Goal: Task Accomplishment & Management: Manage account settings

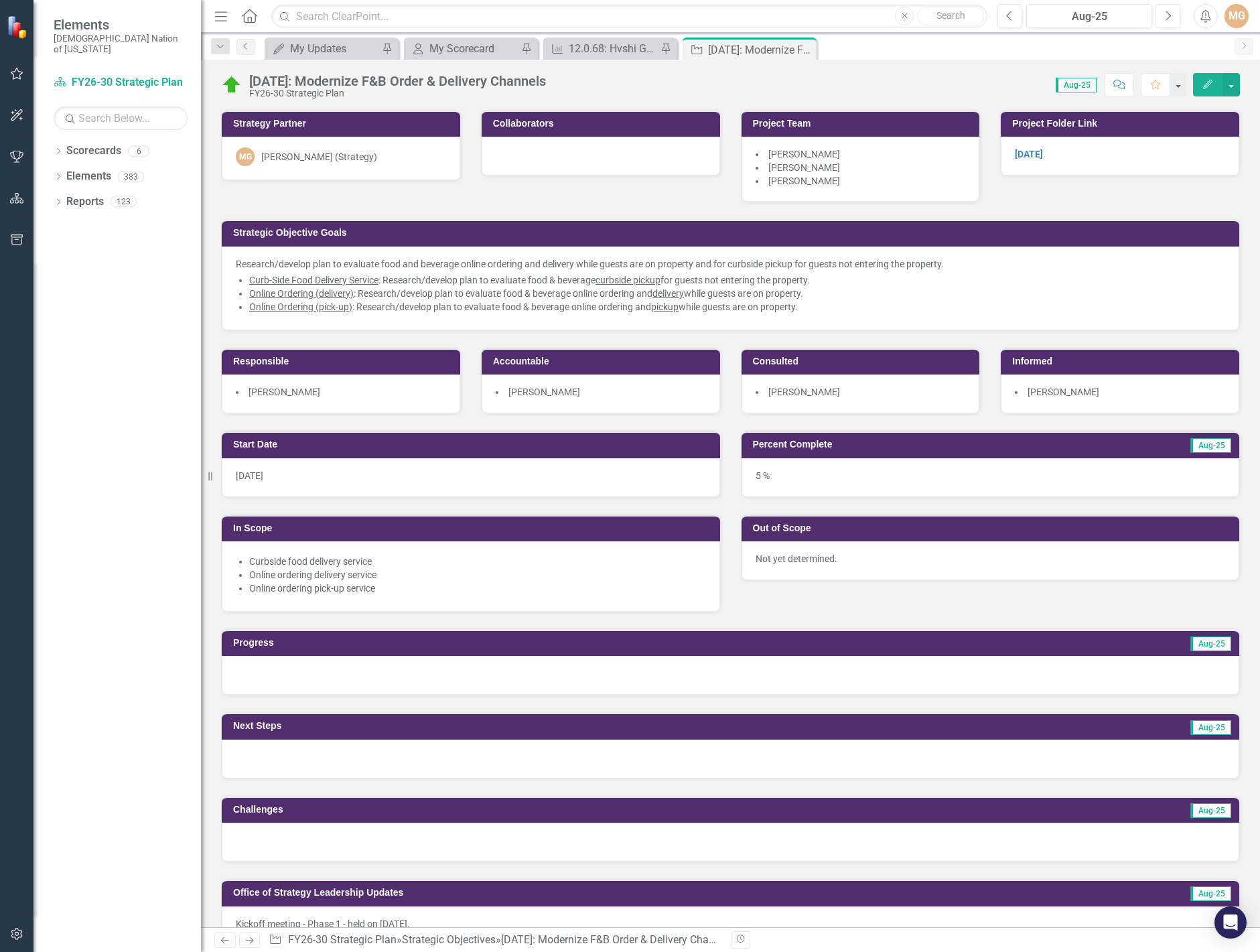
click at [571, 200] on div "Strategy Partner MG Morgan Goad (Strategy) Collaborators Project Team Christoph…" at bounding box center [731, 254] width 1039 height 321
click at [823, 392] on li "Vicky Mapp" at bounding box center [861, 392] width 211 height 13
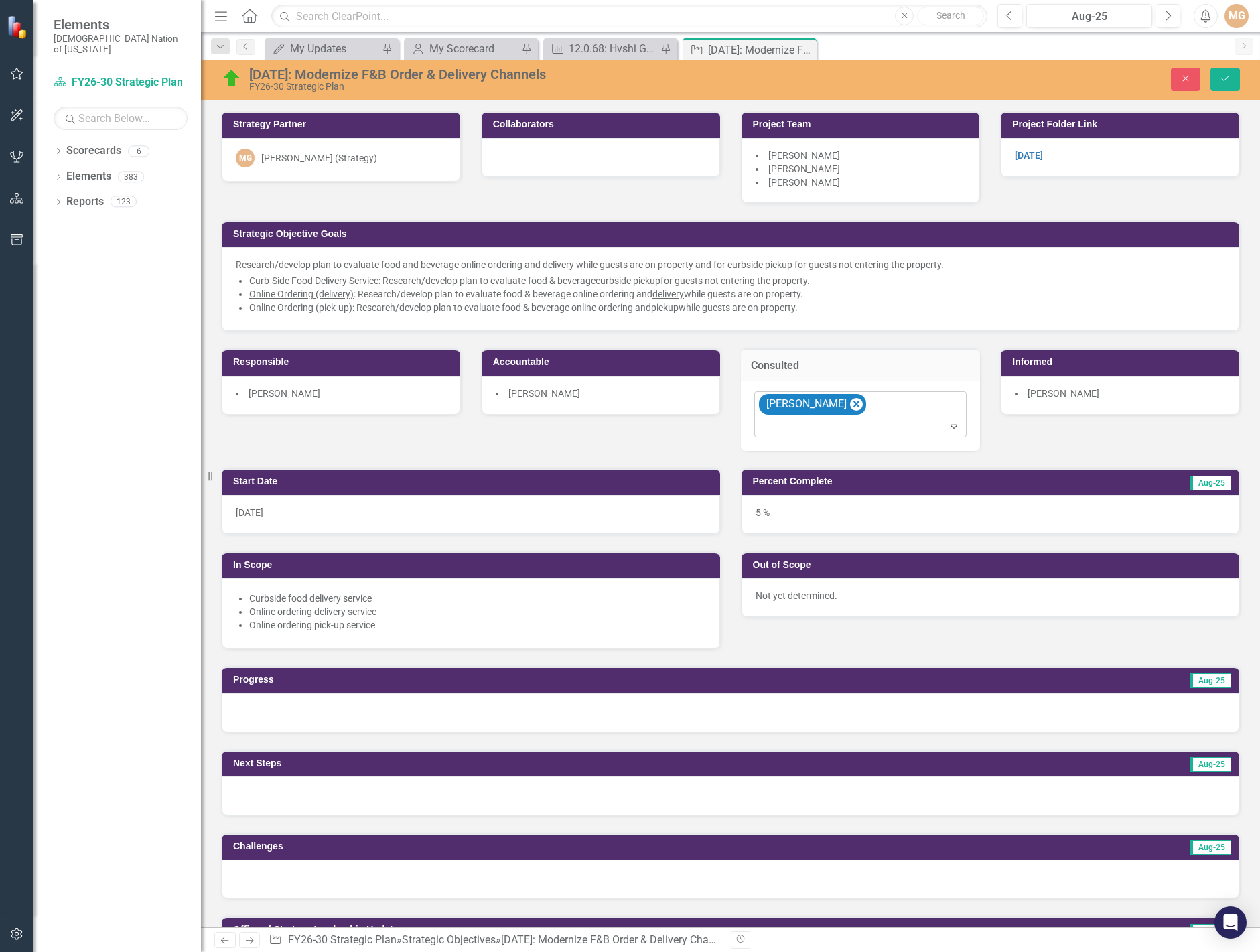
click at [834, 418] on div at bounding box center [862, 427] width 207 height 18
type input "kaley"
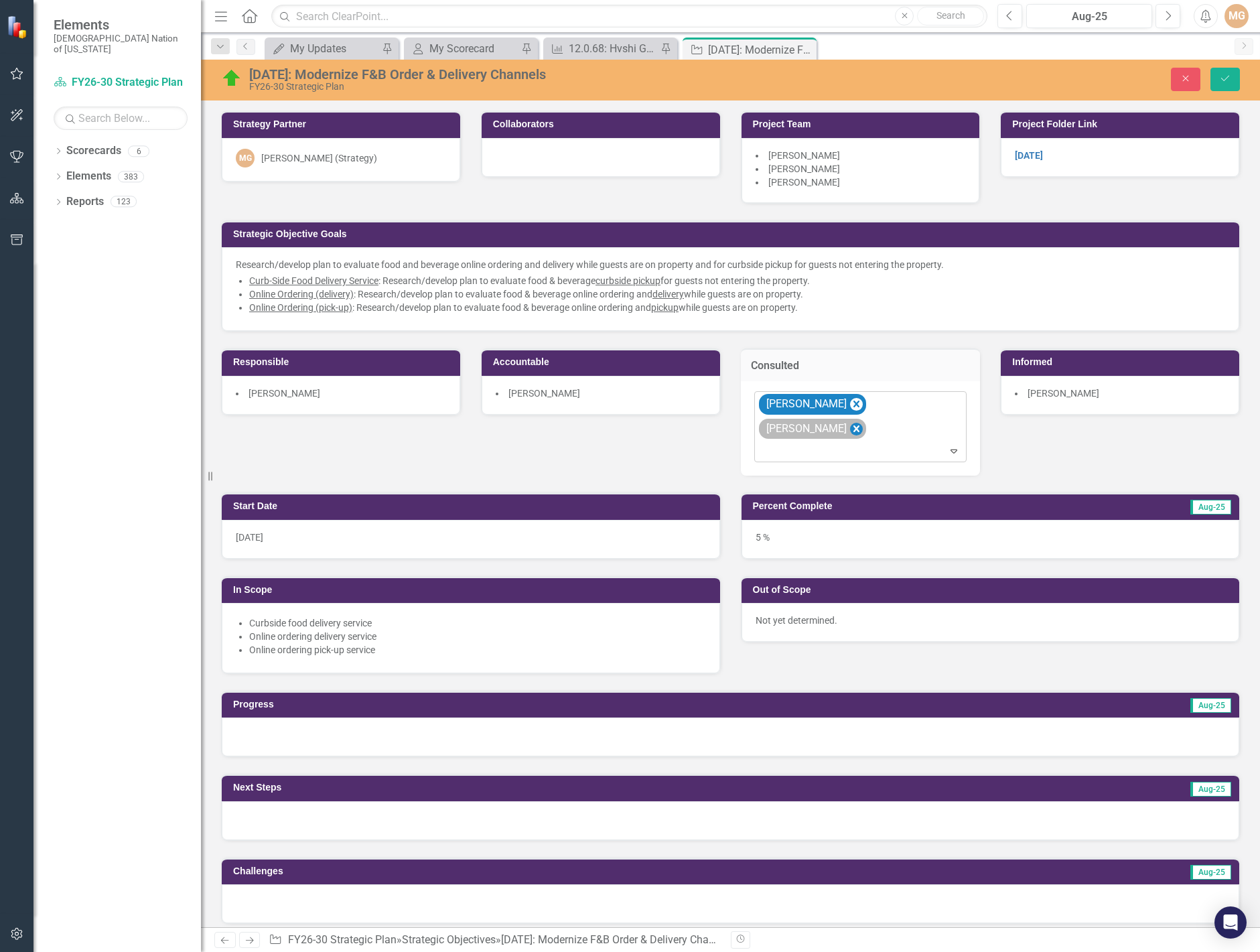
click at [862, 421] on icon "Remove Vicky Mapp" at bounding box center [855, 429] width 13 height 17
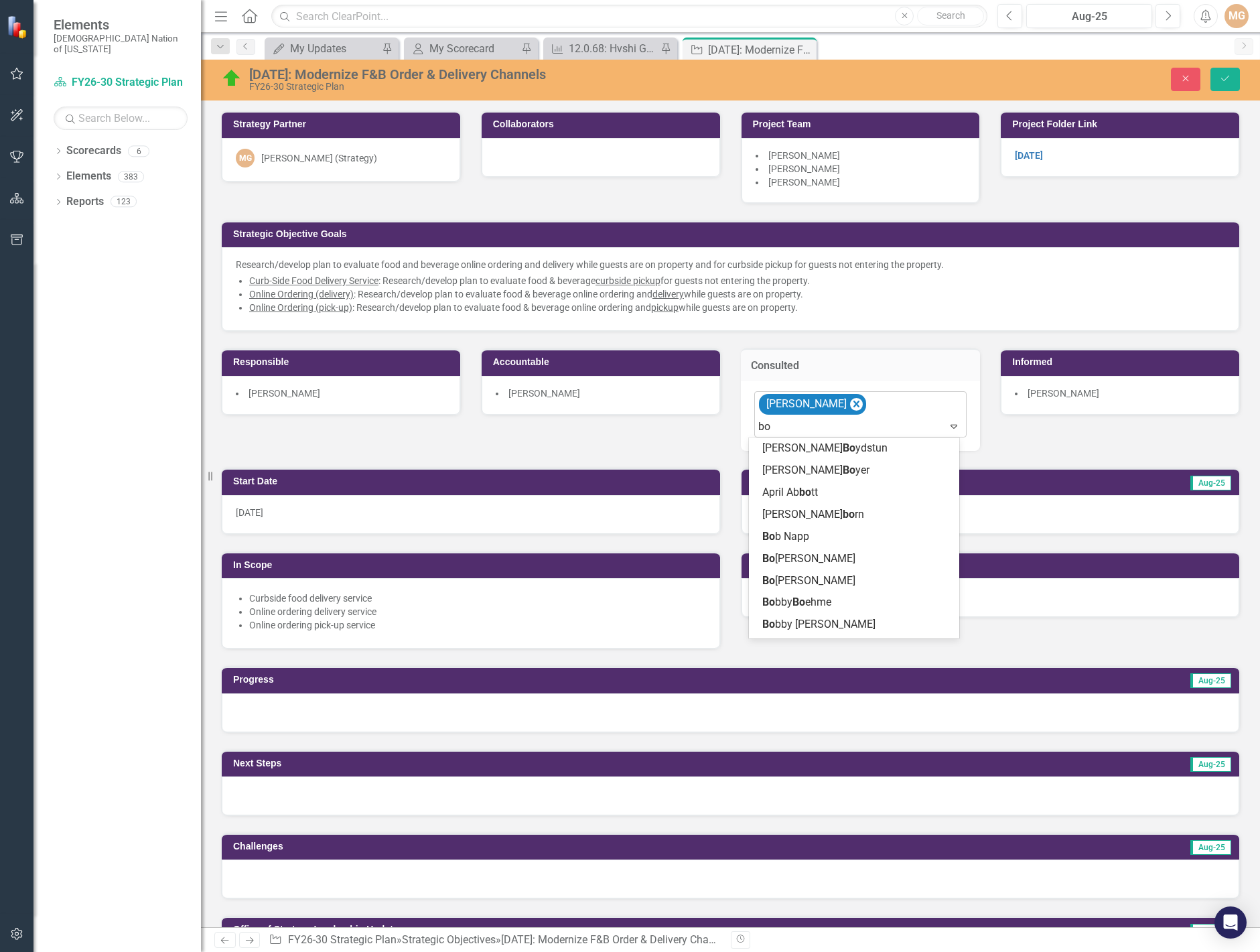
type input "box"
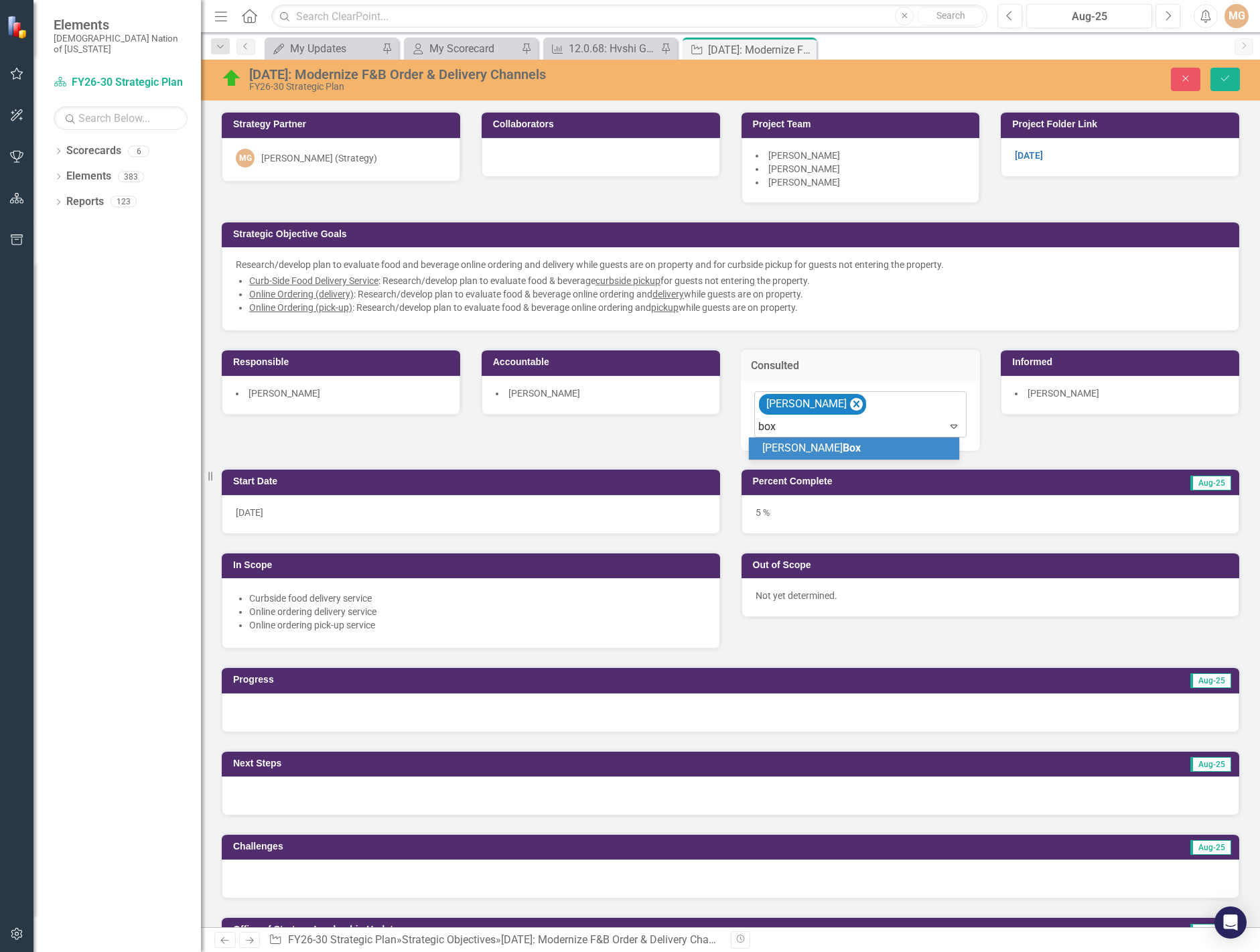
click at [878, 447] on div "James Box" at bounding box center [857, 448] width 189 height 16
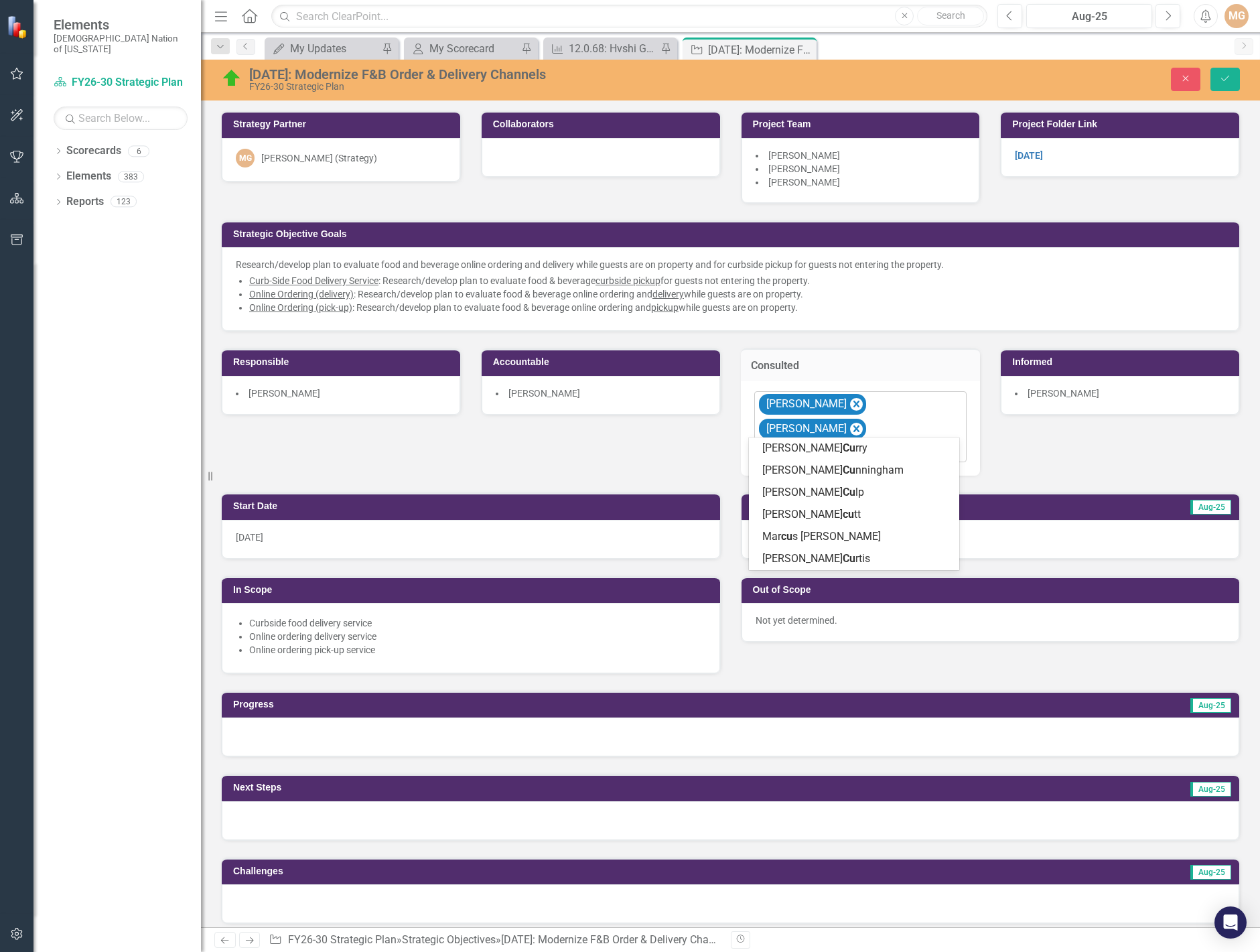
type input "curr"
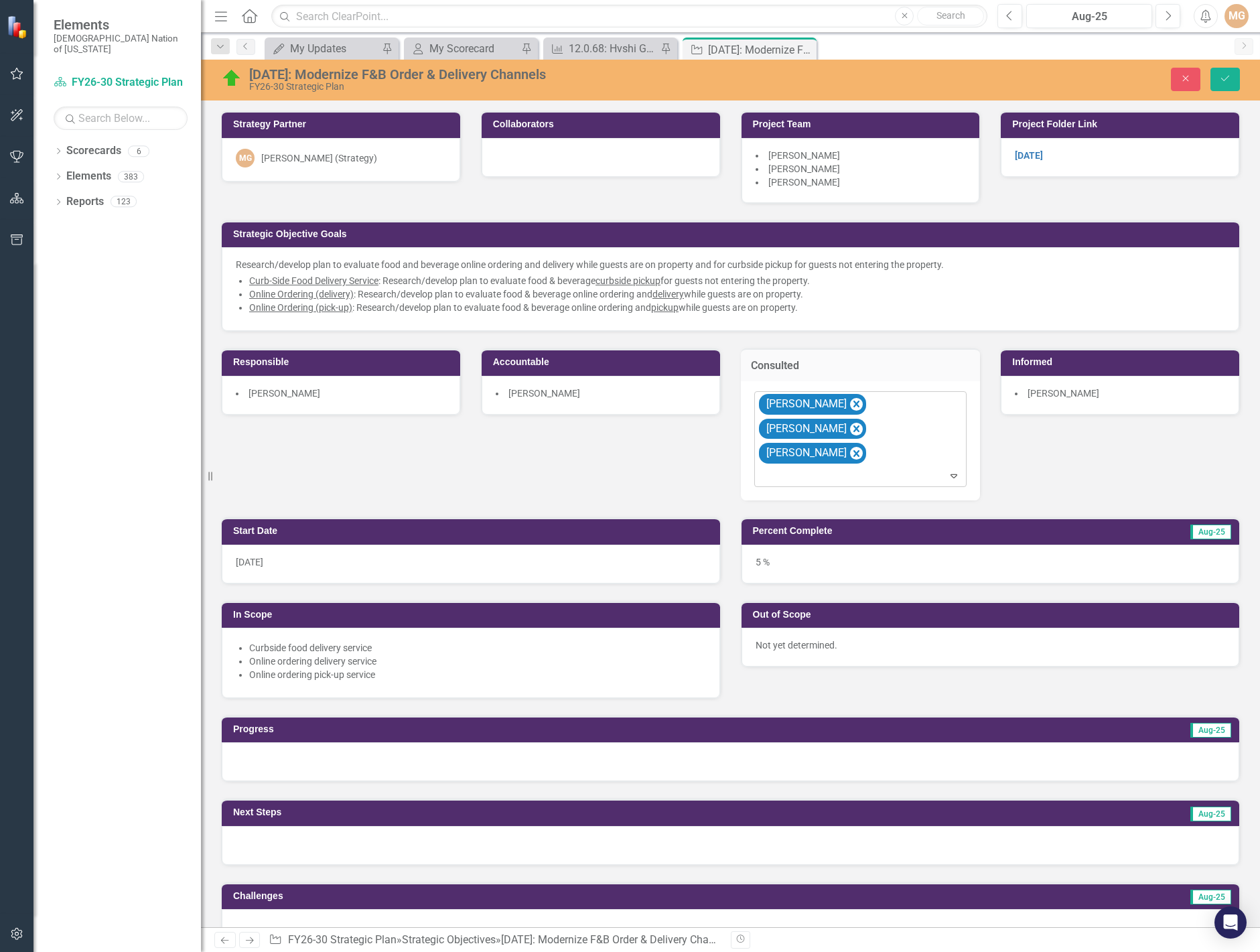
click at [837, 174] on li "David Dell" at bounding box center [861, 169] width 211 height 13
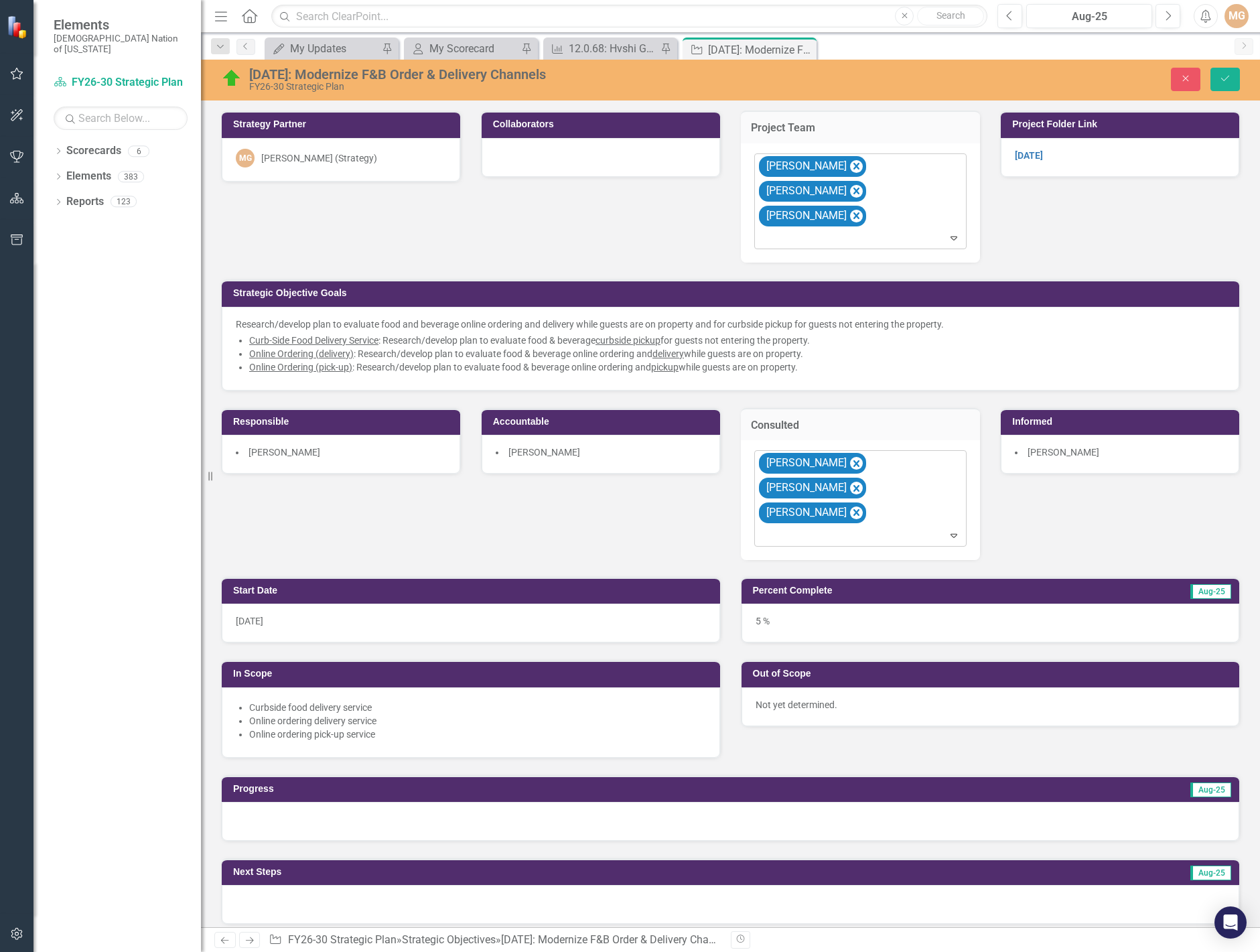
click at [903, 230] on div at bounding box center [862, 239] width 207 height 18
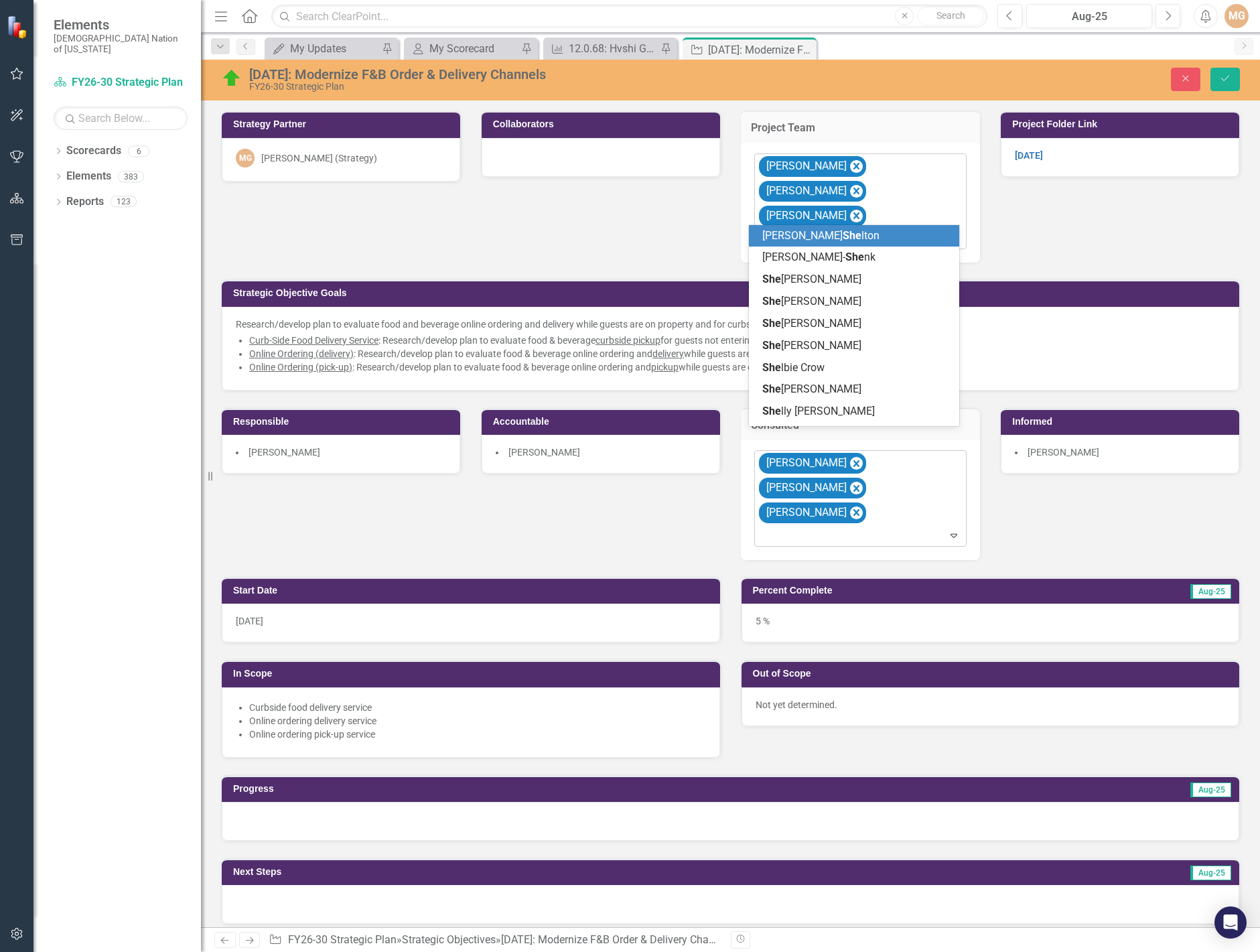
type input "shel"
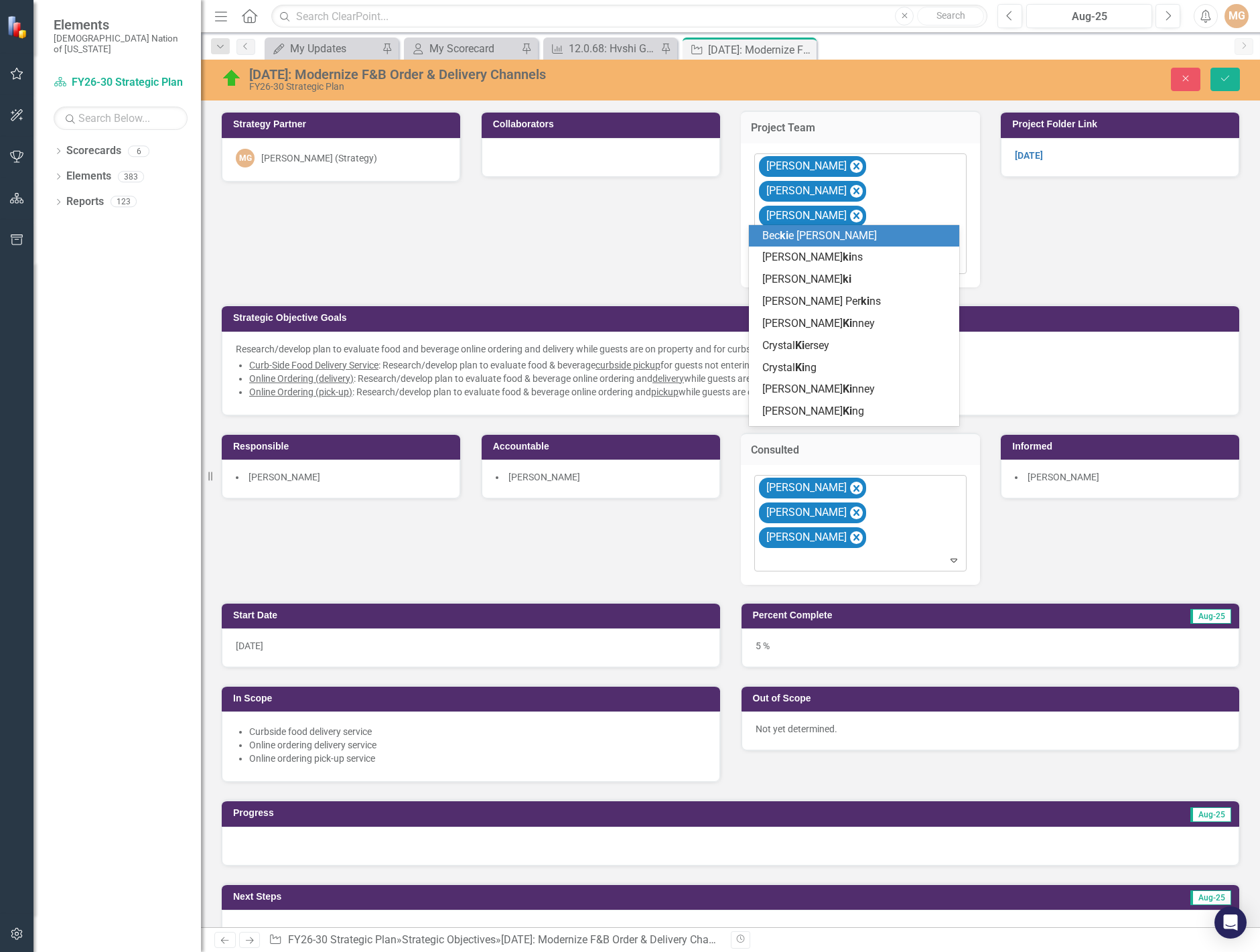
type input "kim"
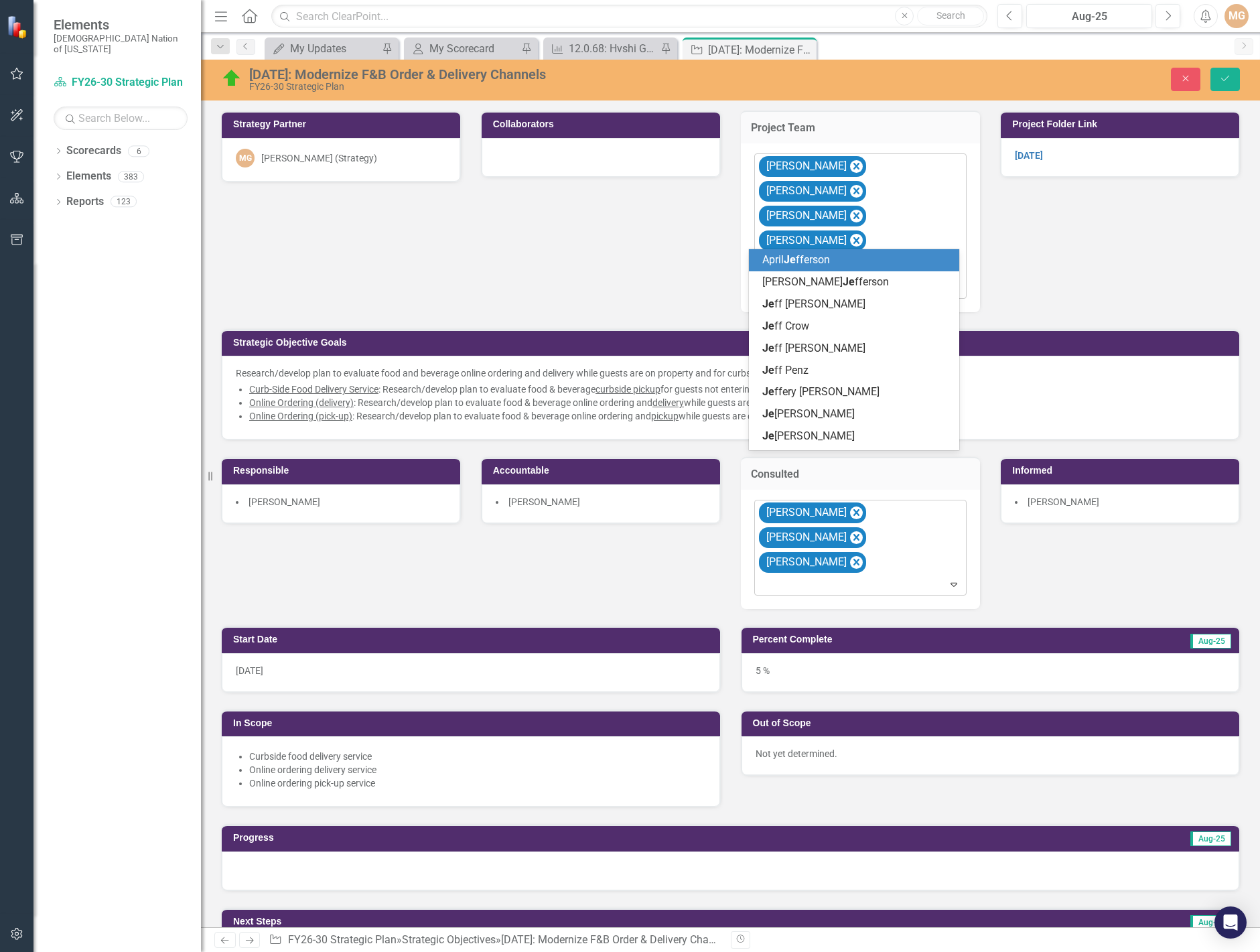
type input "jes"
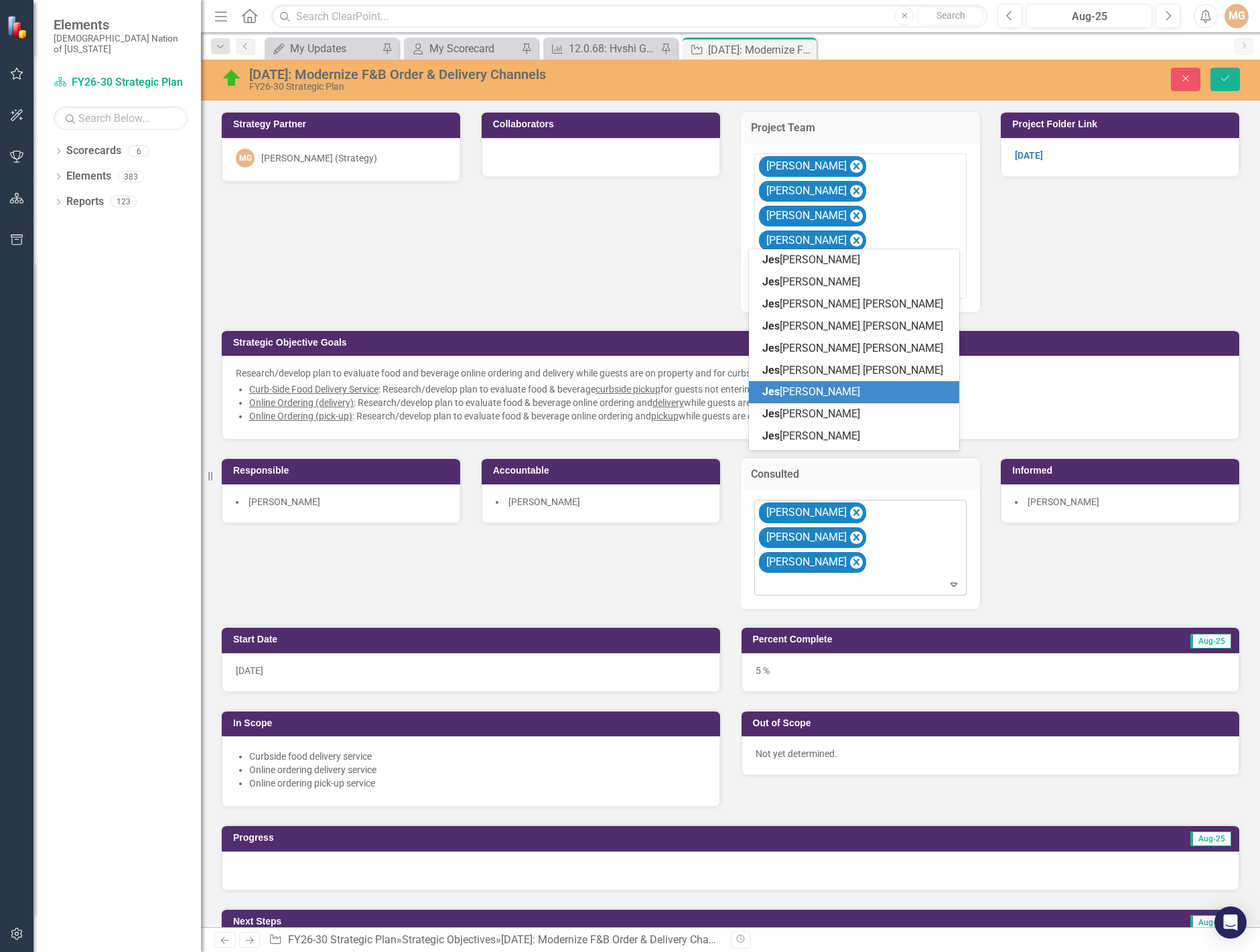
click at [862, 395] on div "Jes sica Solomon" at bounding box center [857, 392] width 189 height 16
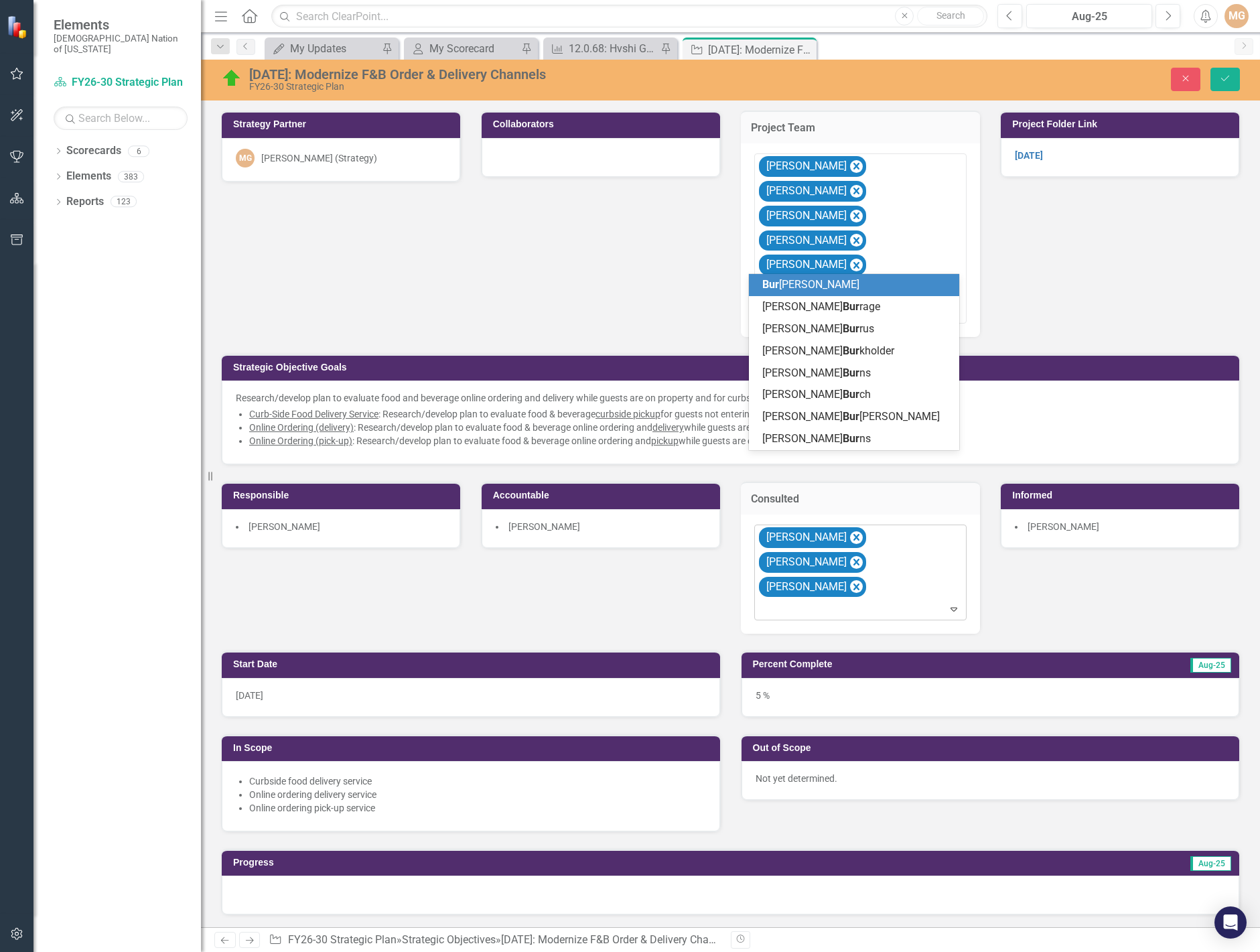
type input "burk"
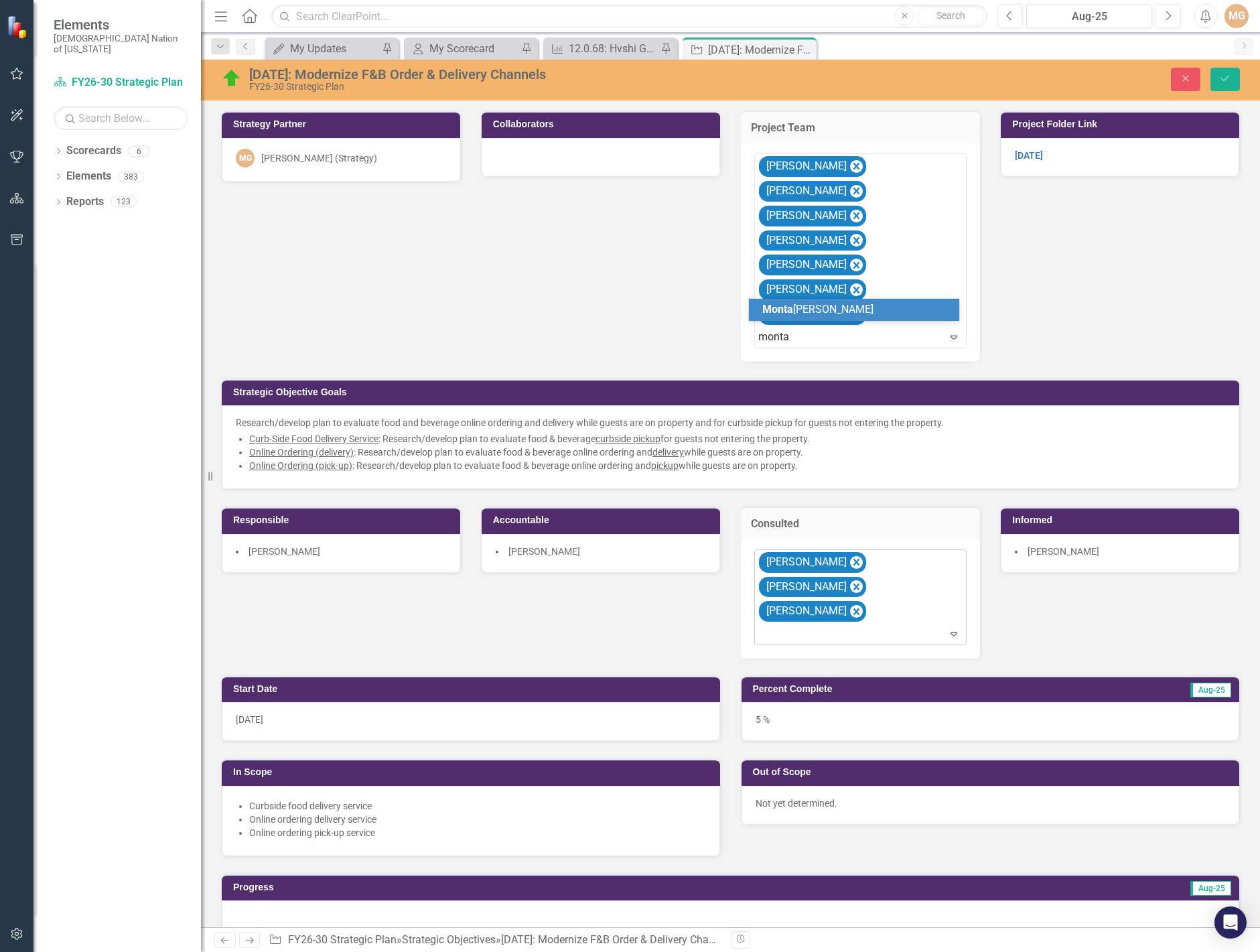
type input "montan"
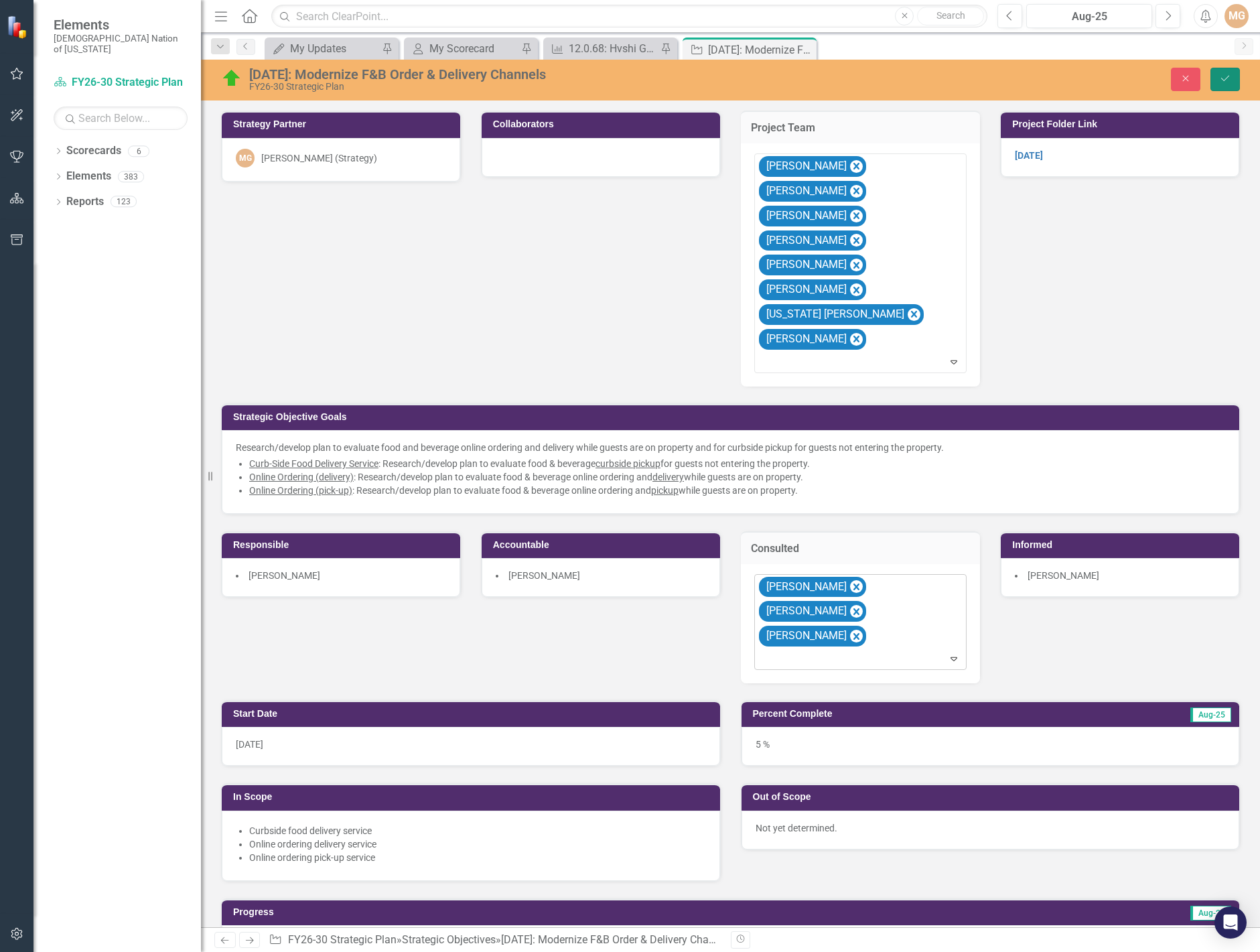
click at [1221, 75] on icon "Save" at bounding box center [1225, 78] width 12 height 10
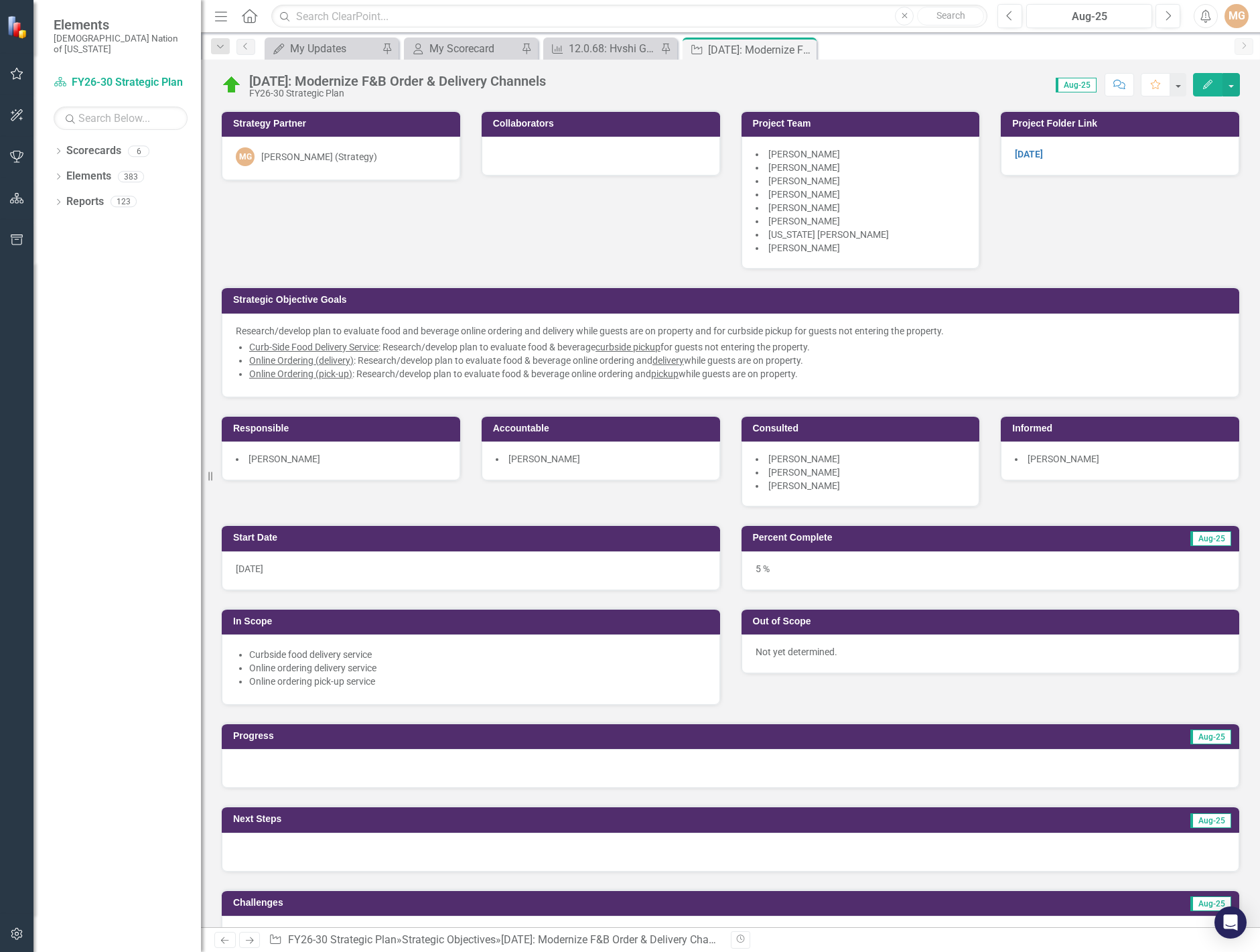
click at [1070, 254] on div "Strategy Partner MG Morgan Goad (Strategy) Collaborators Project Team Christoph…" at bounding box center [731, 300] width 1039 height 414
click at [1122, 241] on div "Strategy Partner MG Morgan Goad (Strategy) Collaborators Project Team Christoph…" at bounding box center [731, 300] width 1039 height 414
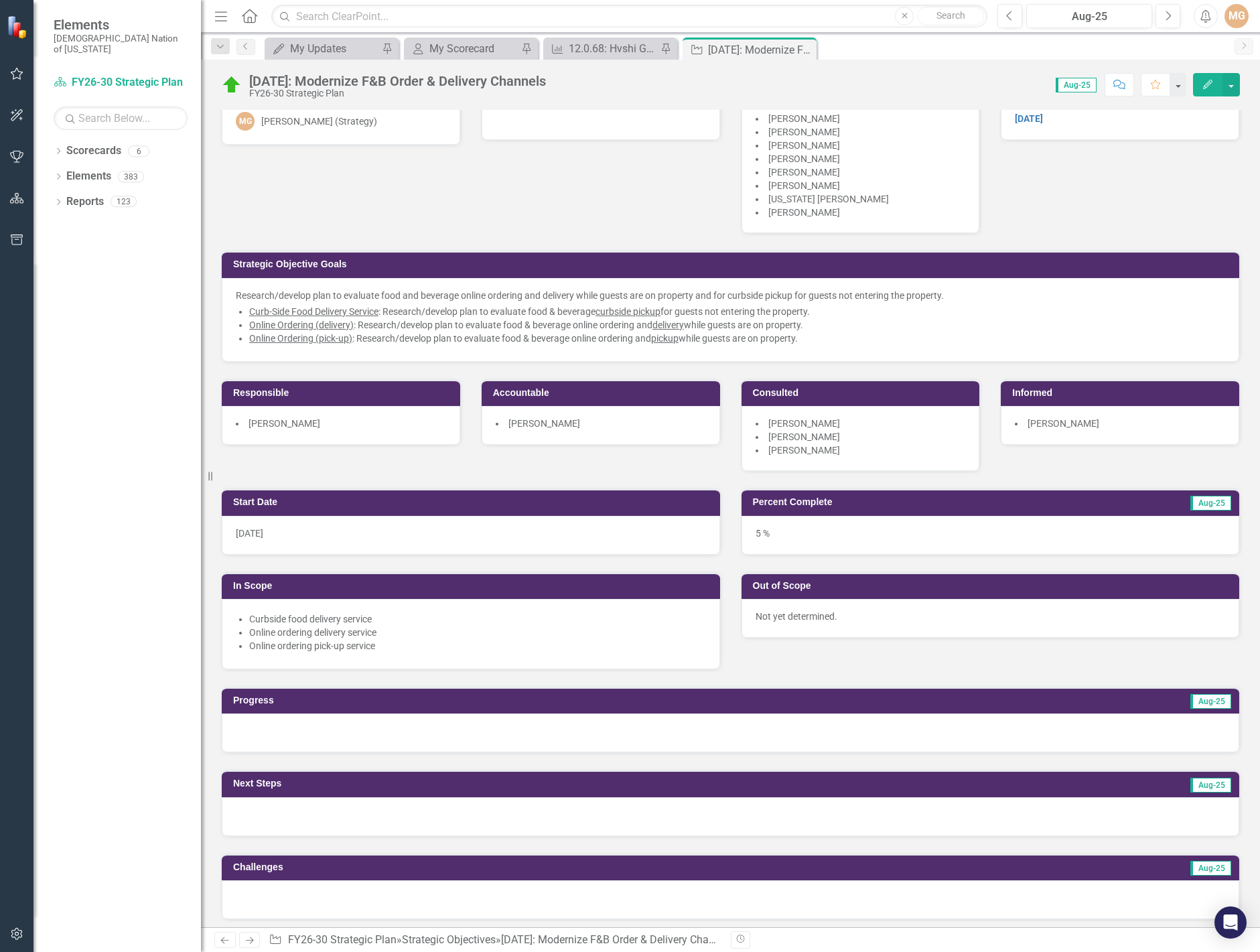
scroll to position [67, 0]
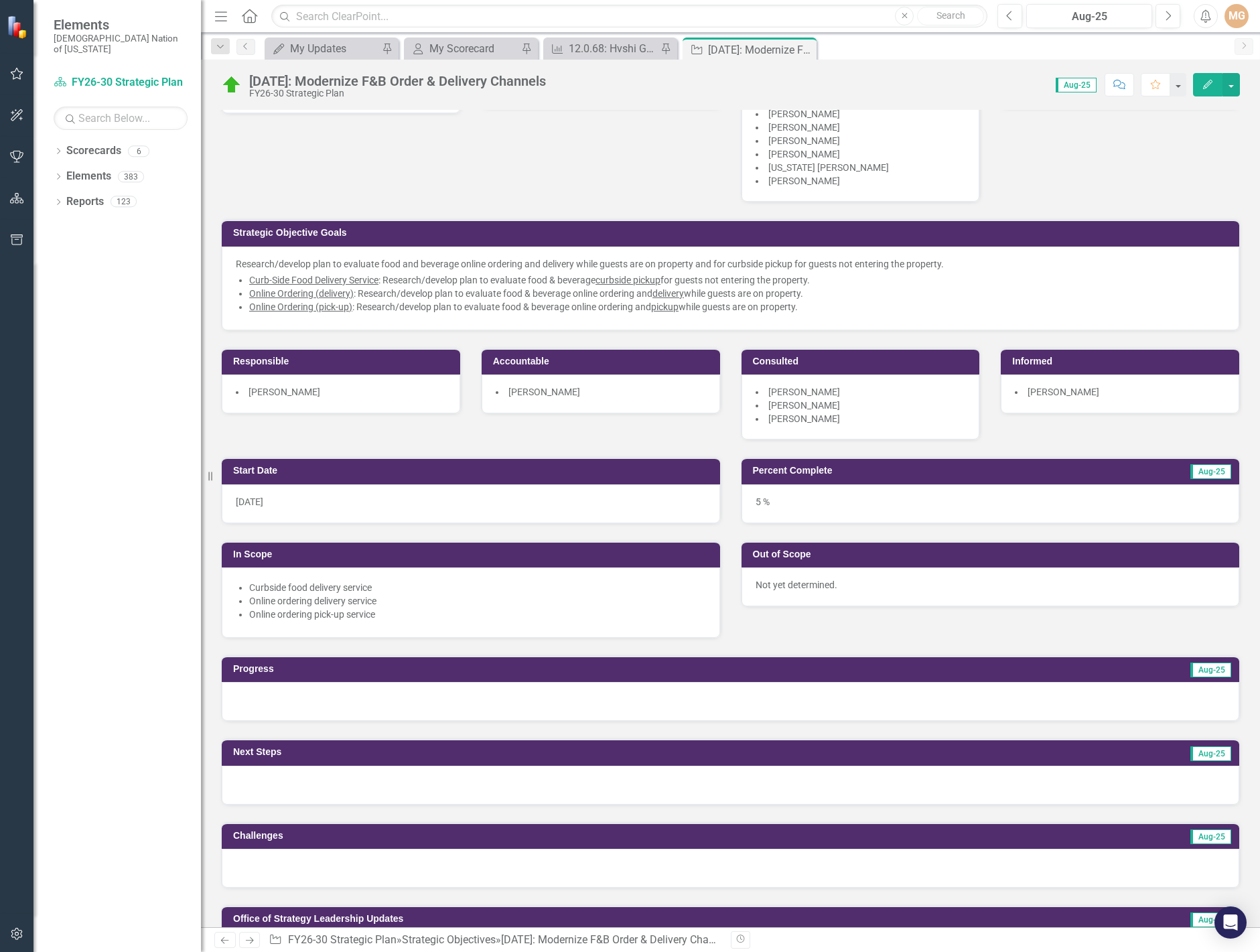
click at [355, 701] on div at bounding box center [730, 701] width 1018 height 39
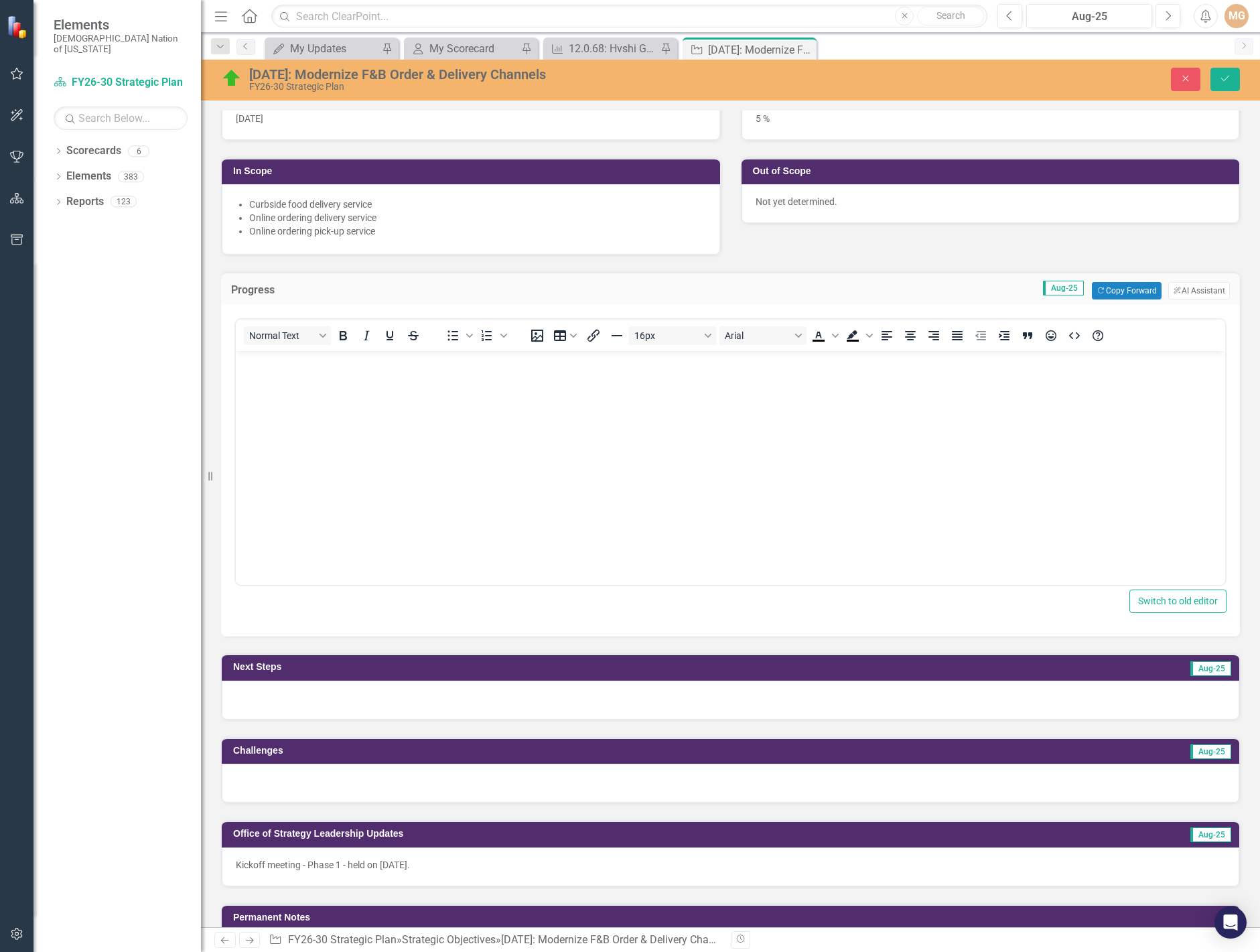
scroll to position [536, 0]
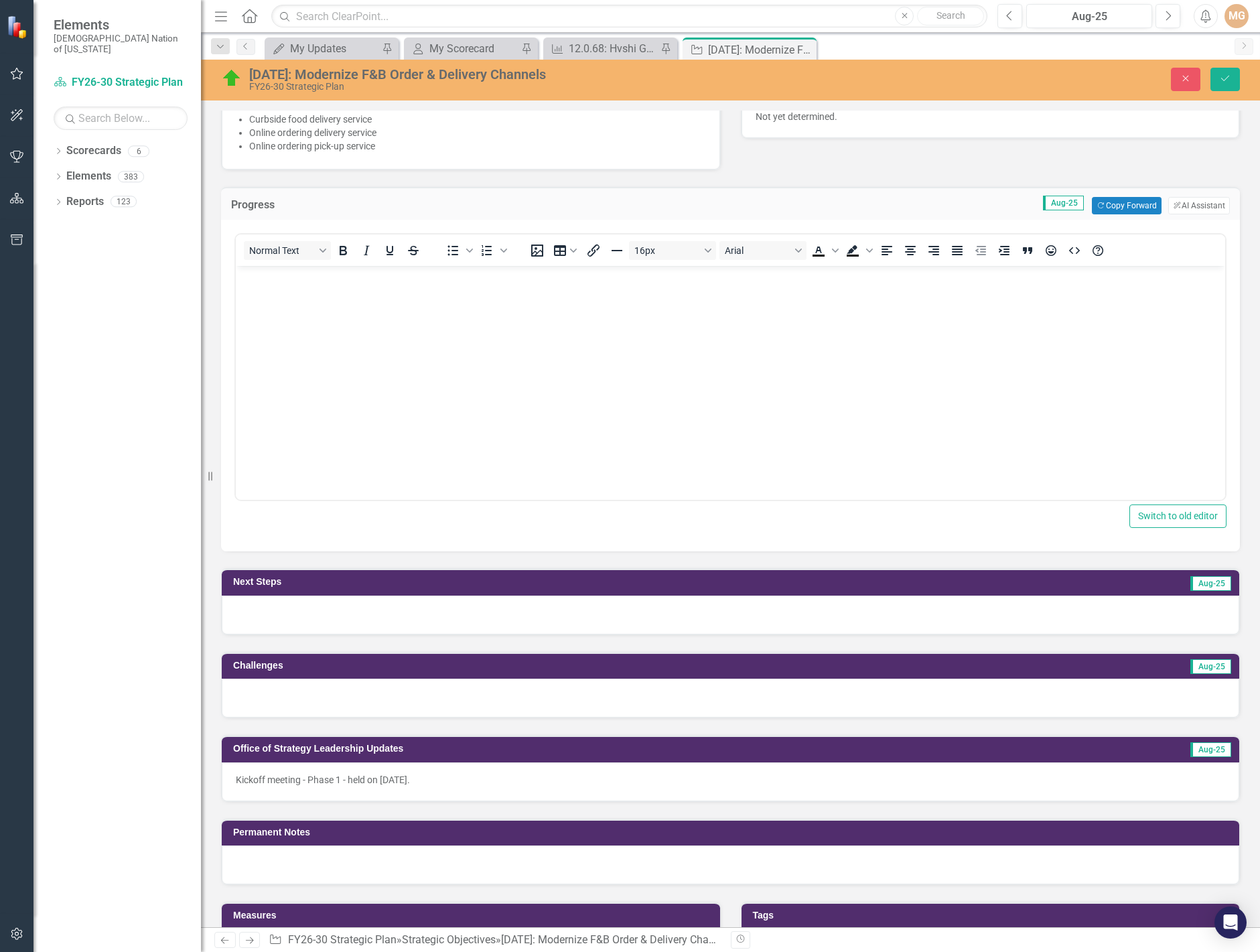
click at [329, 619] on div at bounding box center [730, 615] width 1018 height 39
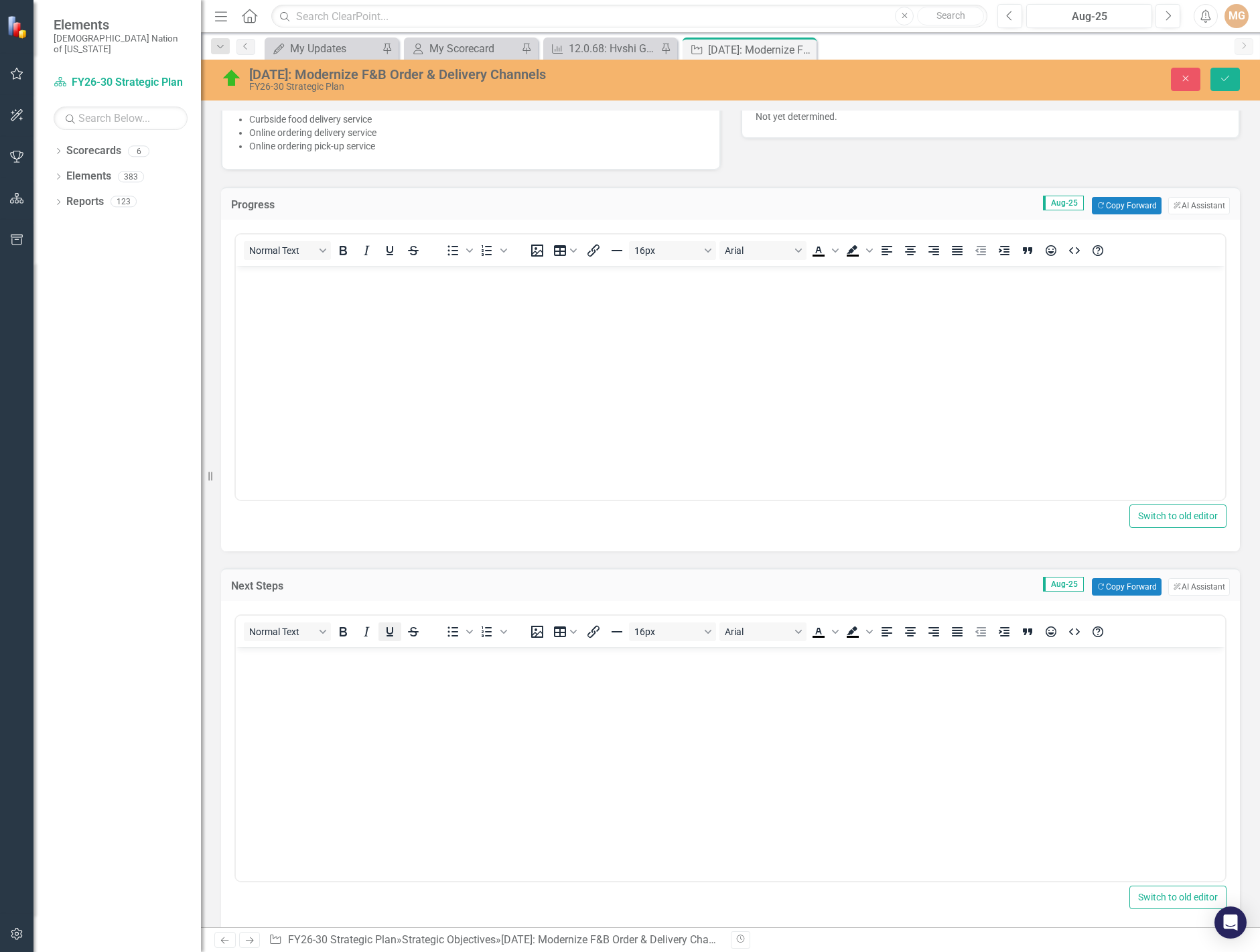
scroll to position [0, 0]
click at [1128, 203] on button "Copy Forward Copy Forward" at bounding box center [1126, 206] width 69 height 18
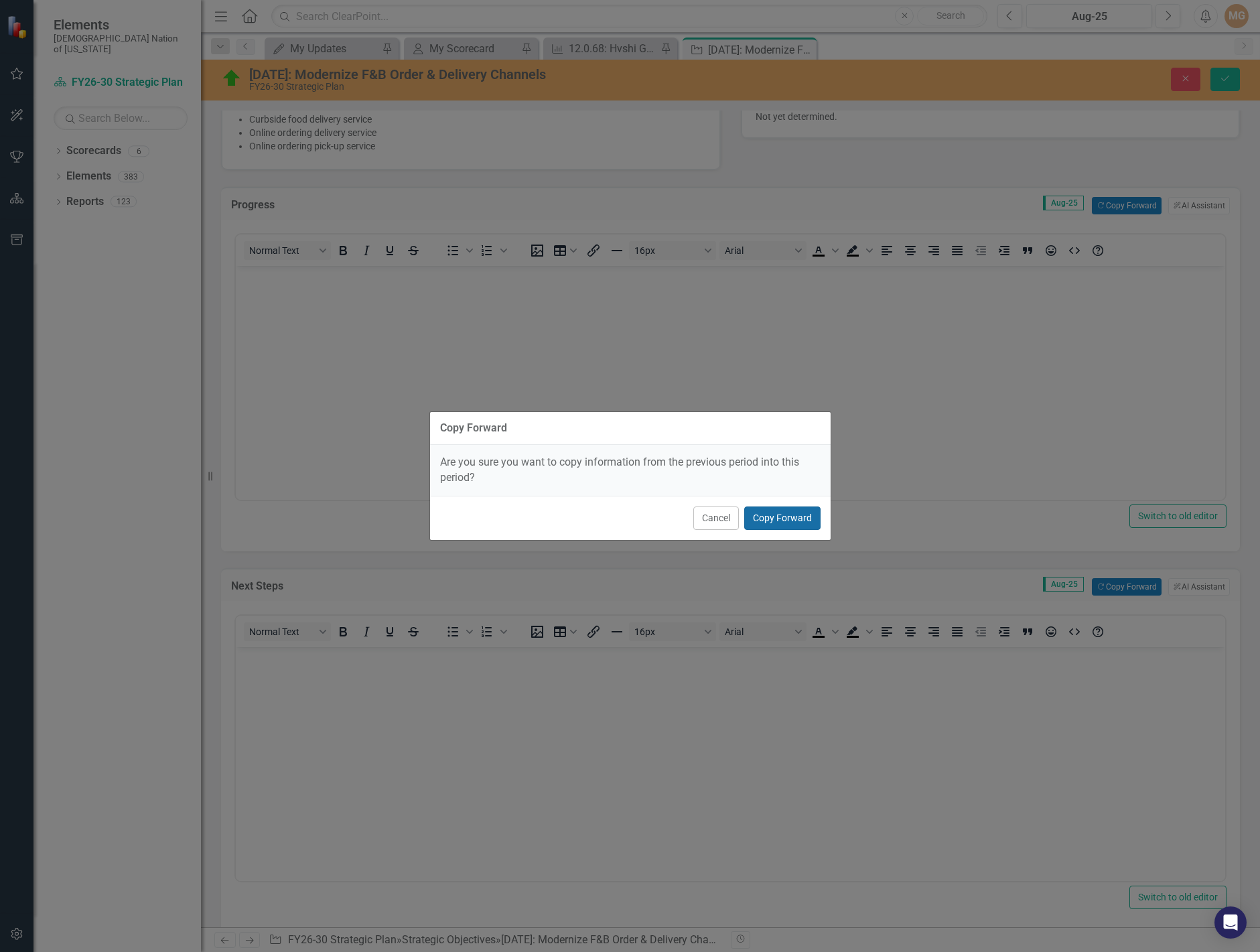
click at [797, 510] on button "Copy Forward" at bounding box center [782, 518] width 76 height 24
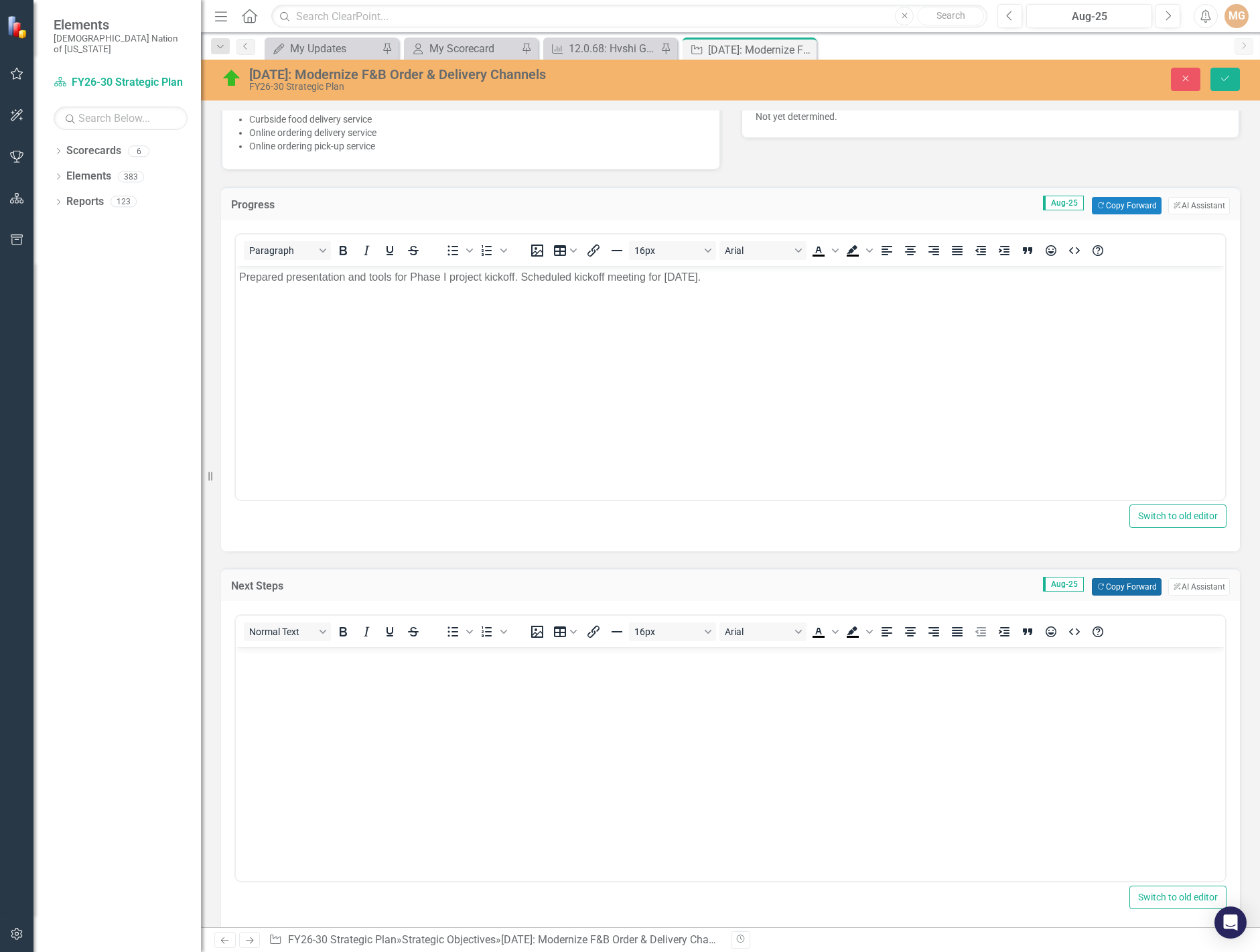
click at [1102, 584] on button "Copy Forward Copy Forward" at bounding box center [1126, 587] width 69 height 18
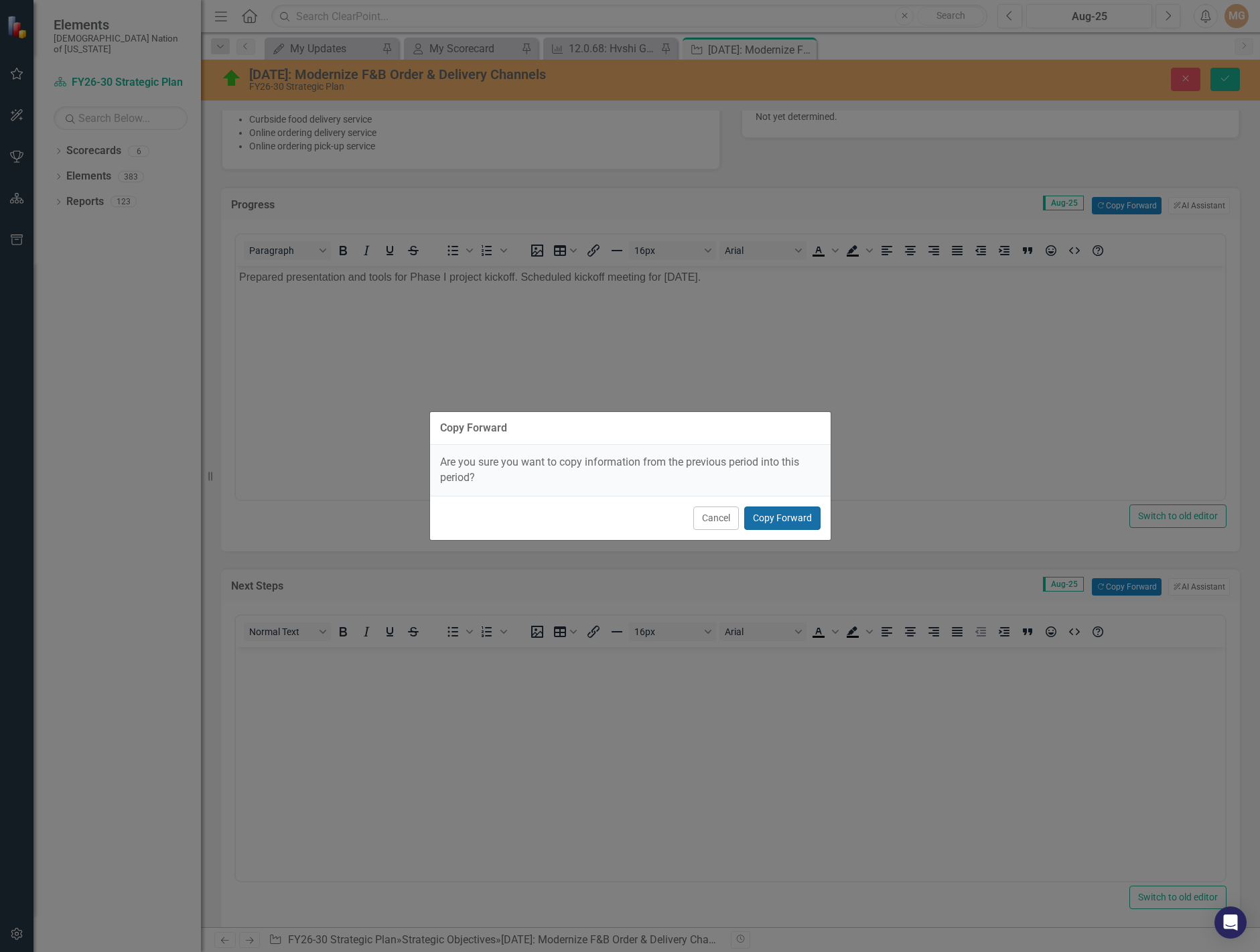
click at [794, 519] on button "Copy Forward" at bounding box center [782, 518] width 76 height 24
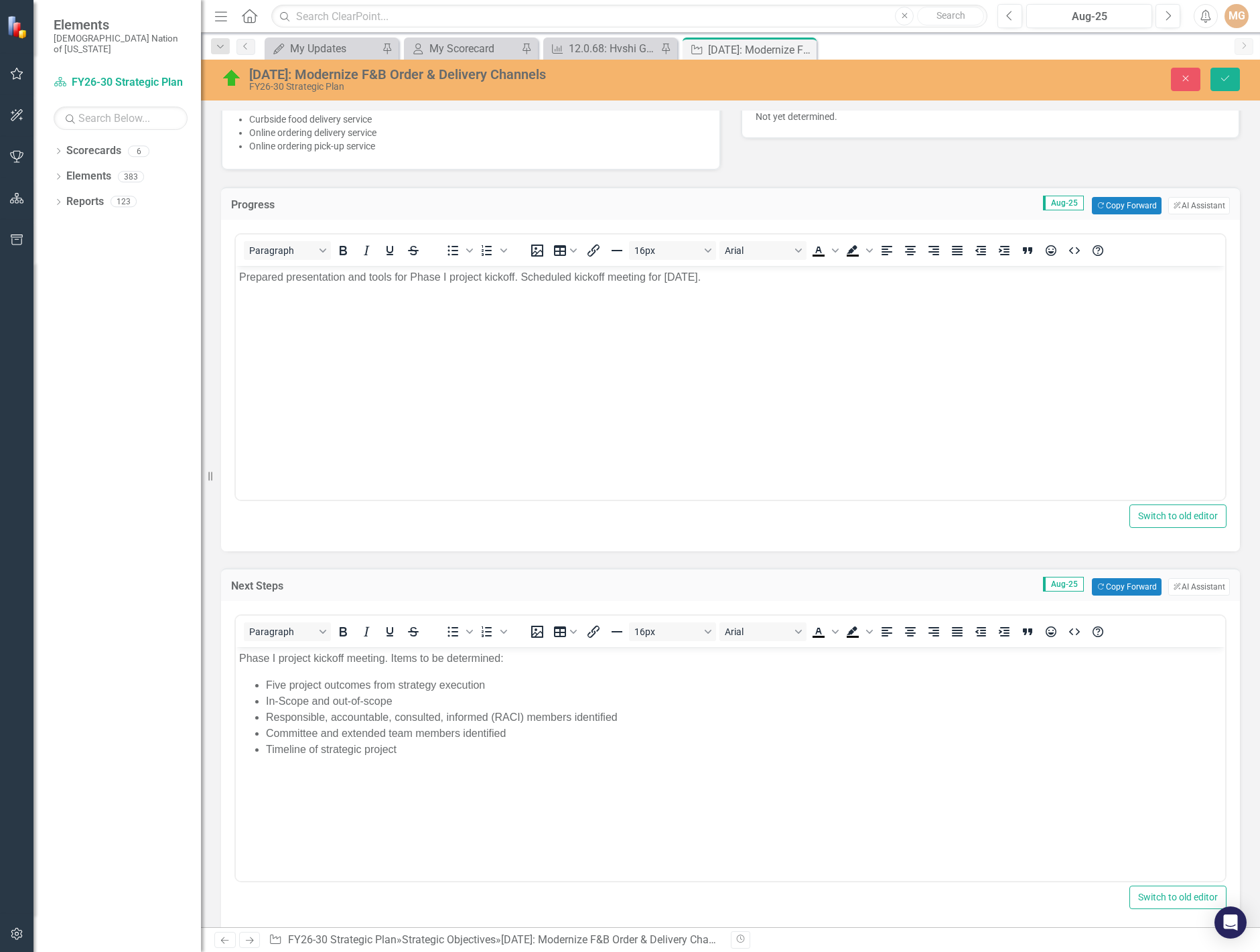
click at [763, 274] on p "Prepared presentation and tools for Phase I project kickoff. Scheduled kickoff …" at bounding box center [731, 277] width 983 height 16
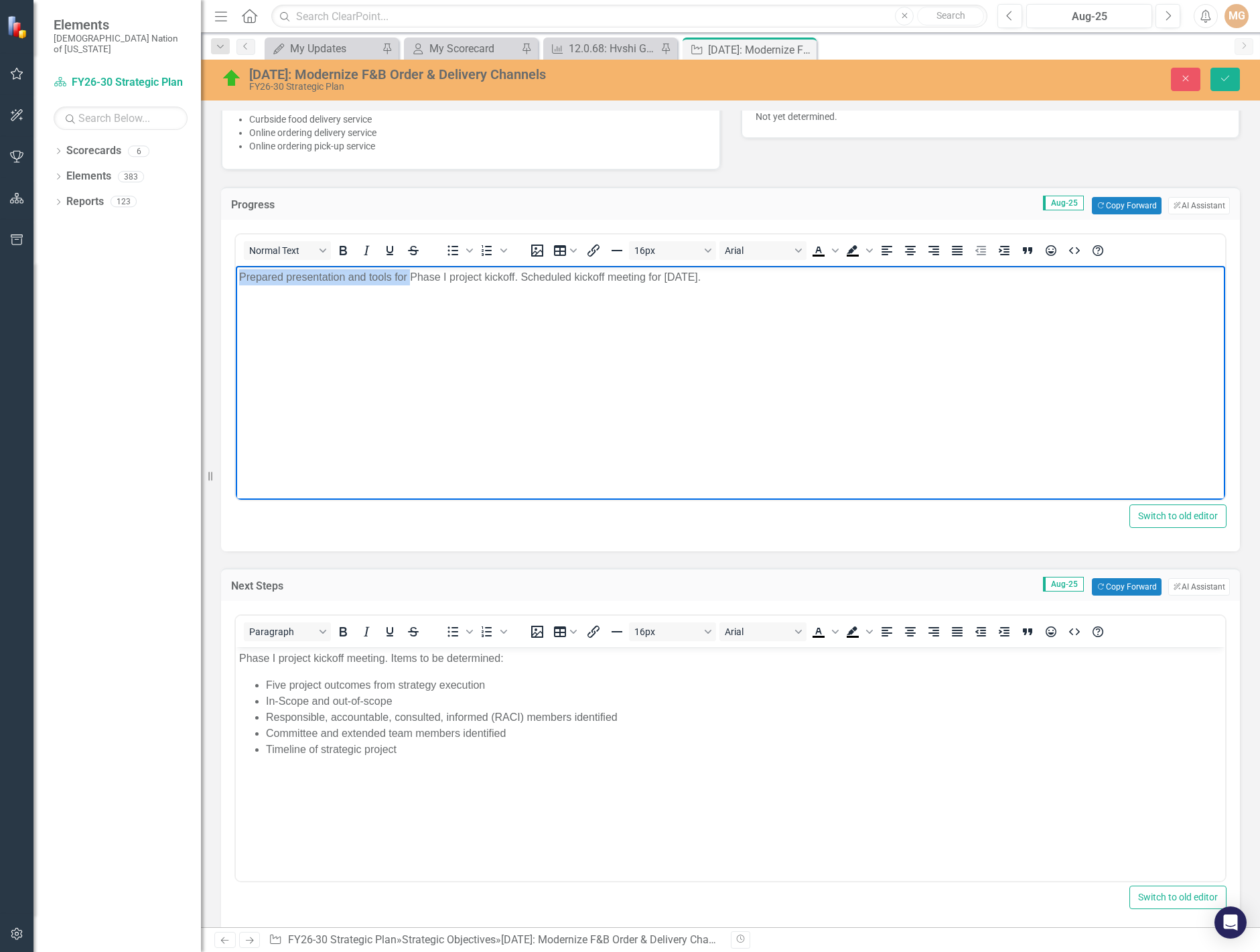
drag, startPoint x: 411, startPoint y: 274, endPoint x: 180, endPoint y: 277, distance: 231.0
click at [236, 277] on html "Prepared presentation and tools for Phase I project kickoff. Scheduled kickoff …" at bounding box center [730, 367] width 990 height 201
click at [403, 276] on p "Phase I project kickoff. Scheduled kickoff meeting for August 13, 2025." at bounding box center [731, 277] width 983 height 16
drag, startPoint x: 435, startPoint y: 276, endPoint x: 347, endPoint y: 276, distance: 88.0
click at [347, 276] on p "Phase I project kickoff. Scheduled kickoff meeting for August 13, 2025." at bounding box center [731, 277] width 983 height 16
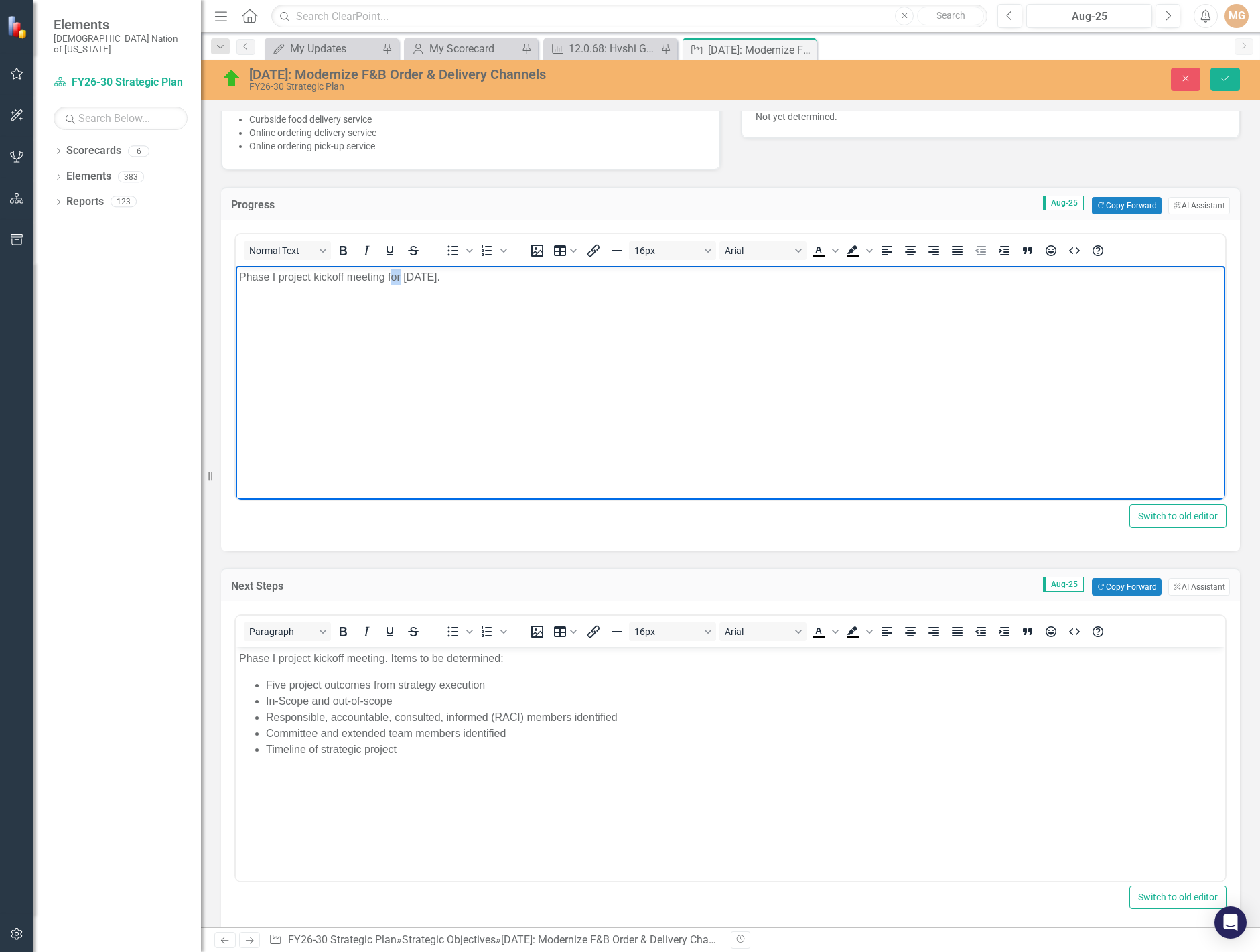
drag, startPoint x: 401, startPoint y: 276, endPoint x: 390, endPoint y: 273, distance: 11.4
click at [390, 273] on p "Phase I project kickoff meeting for August 13, 2025." at bounding box center [731, 277] width 983 height 16
click at [521, 266] on div "Normal Text To open the popup, press Shift+Enter To open the popup, press Shift…" at bounding box center [730, 250] width 990 height 32
click at [525, 276] on p "Phase I project kickoff meeting held on August 13, 2025." at bounding box center [731, 277] width 983 height 16
click at [603, 277] on p "Phase I project kickoff meeting held on August 13, 2025. It was determined t" at bounding box center [731, 277] width 983 height 16
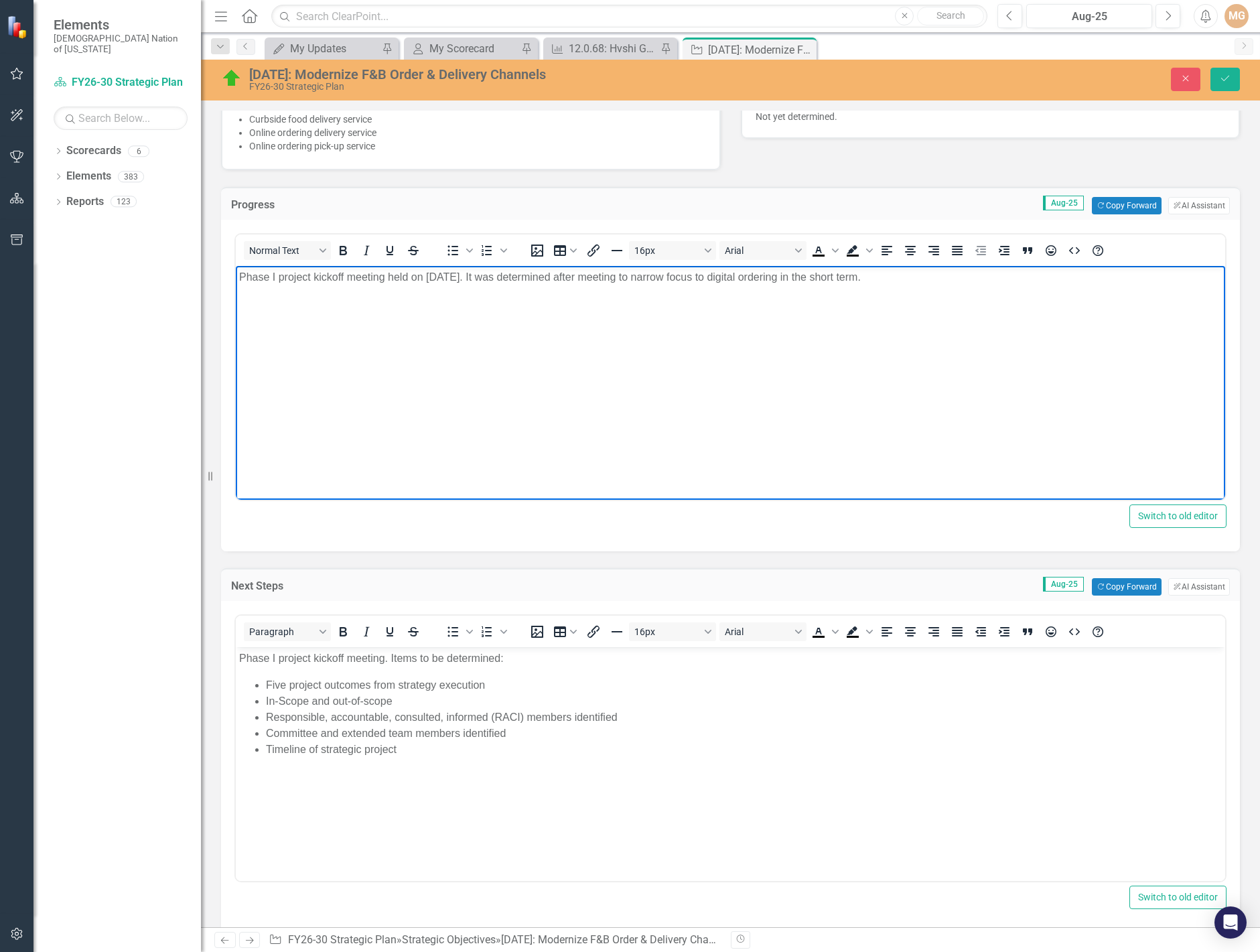
click at [240, 657] on p "Phase I project kickoff meeting. Items to be determined:" at bounding box center [731, 659] width 983 height 16
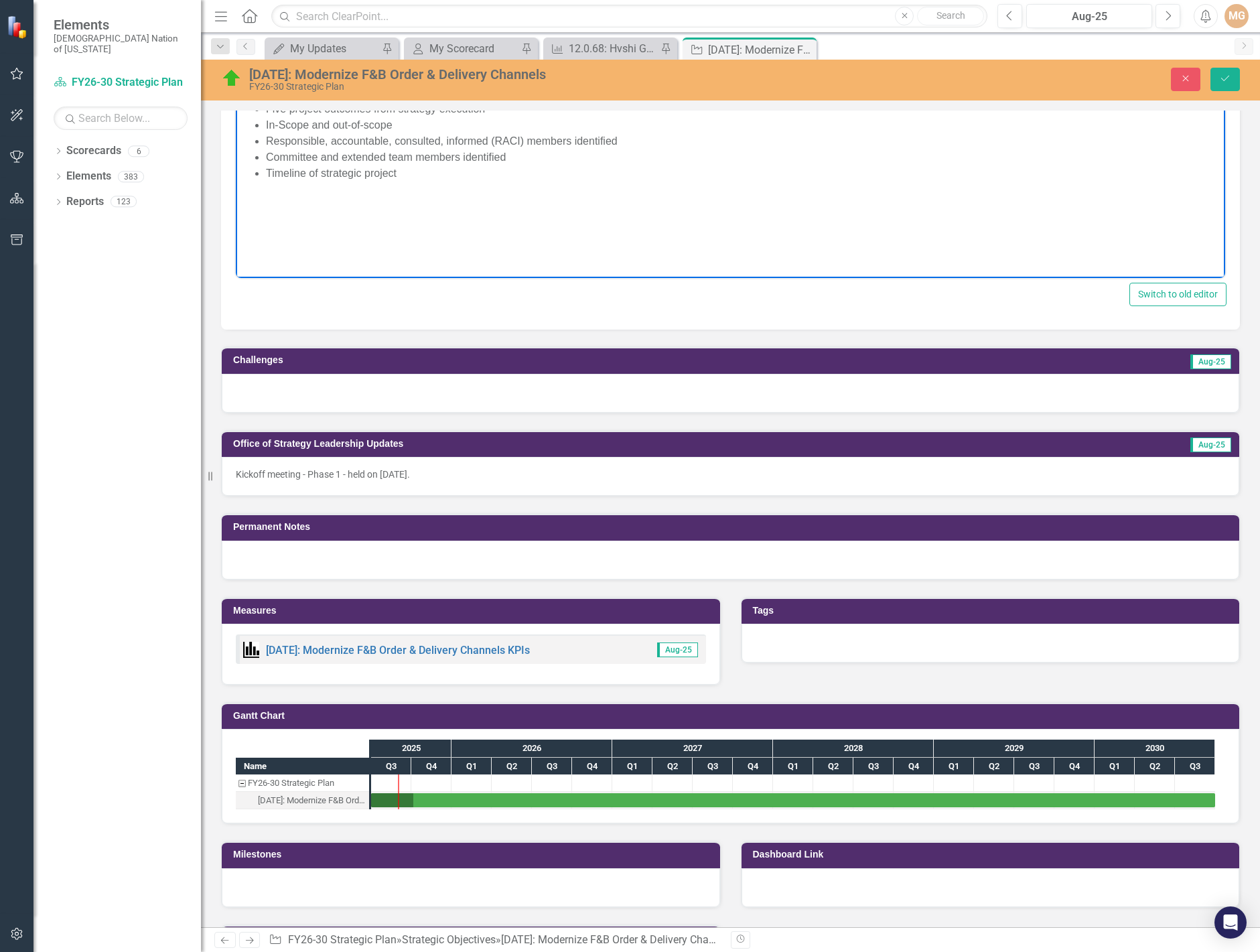
scroll to position [1273, 0]
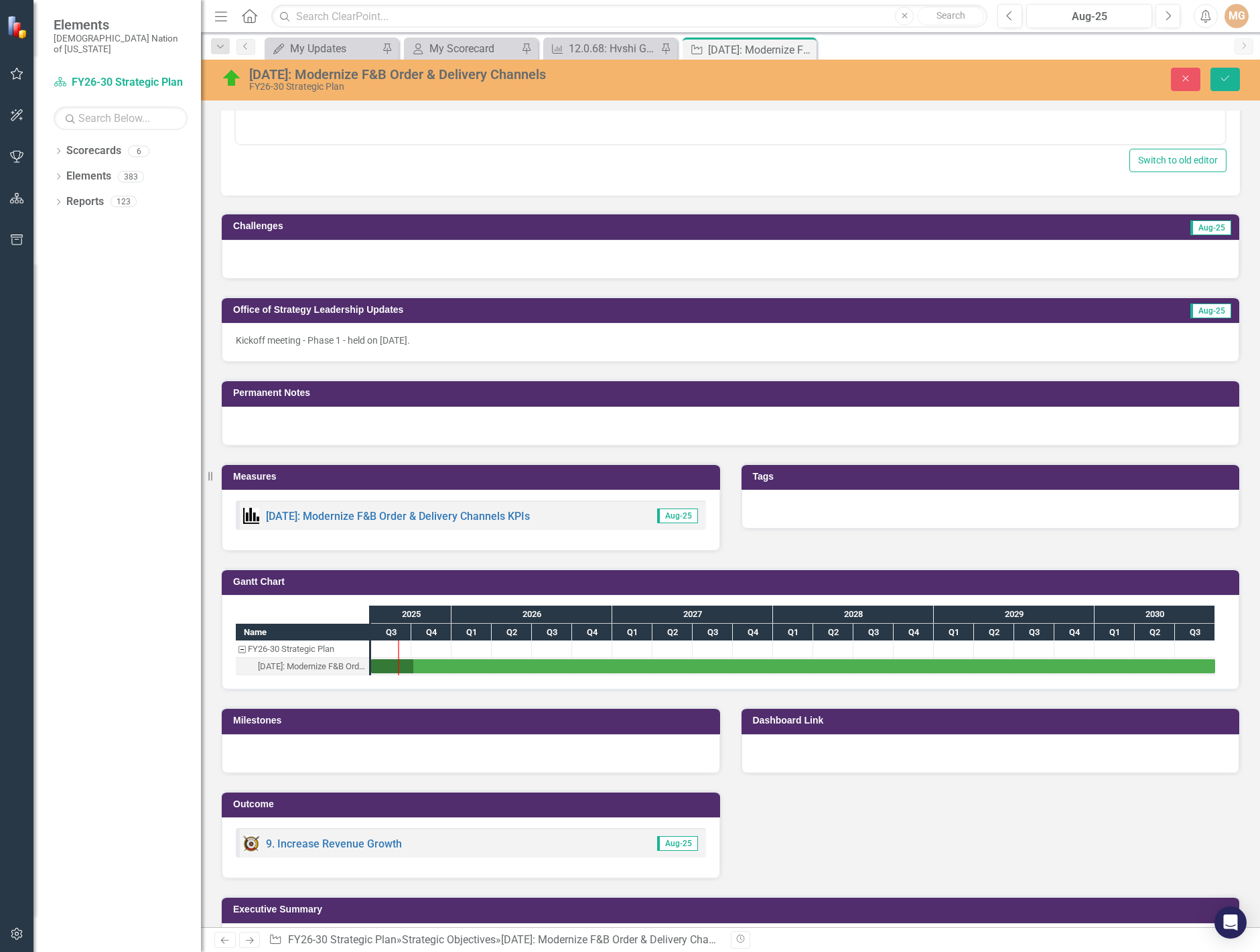
click at [941, 756] on div at bounding box center [991, 754] width 498 height 39
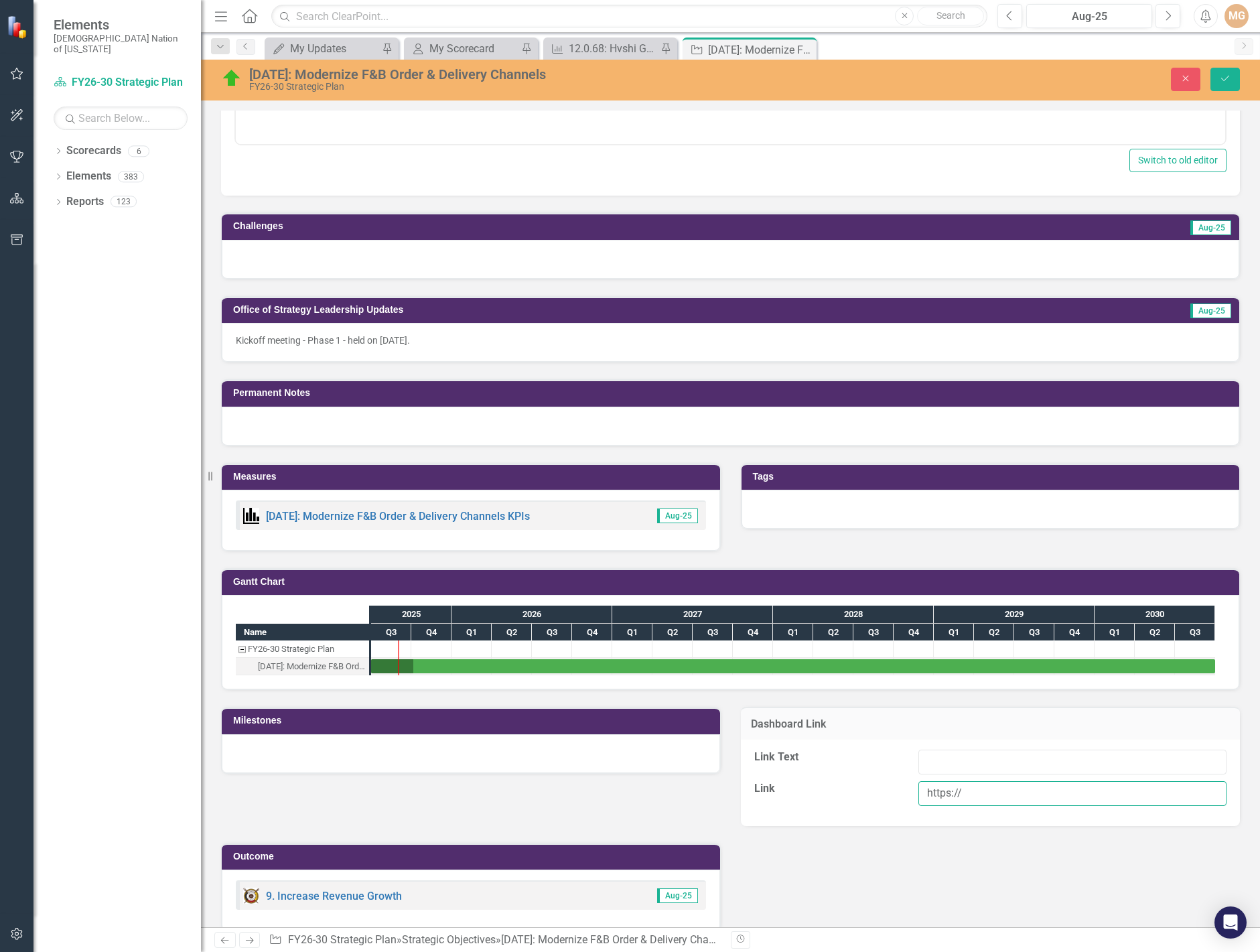
drag, startPoint x: 988, startPoint y: 799, endPoint x: 903, endPoint y: 797, distance: 85.0
click at [908, 797] on div "https://" at bounding box center [1072, 797] width 328 height 32
paste input "dcesrvpbi401.choctawcasinos.local/Reports_PBI/powerbi/Strategic%20Development/F…"
type input "https://dcesrvpbi401.choctawcasinos.local/Reports_PBI/powerbi/Strategic%20Devel…"
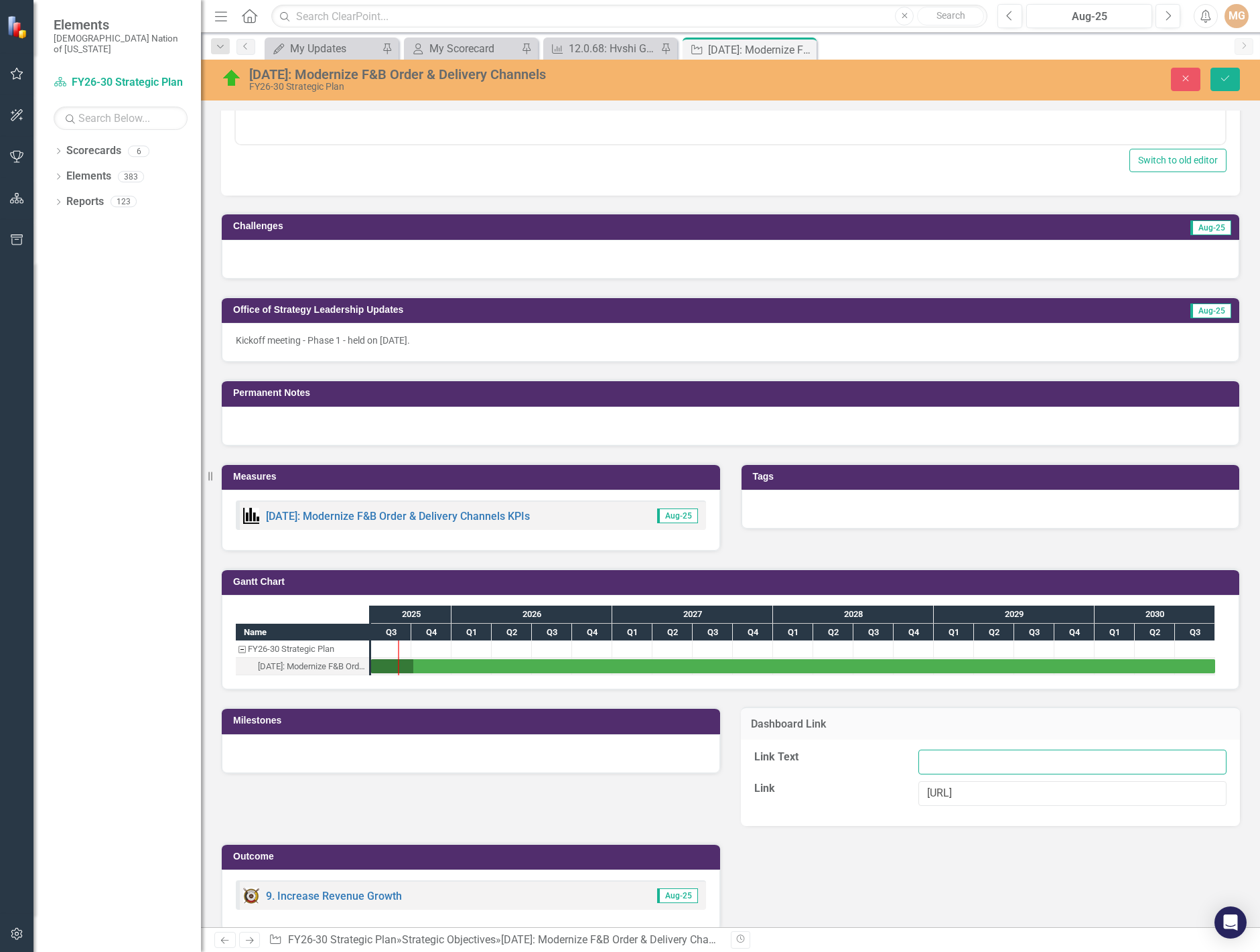
click at [993, 766] on input "Link Text" at bounding box center [1072, 762] width 308 height 25
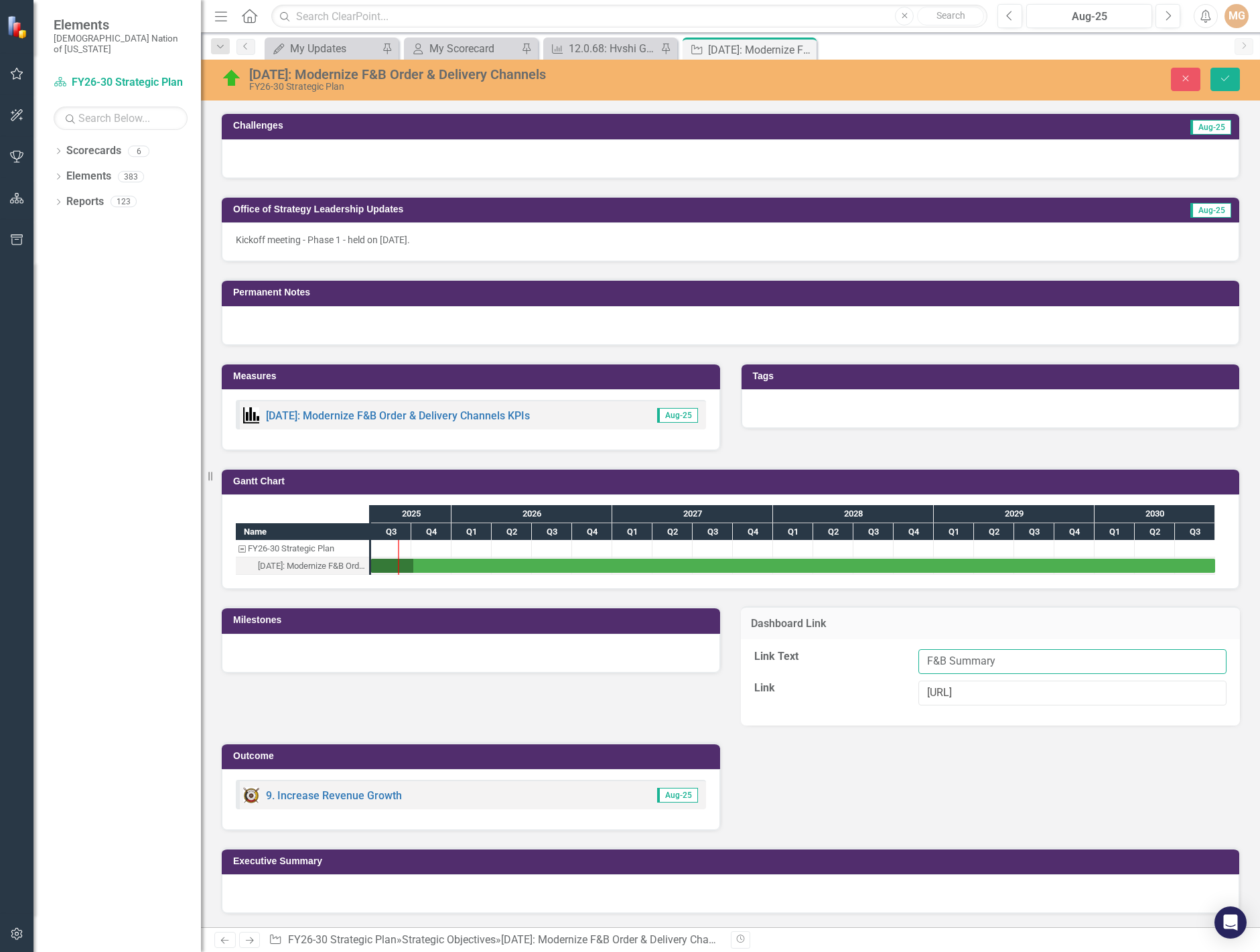
type input "F&B Summary"
click at [254, 326] on div at bounding box center [730, 325] width 1018 height 39
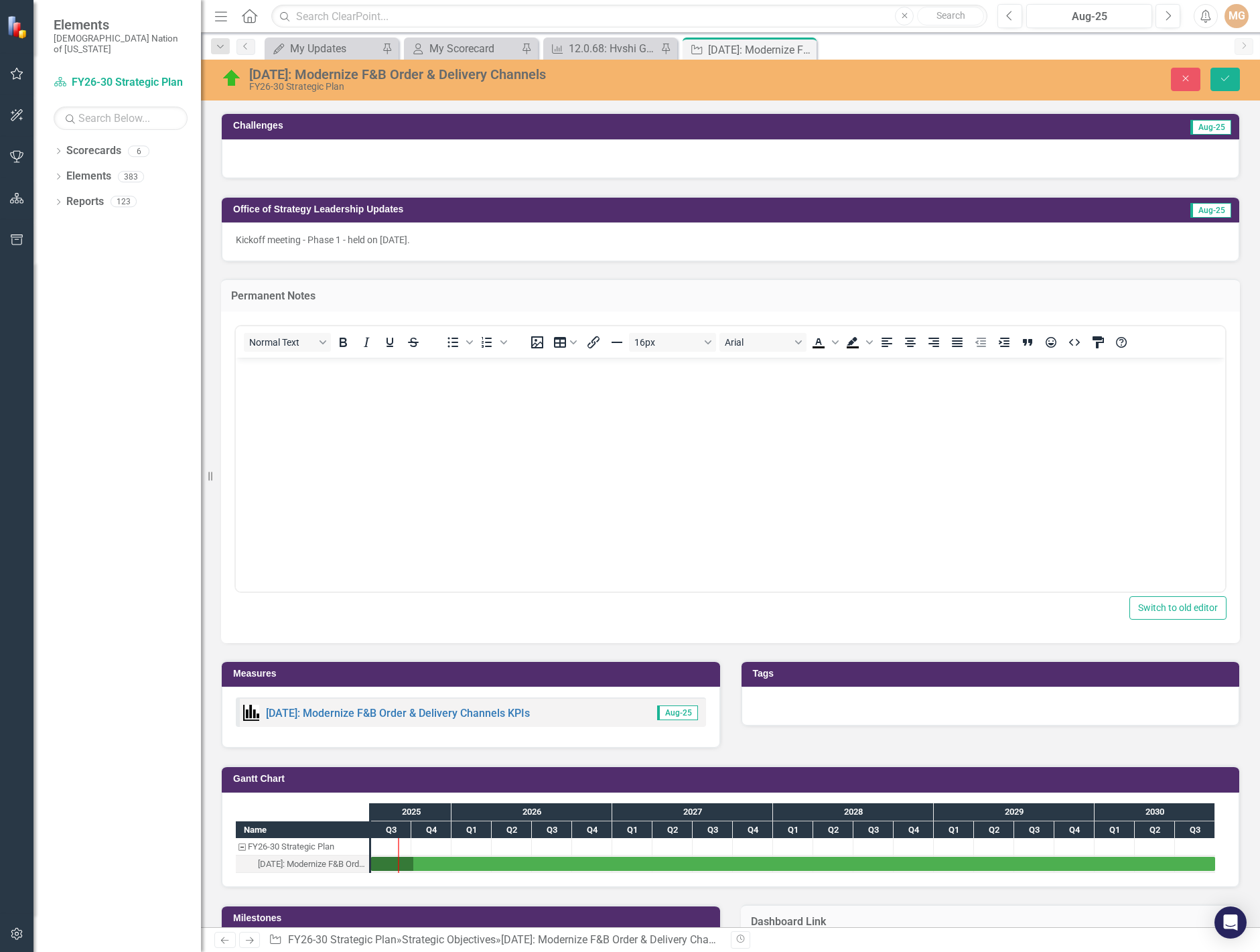
scroll to position [0, 0]
click at [1225, 76] on icon "Save" at bounding box center [1225, 78] width 12 height 10
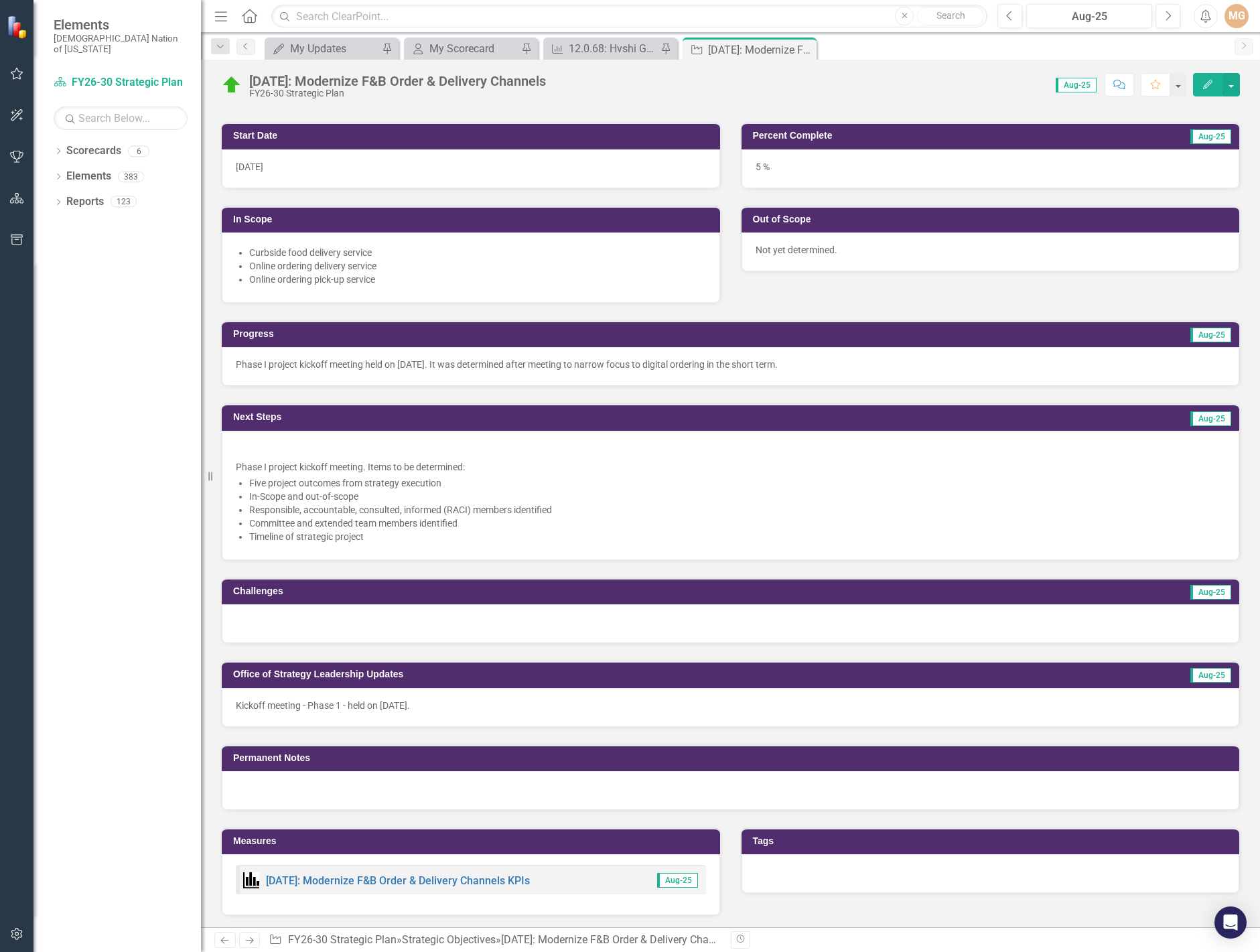
scroll to position [335, 0]
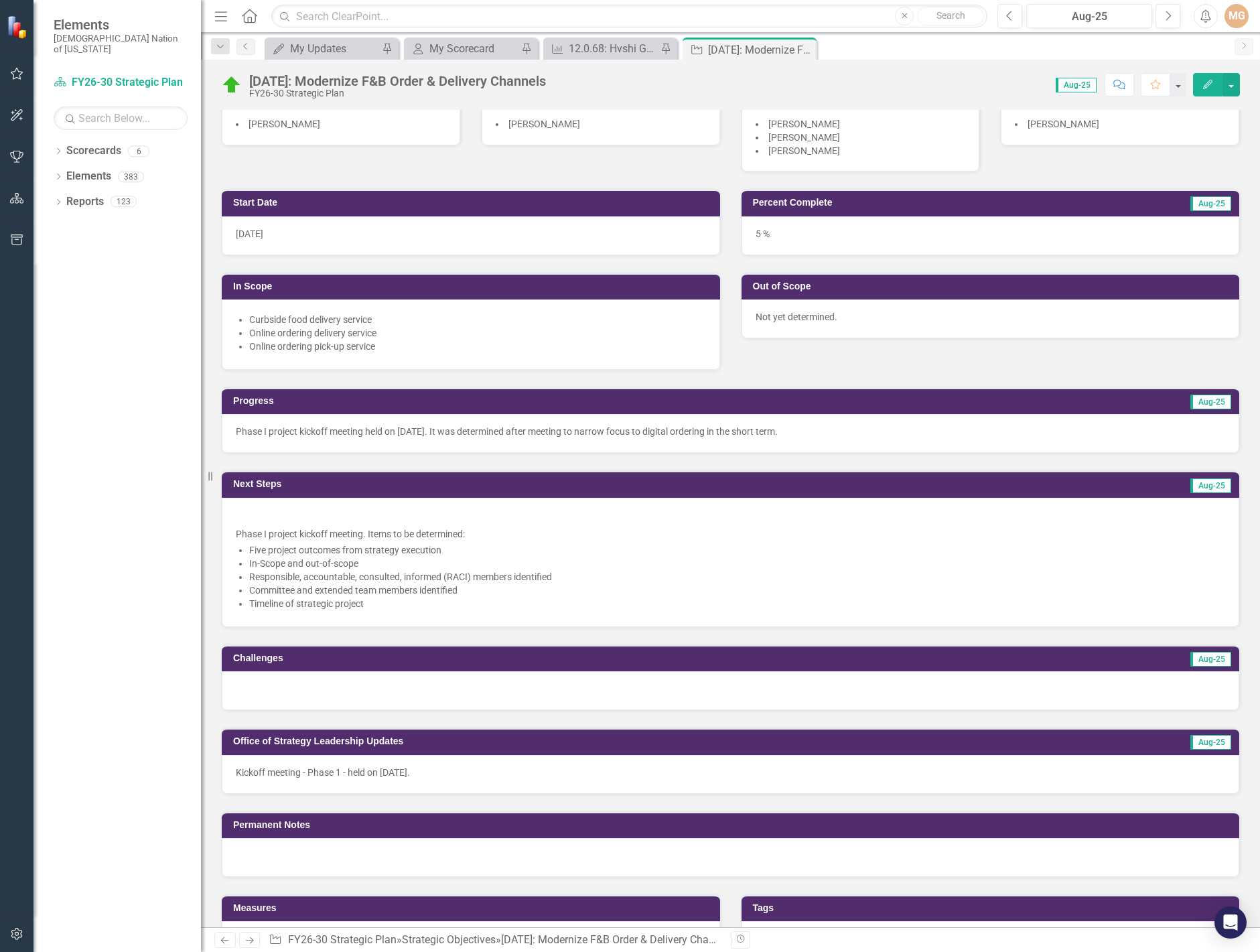
click at [323, 526] on p "Phase I project kickoff meeting. Items to be determined:" at bounding box center [730, 533] width 990 height 16
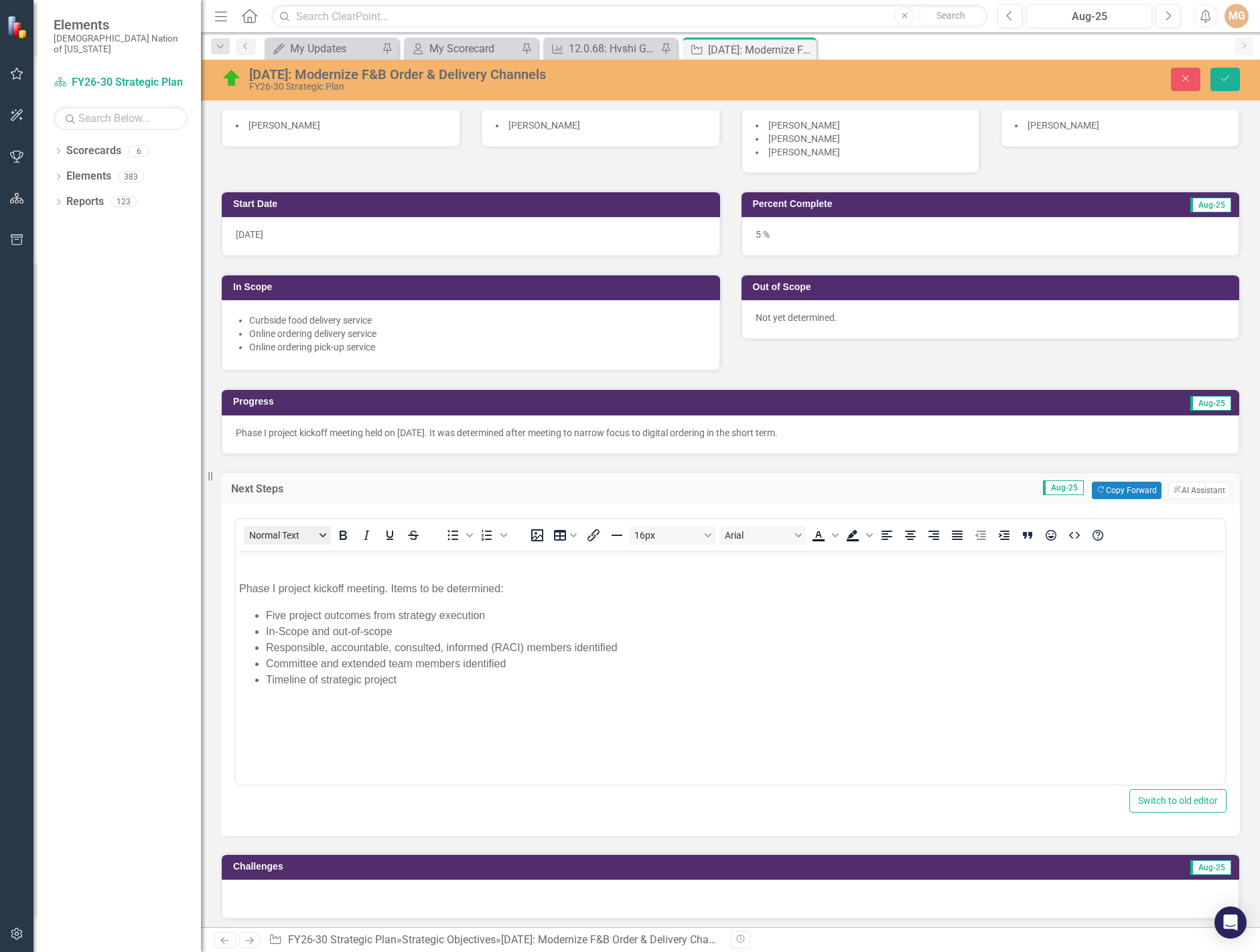
scroll to position [0, 0]
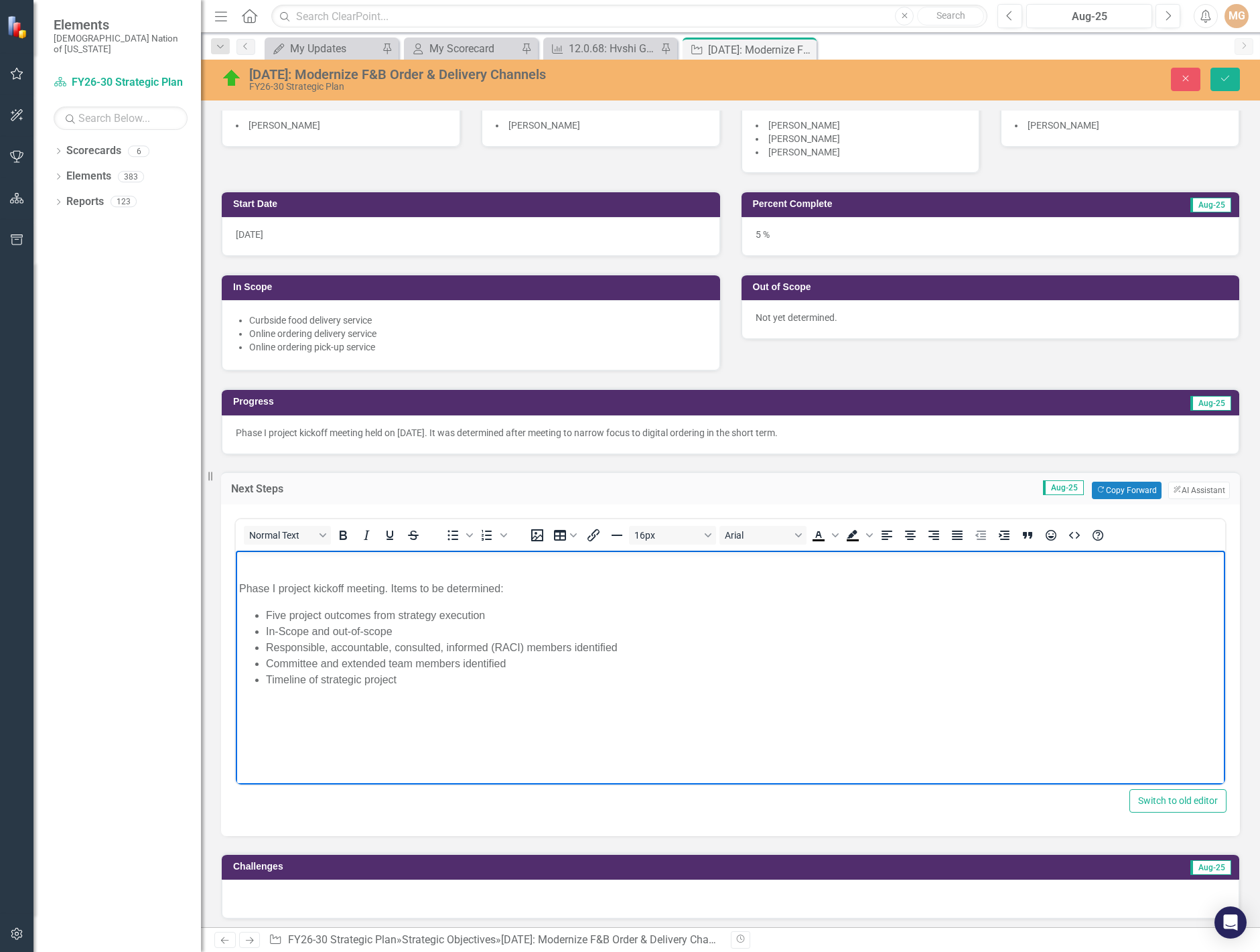
click at [259, 556] on p "Rich Text Area. Press ALT-0 for help." at bounding box center [731, 562] width 983 height 16
drag, startPoint x: 347, startPoint y: 587, endPoint x: 471, endPoint y: 1137, distance: 563.8
click at [236, 585] on html "Phase I project kickoff meeting. Items to be determined: Five project outcomes …" at bounding box center [730, 650] width 990 height 201
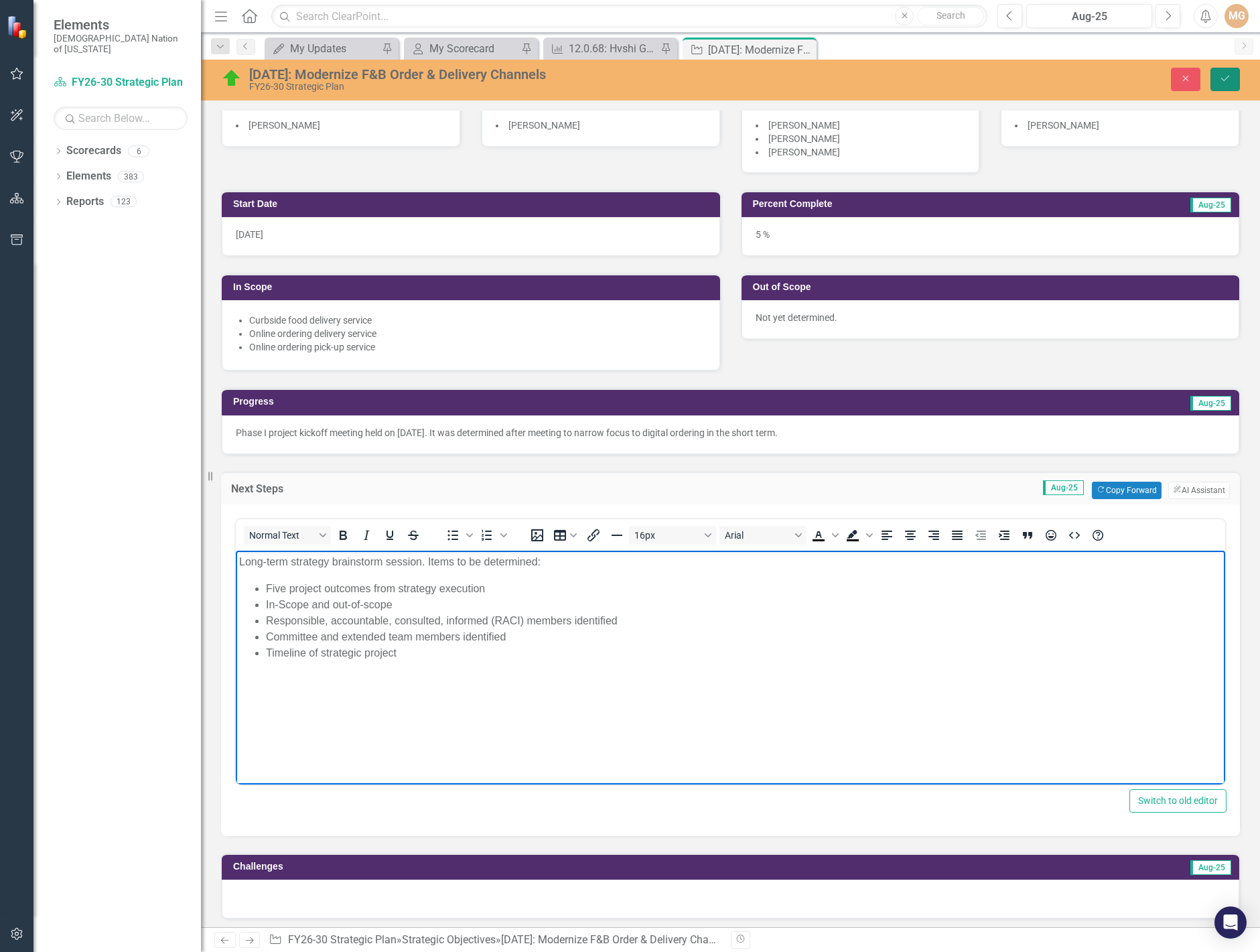
click at [1229, 79] on icon "Save" at bounding box center [1225, 78] width 12 height 10
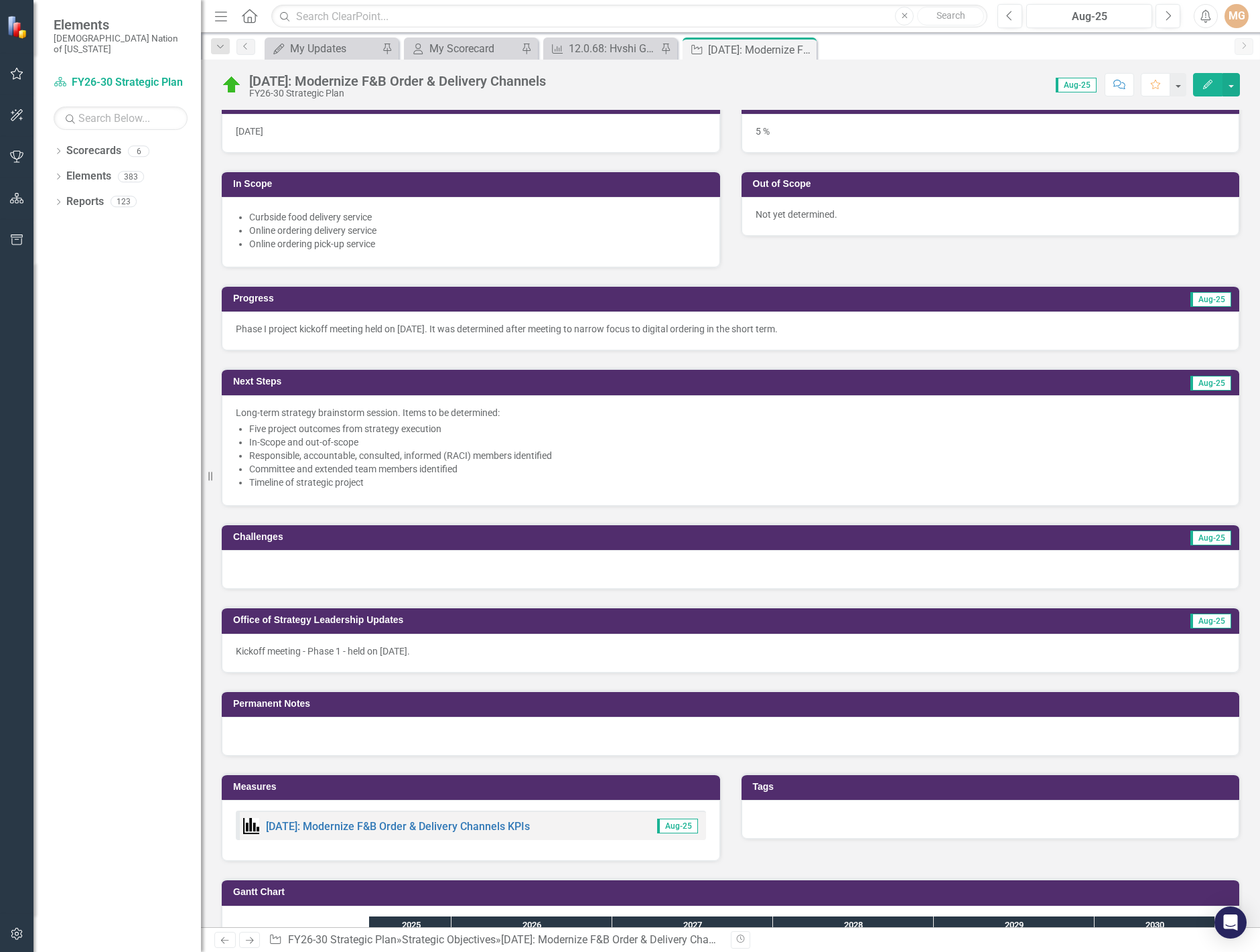
scroll to position [469, 0]
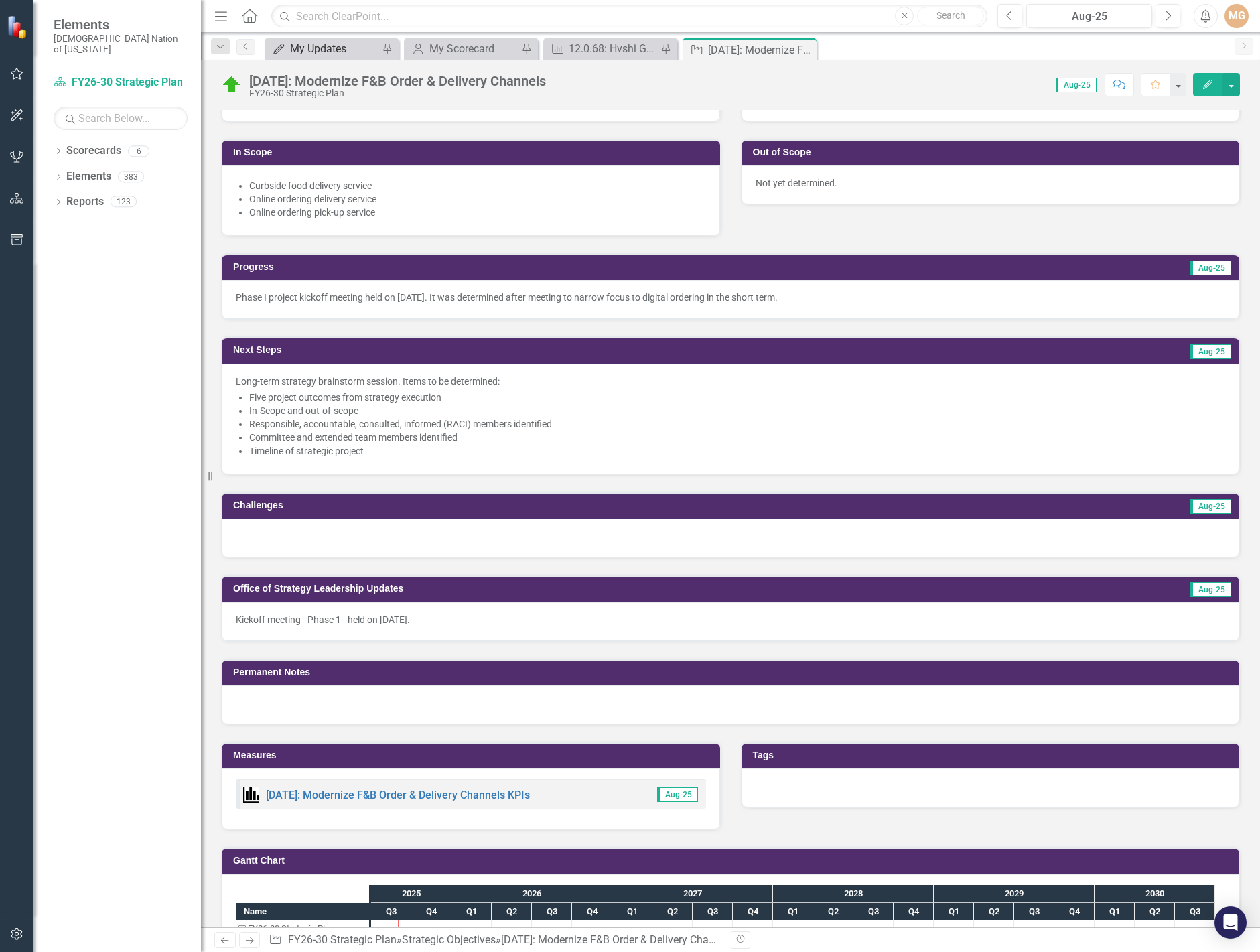
click at [350, 51] on div "My Updates" at bounding box center [335, 48] width 89 height 17
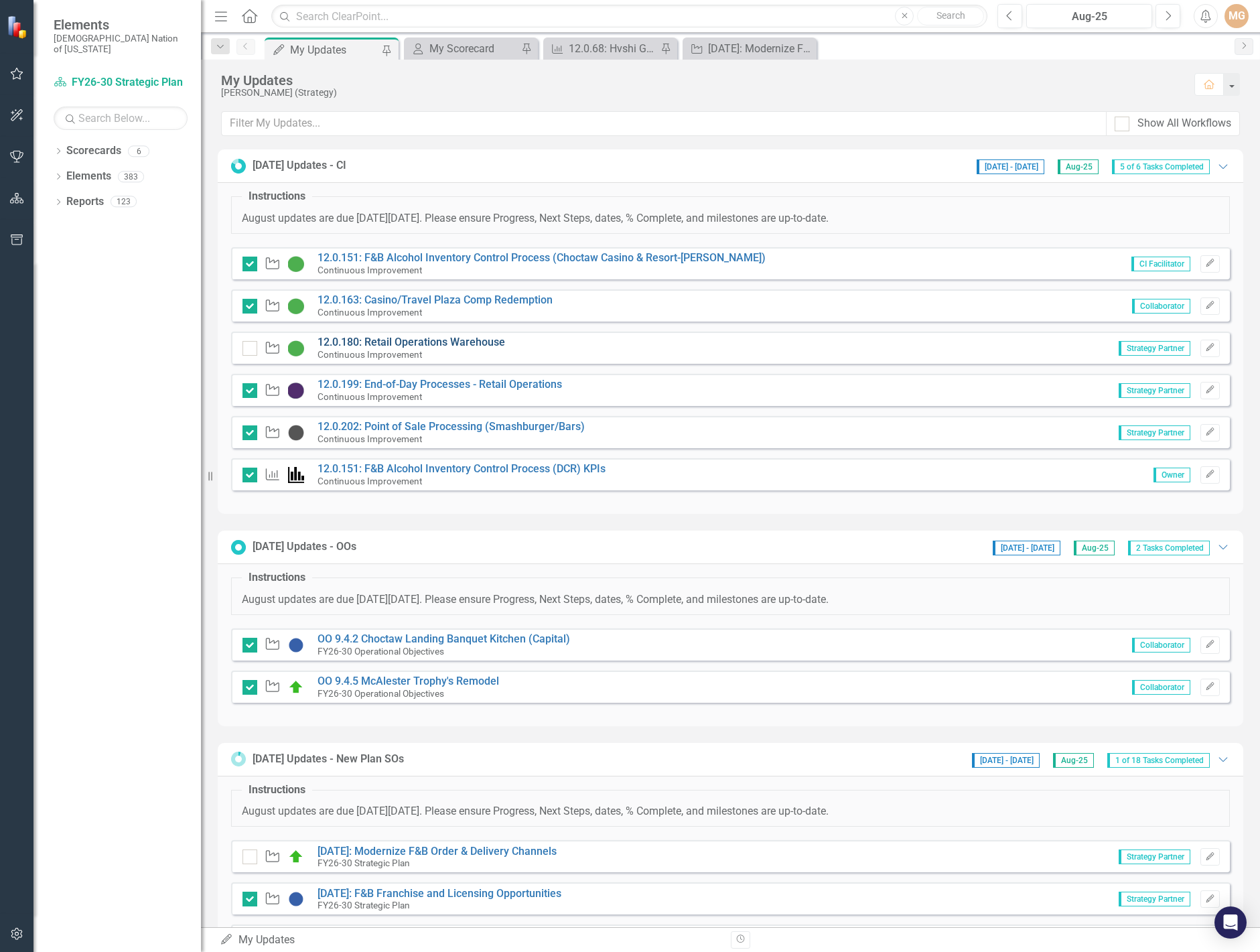
click at [455, 344] on link "12.0.180: Retail Operations Warehouse" at bounding box center [412, 341] width 188 height 13
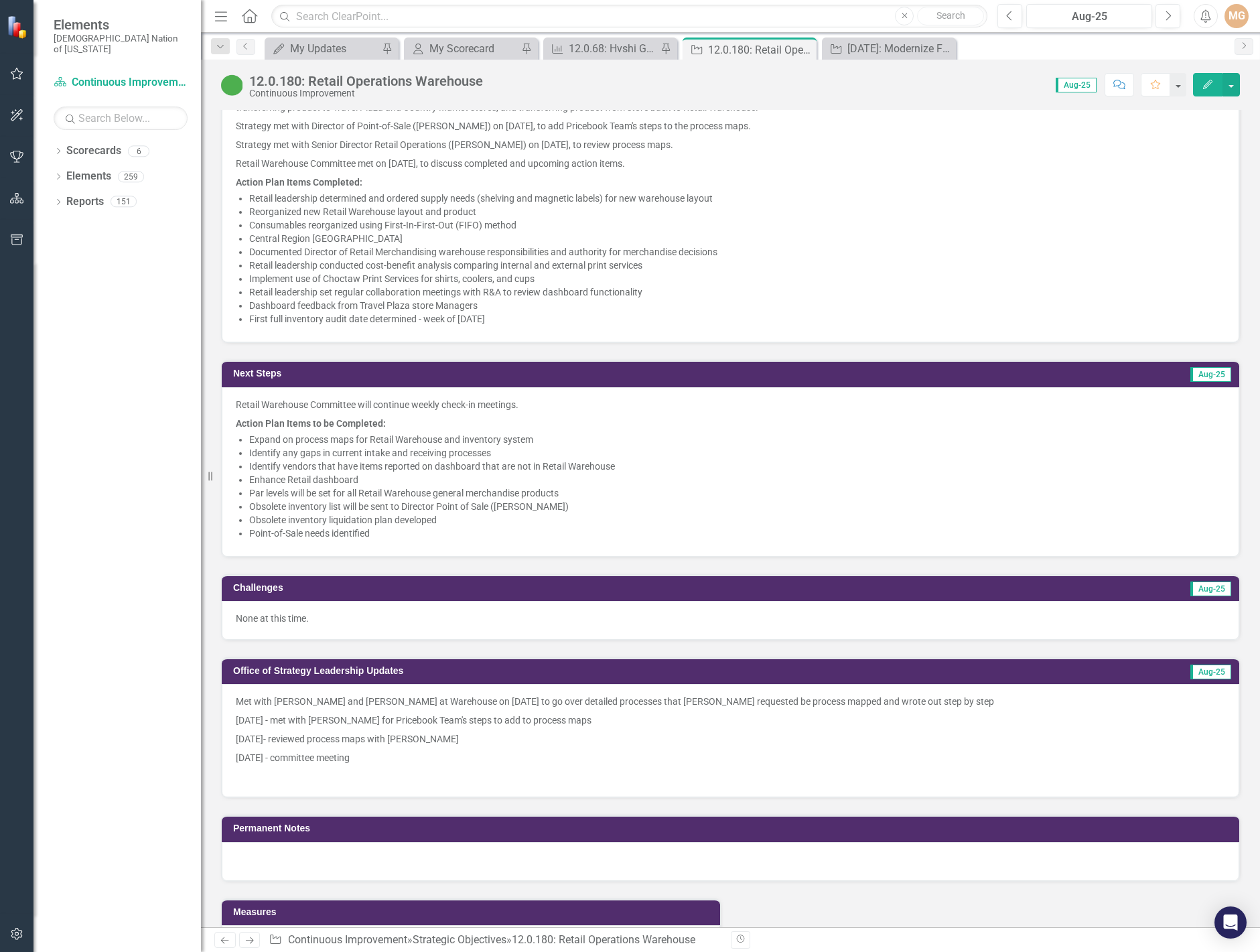
scroll to position [1005, 0]
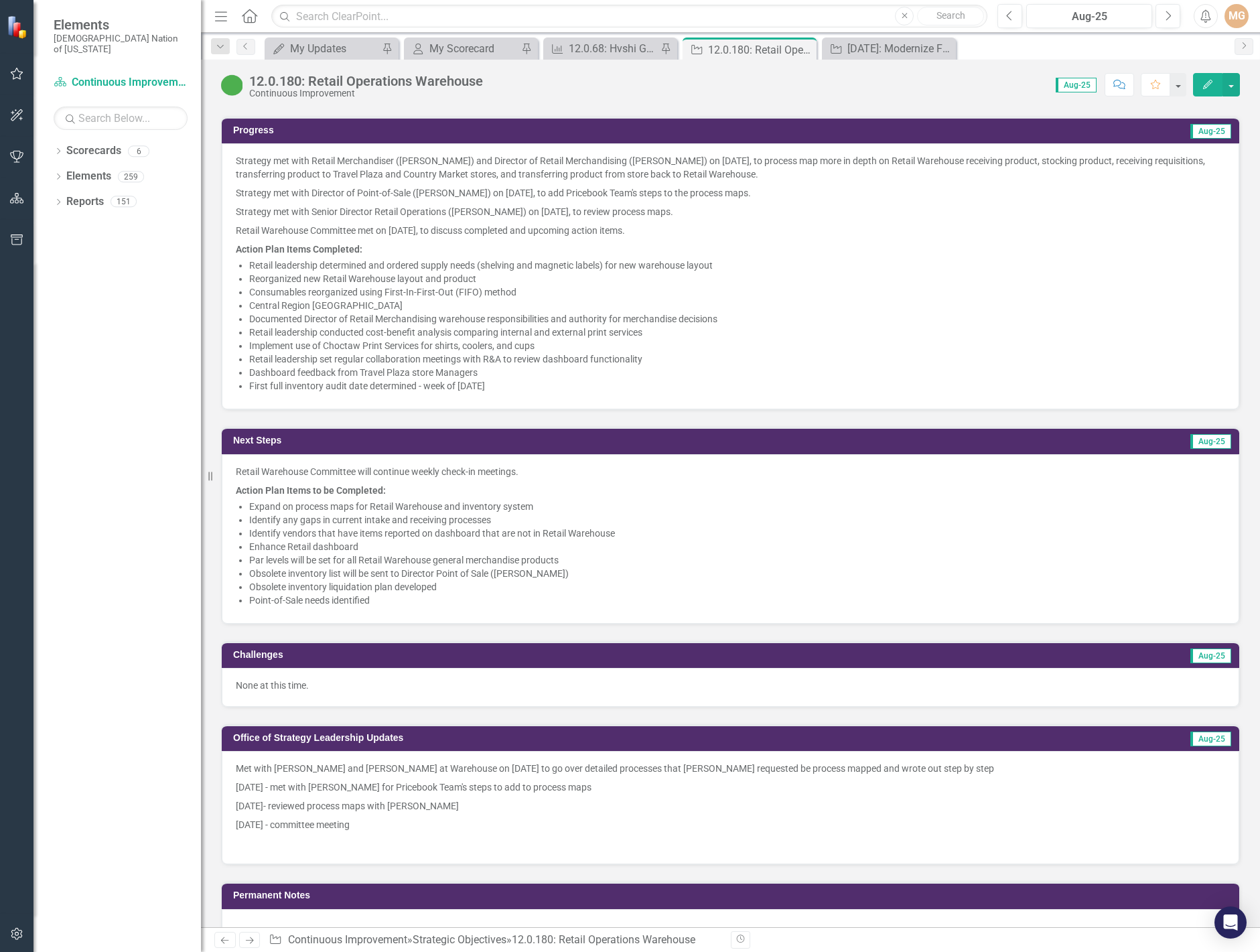
click at [318, 269] on li "Retail leadership determined and ordered supply needs (shelving and magnetic la…" at bounding box center [737, 265] width 976 height 13
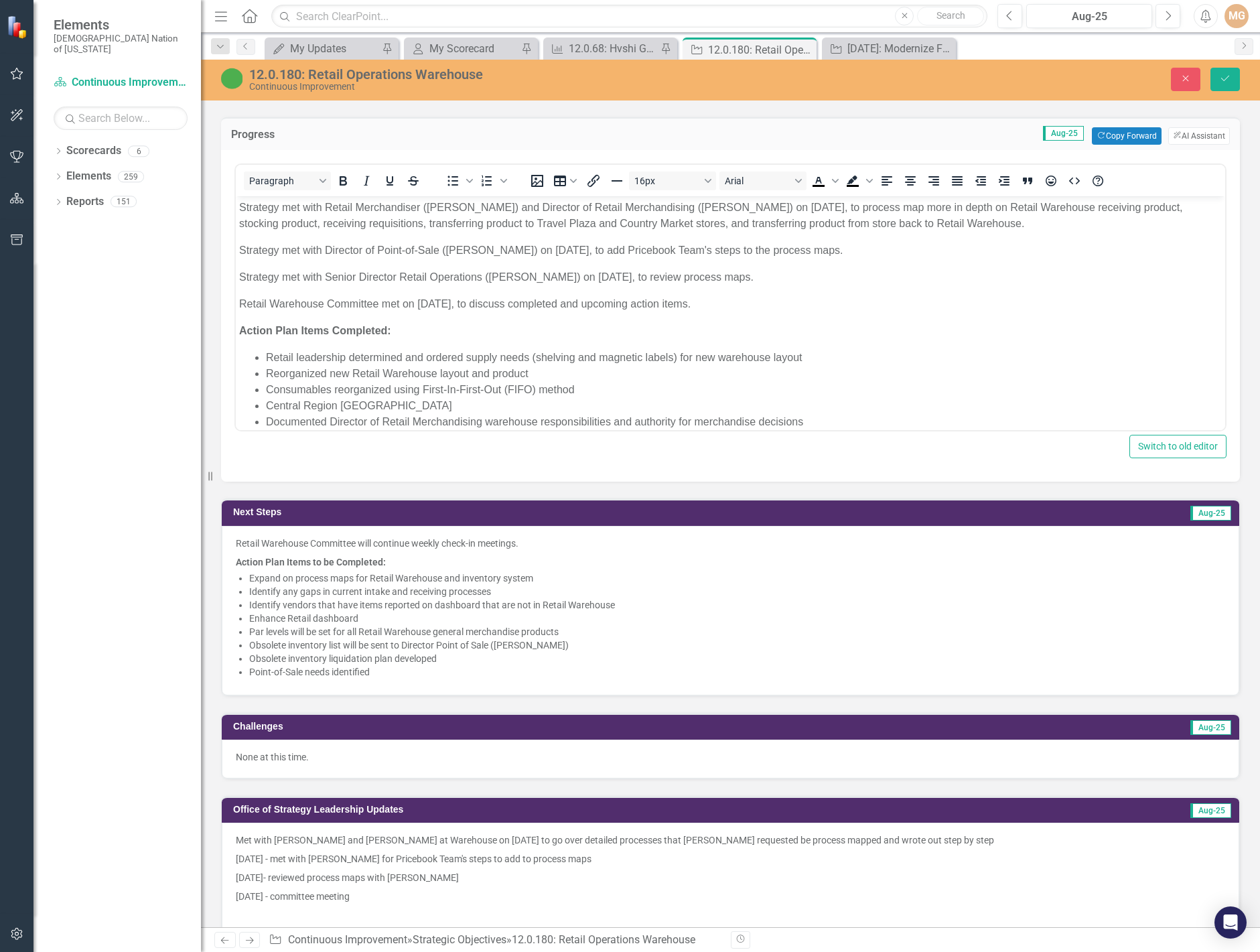
scroll to position [0, 0]
click at [353, 612] on li "Enhance Retail dashboard" at bounding box center [737, 619] width 976 height 13
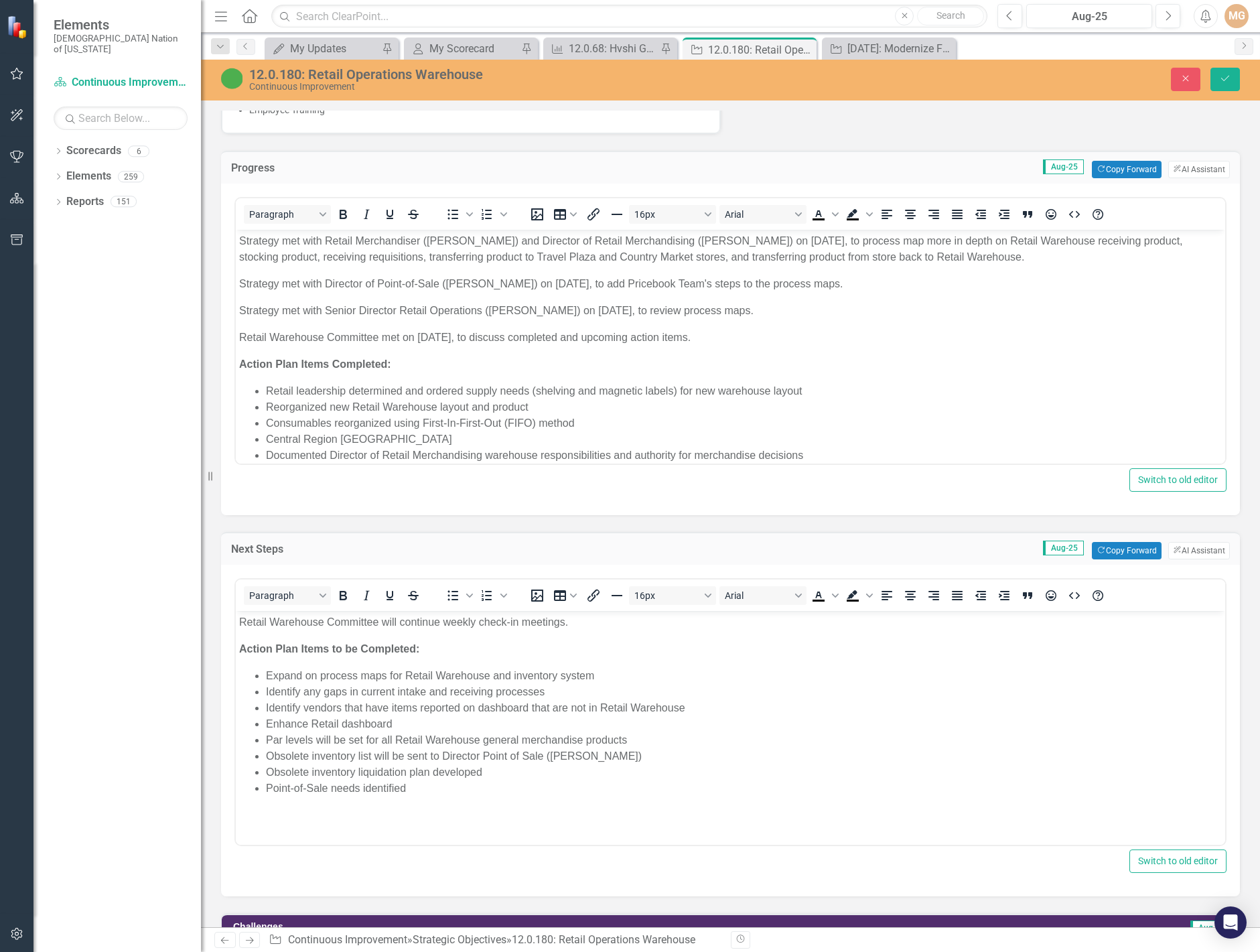
scroll to position [940, 0]
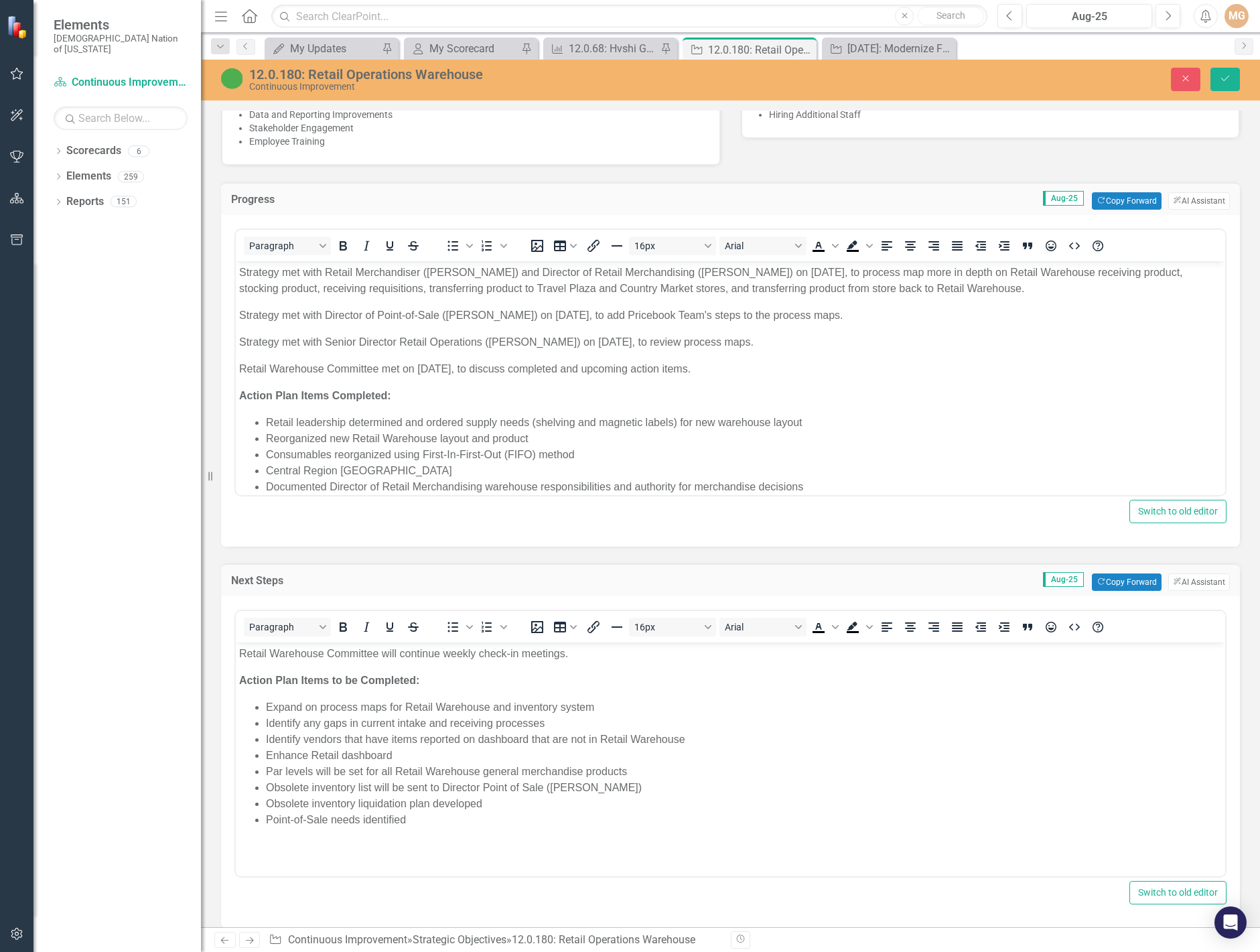
click at [382, 439] on li "Reorganized new Retail Warehouse layout and product" at bounding box center [744, 439] width 956 height 16
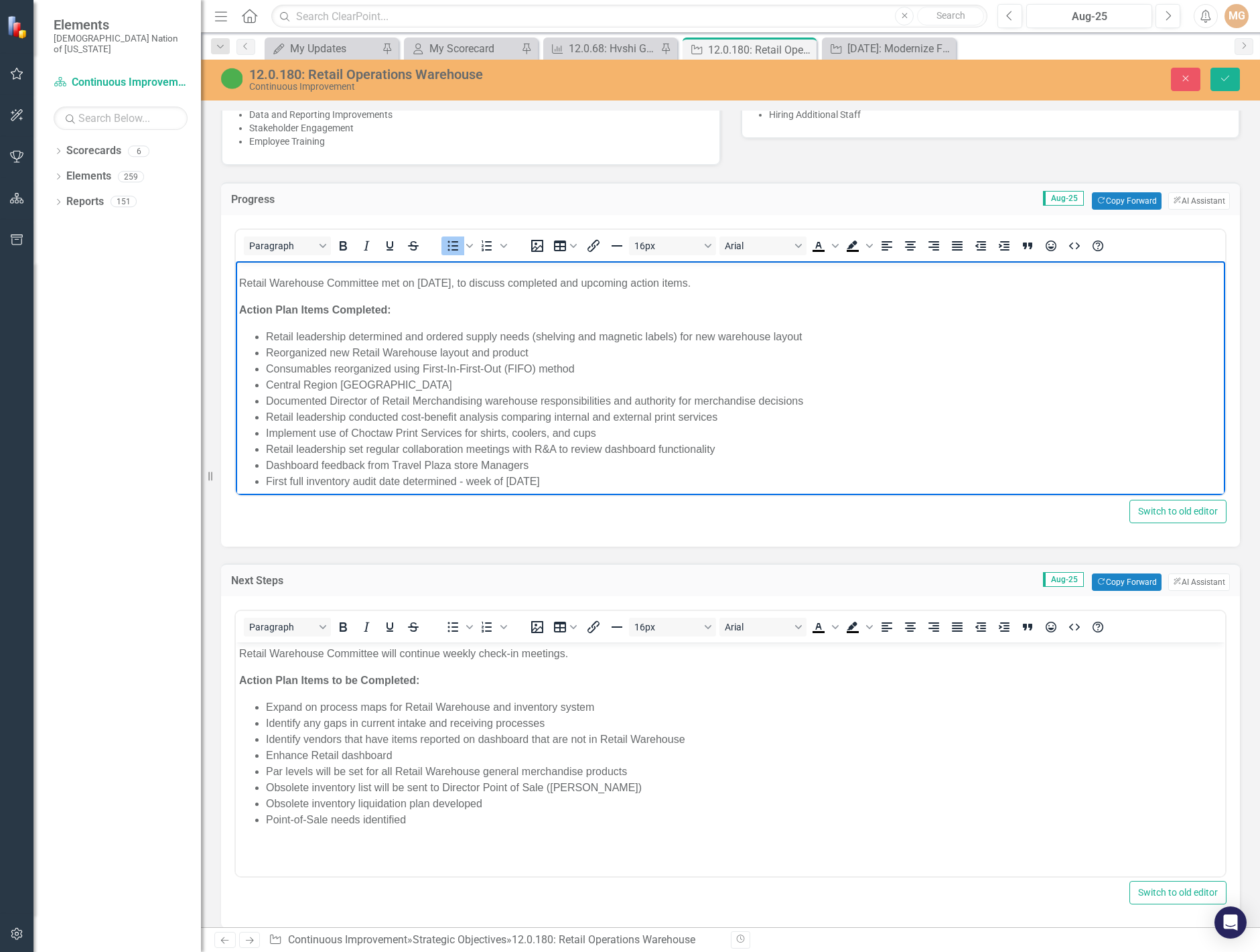
scroll to position [95, 0]
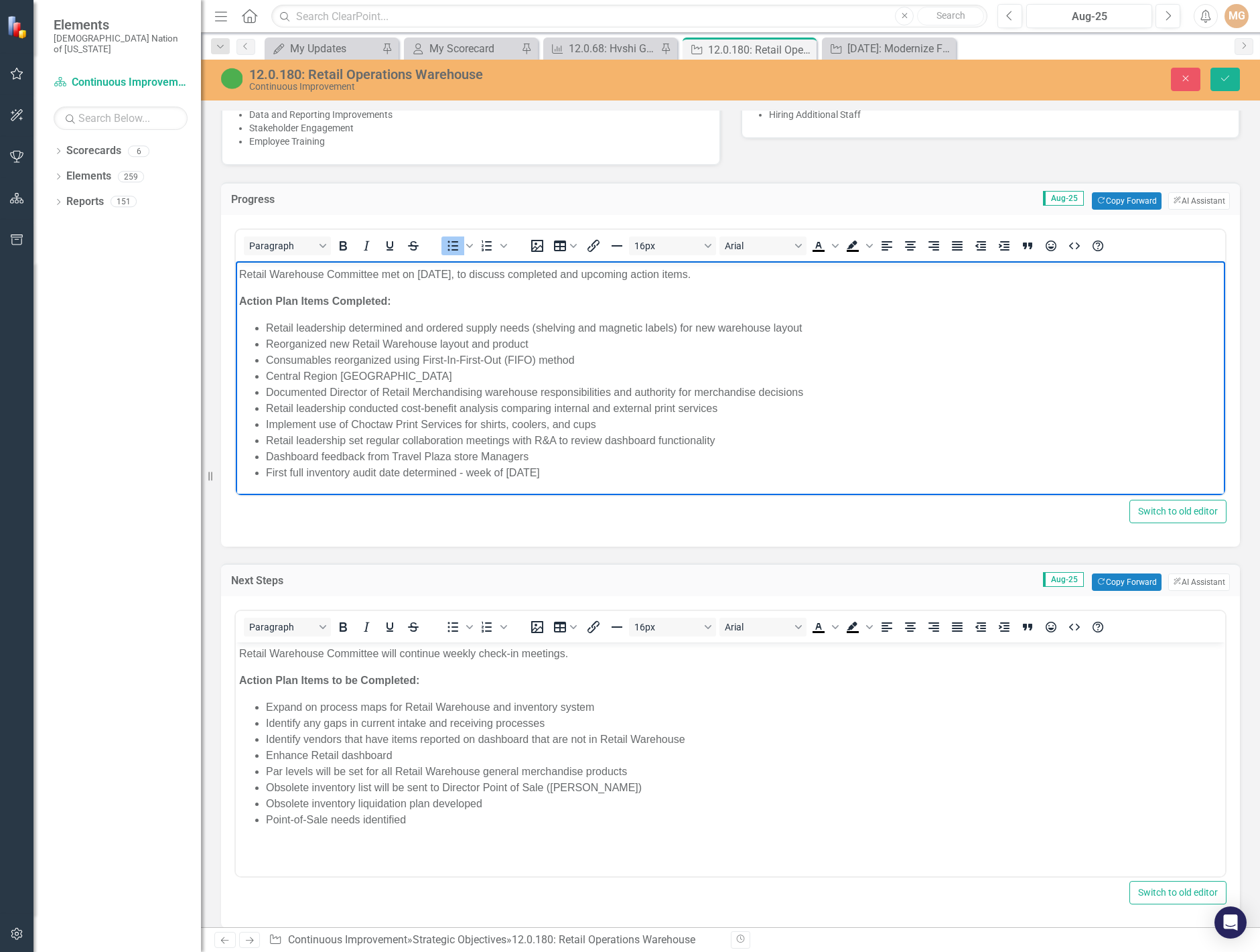
click at [268, 324] on li "Retail leadership determined and ordered supply needs (shelving and magnetic la…" at bounding box center [744, 328] width 956 height 16
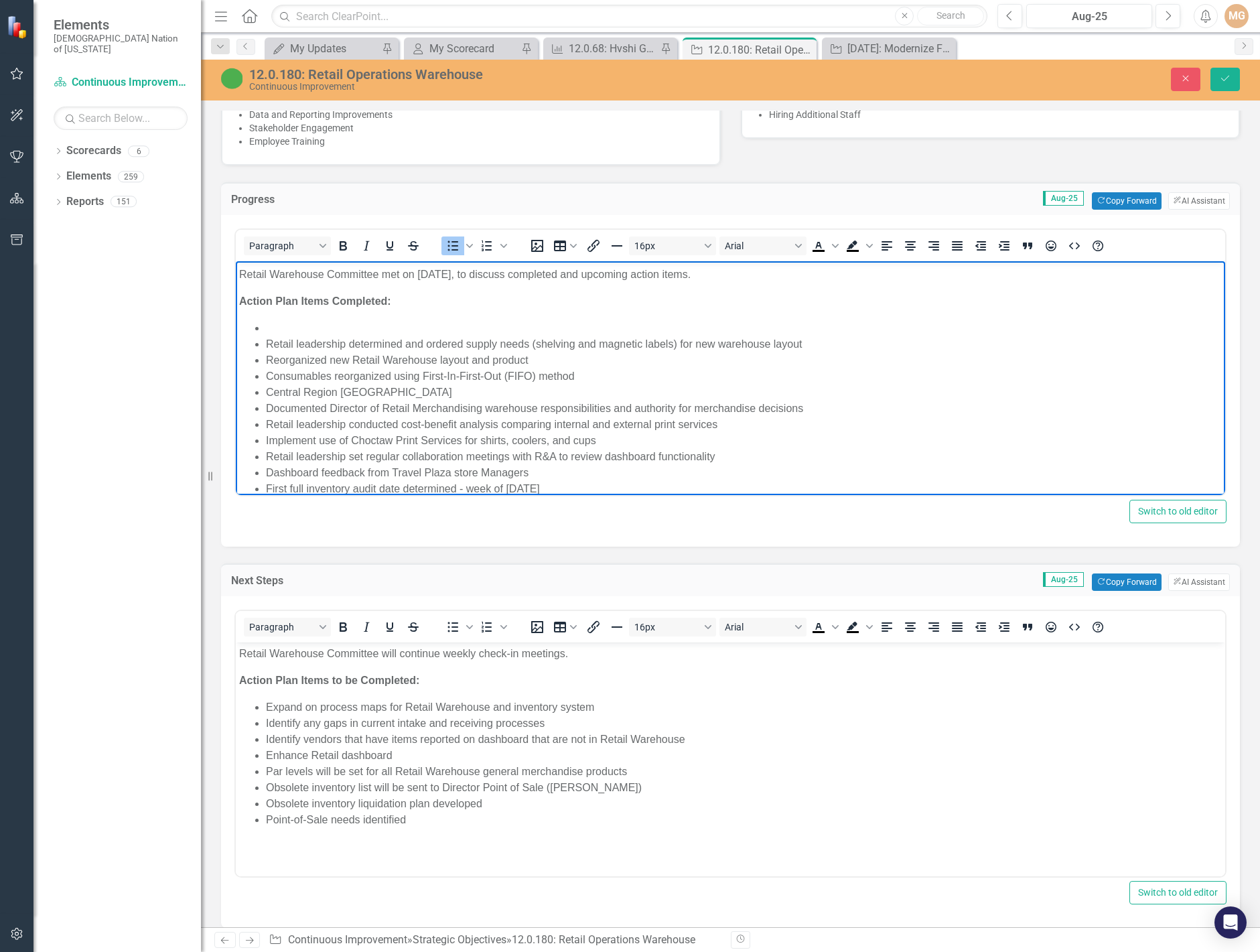
click at [269, 324] on li "Rich Text Area. Press ALT-0 for help." at bounding box center [744, 328] width 956 height 16
click at [931, 331] on li "Retail leadership had meeting with Point-of-Sale Director, and determined no ad…" at bounding box center [744, 328] width 956 height 16
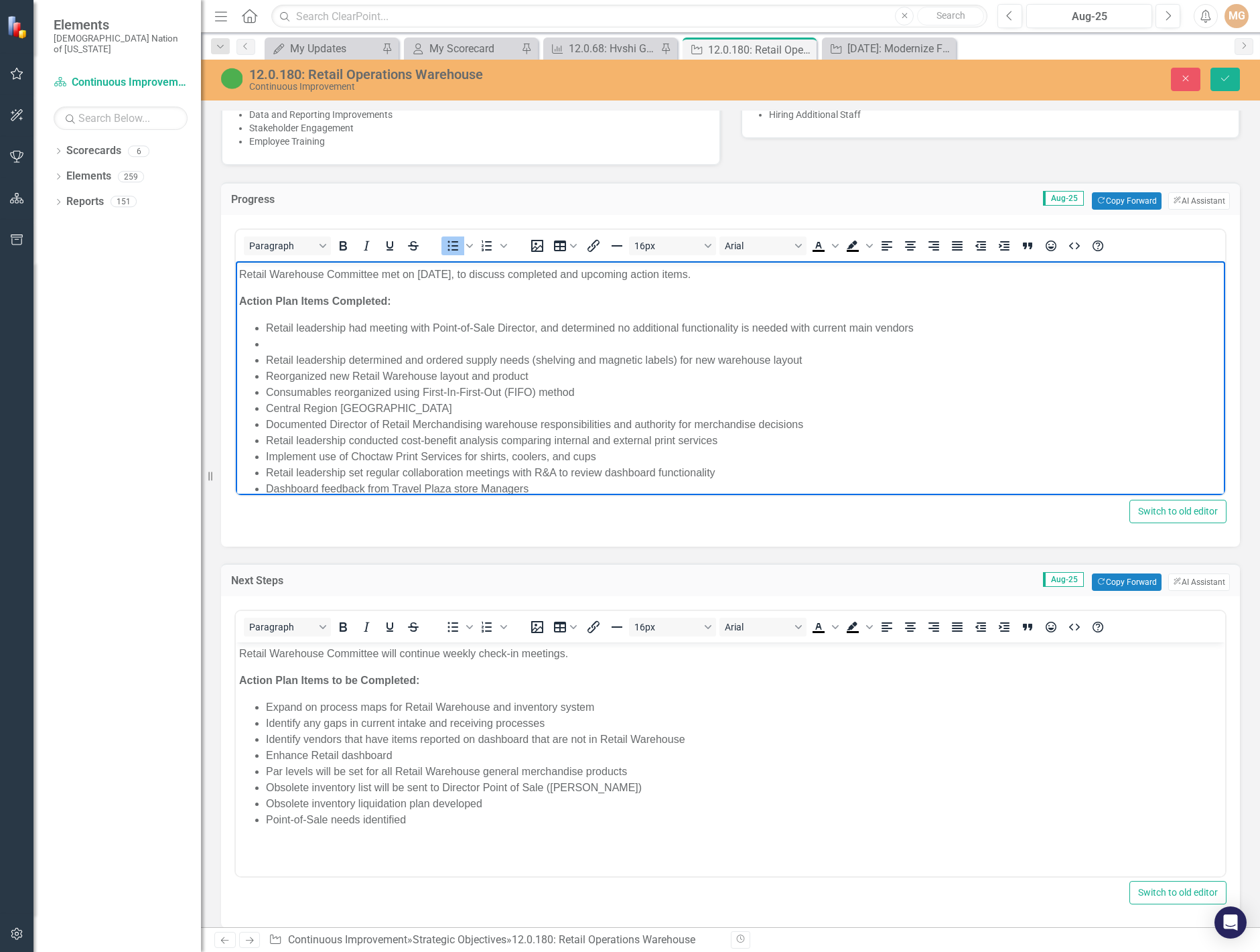
click at [579, 375] on li "Reorganized new Retail Warehouse layout and product" at bounding box center [744, 377] width 956 height 16
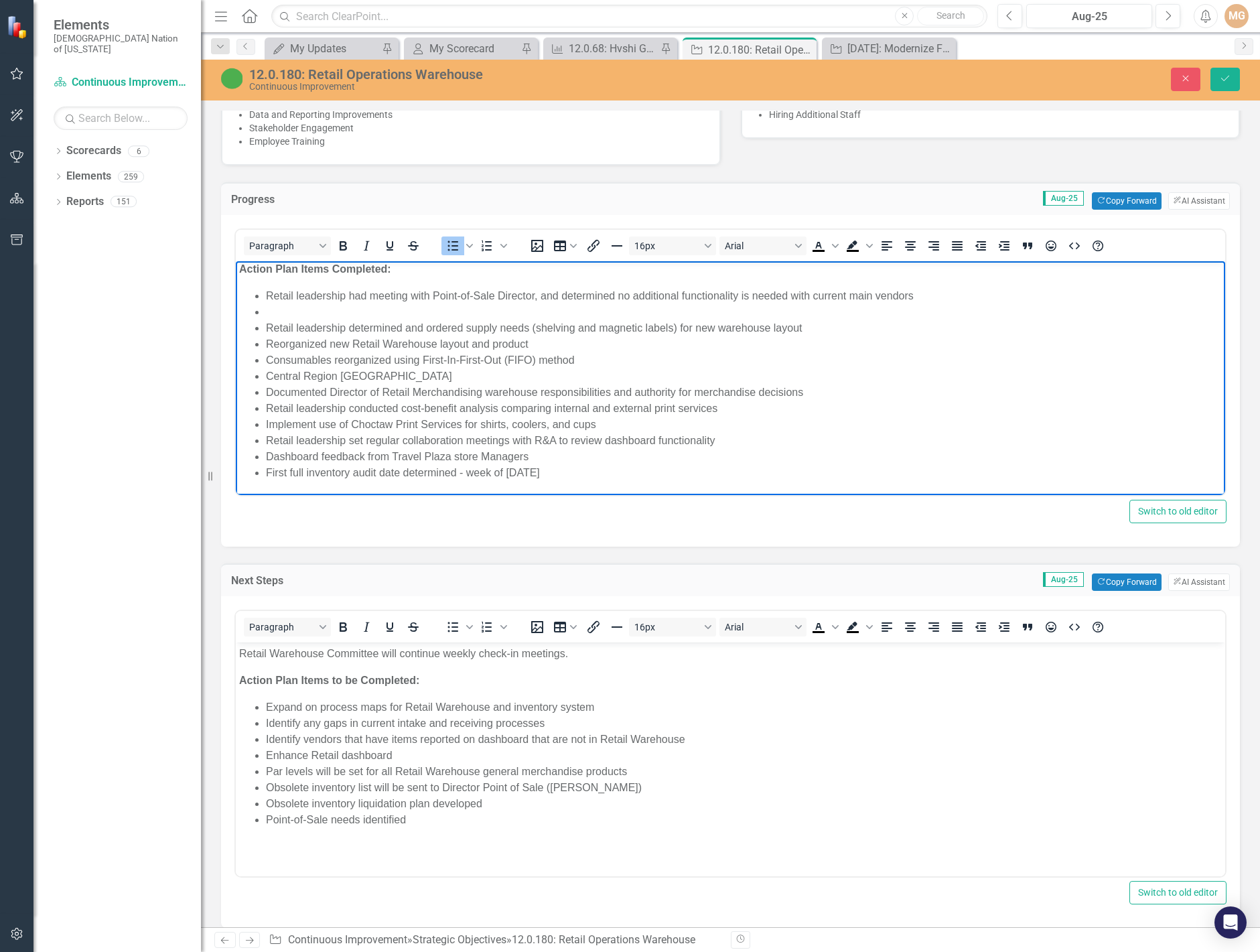
scroll to position [1007, 0]
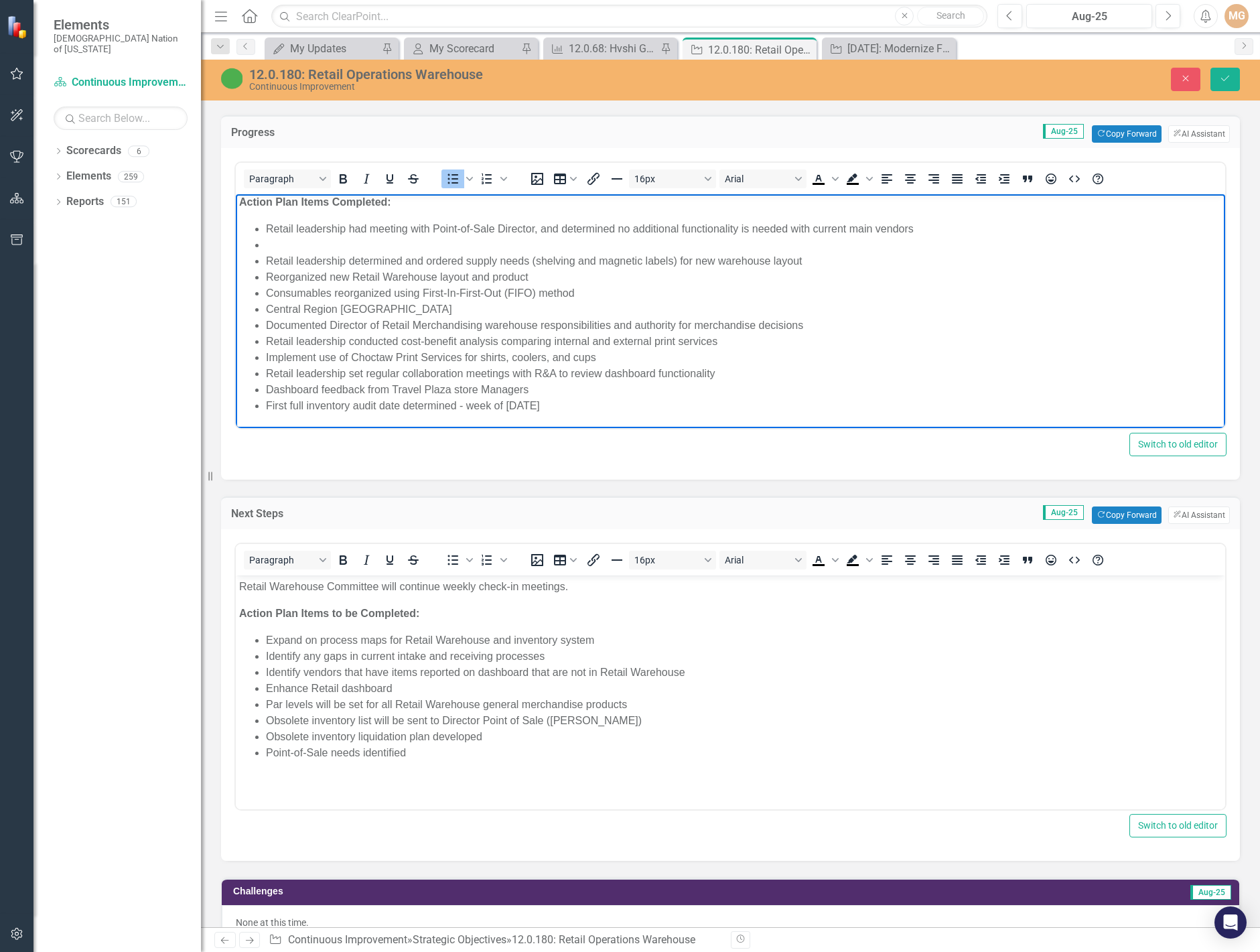
drag, startPoint x: 634, startPoint y: 406, endPoint x: 262, endPoint y: 245, distance: 405.3
click at [262, 245] on ul "Retail leadership had meeting with Point-of-Sale Director, and determined no ad…" at bounding box center [731, 317] width 983 height 193
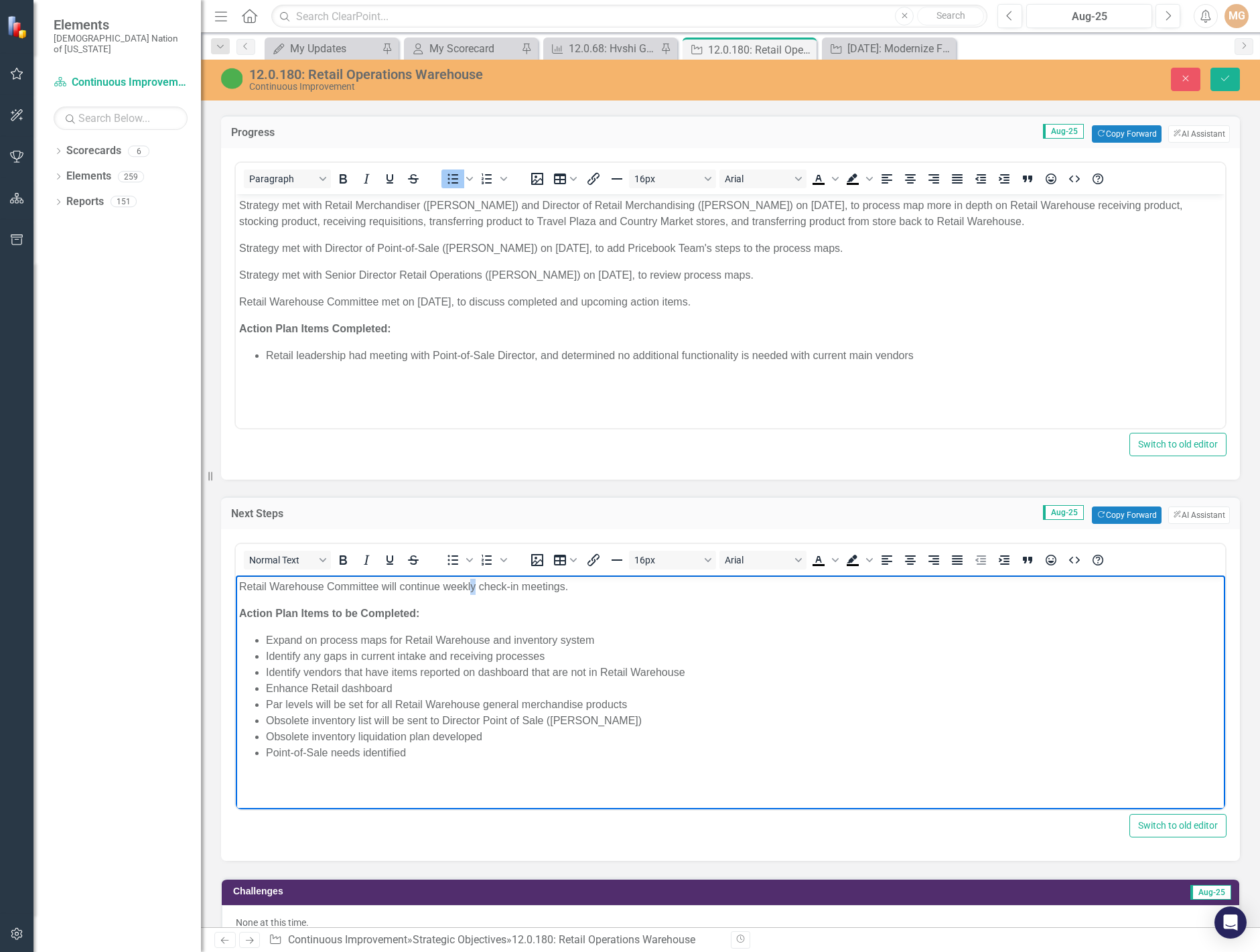
click at [470, 584] on p "Retail Warehouse Committee will continue weekly check-in meetings." at bounding box center [731, 587] width 983 height 16
click at [443, 585] on p "Retail Warehouse Committee will continue weekly check-in meetings." at bounding box center [731, 587] width 983 height 16
drag, startPoint x: 316, startPoint y: 638, endPoint x: 266, endPoint y: 639, distance: 50.0
click at [266, 639] on li "Expand on process maps for Retail Warehouse and inventory system" at bounding box center [744, 641] width 956 height 16
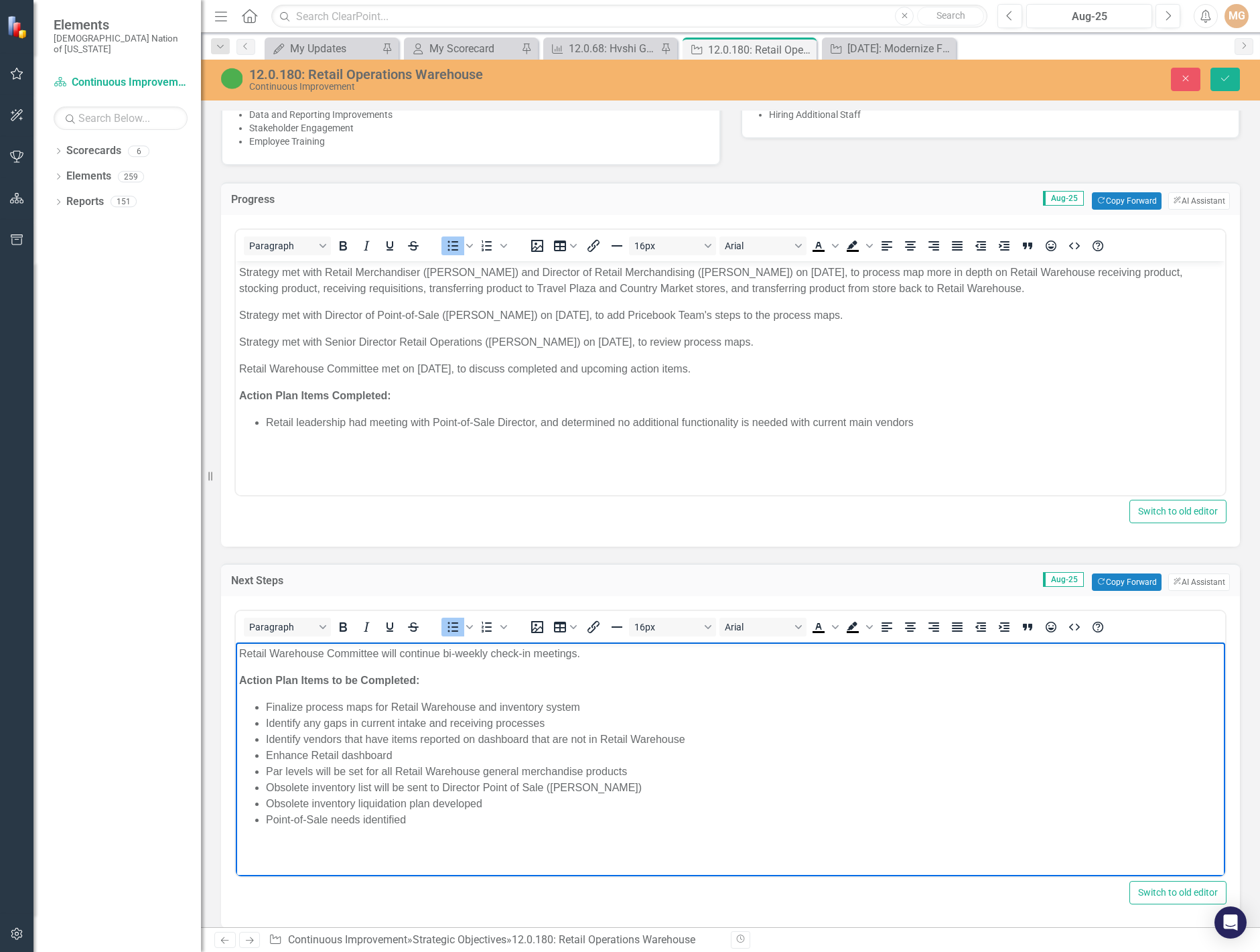
scroll to position [873, 0]
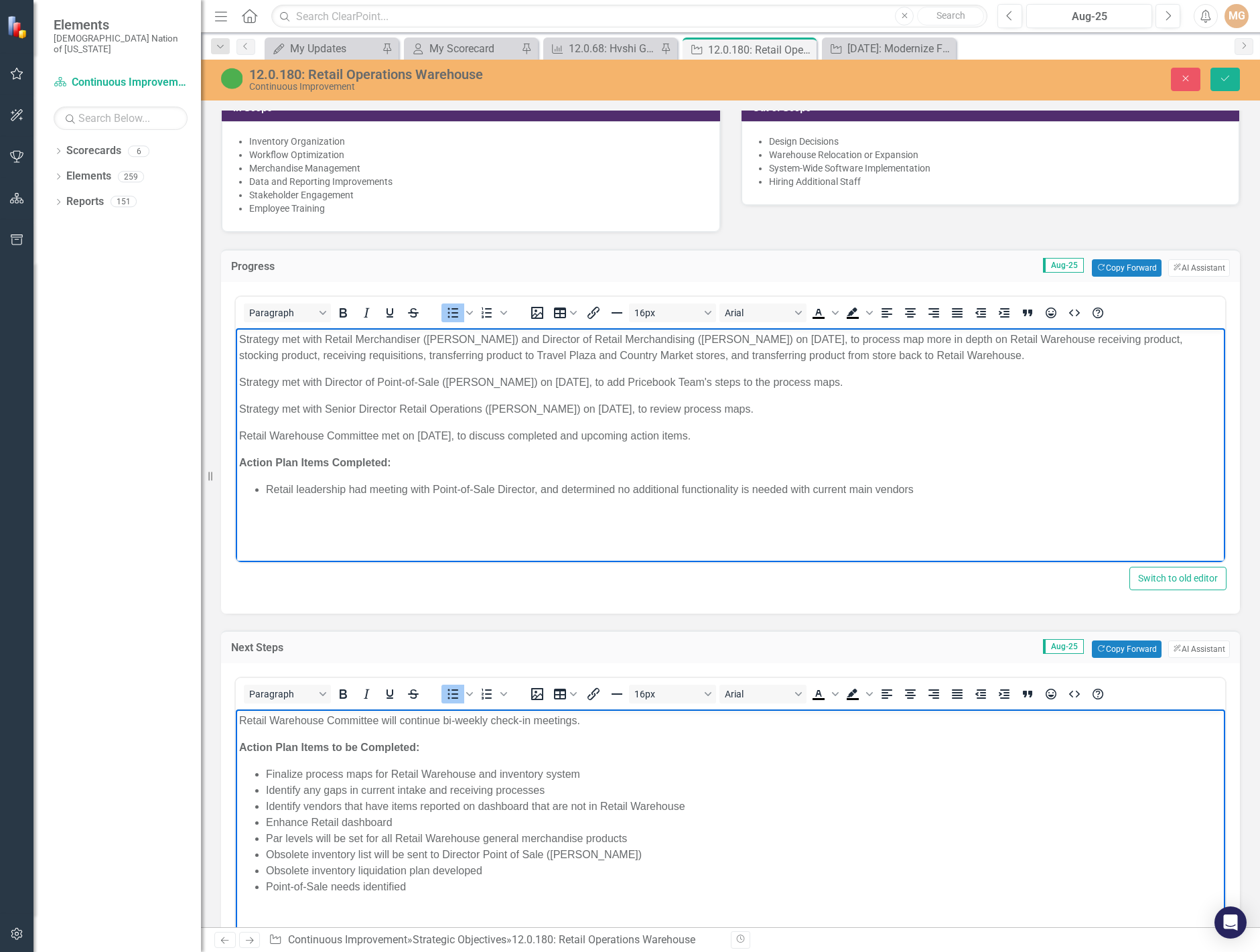
click at [552, 435] on p "Retail Warehouse Committee met on August 27, 2025, to discuss completed and upc…" at bounding box center [731, 436] width 983 height 16
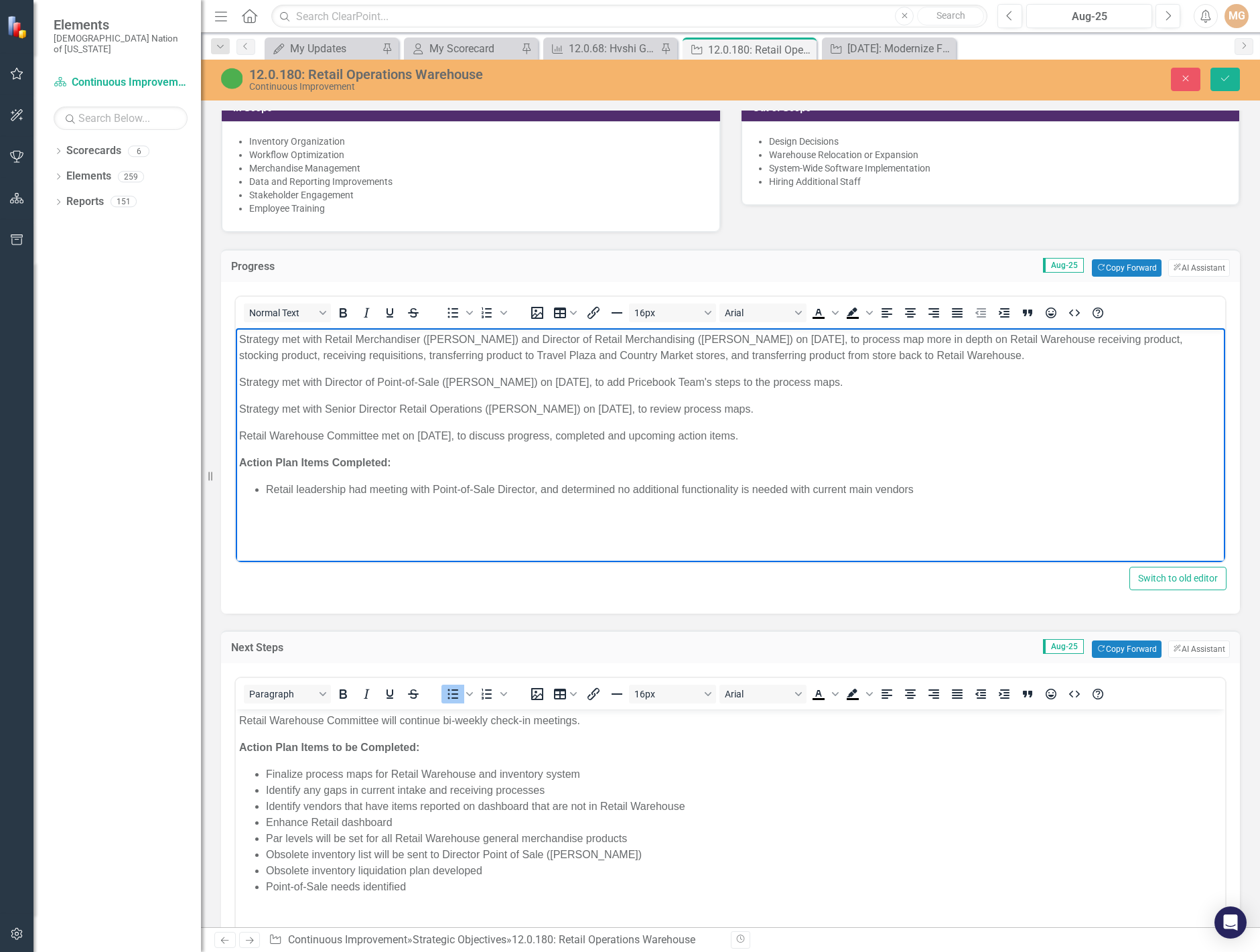
click at [650, 435] on p "Retail Warehouse Committee met on August 27, 2025, to discuss progress, complet…" at bounding box center [731, 436] width 983 height 16
click at [342, 528] on body "Strategy met with Retail Merchandiser (Jennifer Cronin) and Director of Retail …" at bounding box center [730, 429] width 990 height 201
click at [1224, 79] on icon "Save" at bounding box center [1225, 78] width 12 height 10
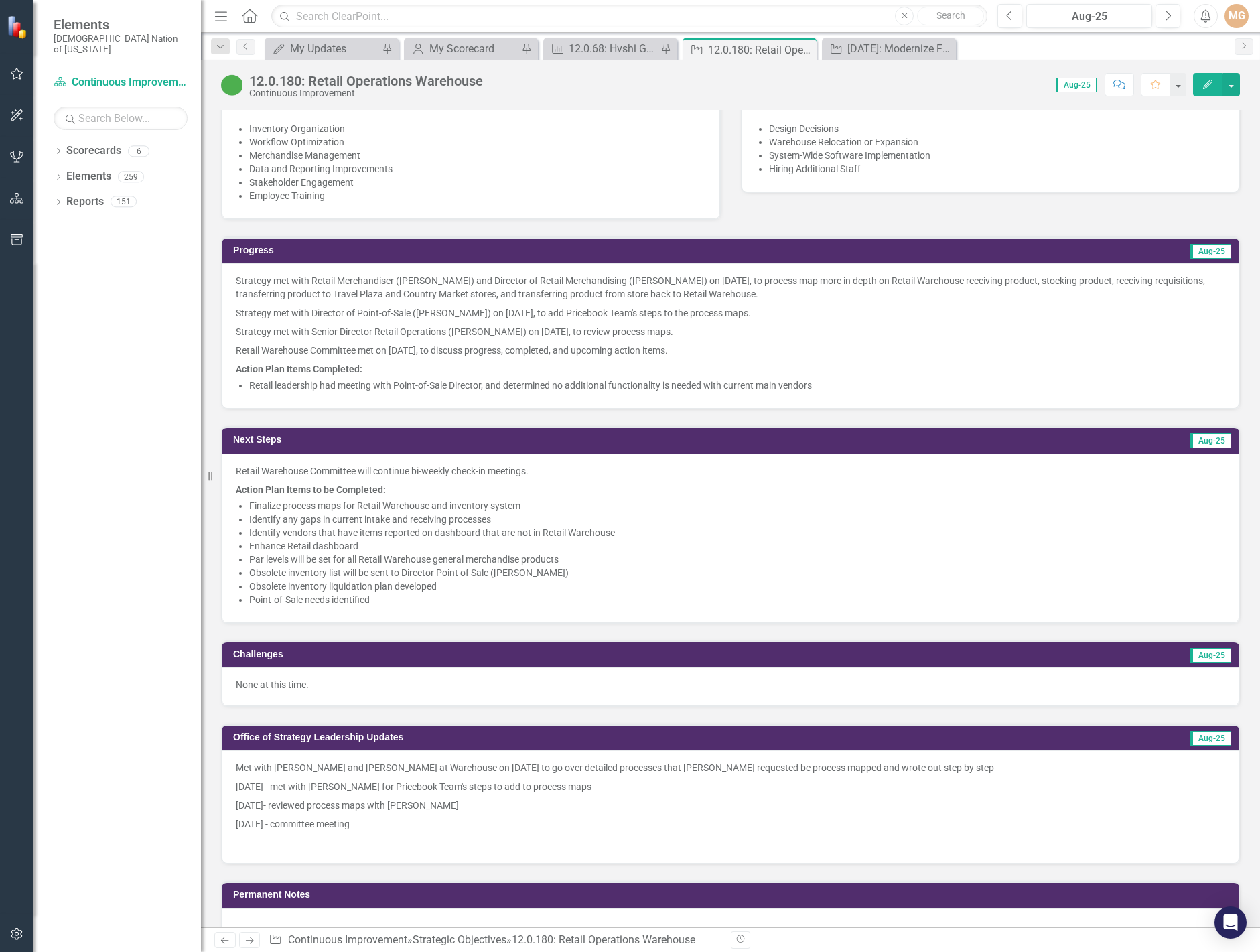
scroll to position [804, 0]
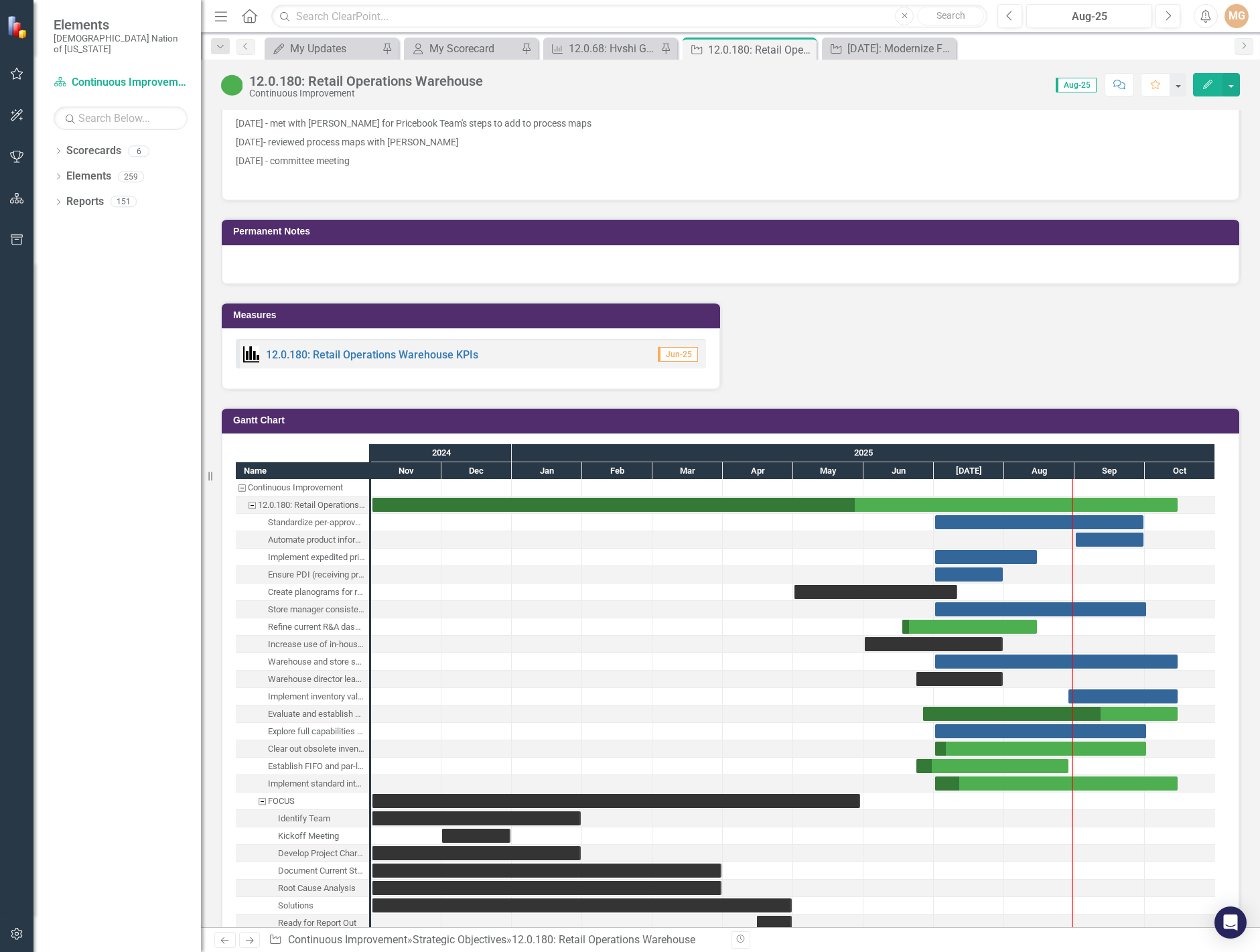
scroll to position [1675, 0]
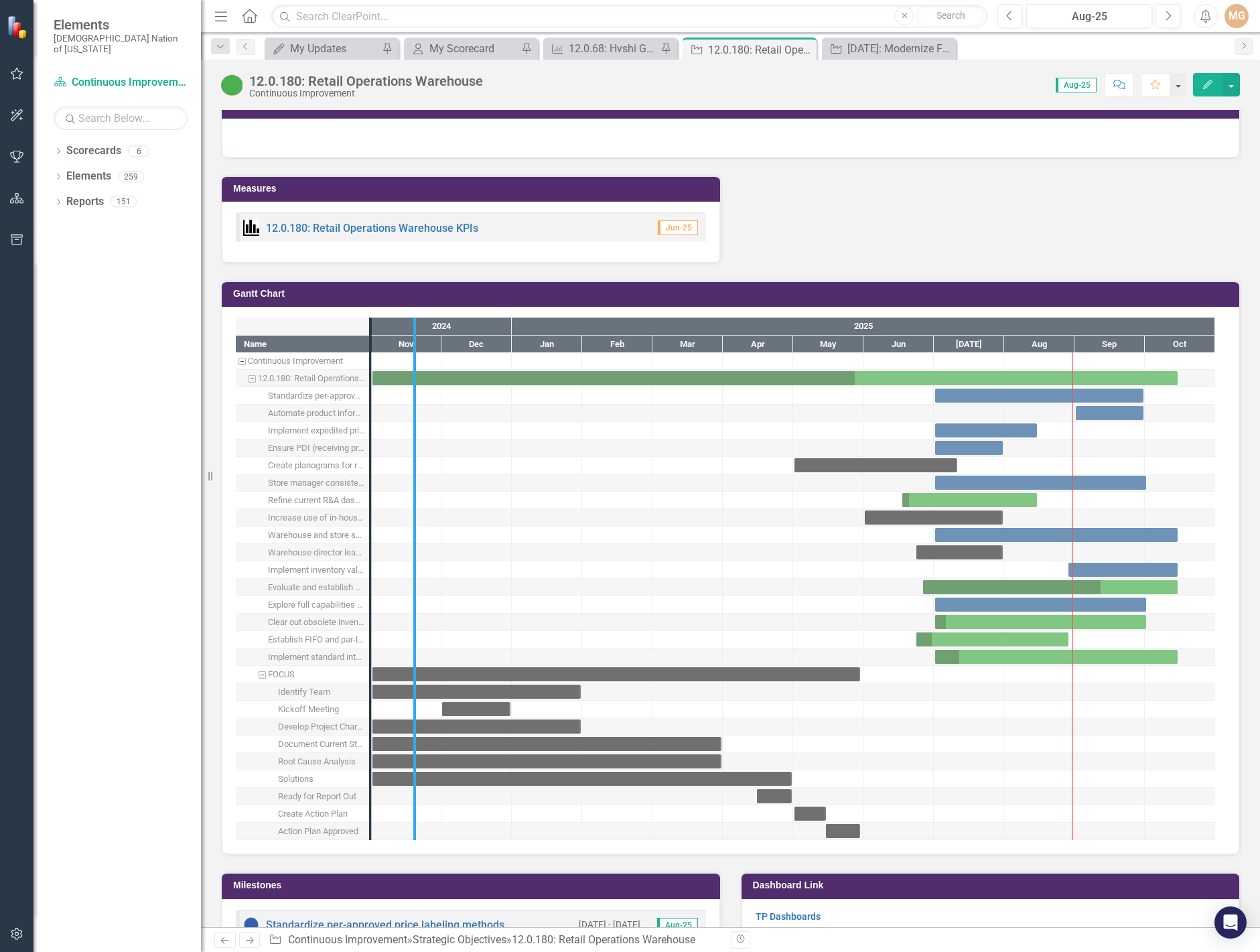
drag, startPoint x: 370, startPoint y: 370, endPoint x: 415, endPoint y: 375, distance: 45.3
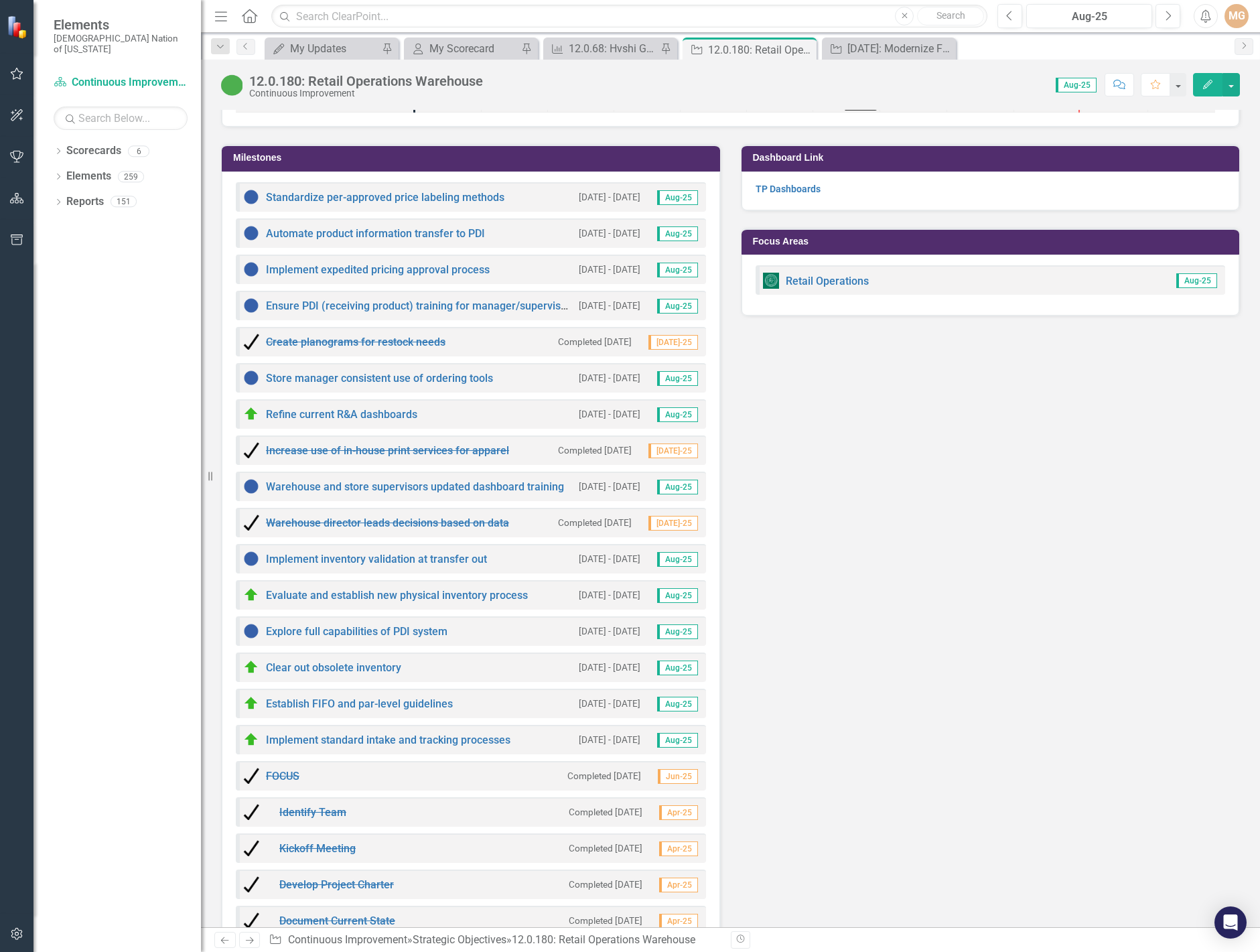
scroll to position [2412, 0]
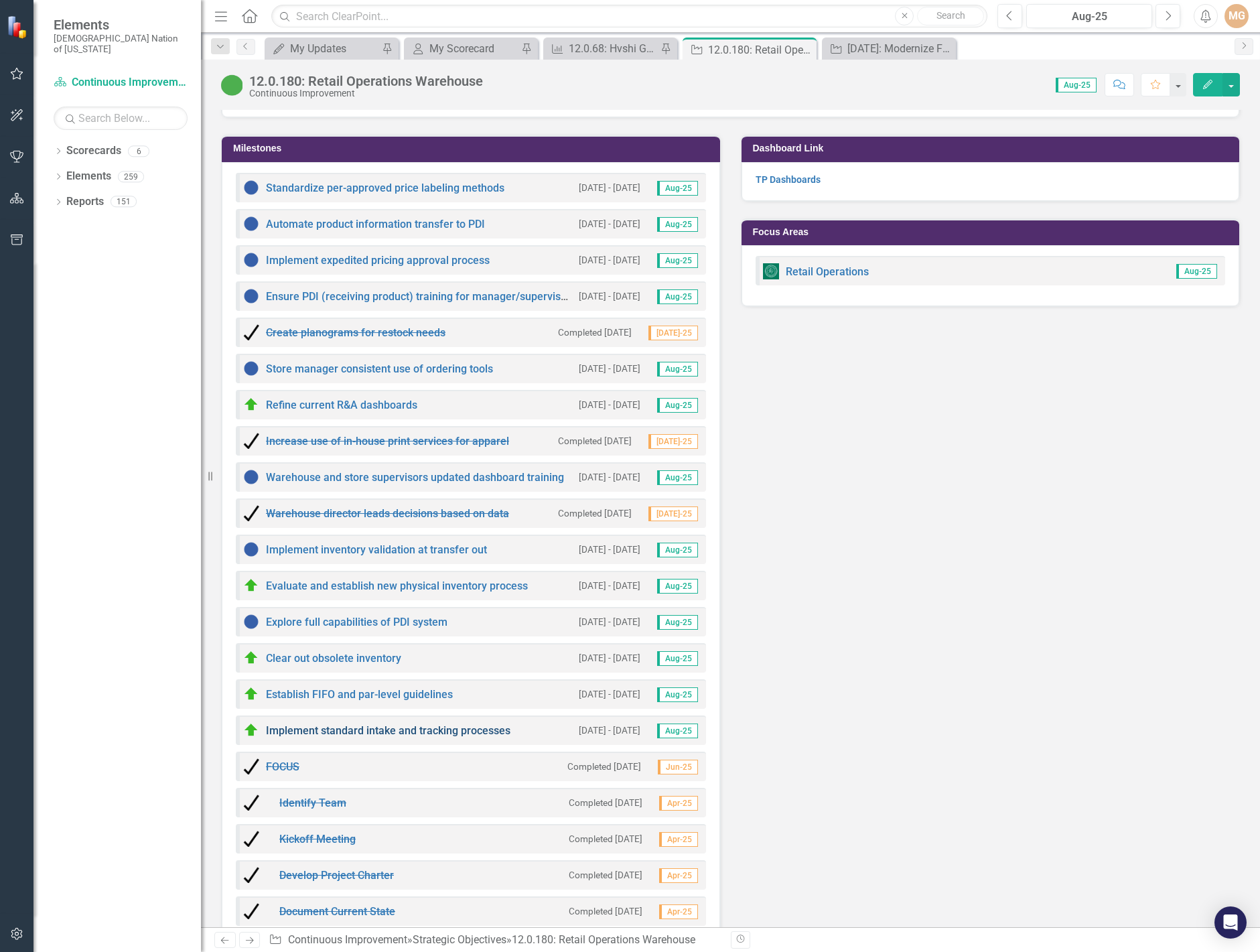
click at [429, 732] on link "Implement standard intake and tracking processes" at bounding box center [388, 730] width 245 height 13
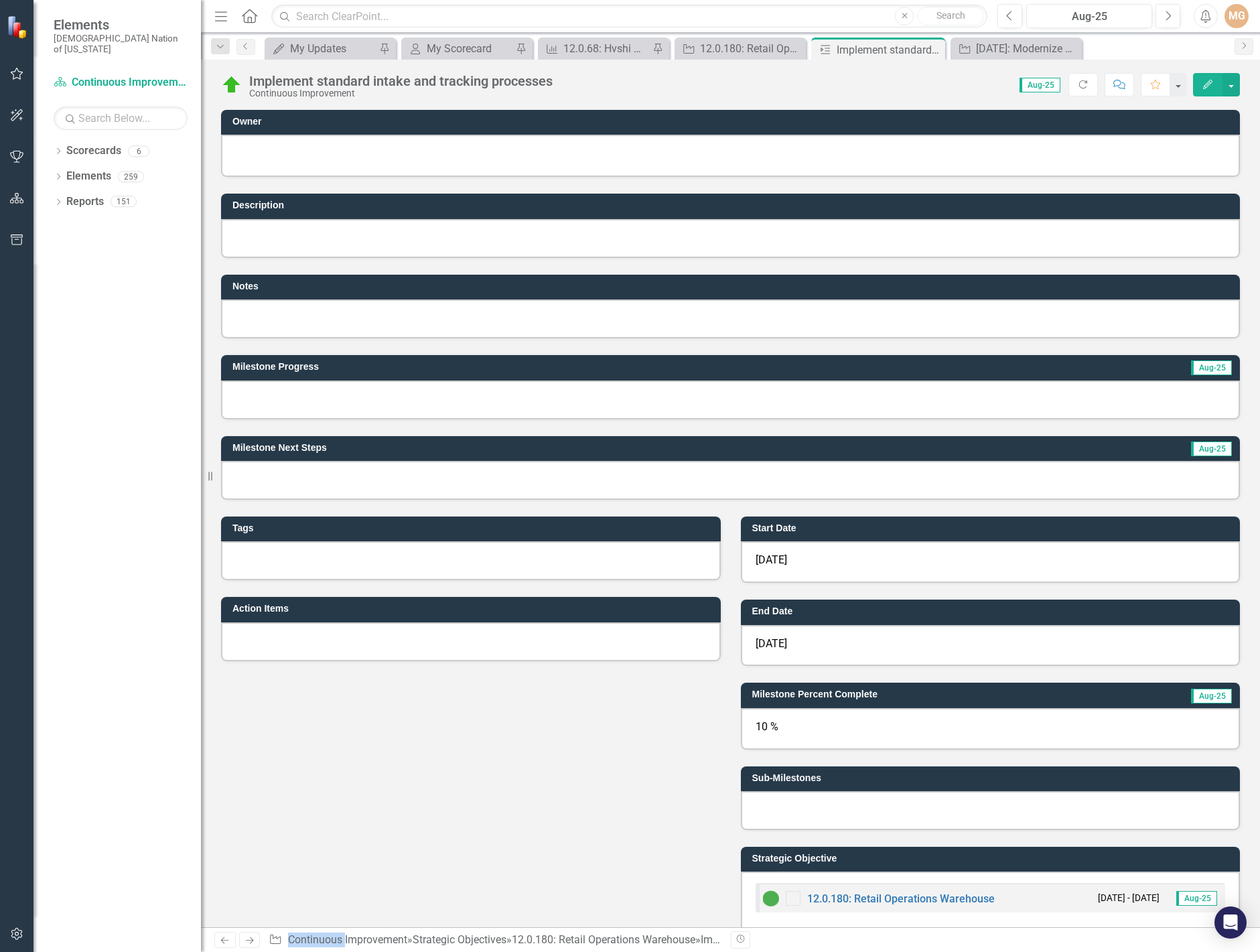
click at [778, 727] on div "10 %" at bounding box center [991, 729] width 500 height 41
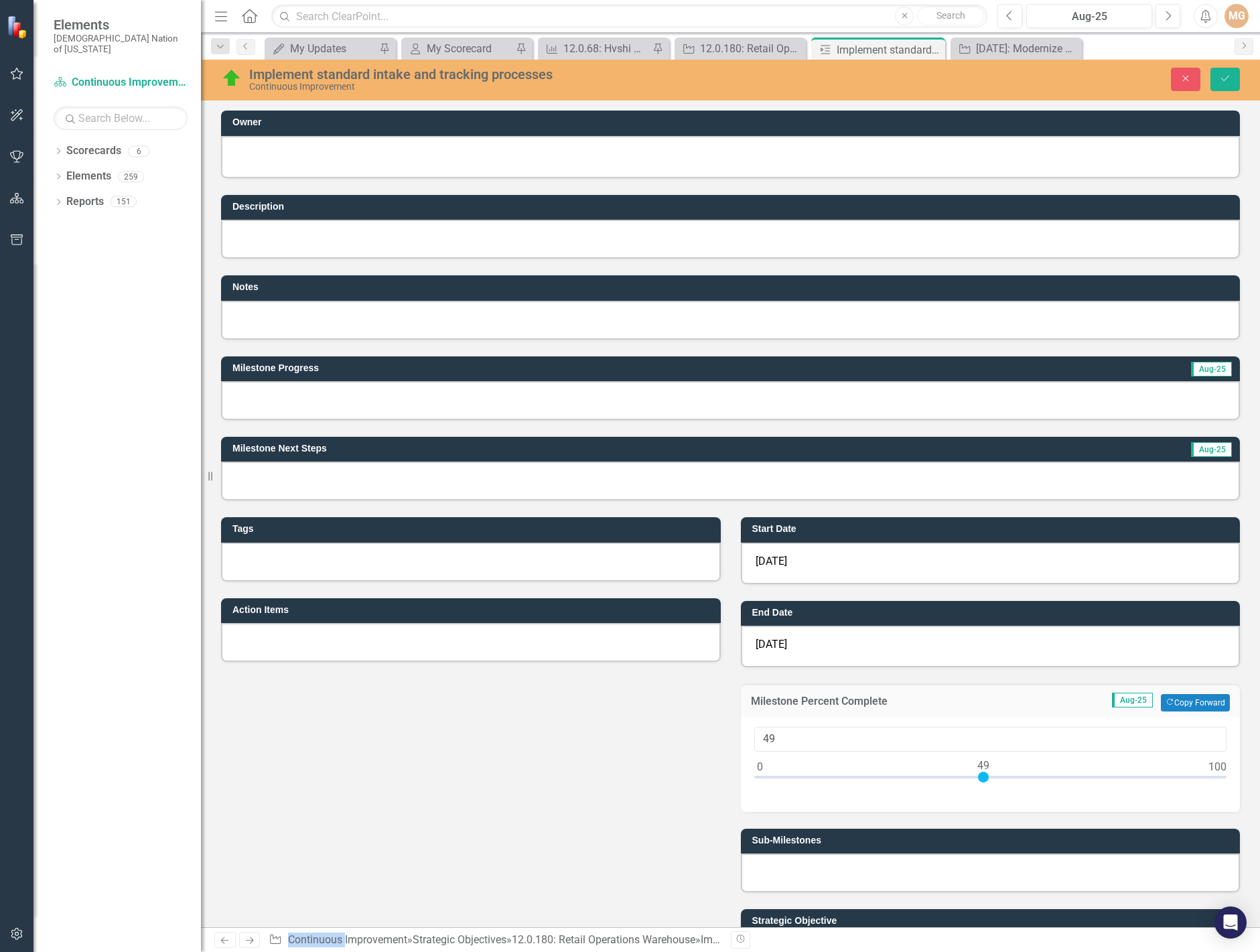
type input "50"
drag, startPoint x: 798, startPoint y: 775, endPoint x: 981, endPoint y: 777, distance: 183.0
click at [983, 777] on div at bounding box center [988, 777] width 11 height 11
click at [1232, 78] on button "Save" at bounding box center [1225, 80] width 30 height 24
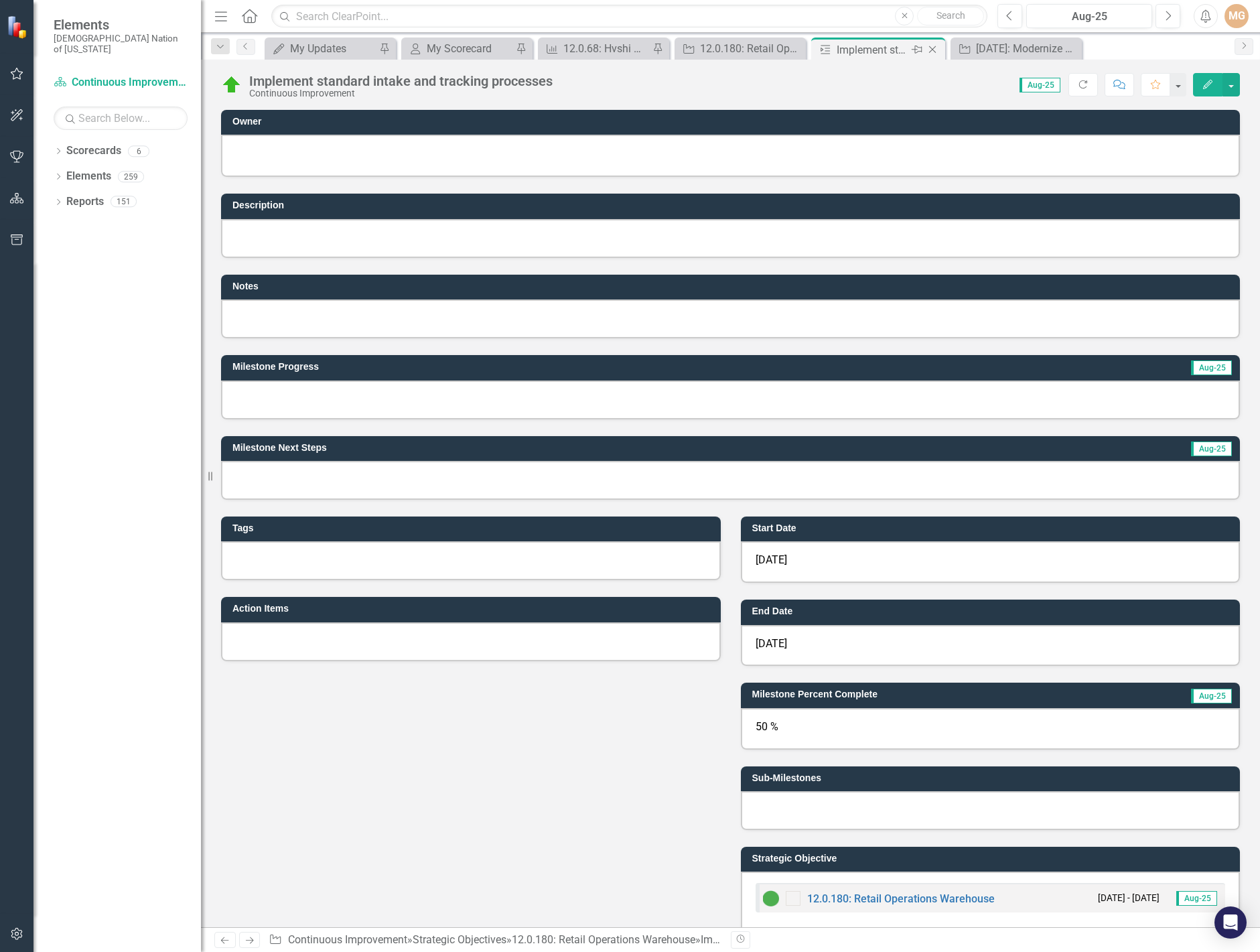
click at [935, 52] on icon at bounding box center [933, 50] width 7 height 7
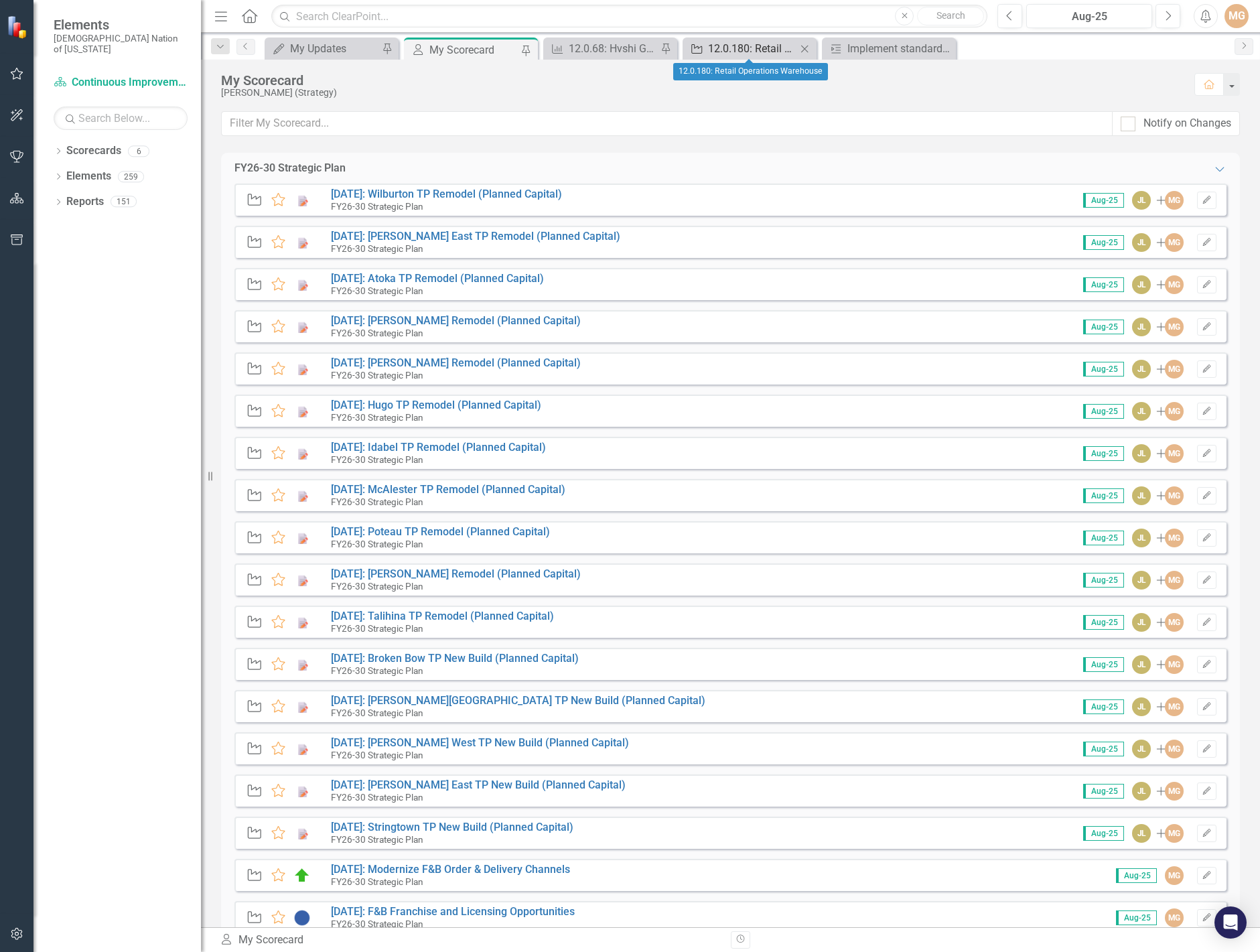
click at [747, 49] on div "12.0.180: Retail Operations Warehouse" at bounding box center [752, 48] width 89 height 17
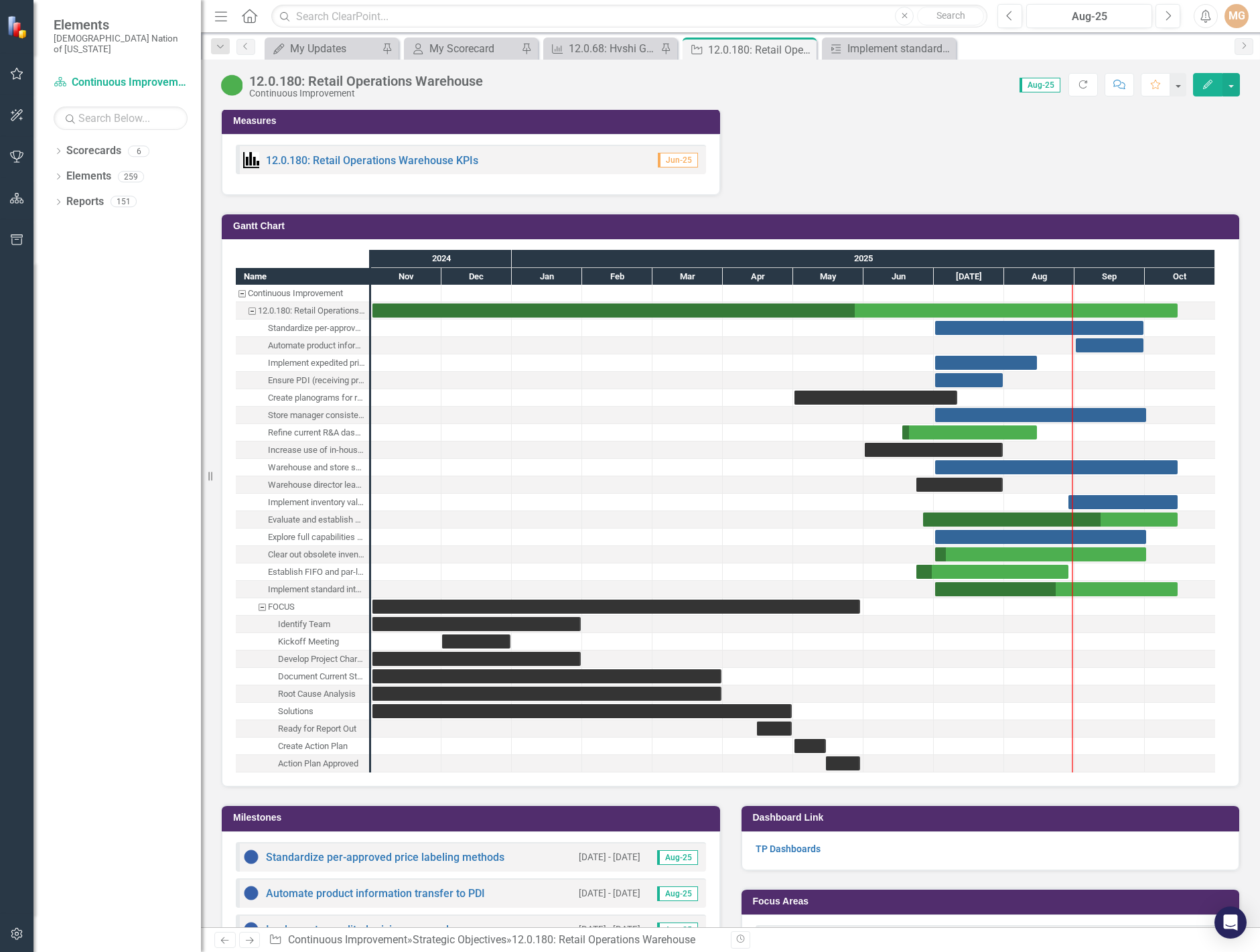
scroll to position [1742, 0]
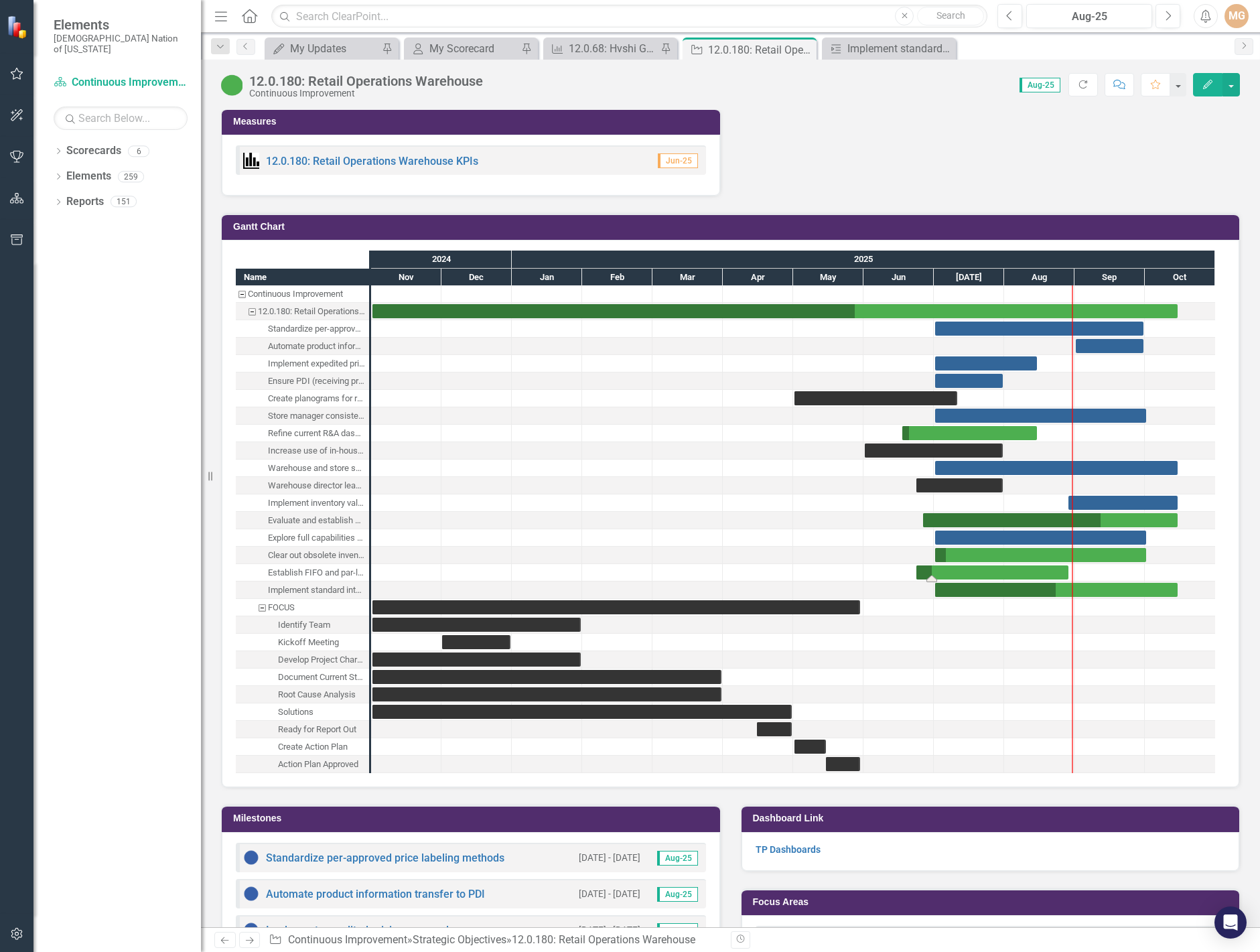
click at [966, 574] on div "Task: Start date: 2025-06-23 End date: 2025-08-29" at bounding box center [992, 572] width 152 height 14
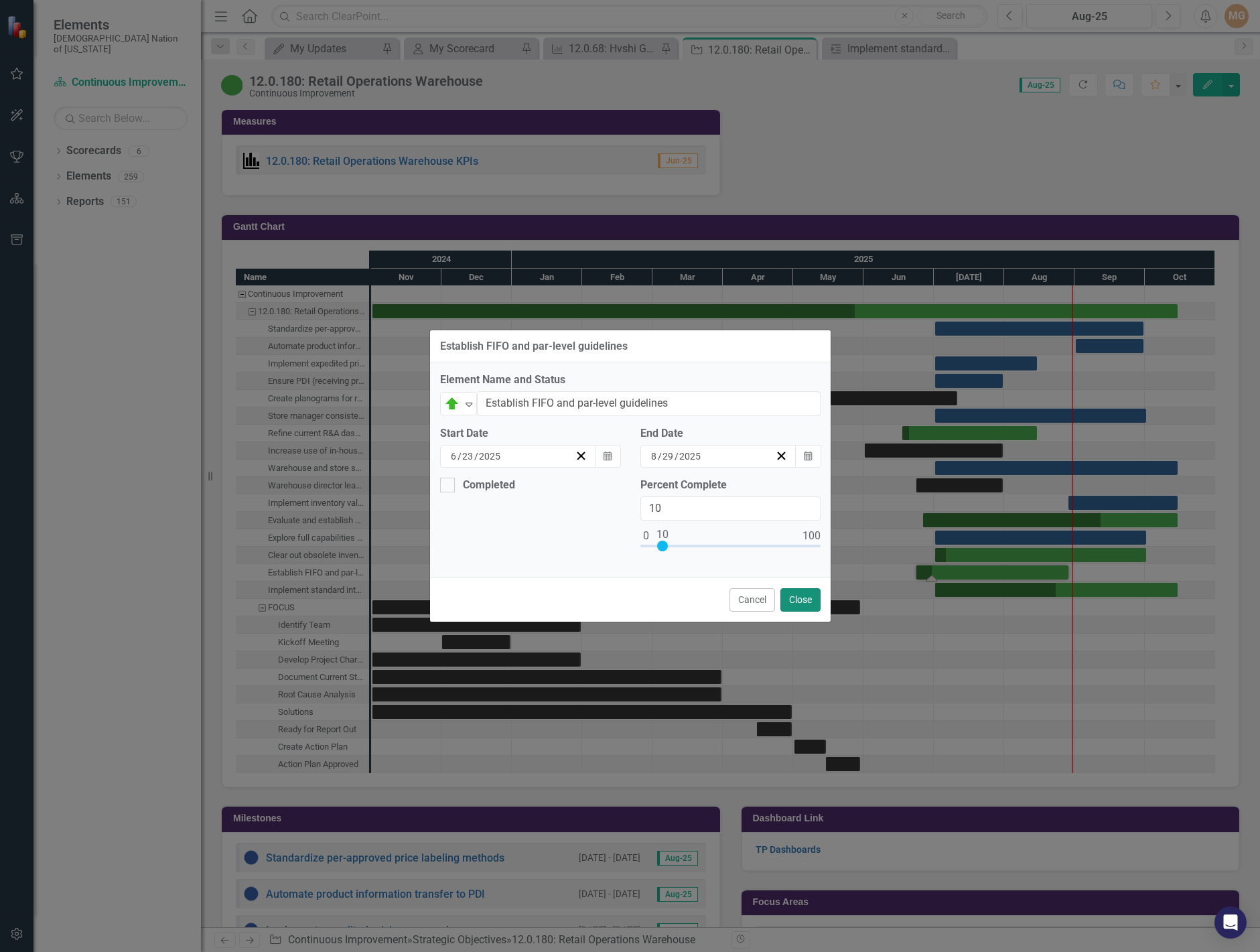
click at [792, 601] on button "Close" at bounding box center [800, 600] width 40 height 24
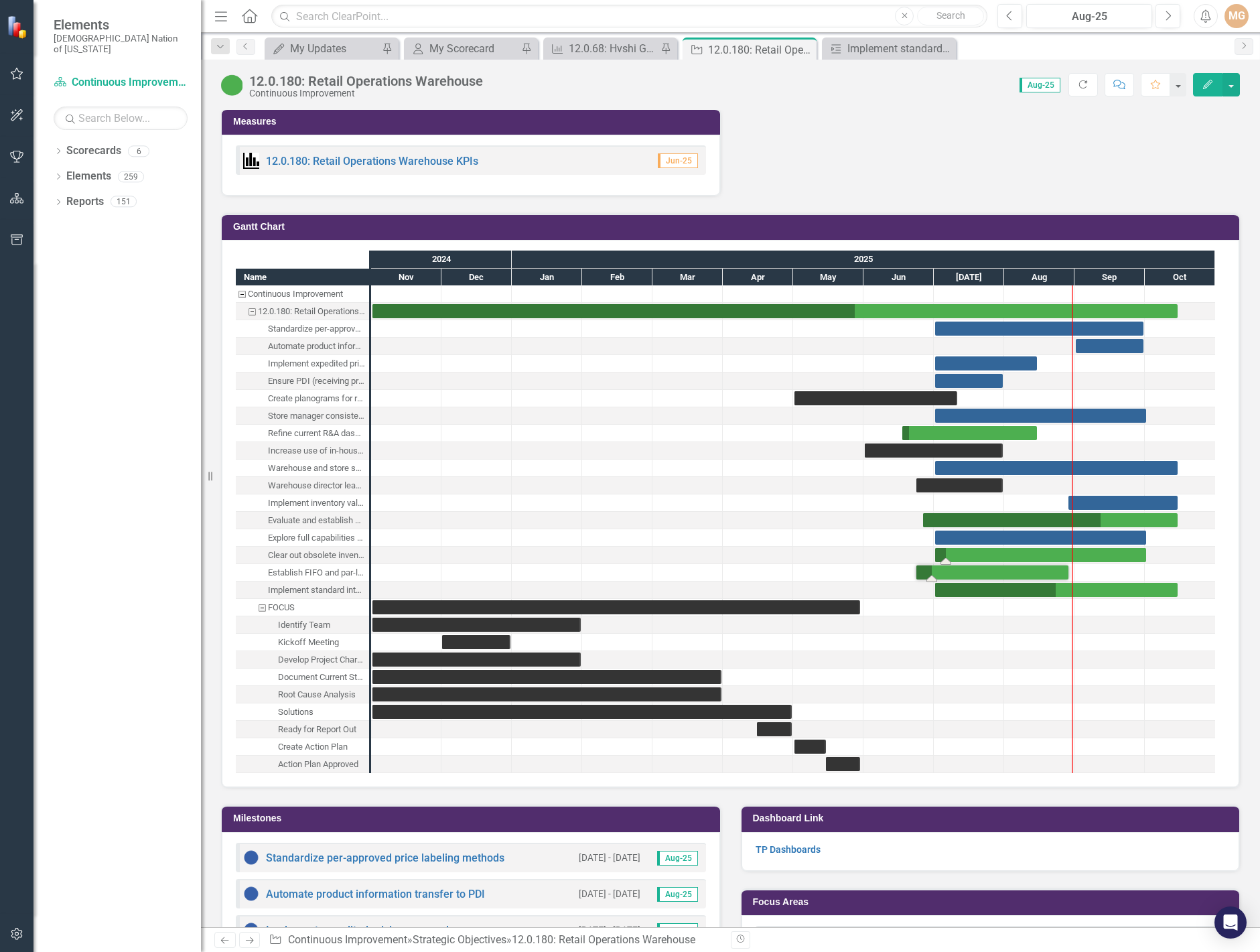
click at [992, 556] on div "Task: Start date: 2025-07-01 End date: 2025-10-01" at bounding box center [1041, 555] width 211 height 14
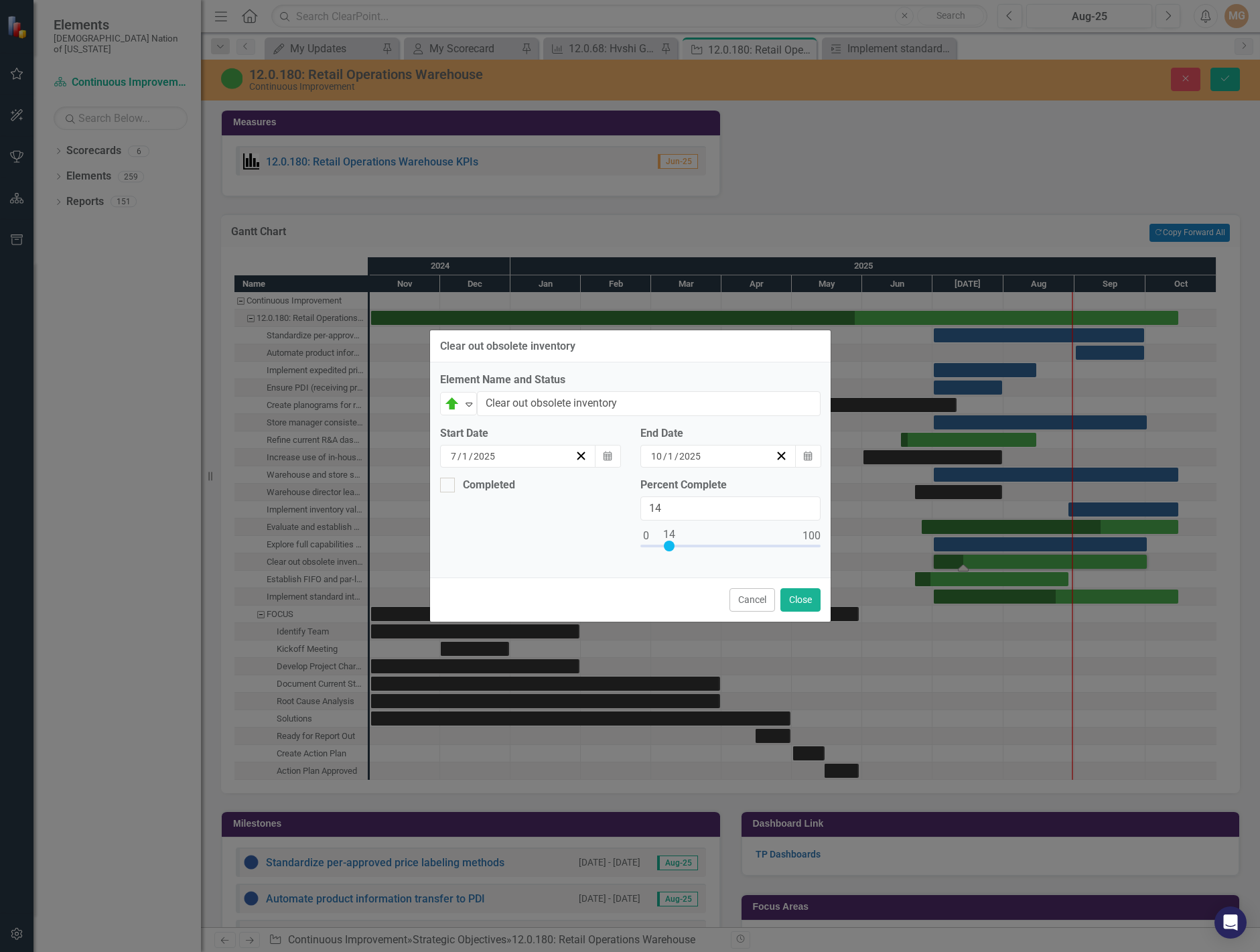
type input "15"
drag, startPoint x: 655, startPoint y: 546, endPoint x: 673, endPoint y: 546, distance: 18.0
click at [673, 546] on div at bounding box center [670, 546] width 11 height 11
click at [798, 598] on button "Close" at bounding box center [800, 600] width 40 height 24
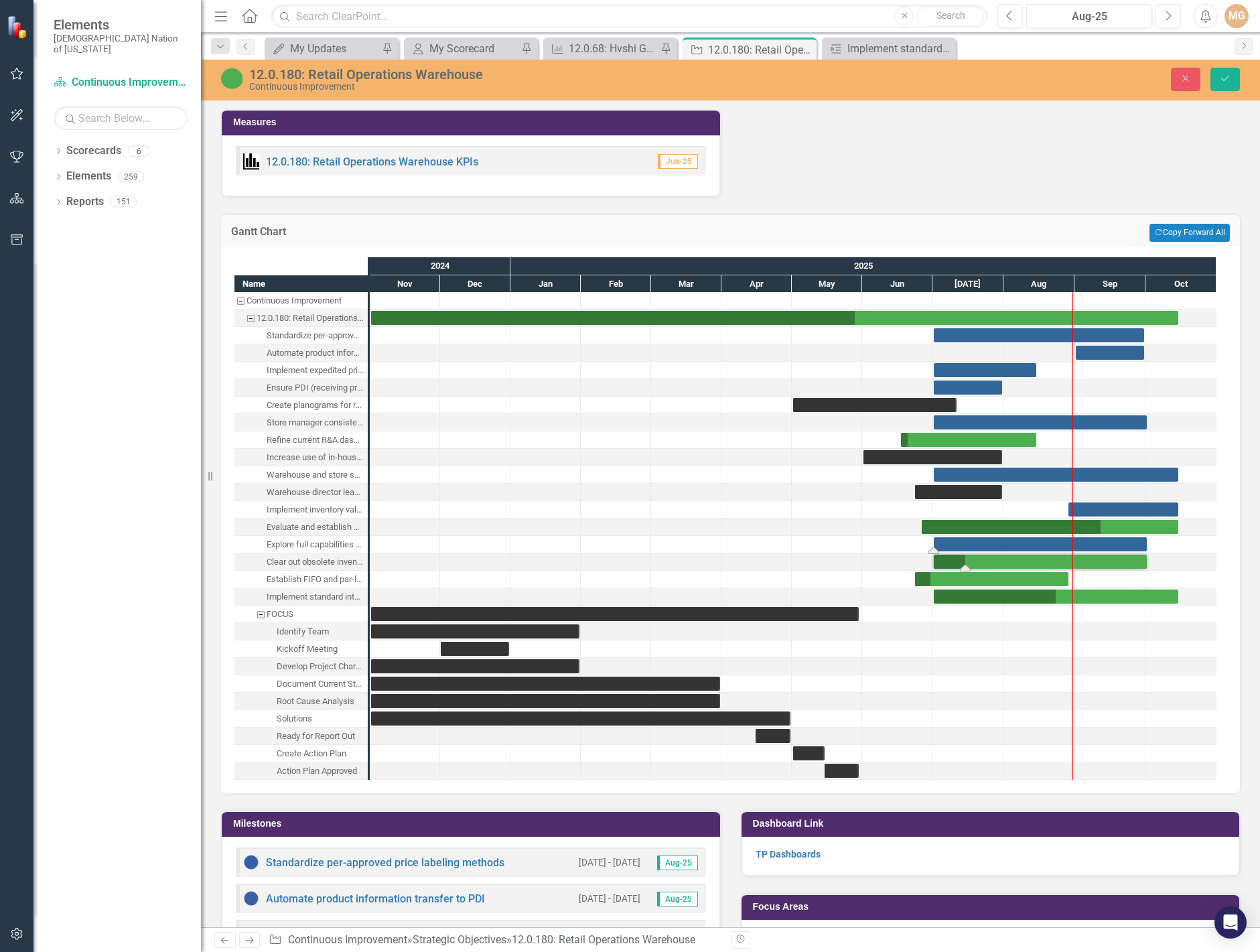
click at [962, 544] on div "Task: Start date: 2025-07-01 End date: 2025-10-01" at bounding box center [1041, 544] width 213 height 14
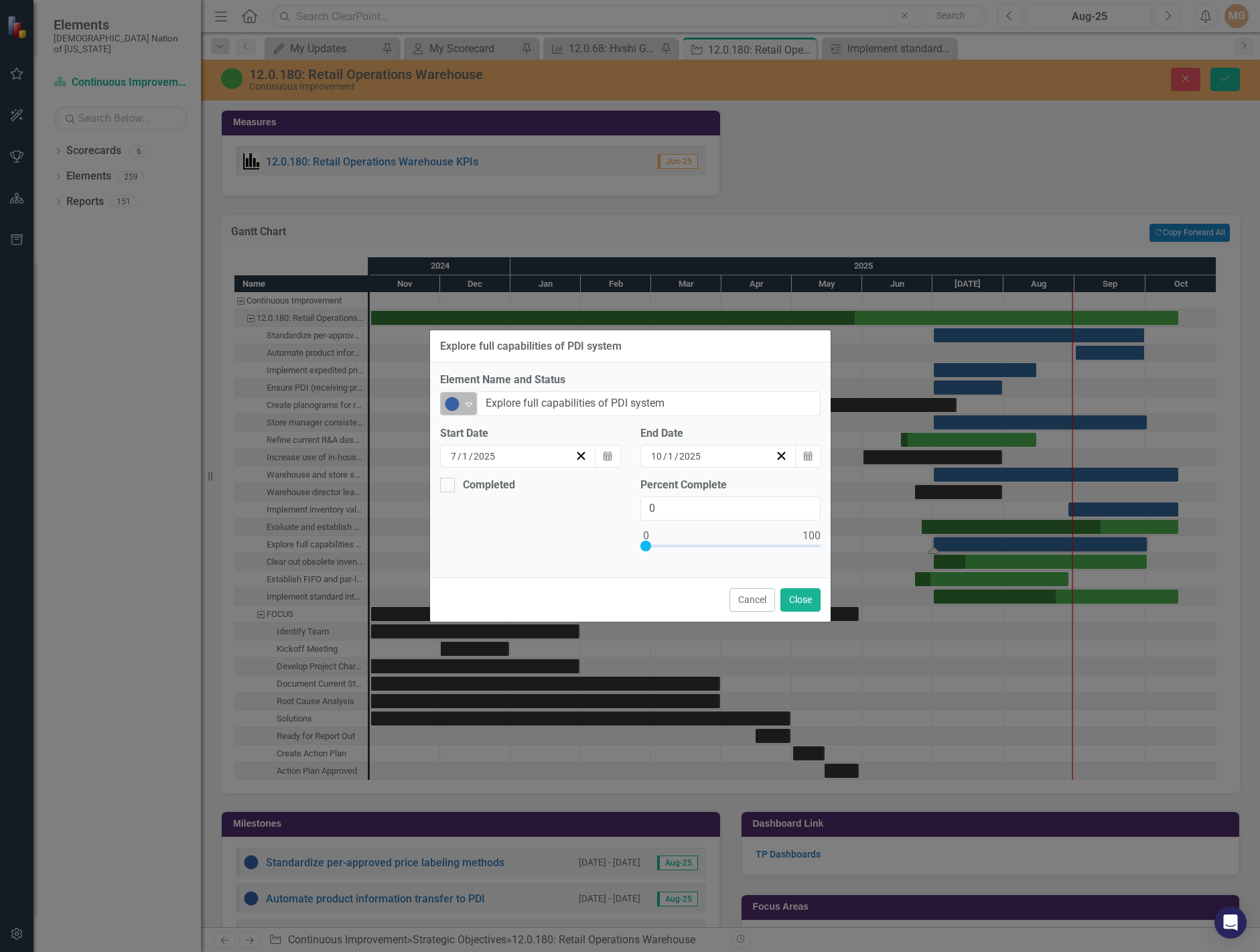
click at [457, 403] on img at bounding box center [452, 404] width 16 height 16
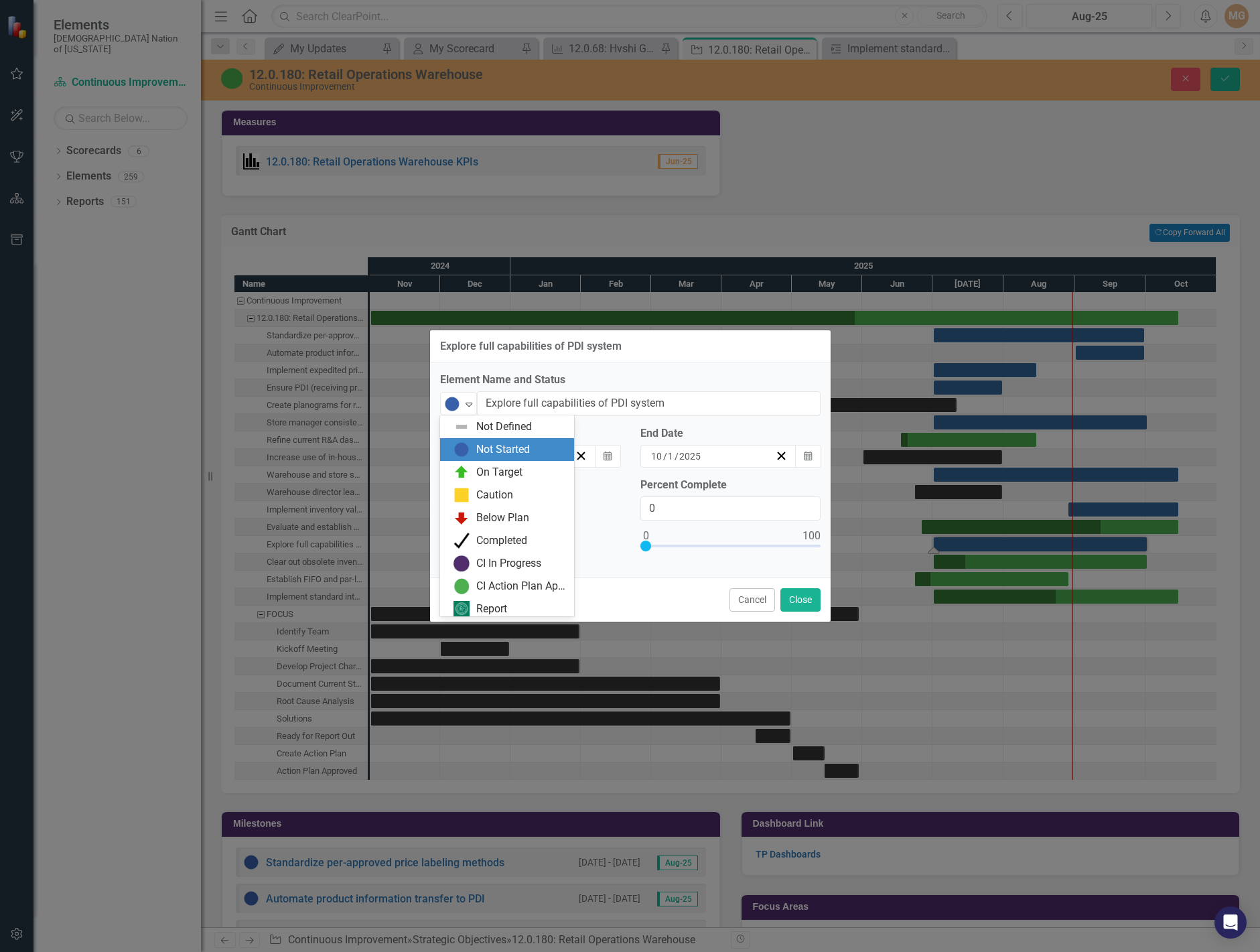
scroll to position [4, 0]
click at [474, 464] on div "On Target" at bounding box center [510, 469] width 112 height 16
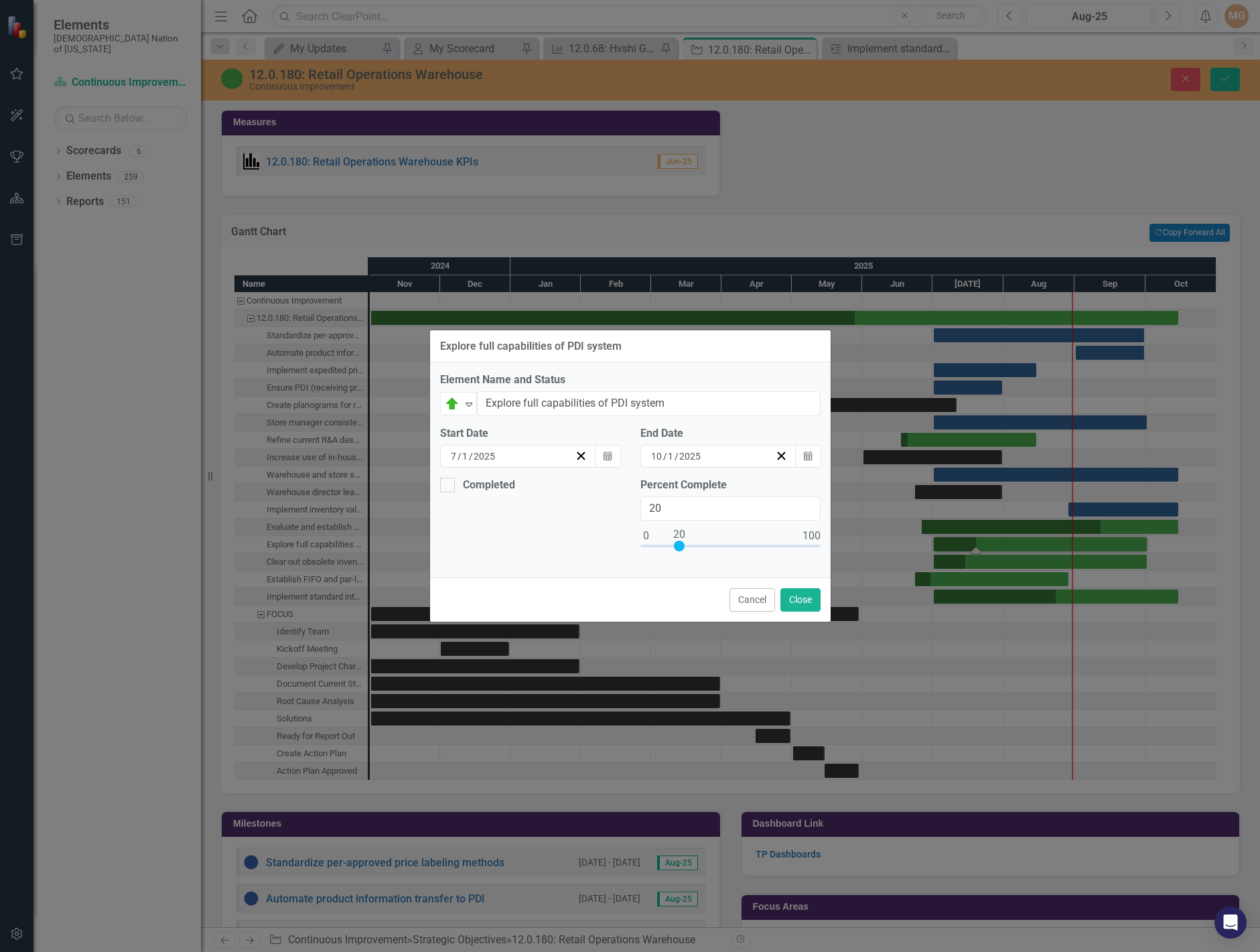
drag, startPoint x: 649, startPoint y: 546, endPoint x: 683, endPoint y: 544, distance: 34.1
click at [683, 544] on div at bounding box center [679, 546] width 11 height 11
type input "25"
drag, startPoint x: 683, startPoint y: 544, endPoint x: 691, endPoint y: 545, distance: 8.1
click at [691, 545] on div at bounding box center [688, 546] width 11 height 11
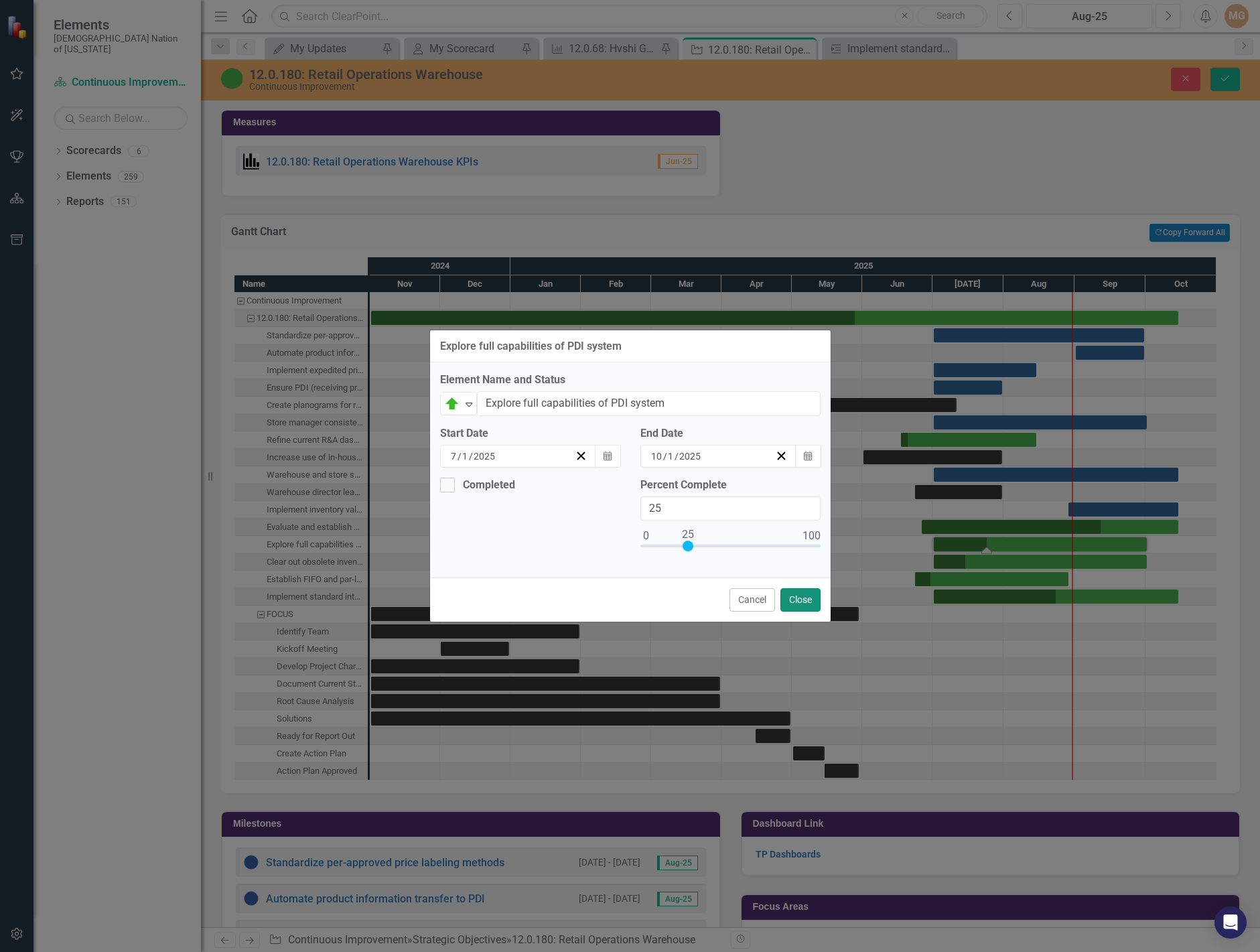
click at [802, 604] on button "Close" at bounding box center [800, 600] width 40 height 24
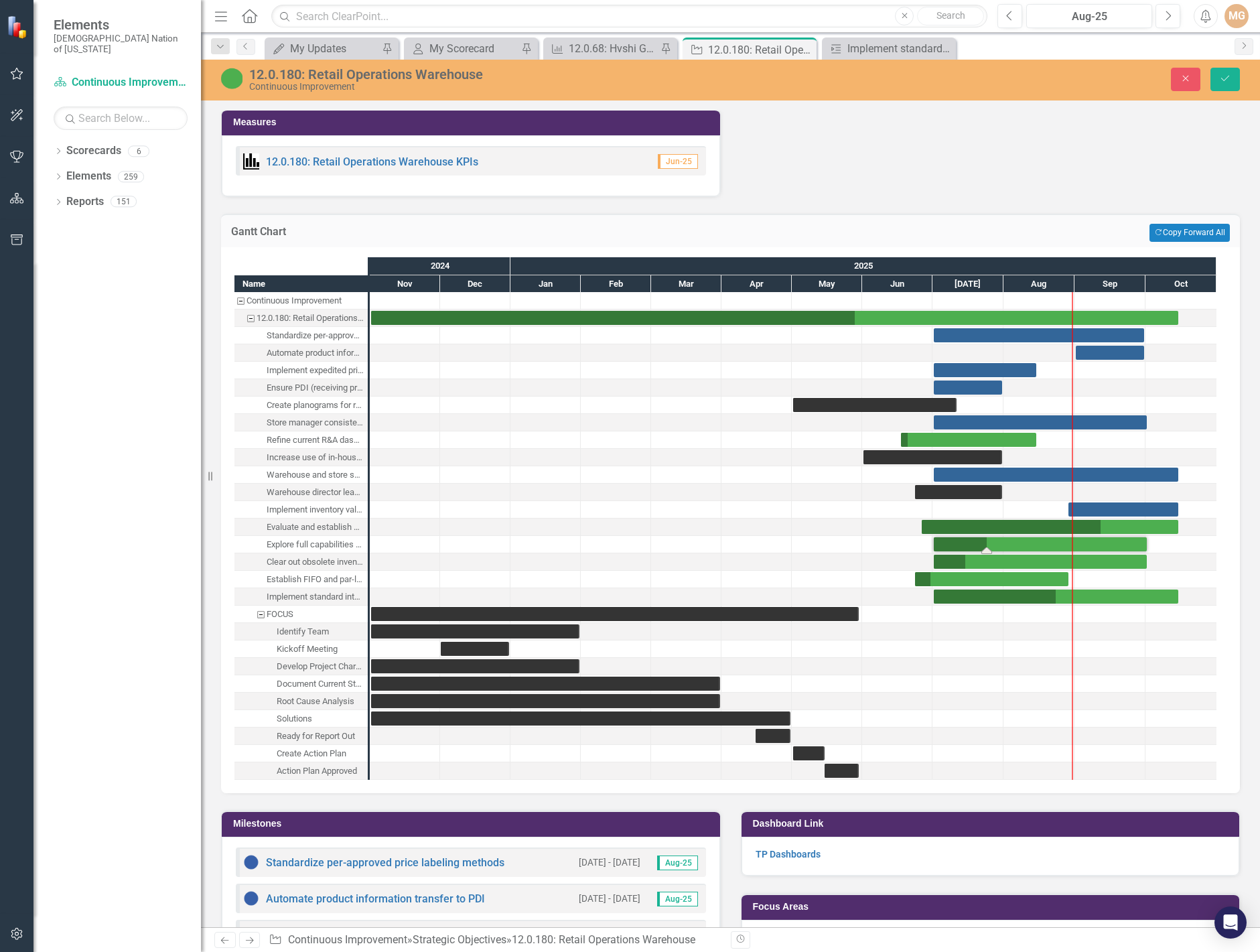
click at [1021, 548] on div "Task: Start date: 2025-07-01 End date: 2025-10-01" at bounding box center [1041, 544] width 213 height 14
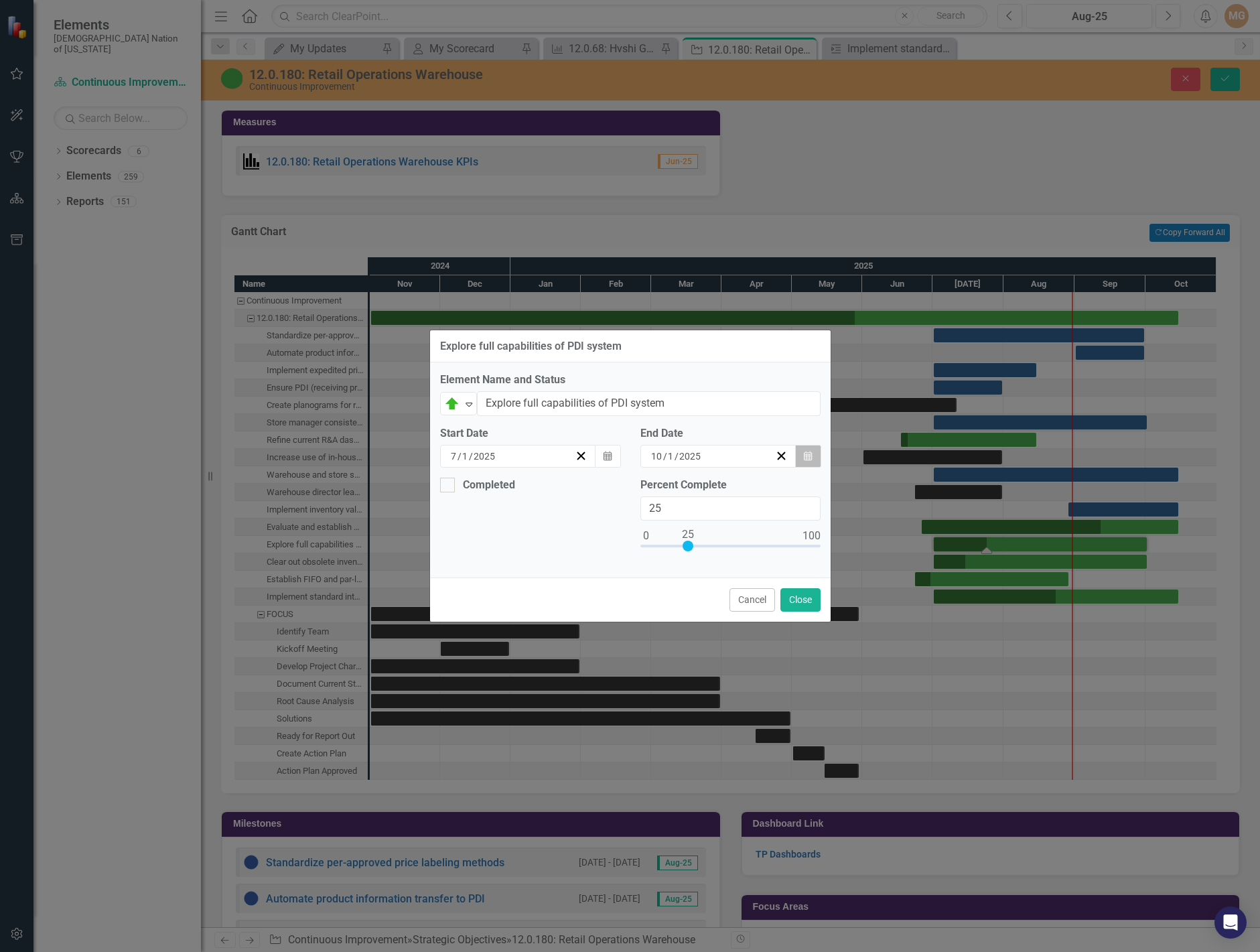
click at [802, 455] on button "Calendar" at bounding box center [808, 456] width 25 height 23
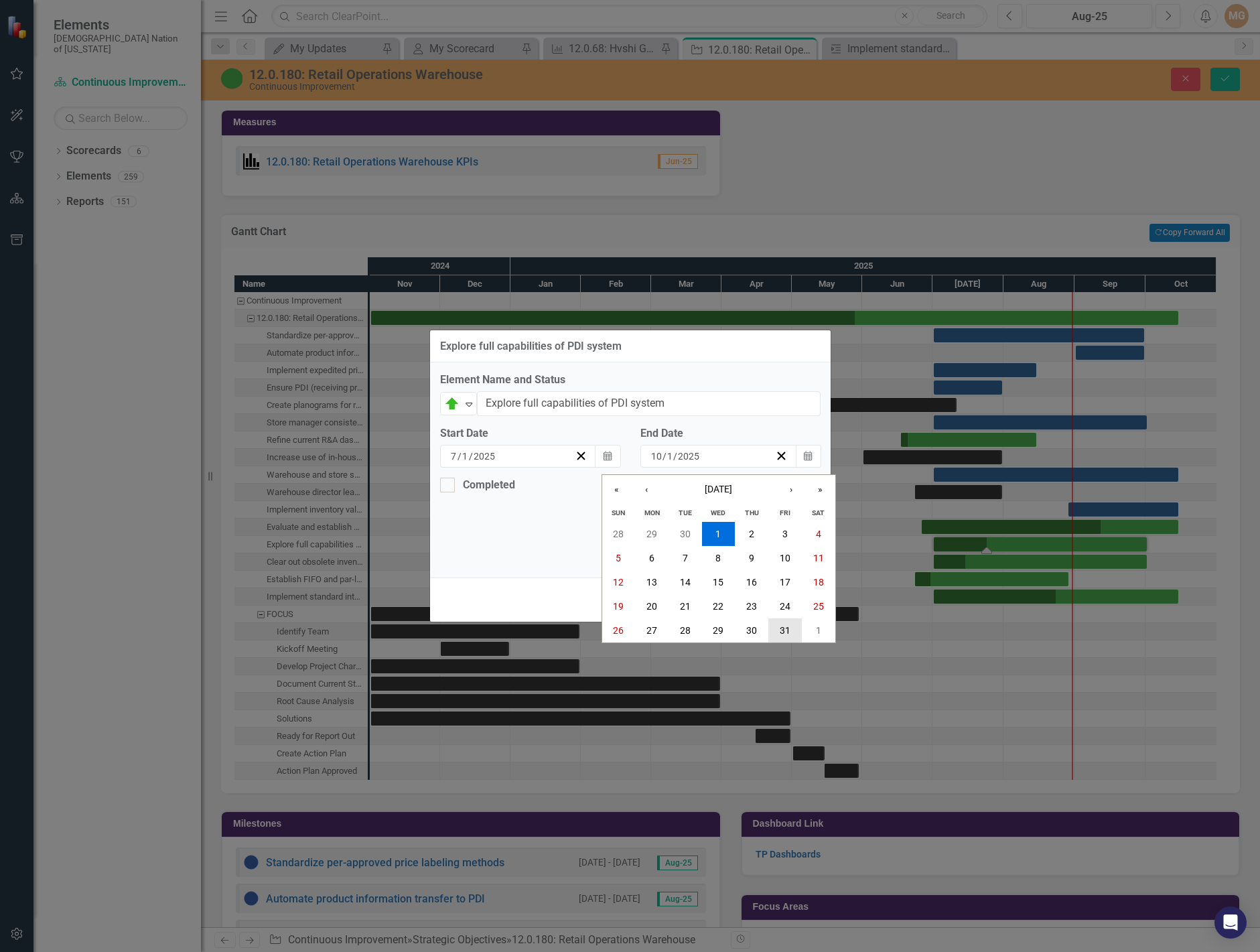
click at [778, 630] on button "31" at bounding box center [785, 630] width 33 height 24
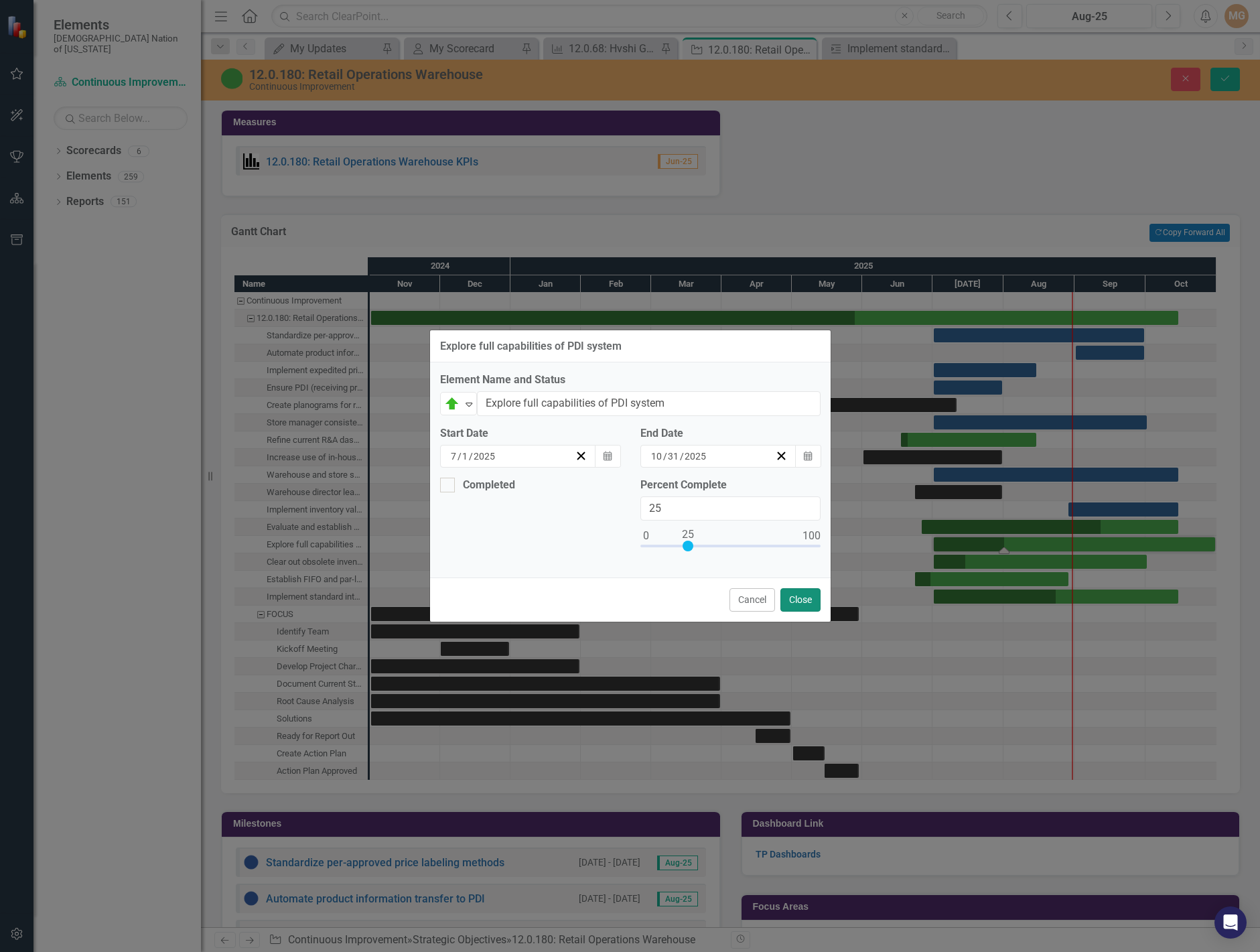
click at [808, 604] on button "Close" at bounding box center [800, 600] width 40 height 24
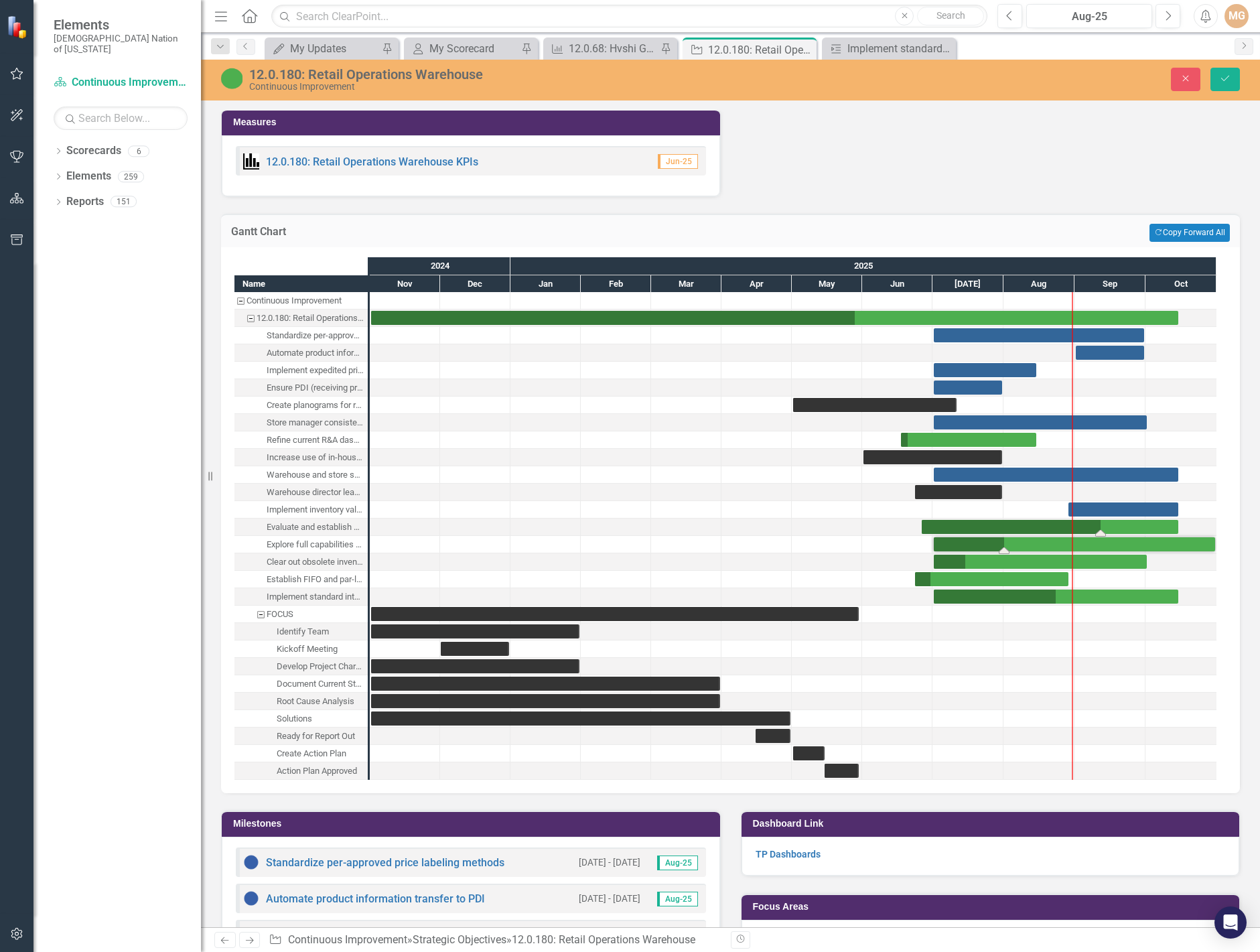
click at [972, 527] on div "Task: Start date: 2025-06-26 End date: 2025-10-15" at bounding box center [1049, 526] width 256 height 14
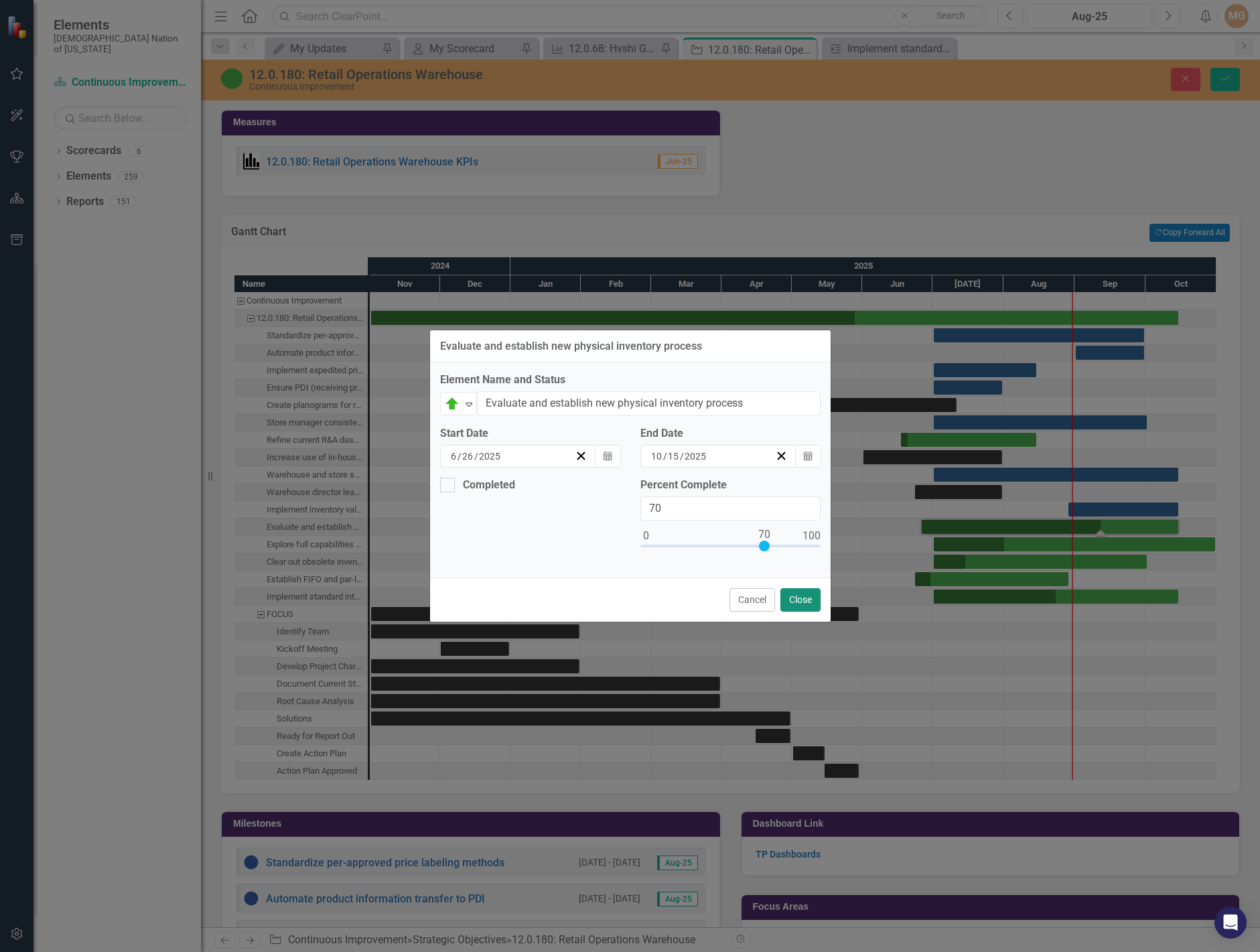
click at [799, 599] on button "Close" at bounding box center [800, 600] width 40 height 24
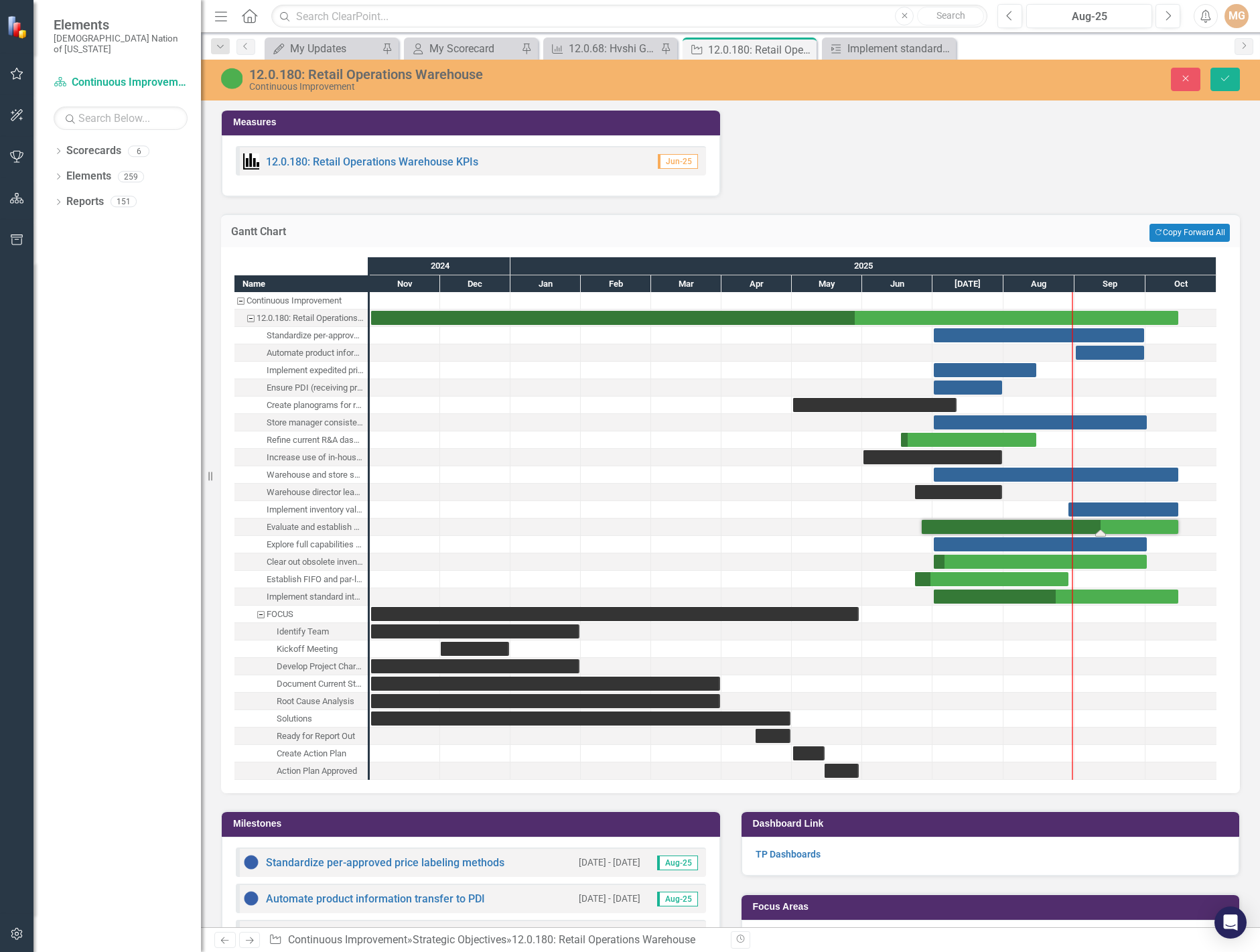
click at [1114, 509] on div "Task: Start date: 2025-08-29 End date: 2025-10-15" at bounding box center [1123, 509] width 110 height 14
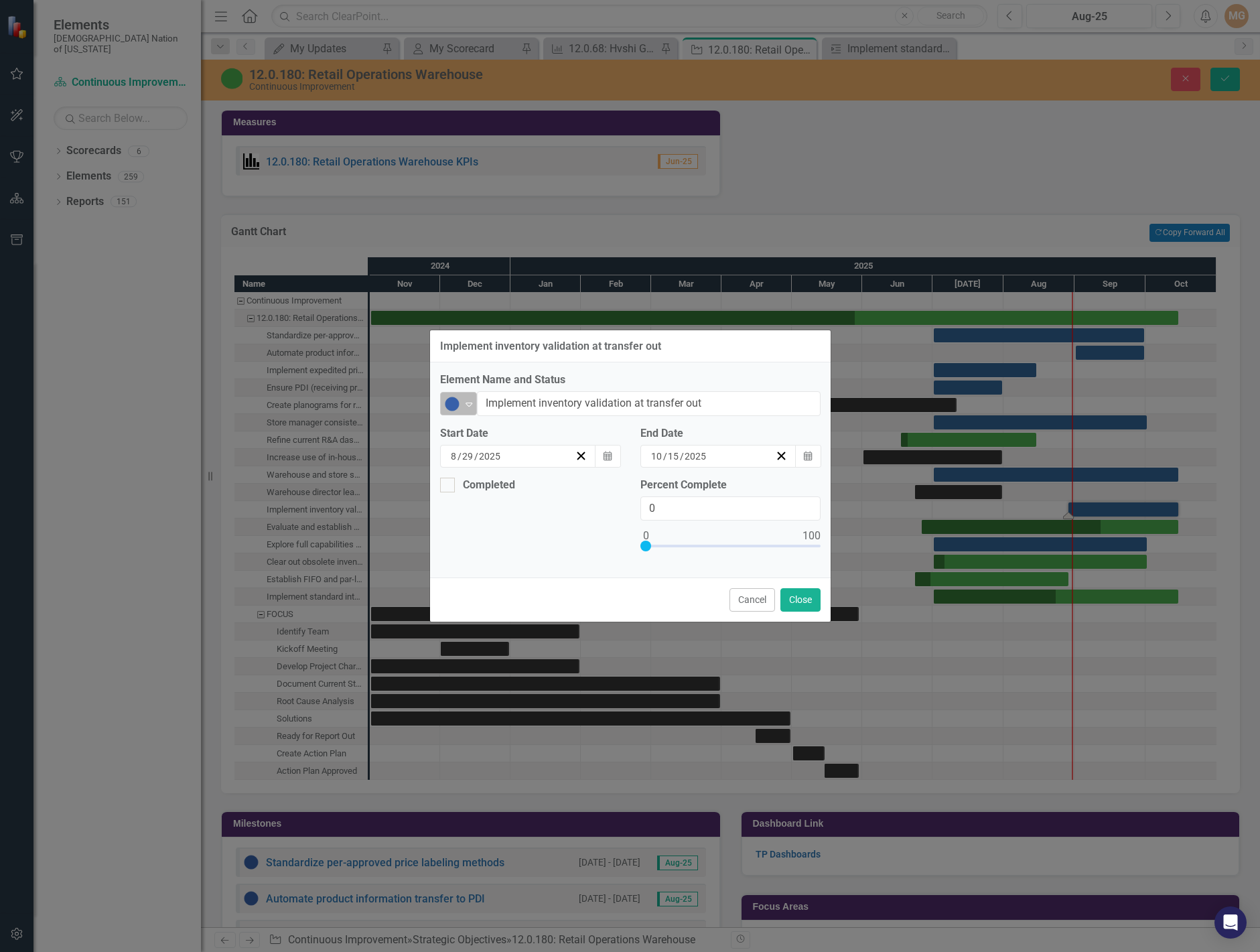
click at [461, 407] on div "Not Started" at bounding box center [453, 404] width 18 height 16
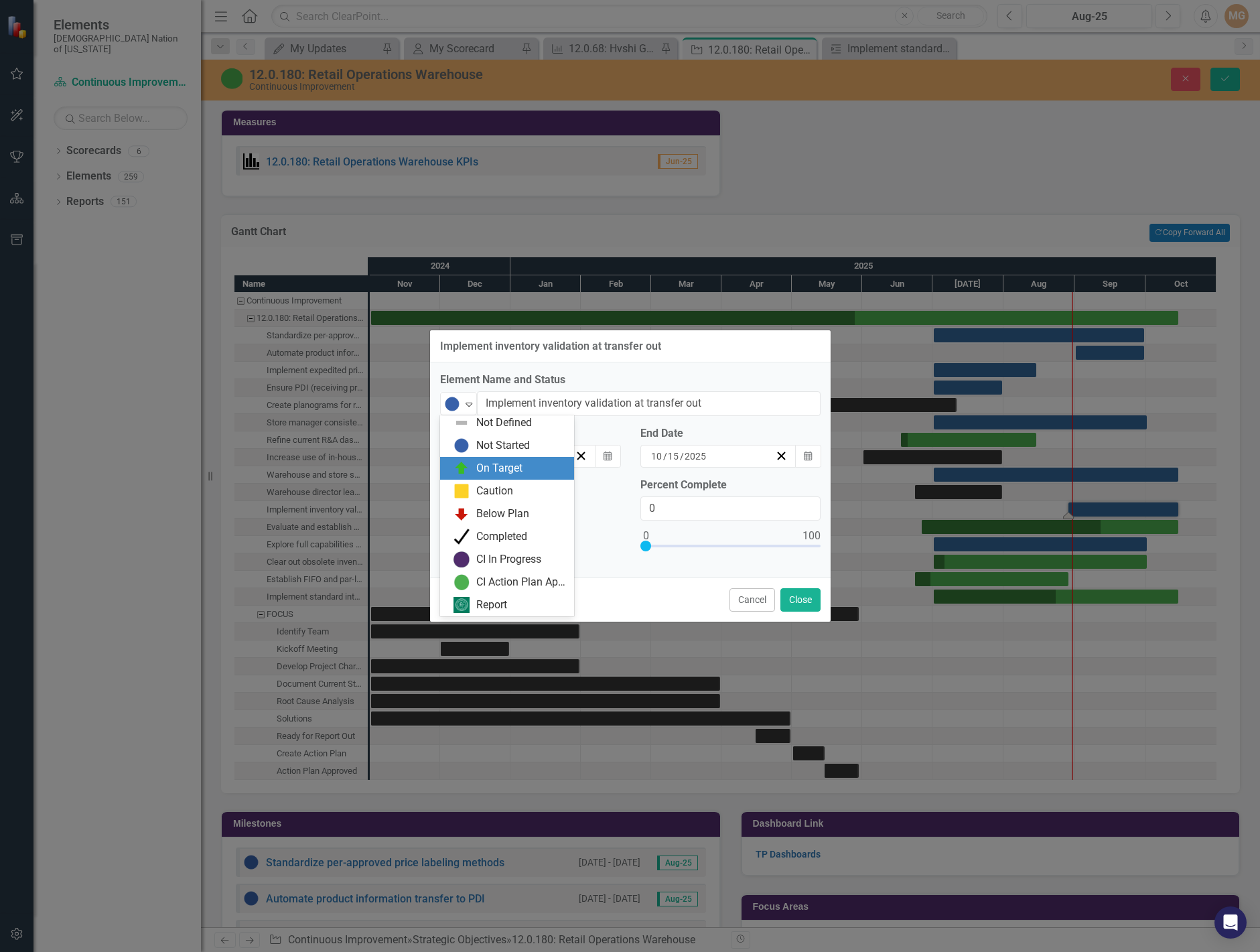
click at [469, 464] on div "On Target" at bounding box center [510, 469] width 112 height 16
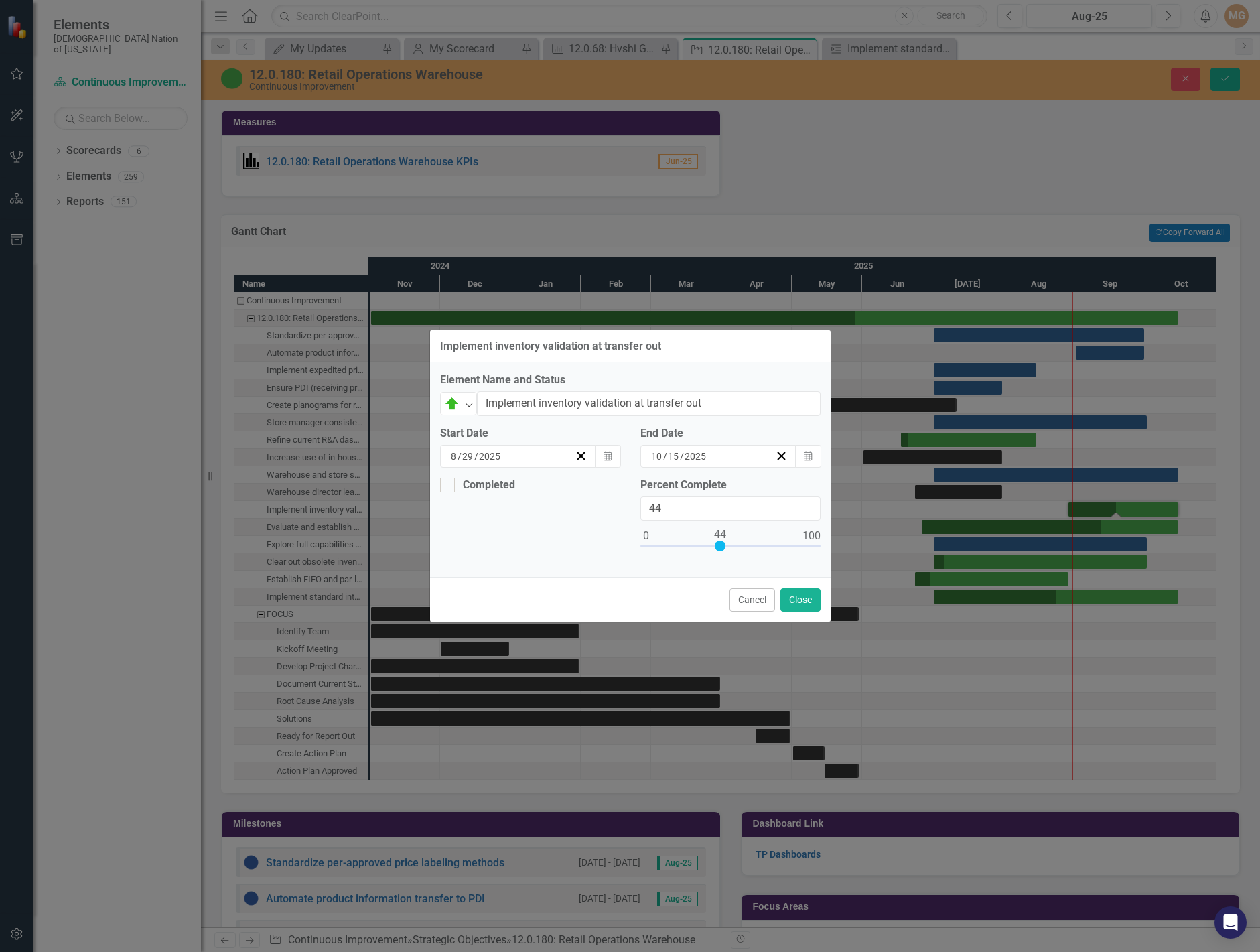
type input "45"
drag, startPoint x: 647, startPoint y: 544, endPoint x: 723, endPoint y: 534, distance: 76.7
click at [723, 541] on div at bounding box center [721, 546] width 11 height 11
click at [801, 595] on button "Close" at bounding box center [800, 600] width 40 height 24
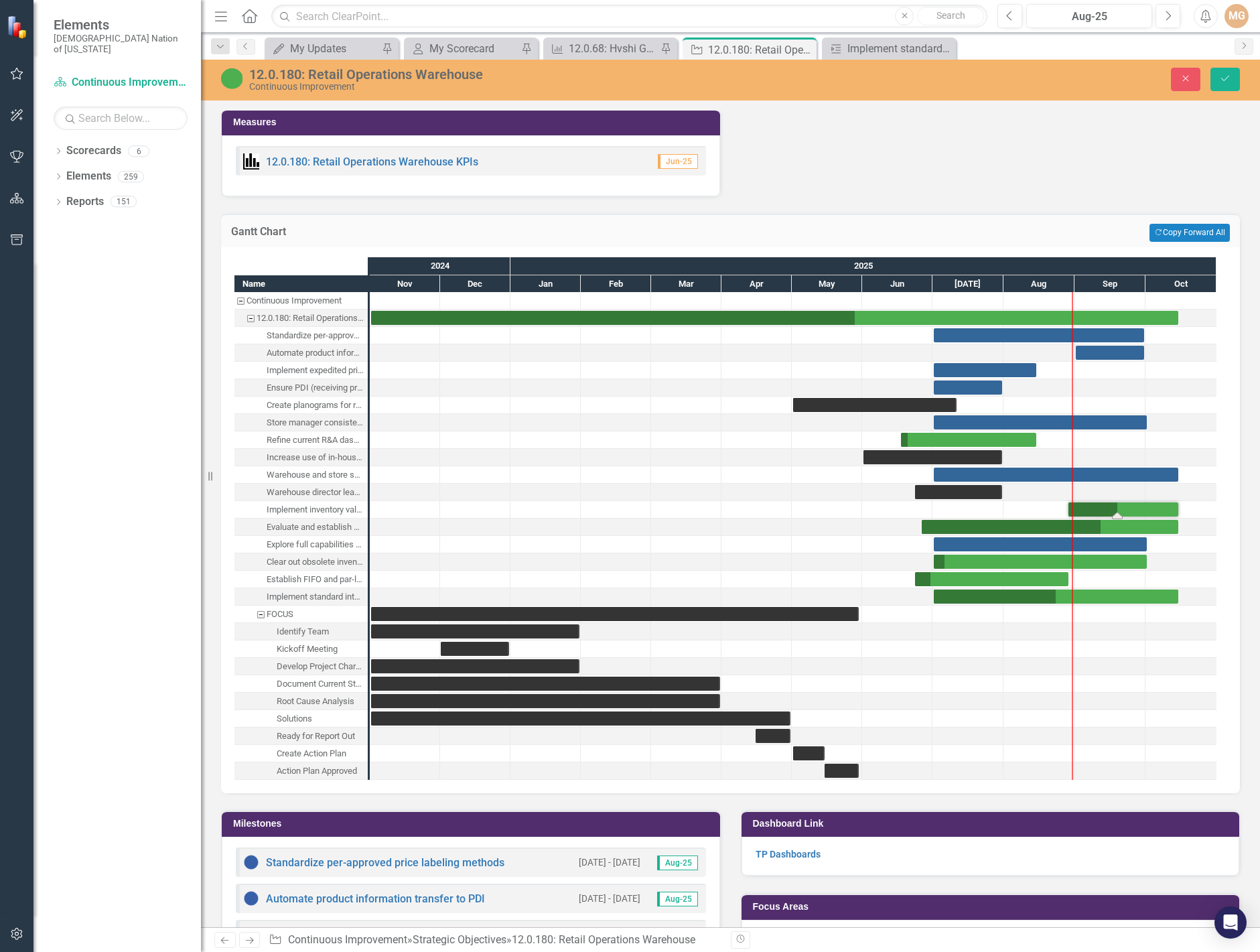
click at [1026, 477] on div "Task: Start date: 2025-07-01 End date: 2025-10-15" at bounding box center [1056, 475] width 245 height 14
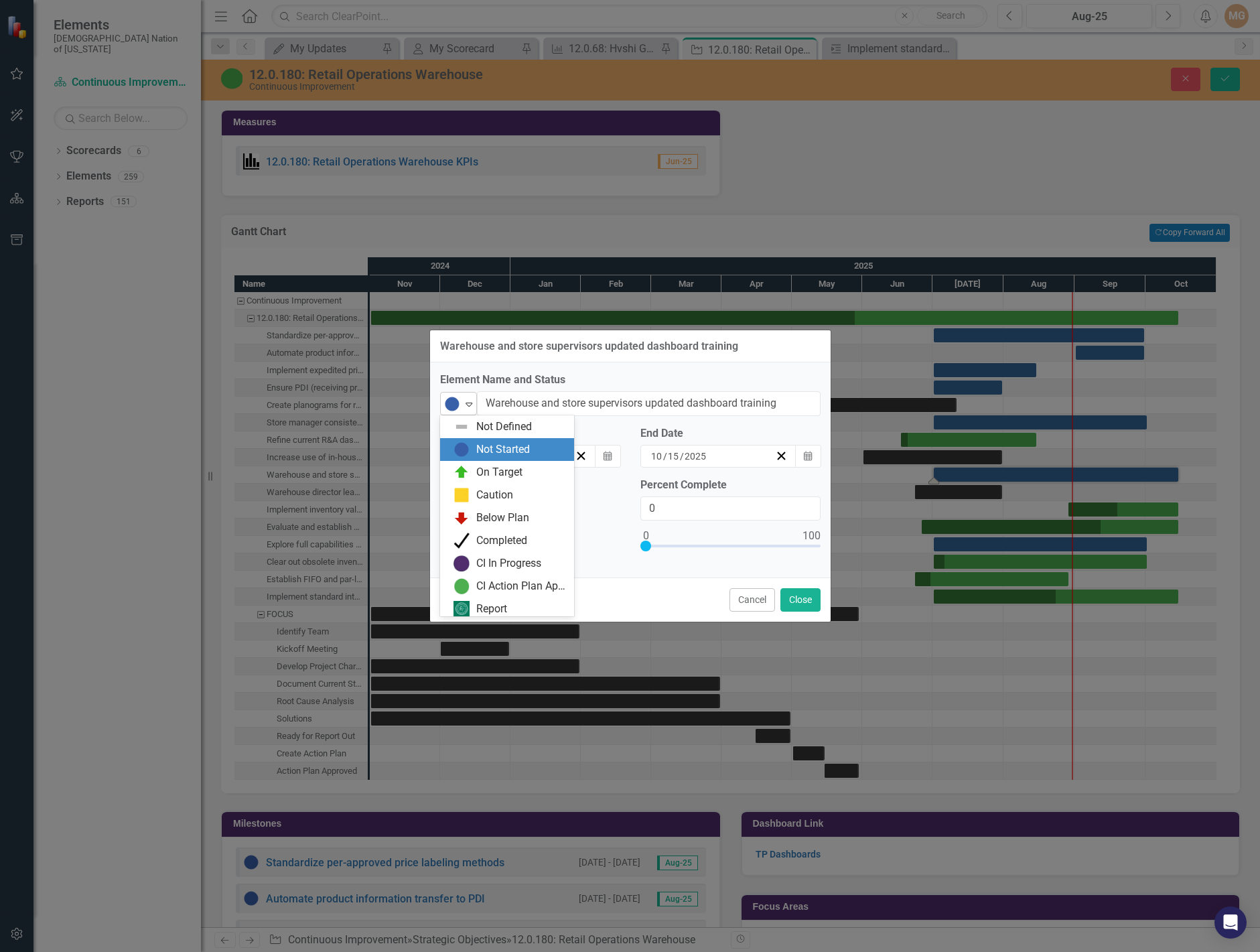
click at [471, 400] on icon "Expand" at bounding box center [469, 404] width 13 height 11
click at [480, 472] on div "On Target" at bounding box center [500, 469] width 47 height 16
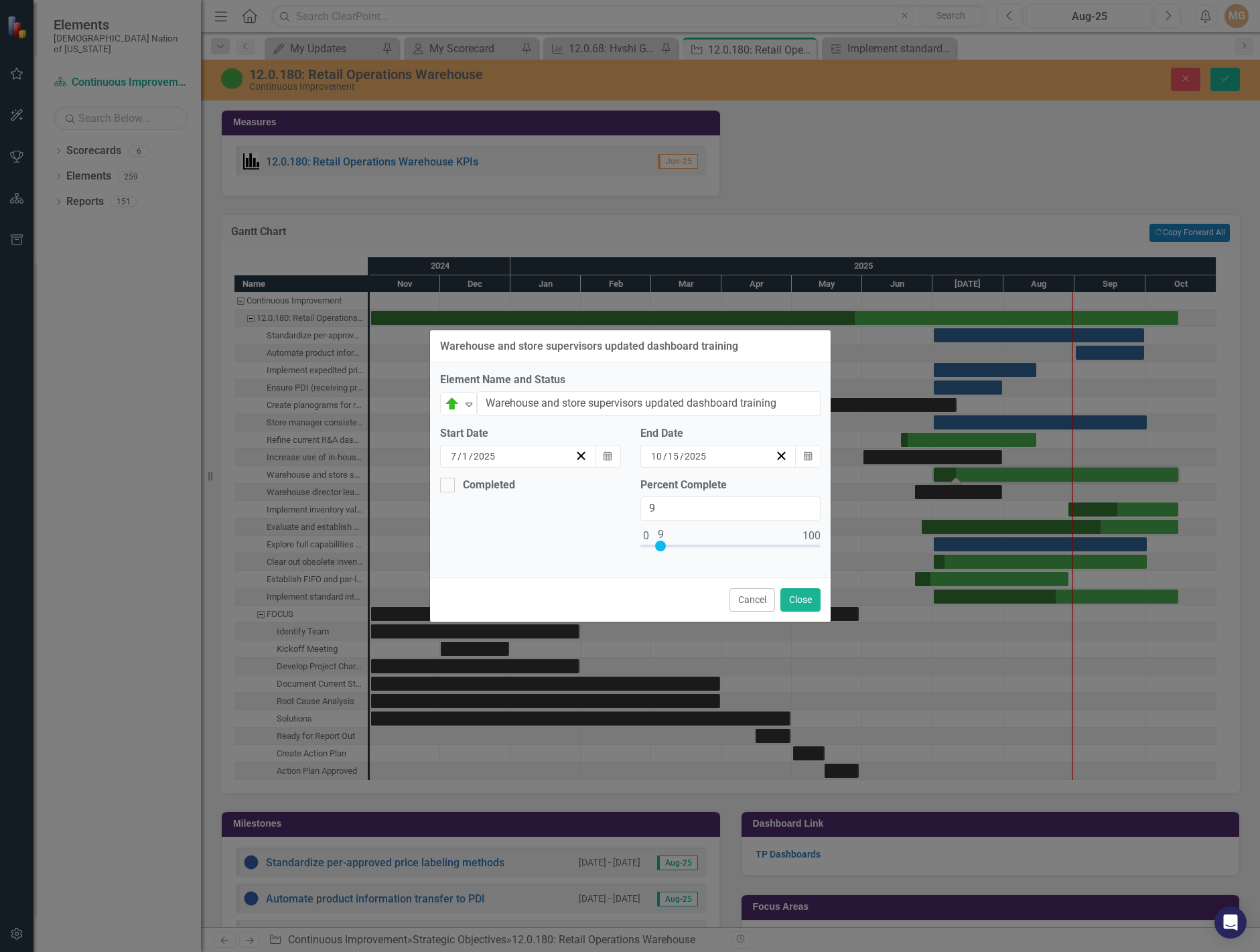
type input "10"
drag, startPoint x: 647, startPoint y: 545, endPoint x: 662, endPoint y: 545, distance: 15.0
click at [662, 545] on div at bounding box center [662, 546] width 11 height 11
click at [815, 599] on button "Close" at bounding box center [800, 600] width 40 height 24
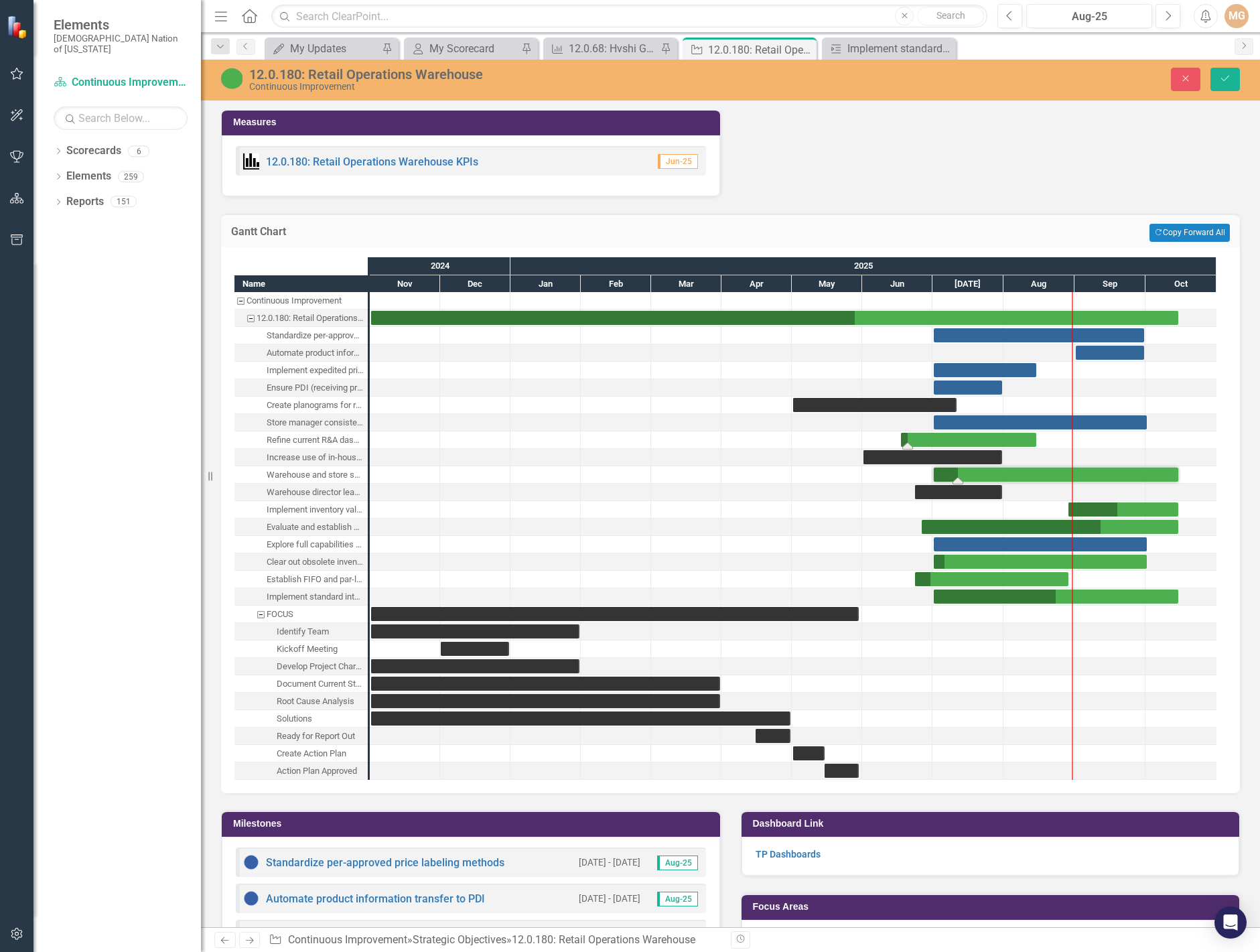
click at [954, 441] on div "Task: Start date: 2025-06-17 End date: 2025-08-15" at bounding box center [968, 440] width 135 height 14
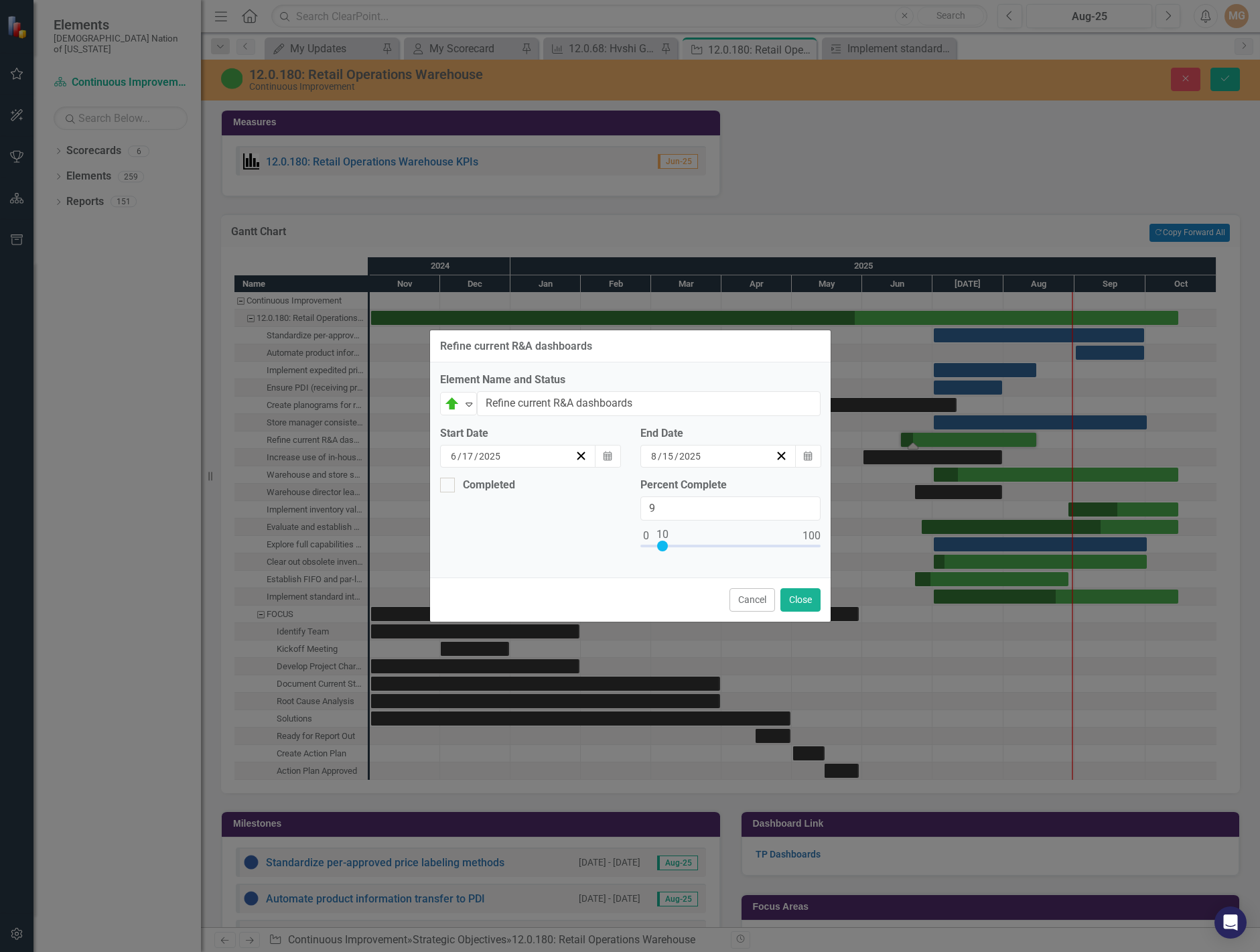
type input "10"
drag, startPoint x: 655, startPoint y: 546, endPoint x: 664, endPoint y: 545, distance: 9.1
click at [664, 545] on div at bounding box center [662, 546] width 11 height 11
click at [790, 596] on button "Close" at bounding box center [800, 600] width 40 height 24
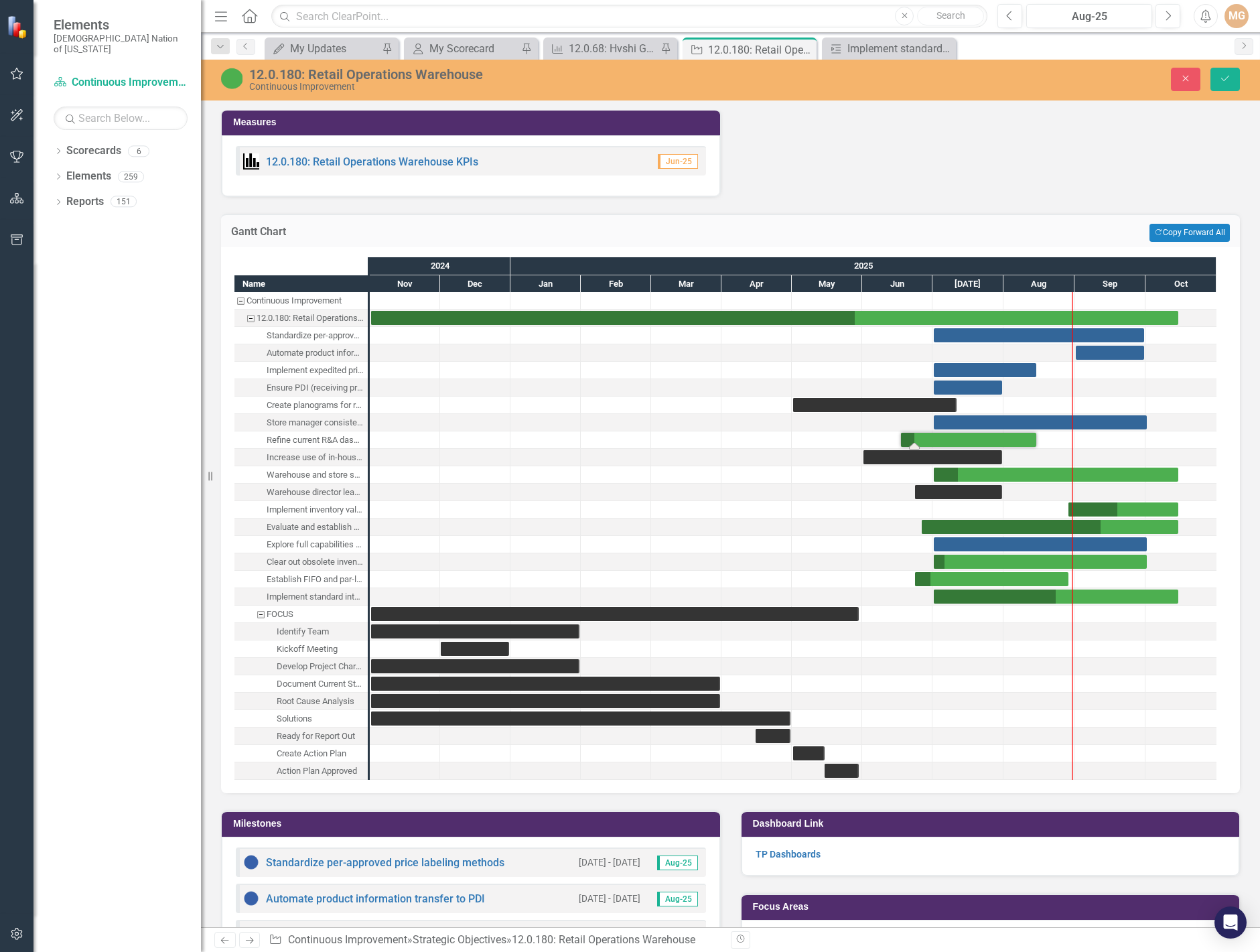
click at [950, 441] on div "Task: Start date: 2025-06-17 End date: 2025-08-15" at bounding box center [968, 440] width 135 height 14
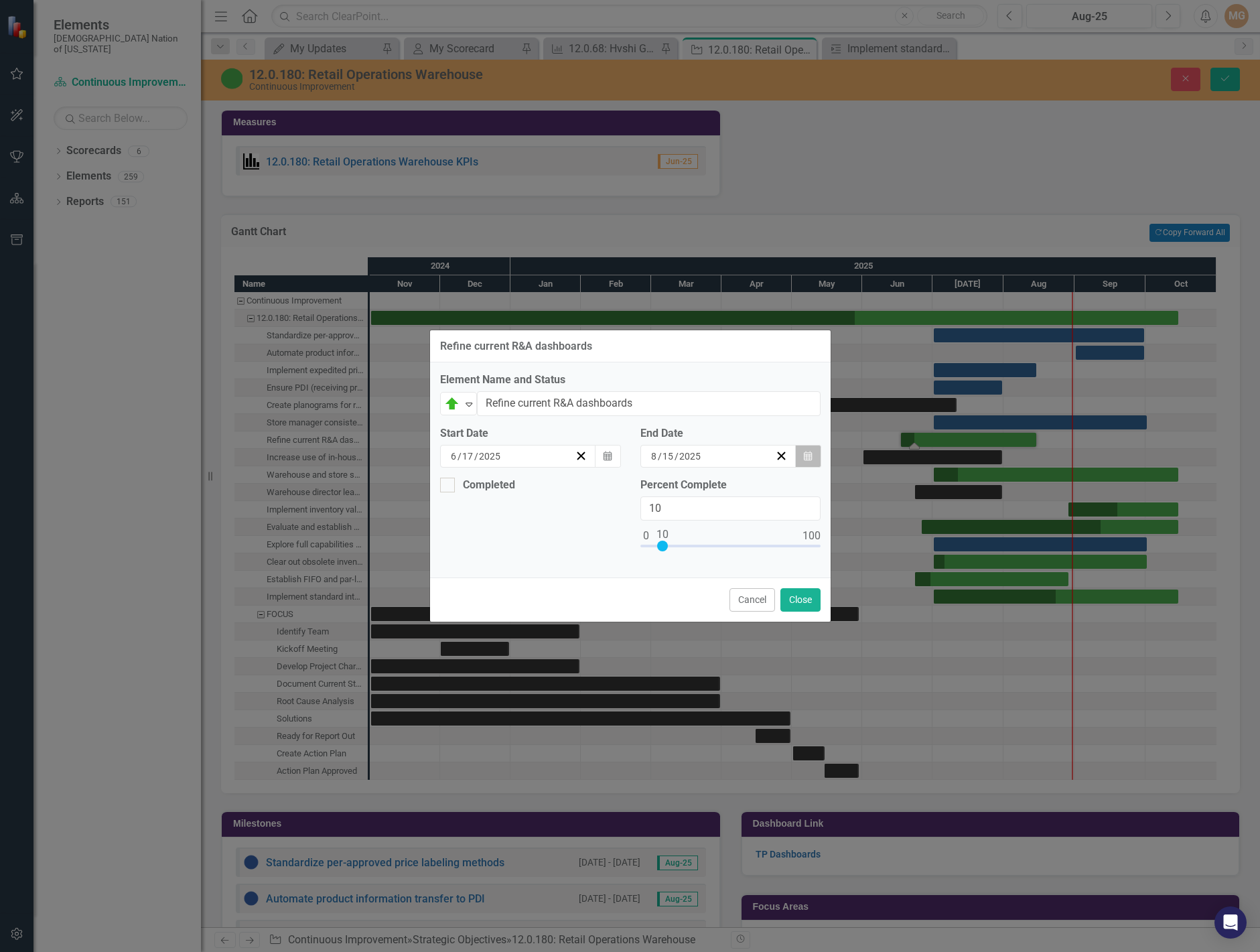
click at [800, 455] on button "Calendar" at bounding box center [808, 456] width 25 height 23
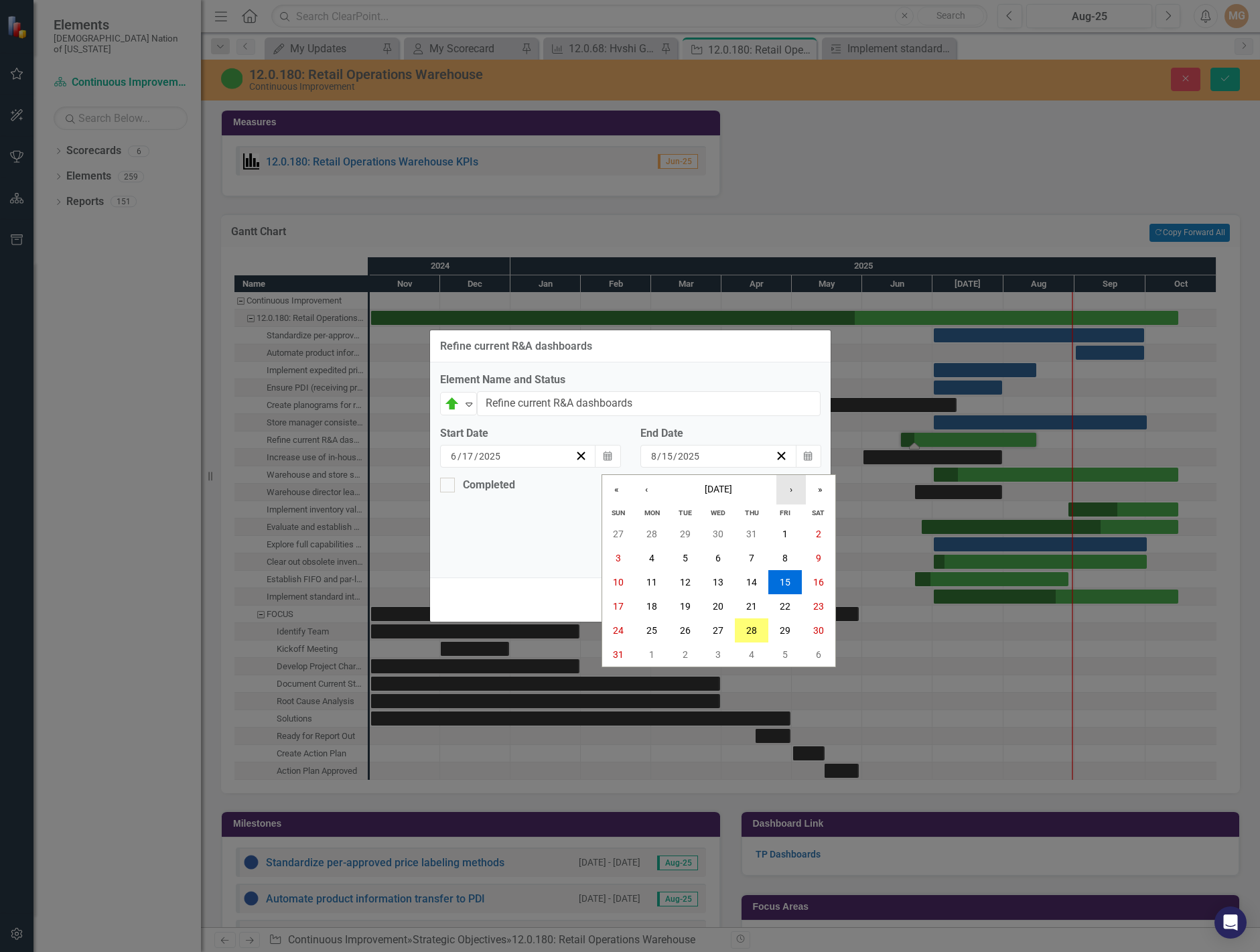
click at [796, 490] on button "›" at bounding box center [791, 490] width 30 height 30
click at [723, 534] on button "1" at bounding box center [718, 534] width 33 height 24
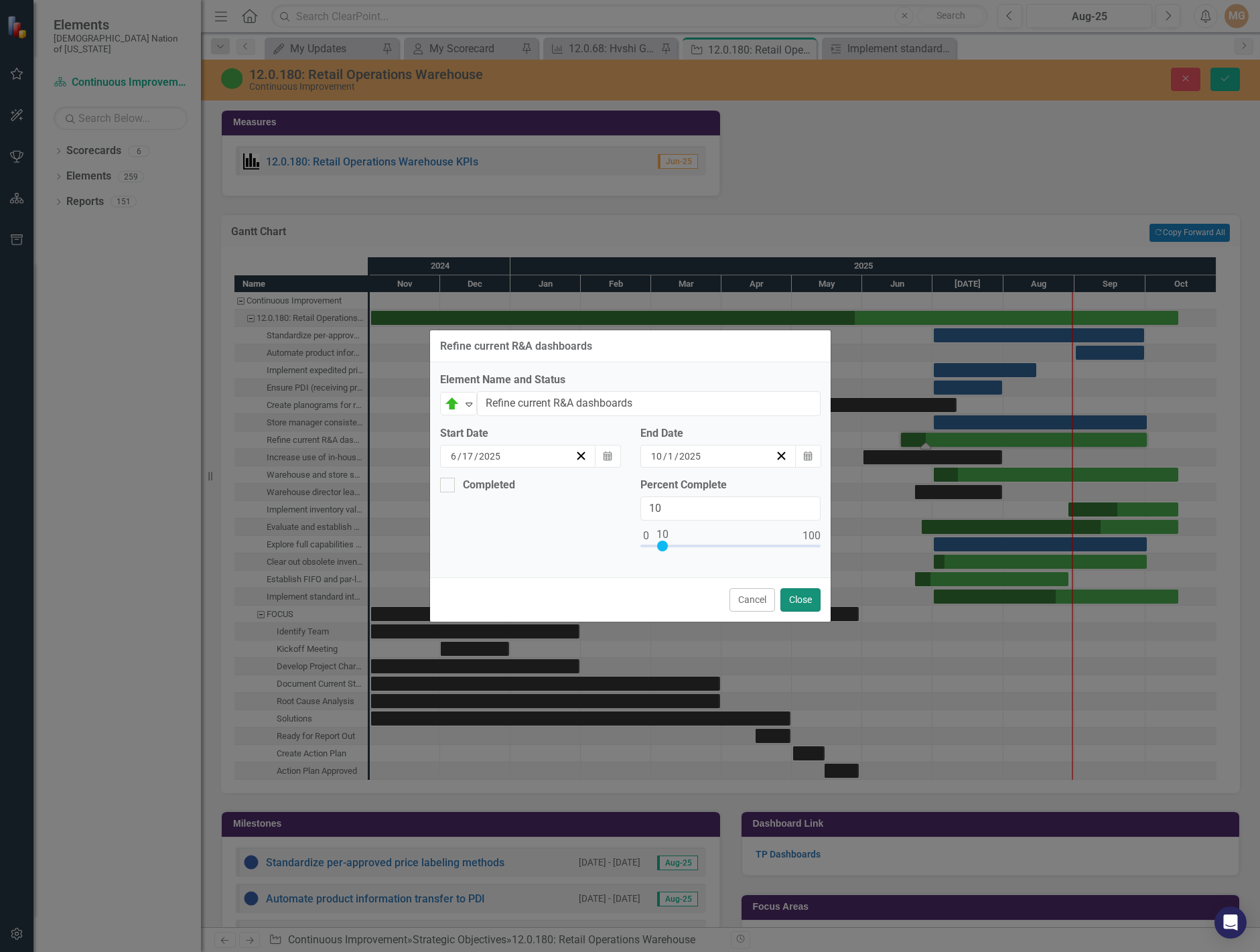
click at [797, 594] on button "Close" at bounding box center [800, 600] width 40 height 24
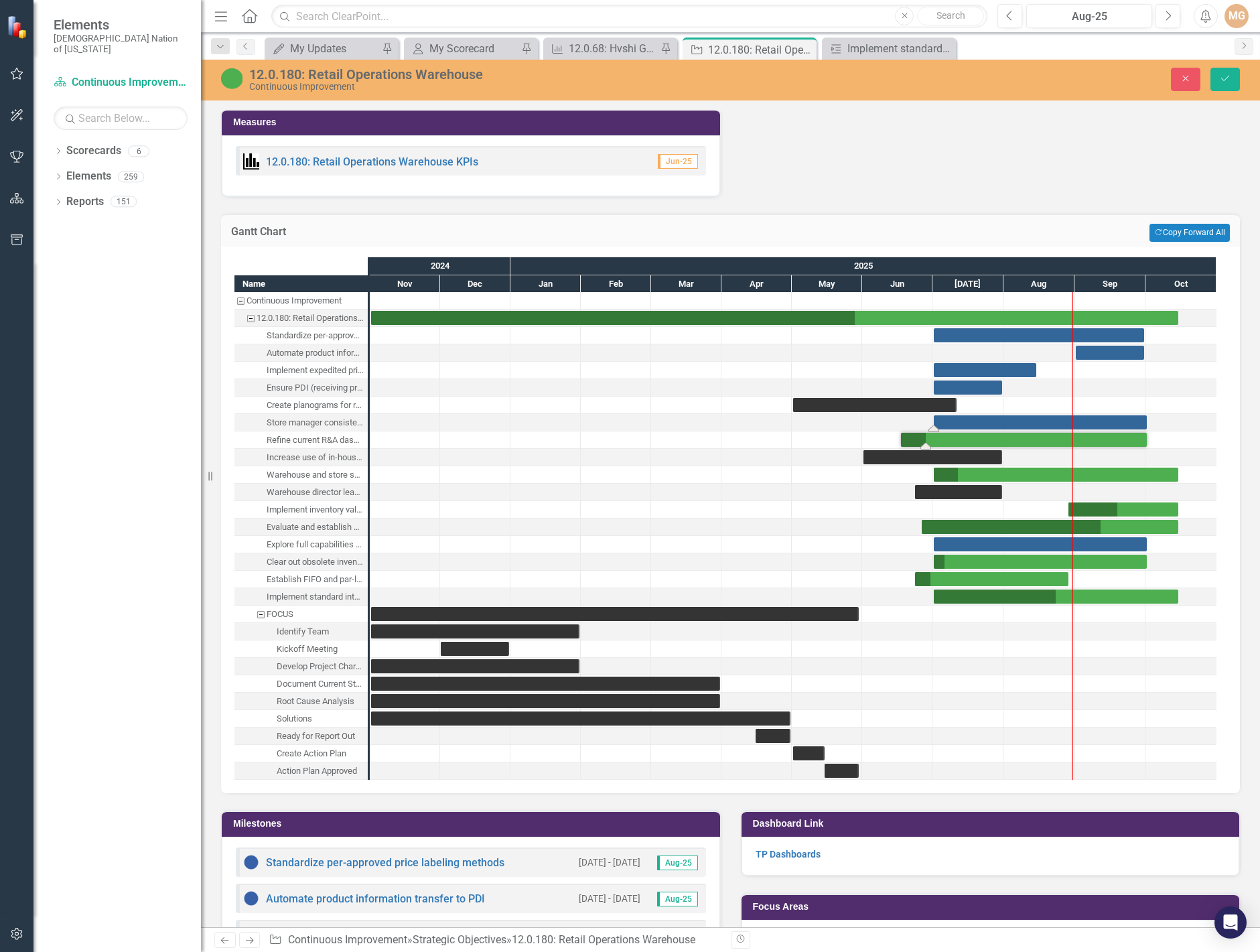
click at [974, 422] on div "Task: Start date: 2025-07-01 End date: 2025-10-01" at bounding box center [1041, 422] width 213 height 14
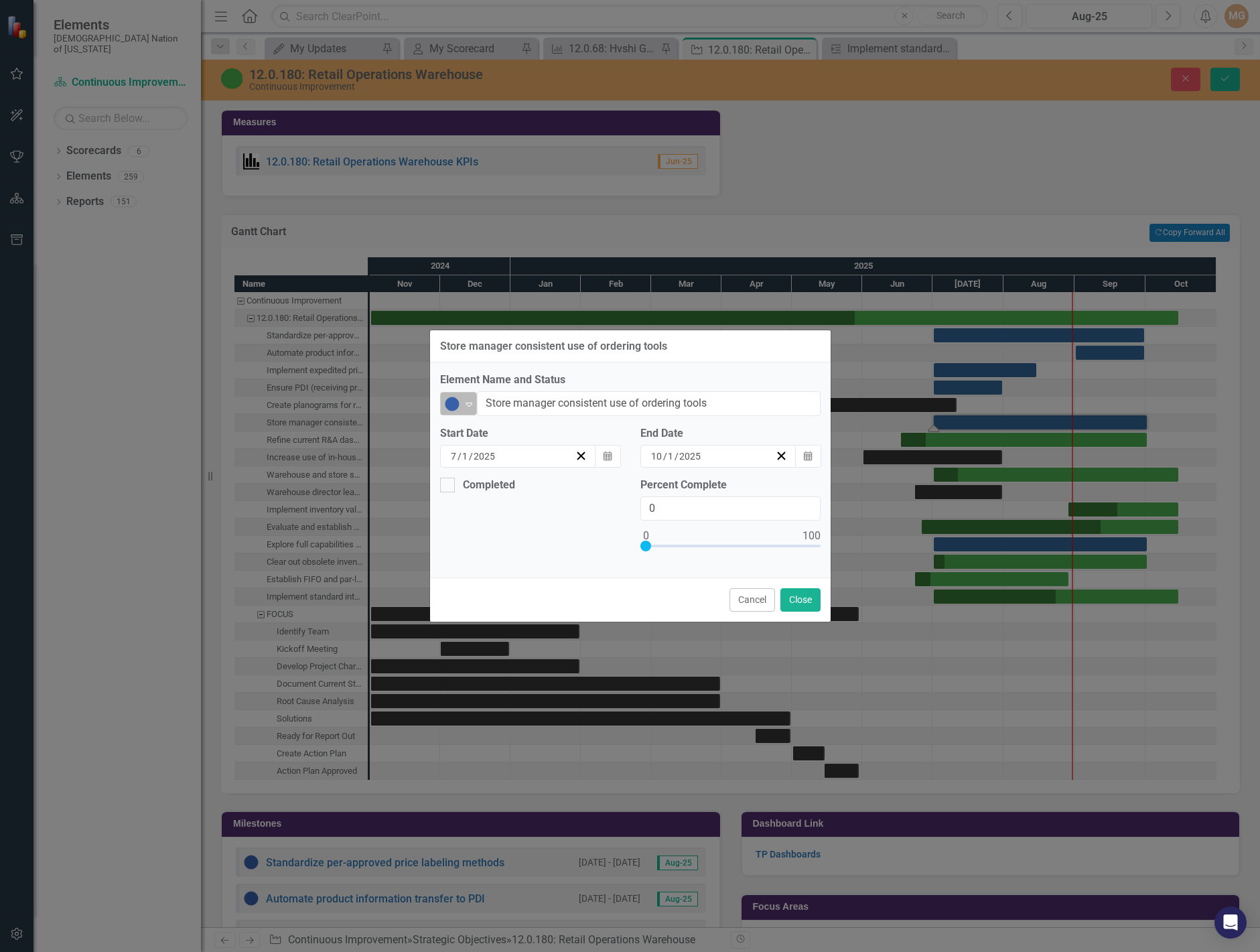
click at [452, 404] on img at bounding box center [452, 404] width 16 height 16
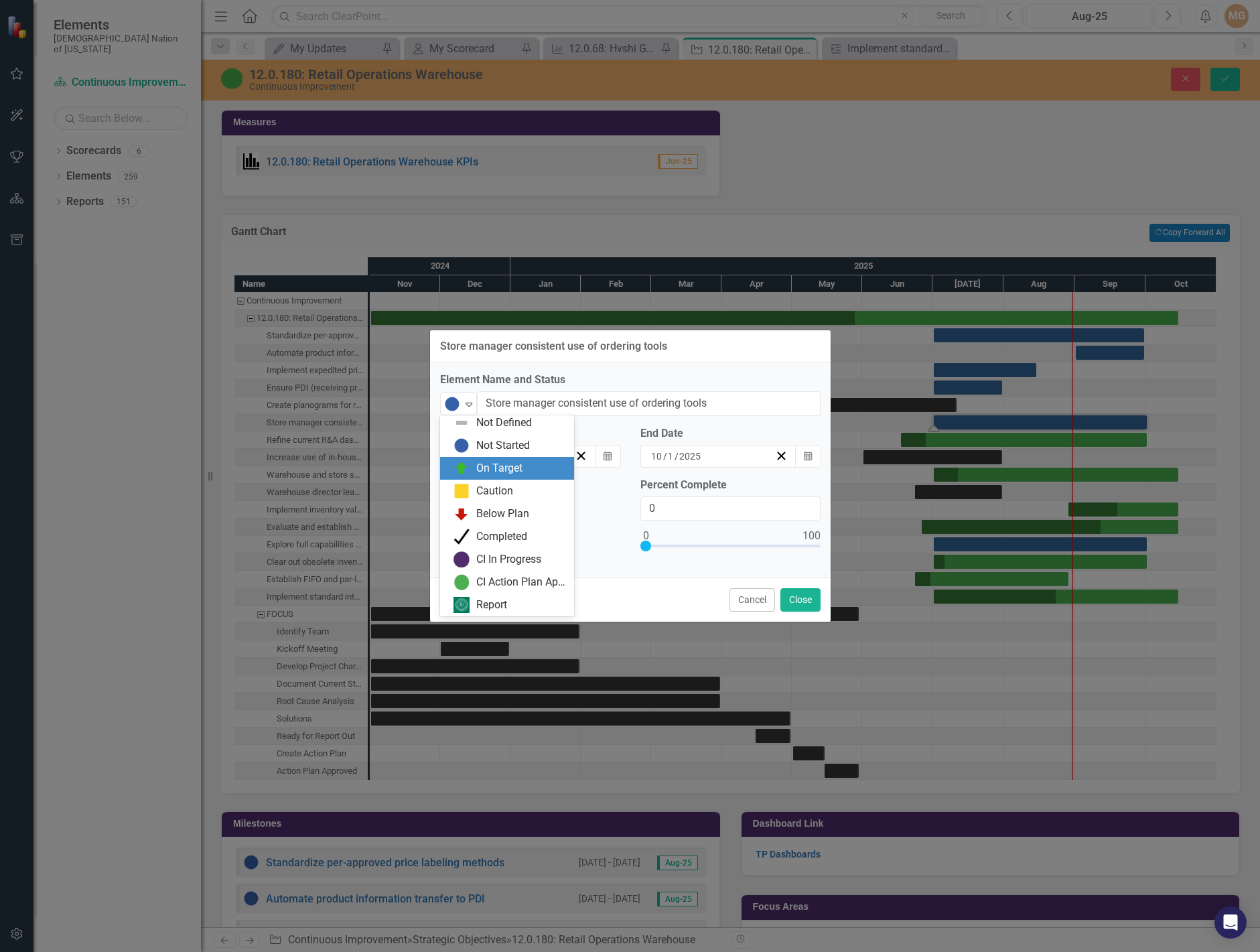
click at [483, 465] on div "On Target" at bounding box center [500, 469] width 47 height 16
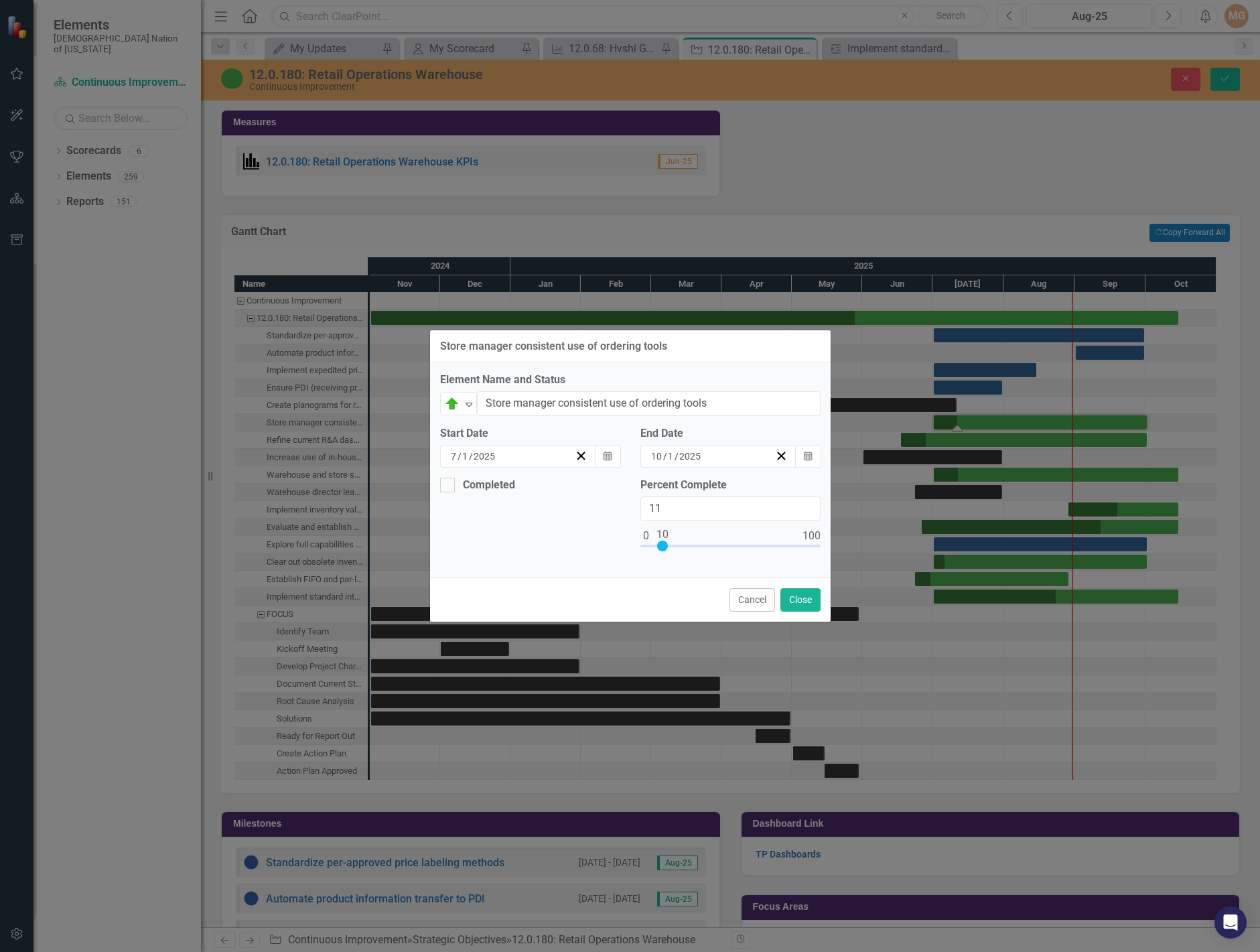
type input "10"
drag, startPoint x: 649, startPoint y: 547, endPoint x: 666, endPoint y: 548, distance: 17.0
click at [666, 548] on div at bounding box center [662, 546] width 11 height 11
click at [805, 605] on button "Close" at bounding box center [800, 600] width 40 height 24
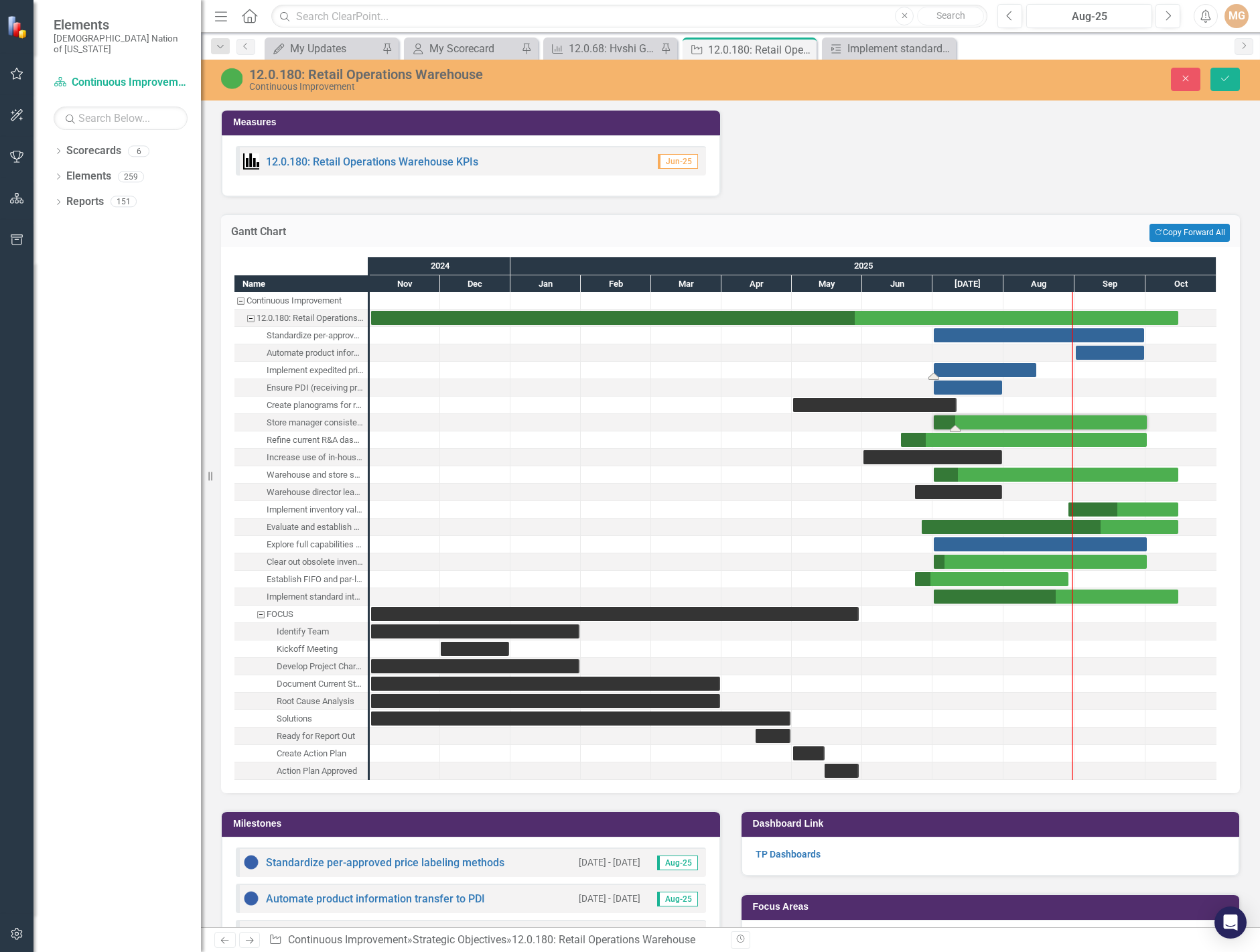
click at [1028, 365] on div "Task: Start date: 2025-07-01 End date: 2025-08-15" at bounding box center [985, 370] width 103 height 14
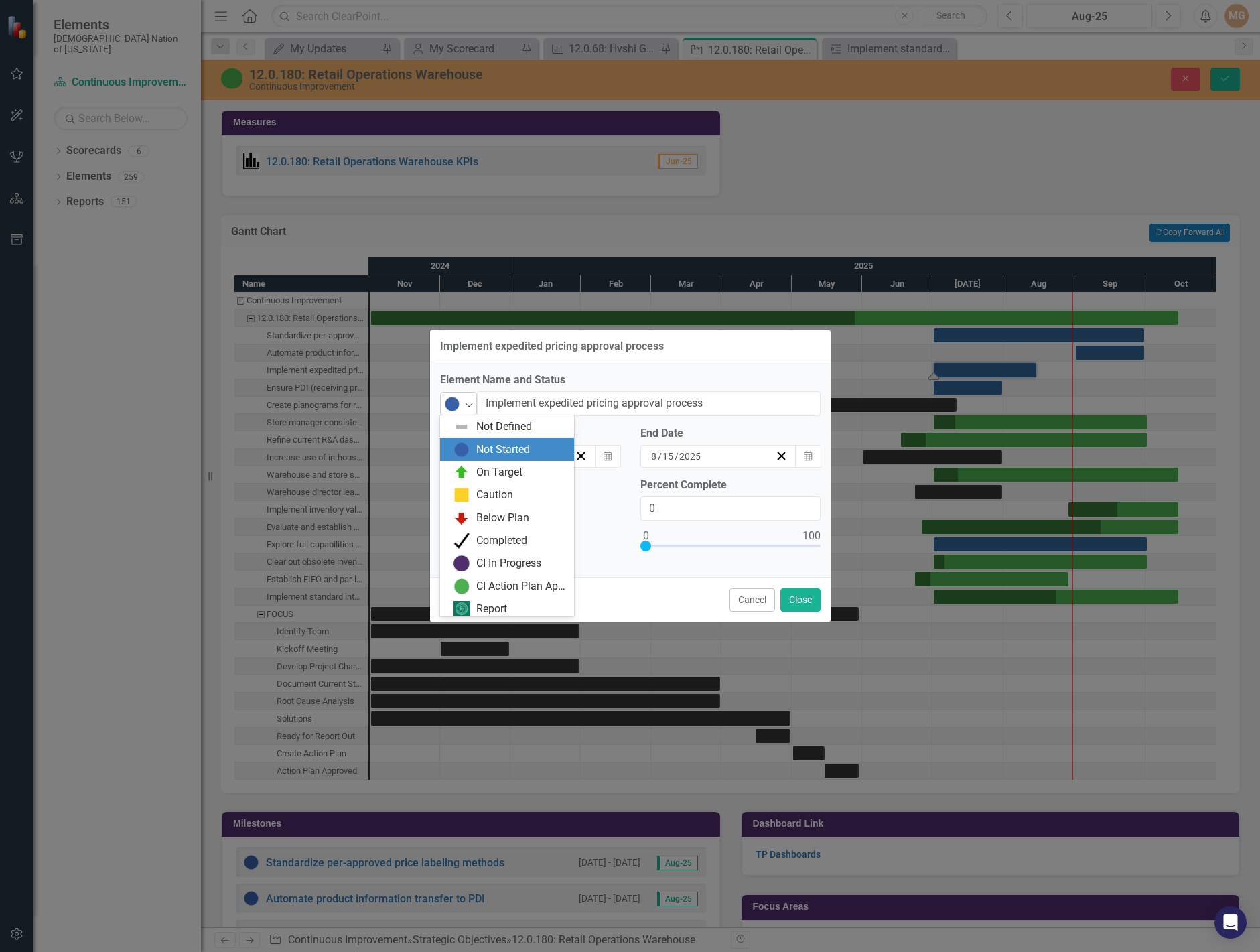
click at [459, 409] on img at bounding box center [452, 404] width 16 height 16
click at [483, 541] on div "Completed" at bounding box center [502, 537] width 51 height 16
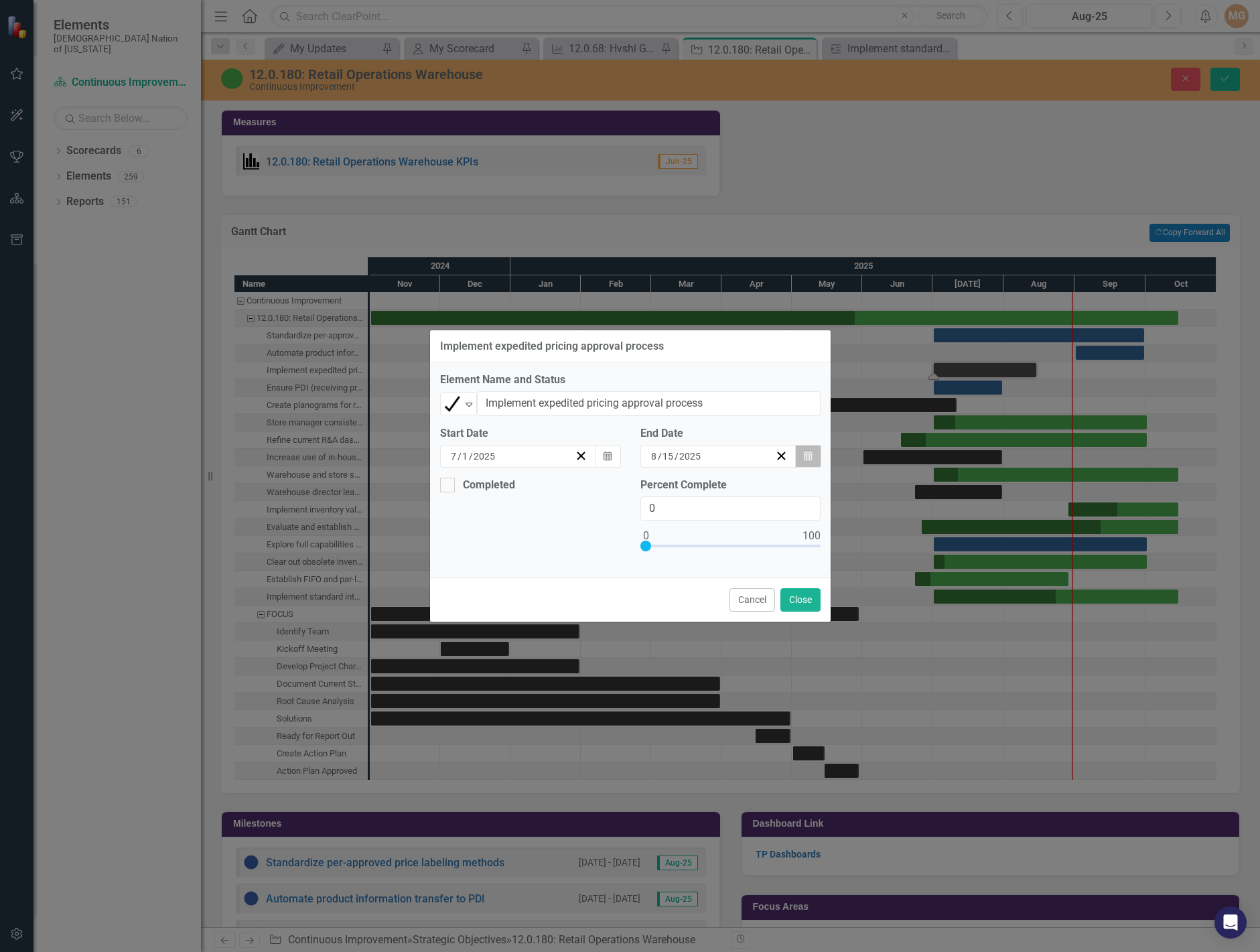
click at [808, 458] on icon "button" at bounding box center [808, 455] width 8 height 10
click at [497, 485] on div "Completed" at bounding box center [488, 485] width 52 height 0
click at [449, 486] on input "Completed" at bounding box center [445, 482] width 9 height 9
checkbox input "true"
click at [616, 534] on button "Calendar" at bounding box center [607, 536] width 25 height 23
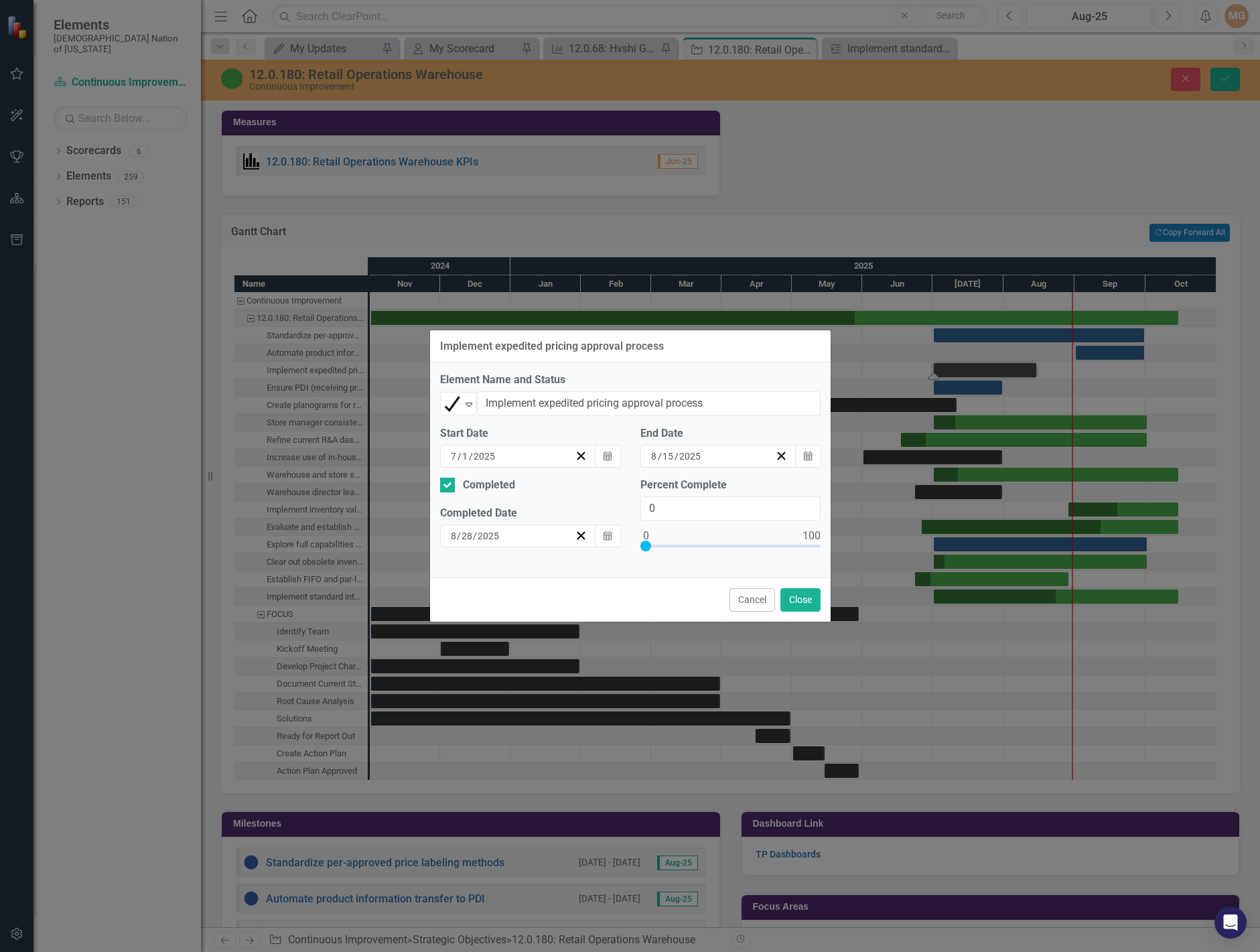
click at [471, 577] on button "‹" at bounding box center [486, 562] width 30 height 30
click at [508, 684] on button "22" at bounding box center [524, 679] width 33 height 24
type input "100"
drag, startPoint x: 648, startPoint y: 548, endPoint x: 854, endPoint y: 548, distance: 206.0
click at [854, 548] on div "Implement expedited pricing approval process Element Name and Status Completed …" at bounding box center [630, 476] width 1260 height 952
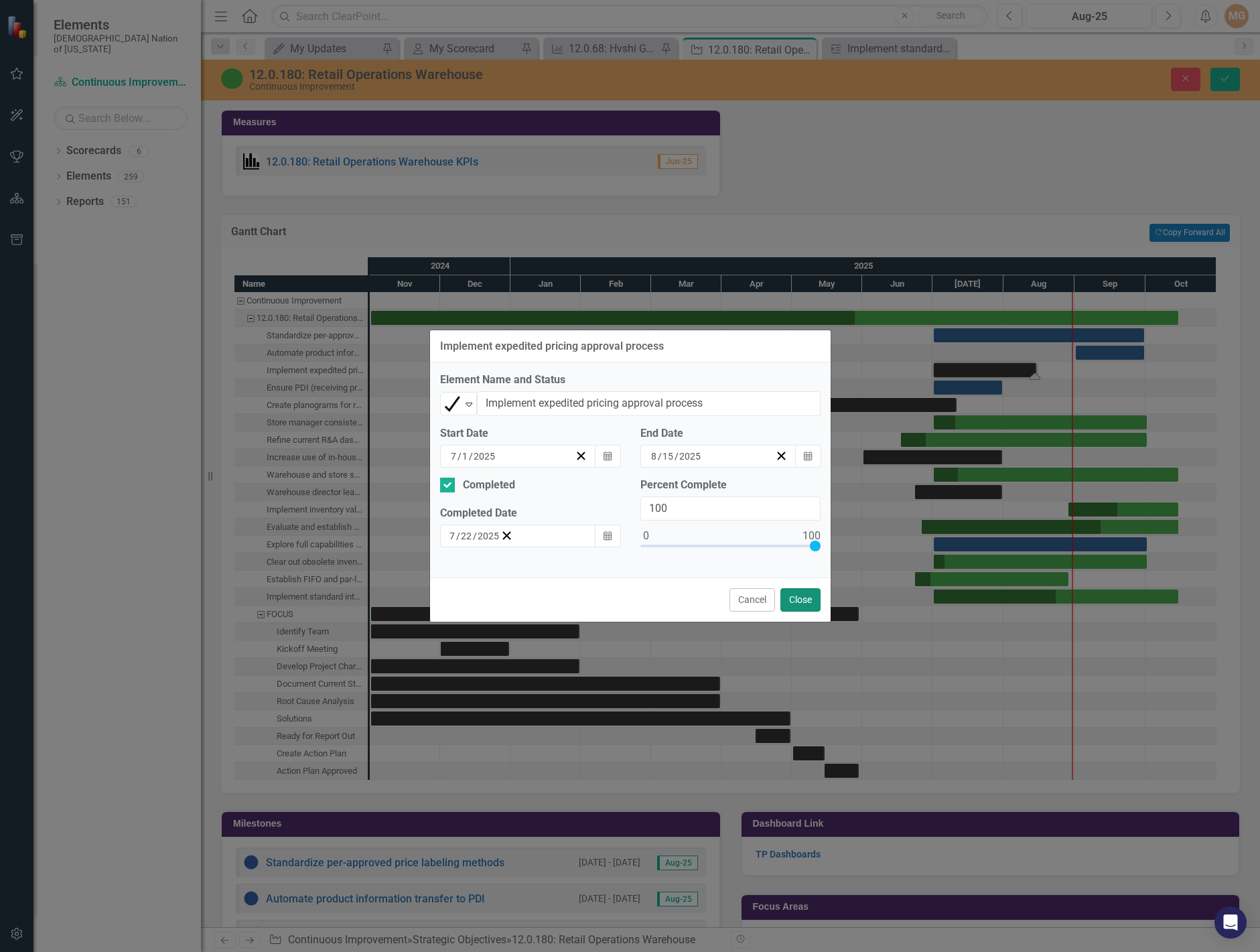
click at [806, 597] on button "Close" at bounding box center [800, 600] width 40 height 24
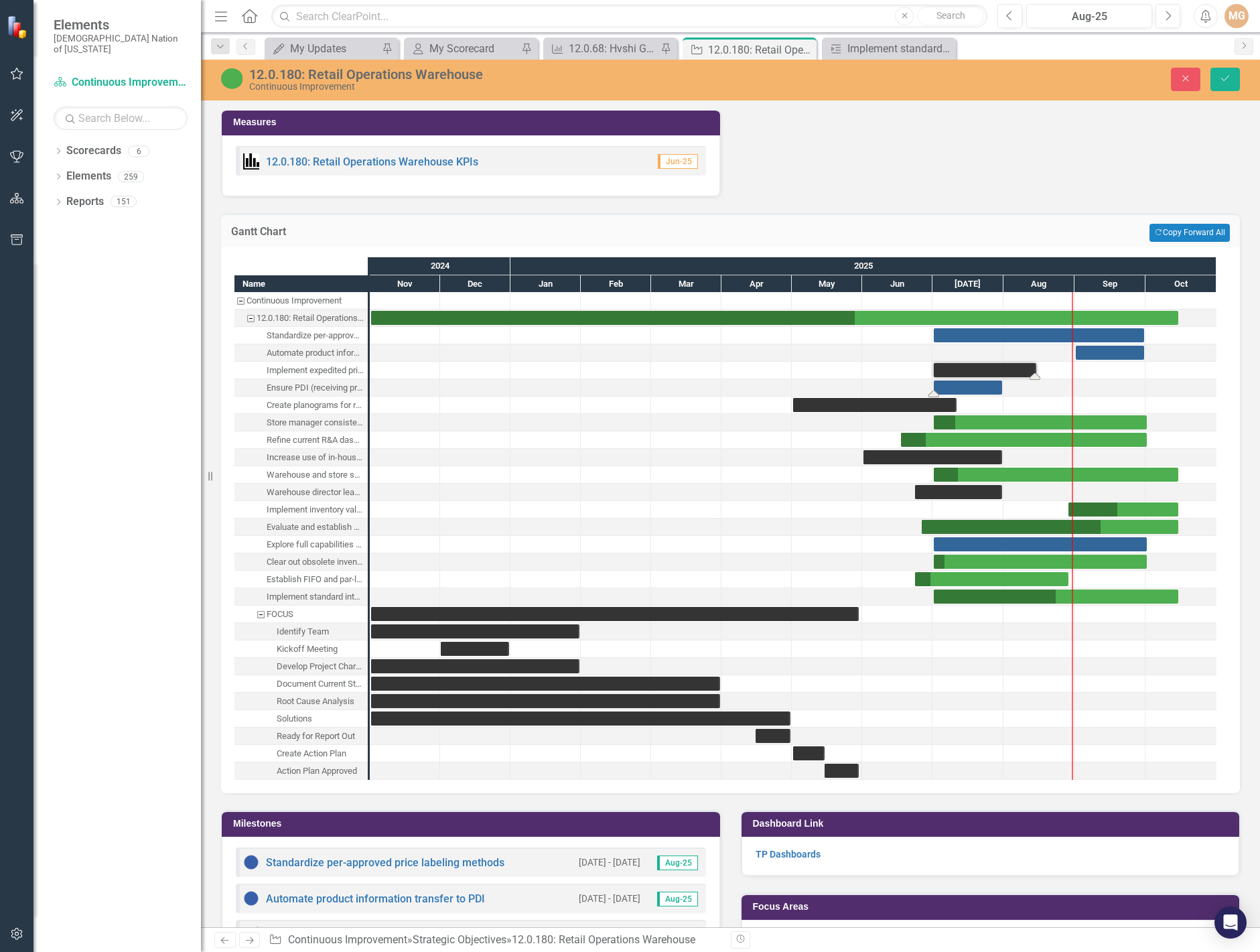
click at [965, 388] on div "Task: Start date: 2025-07-01 End date: 2025-07-31" at bounding box center [968, 387] width 68 height 14
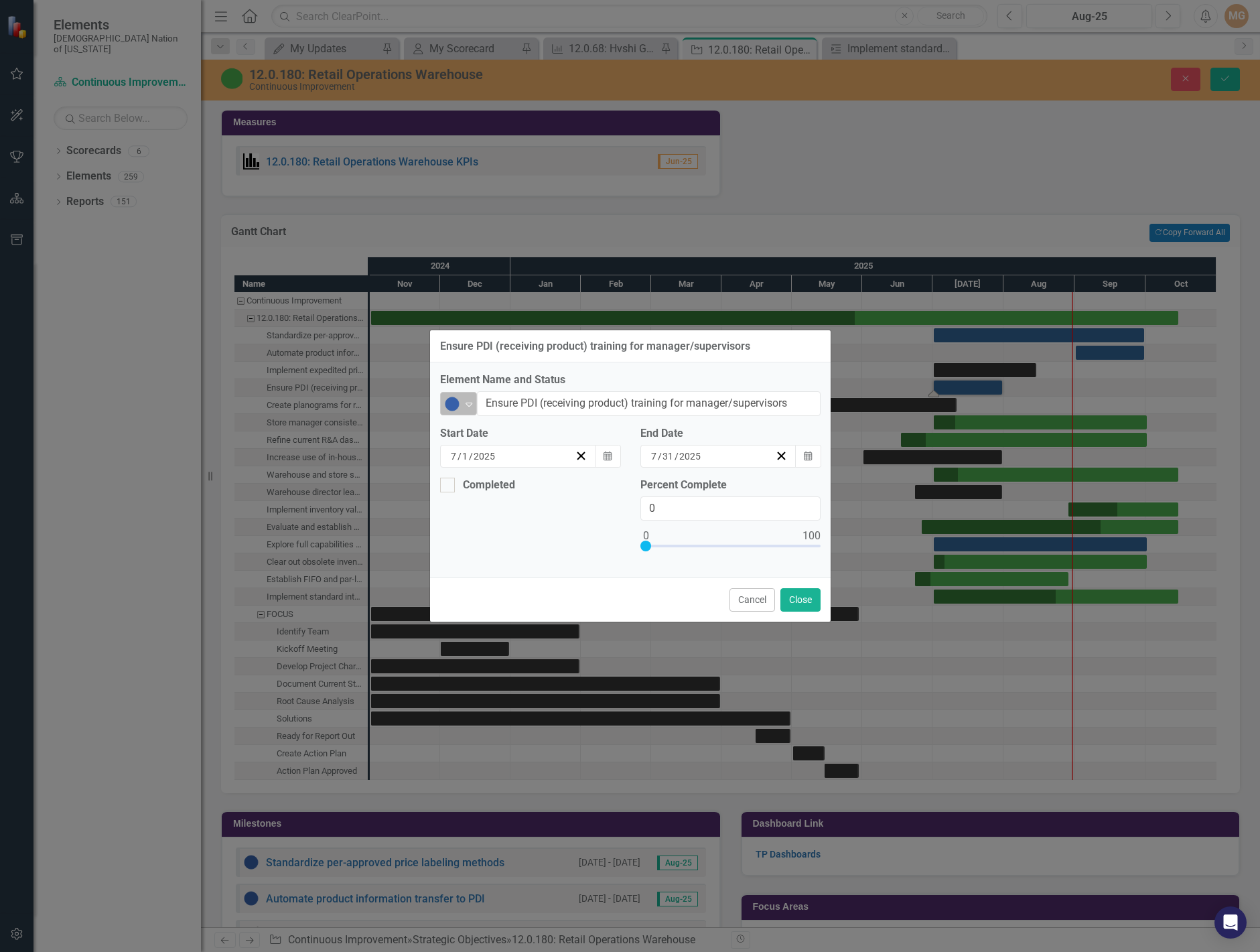
click at [461, 407] on div "Not Started" at bounding box center [453, 404] width 18 height 16
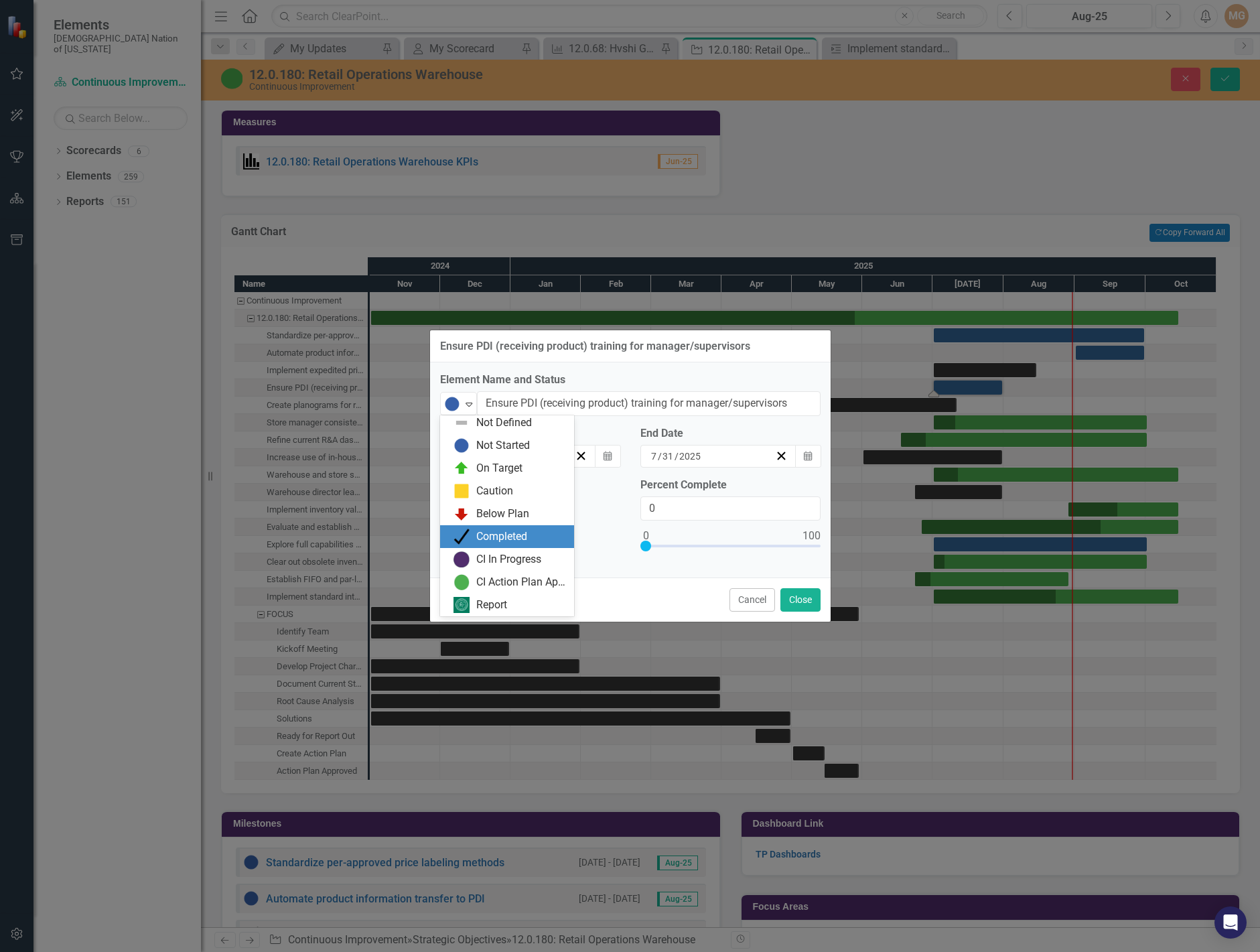
click at [493, 539] on div "Completed" at bounding box center [502, 537] width 51 height 16
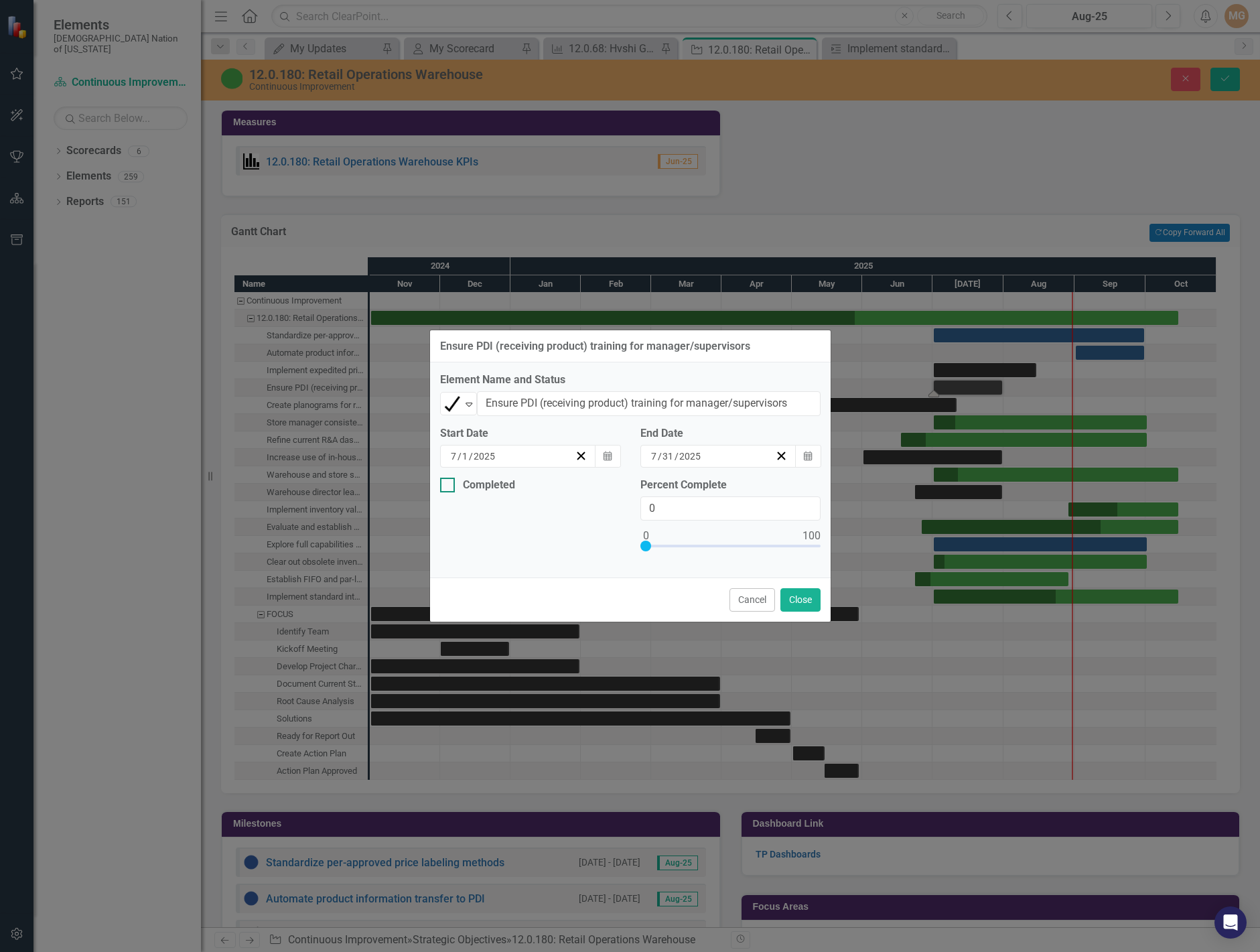
click at [465, 485] on div "Completed" at bounding box center [488, 485] width 52 height 0
click at [449, 478] on input "Completed" at bounding box center [445, 482] width 9 height 9
checkbox input "true"
click at [605, 534] on icon "Calendar" at bounding box center [607, 536] width 8 height 10
click at [471, 570] on button "‹" at bounding box center [486, 562] width 30 height 30
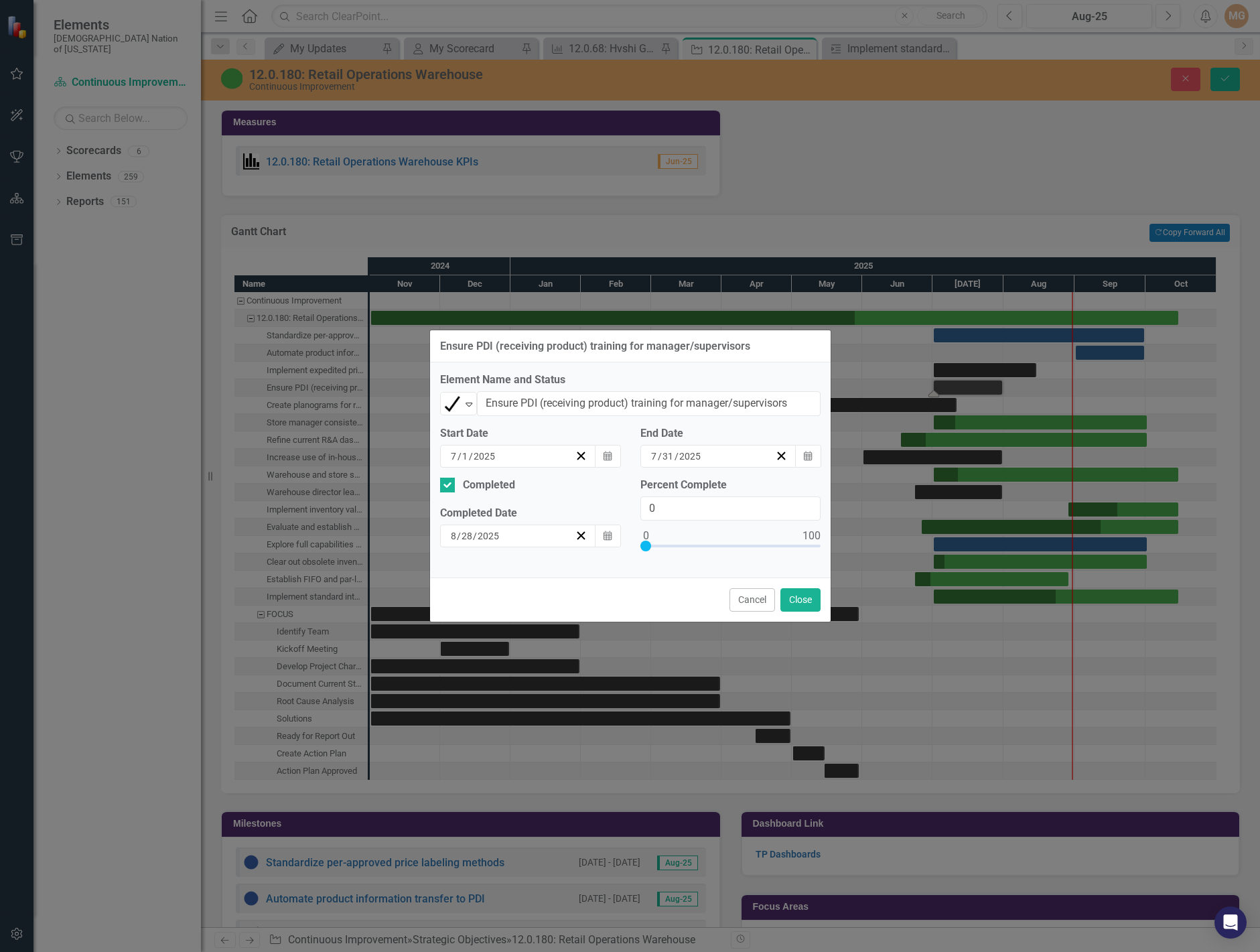
click at [508, 691] on button "22" at bounding box center [524, 679] width 33 height 24
type input "100"
drag, startPoint x: 643, startPoint y: 545, endPoint x: 828, endPoint y: 545, distance: 185.0
click at [828, 545] on div "Percent Complete 100" at bounding box center [730, 523] width 200 height 90
click at [800, 595] on button "Close" at bounding box center [800, 600] width 40 height 24
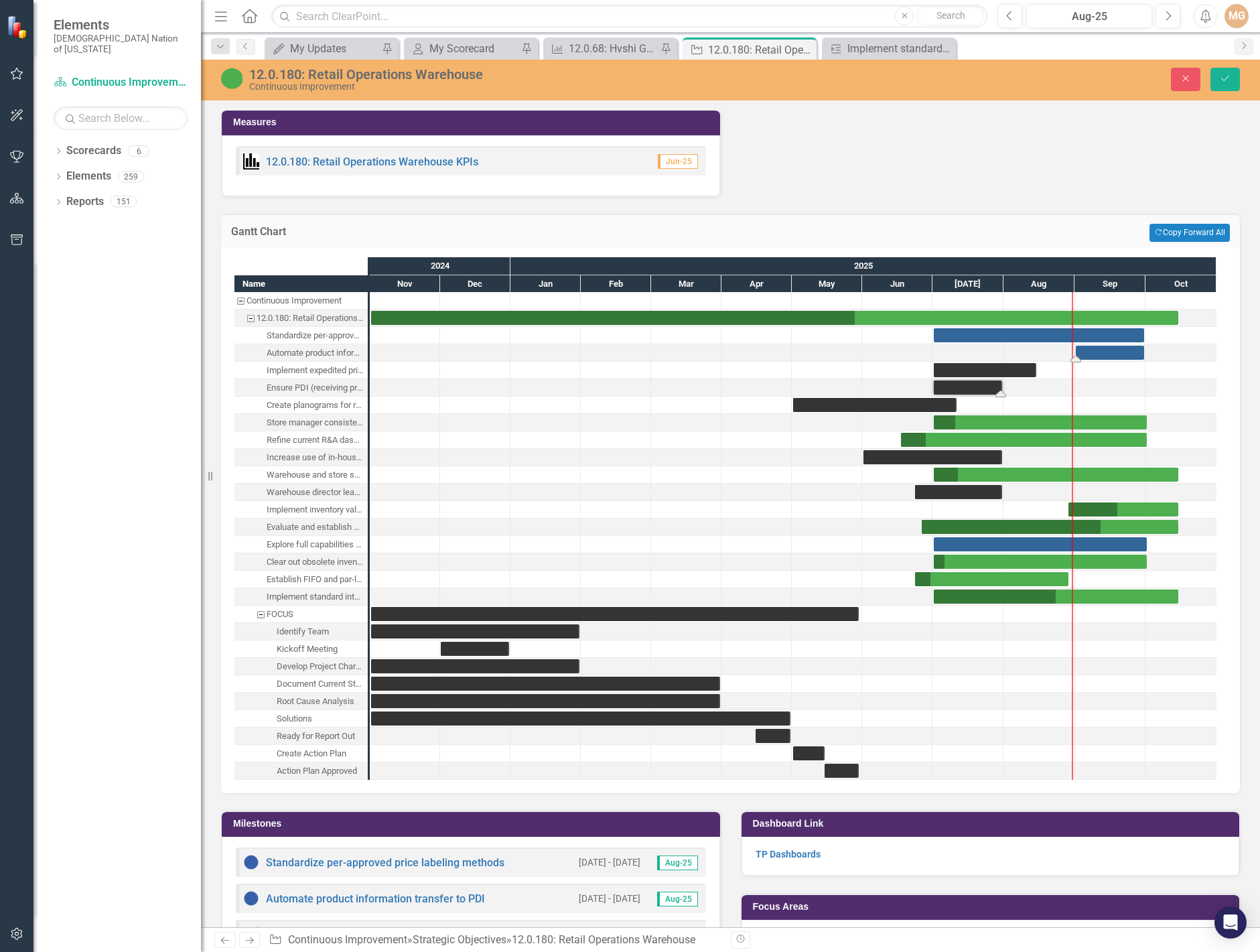
click at [1109, 349] on div "Task: Start date: 2025-09-01 End date: 2025-09-30" at bounding box center [1110, 353] width 68 height 14
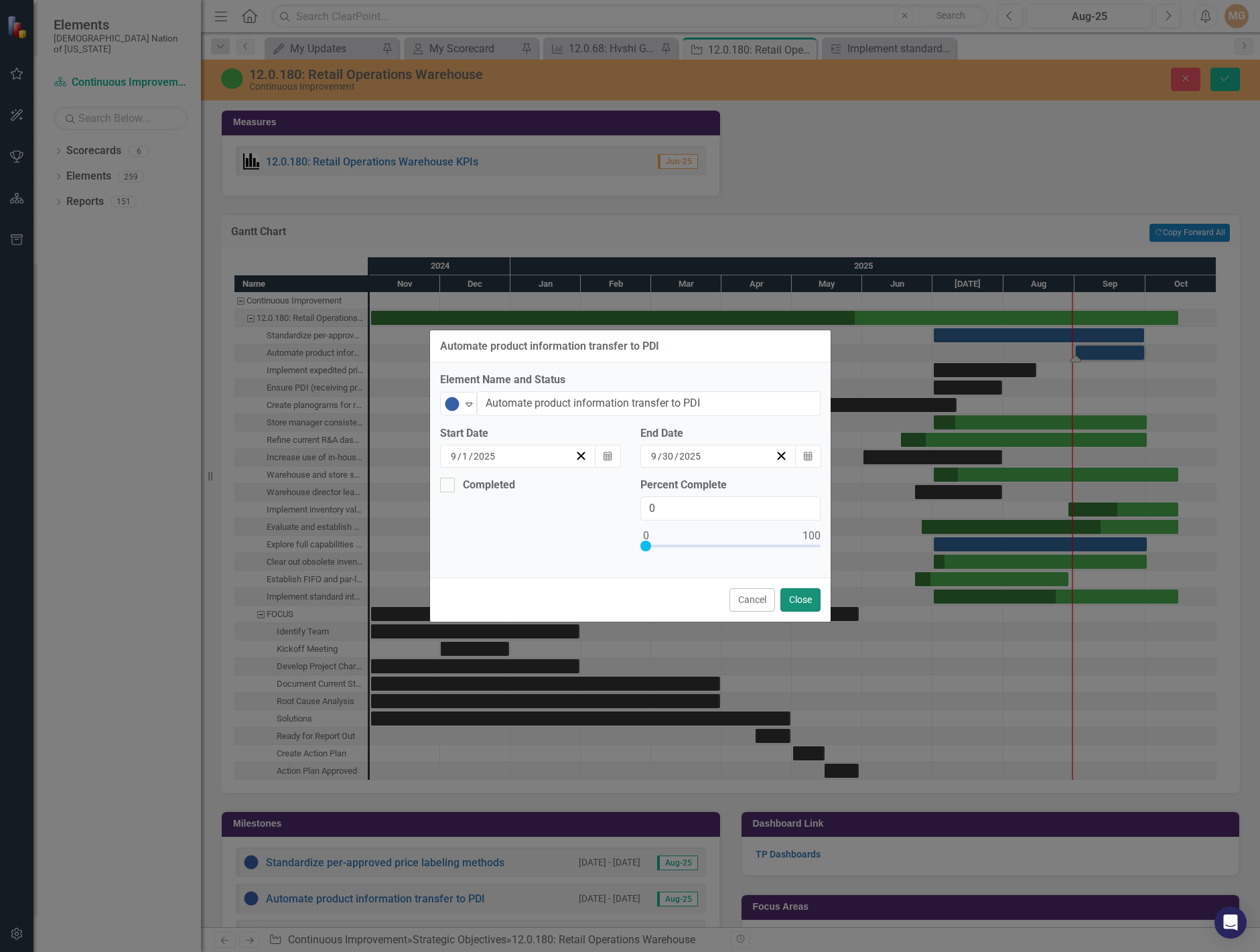
click at [801, 599] on button "Close" at bounding box center [800, 600] width 40 height 24
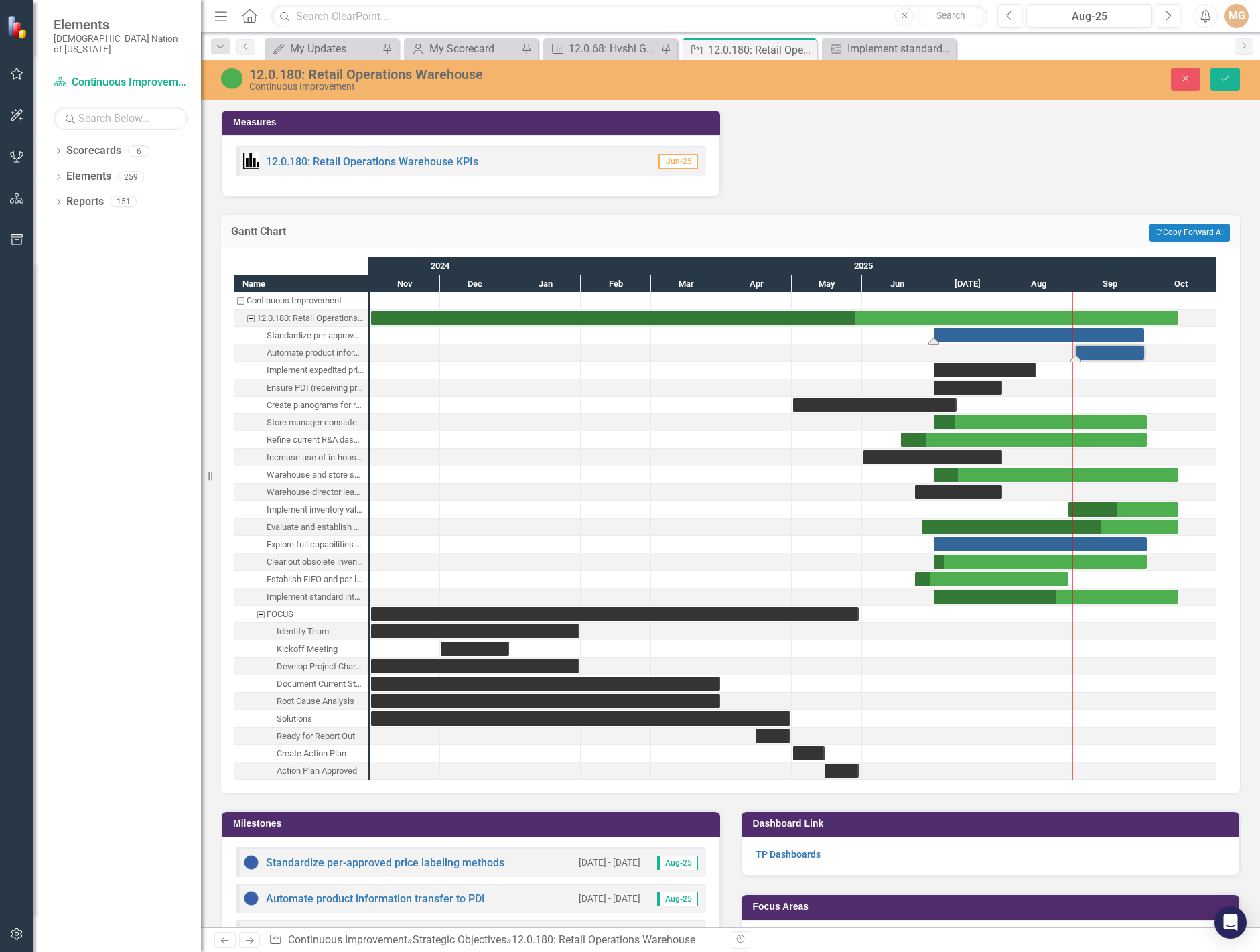
click at [1027, 334] on div "Task: Start date: 2025-07-01 End date: 2025-09-30" at bounding box center [1039, 335] width 211 height 14
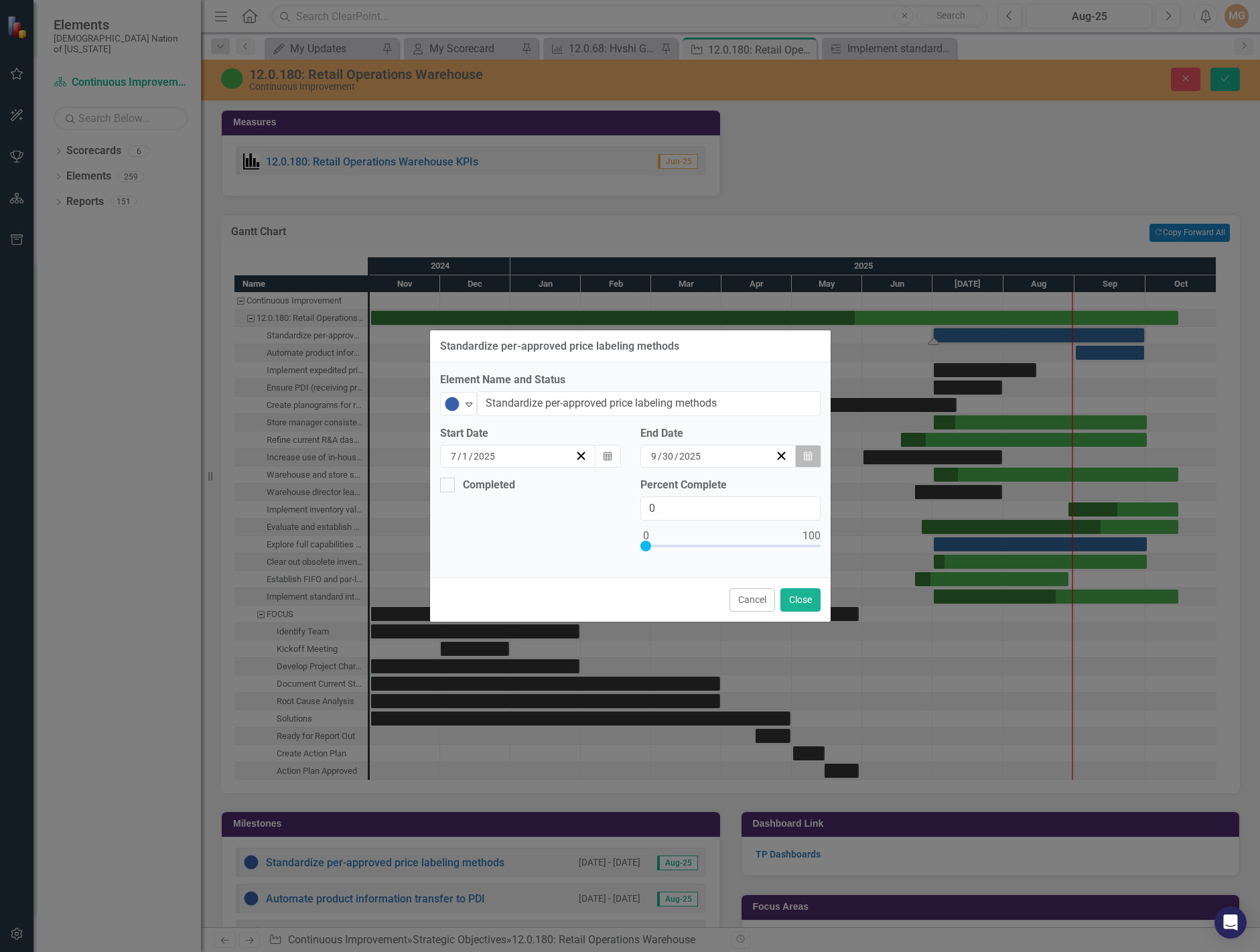
click at [803, 450] on button "Calendar" at bounding box center [808, 456] width 25 height 23
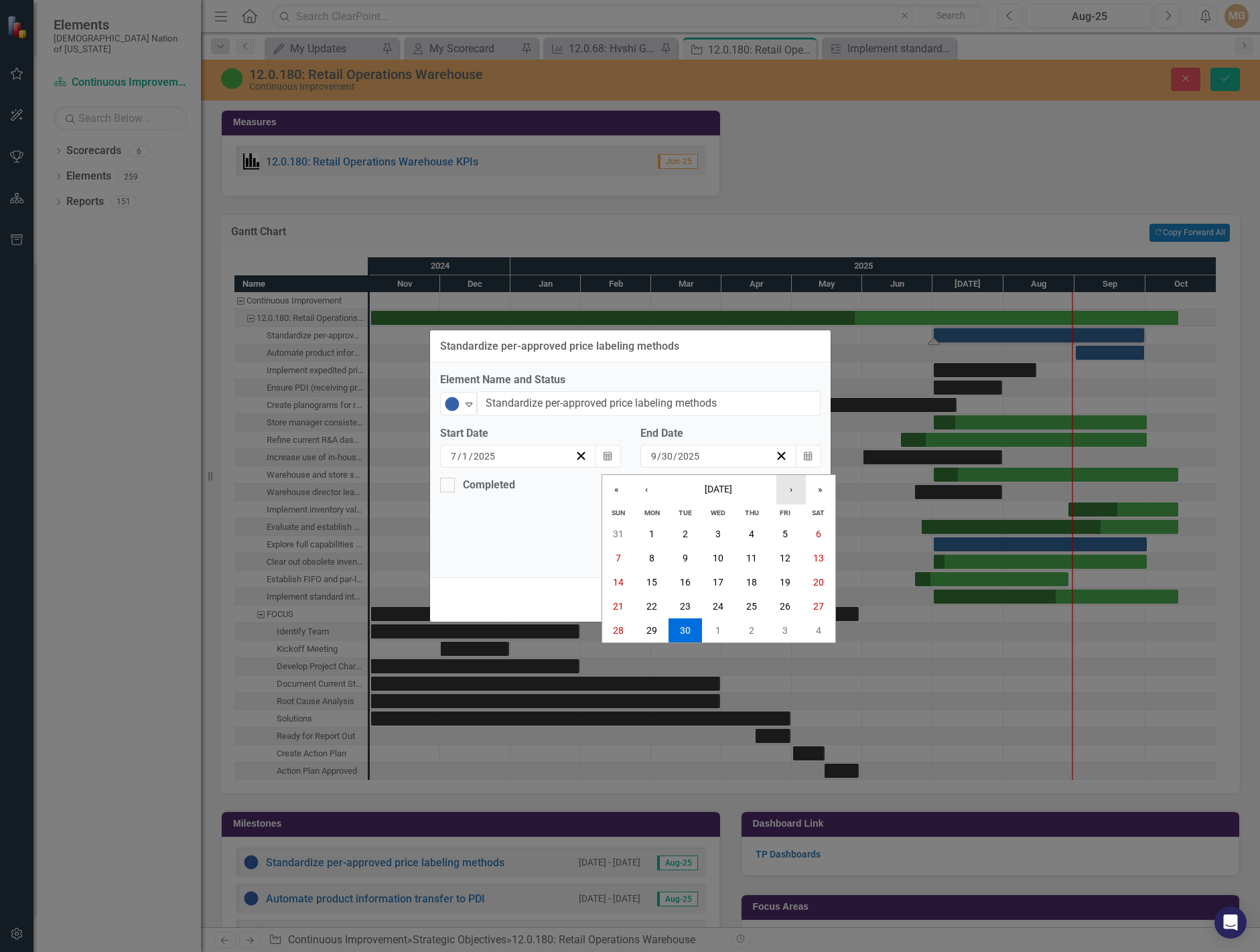
click at [796, 496] on button "›" at bounding box center [791, 490] width 30 height 30
click at [793, 496] on button "›" at bounding box center [791, 490] width 30 height 30
click at [792, 635] on button "28" at bounding box center [785, 630] width 33 height 24
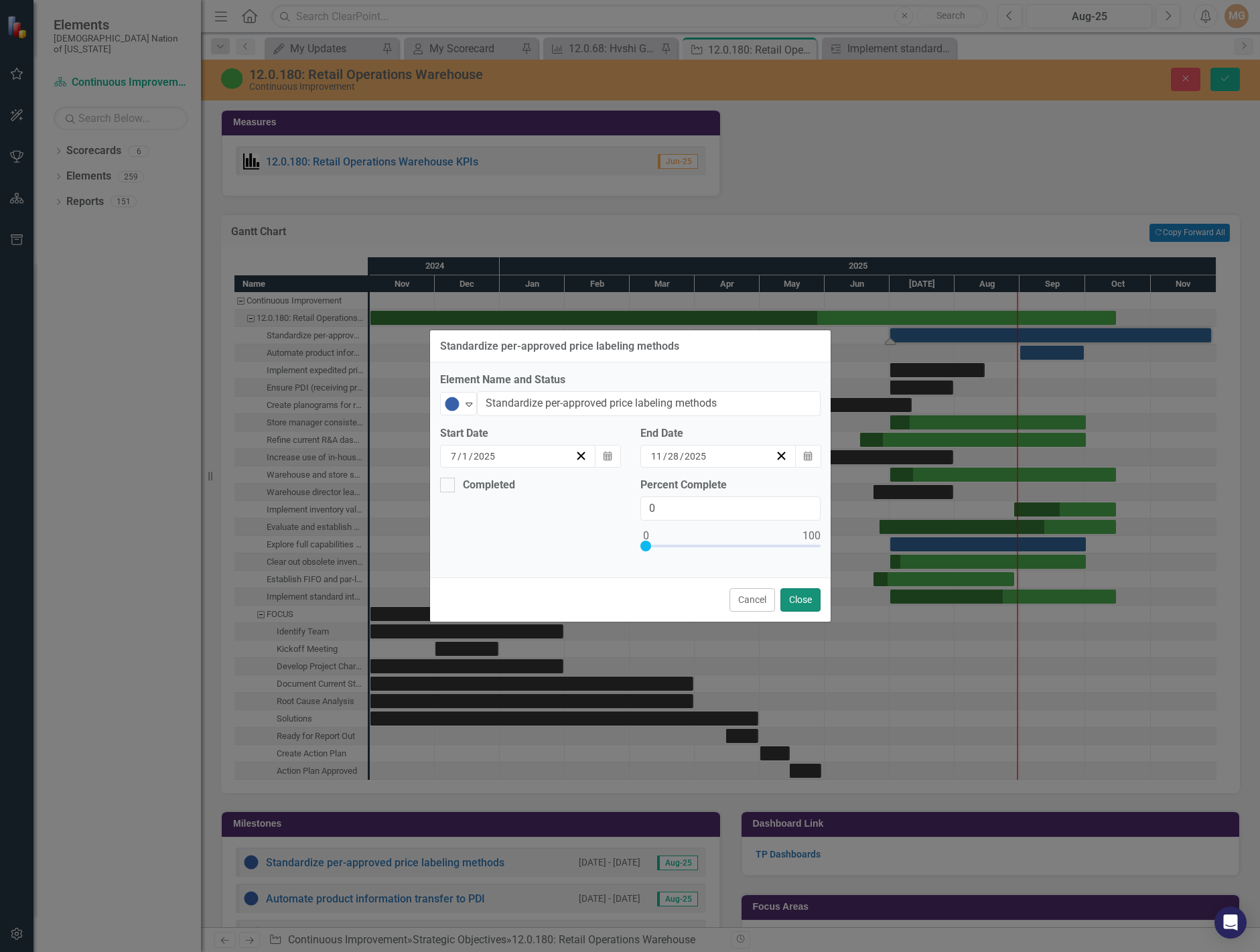
click at [792, 595] on button "Close" at bounding box center [800, 600] width 40 height 24
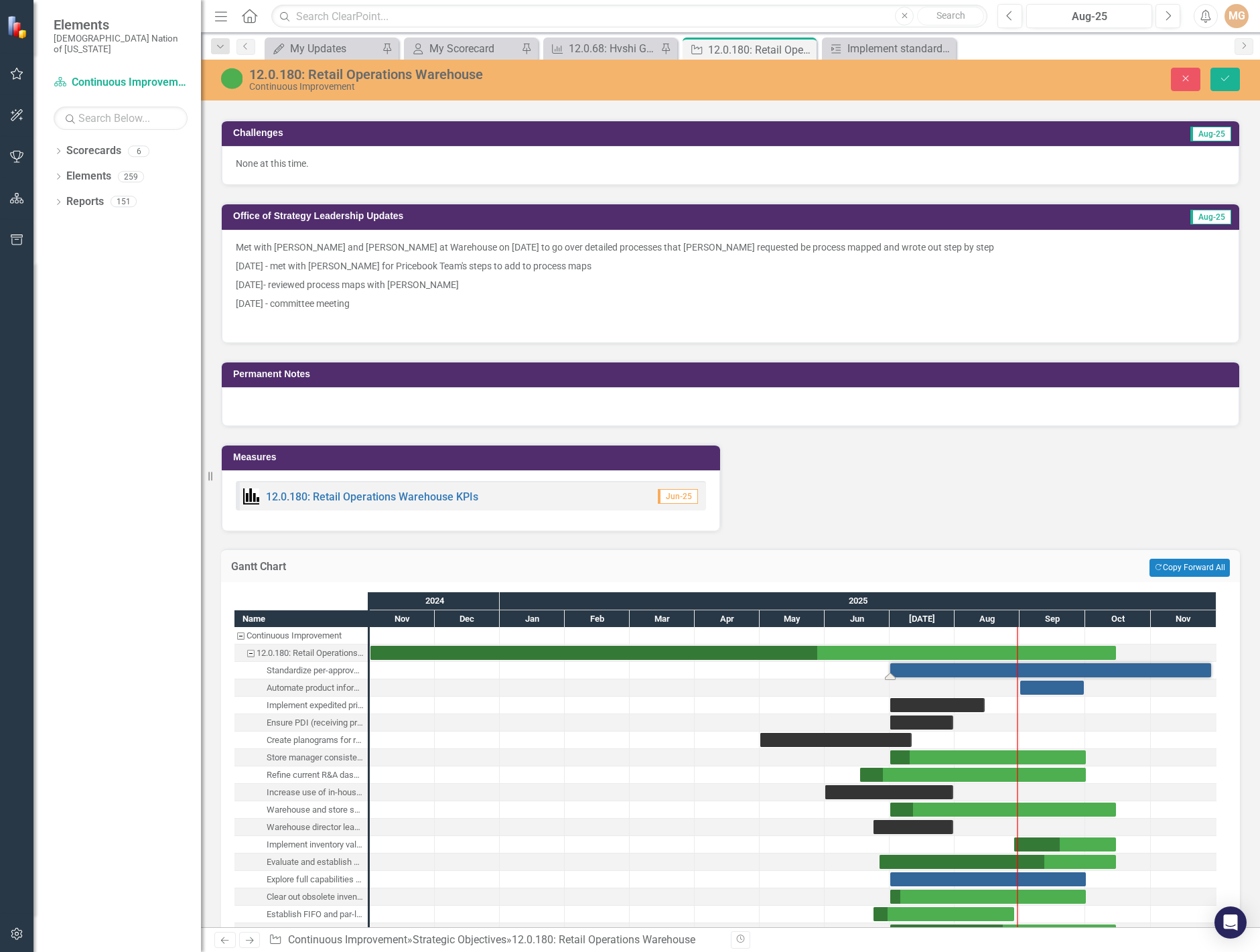
scroll to position [1809, 0]
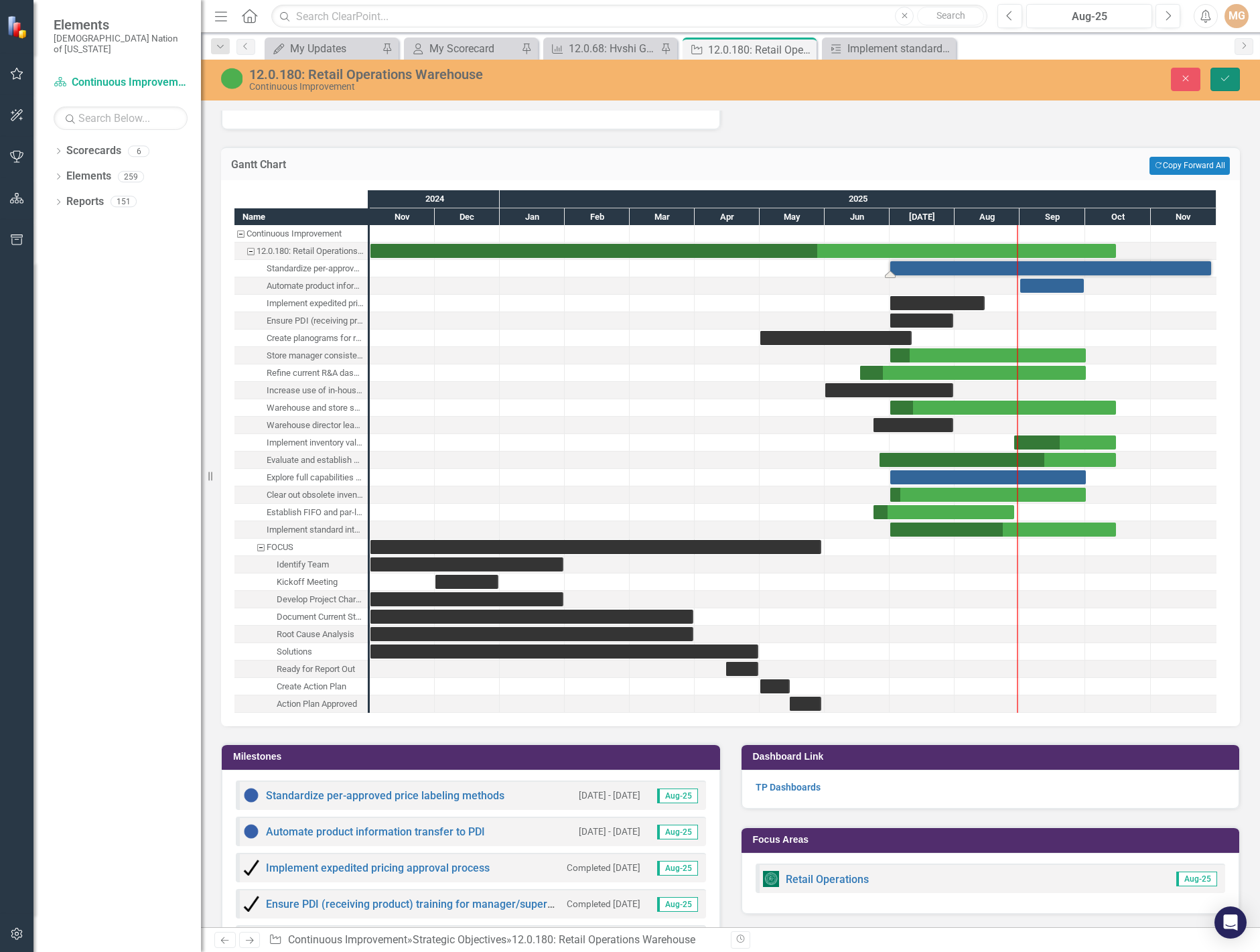
click at [1221, 83] on icon "Save" at bounding box center [1225, 78] width 12 height 10
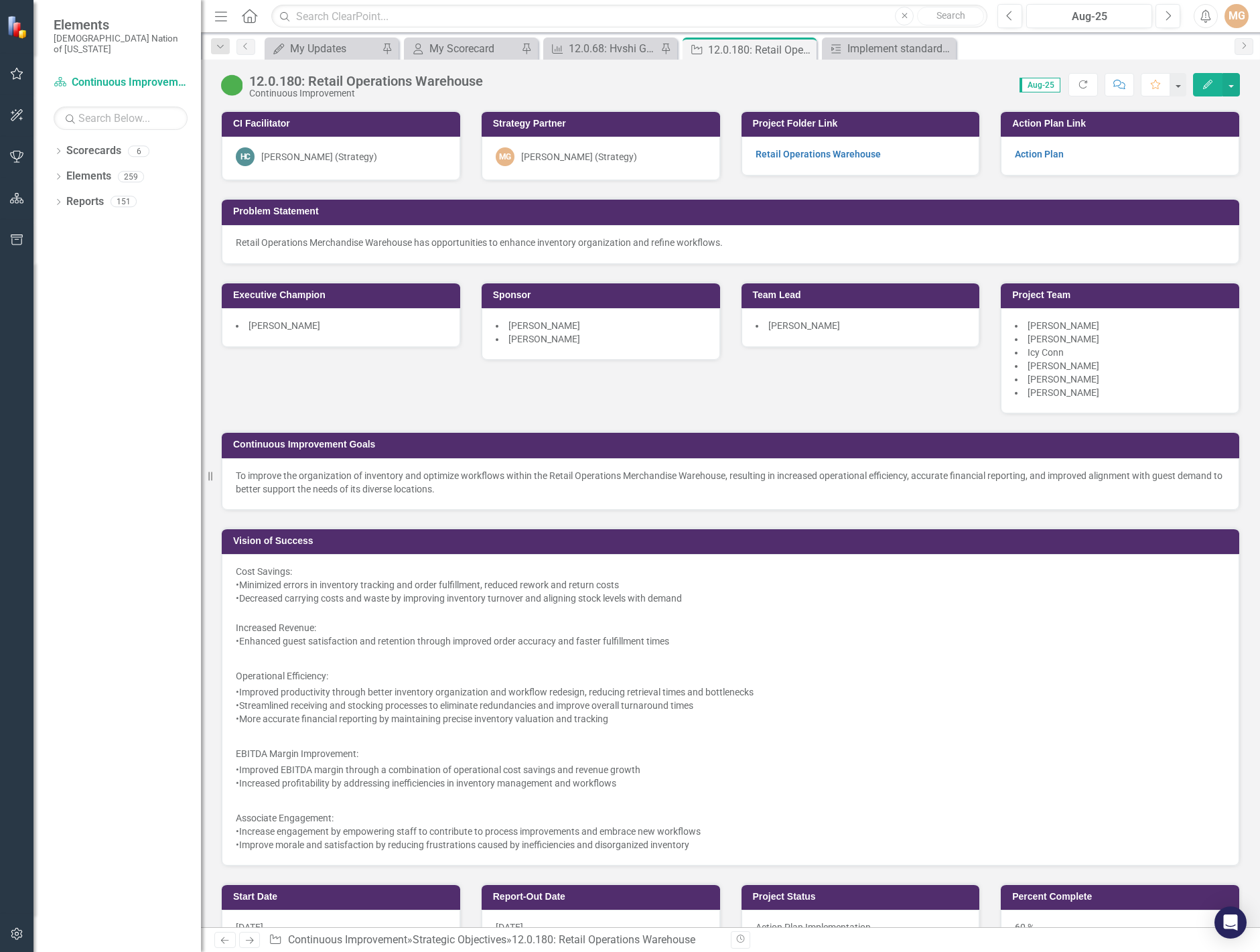
scroll to position [1675, 0]
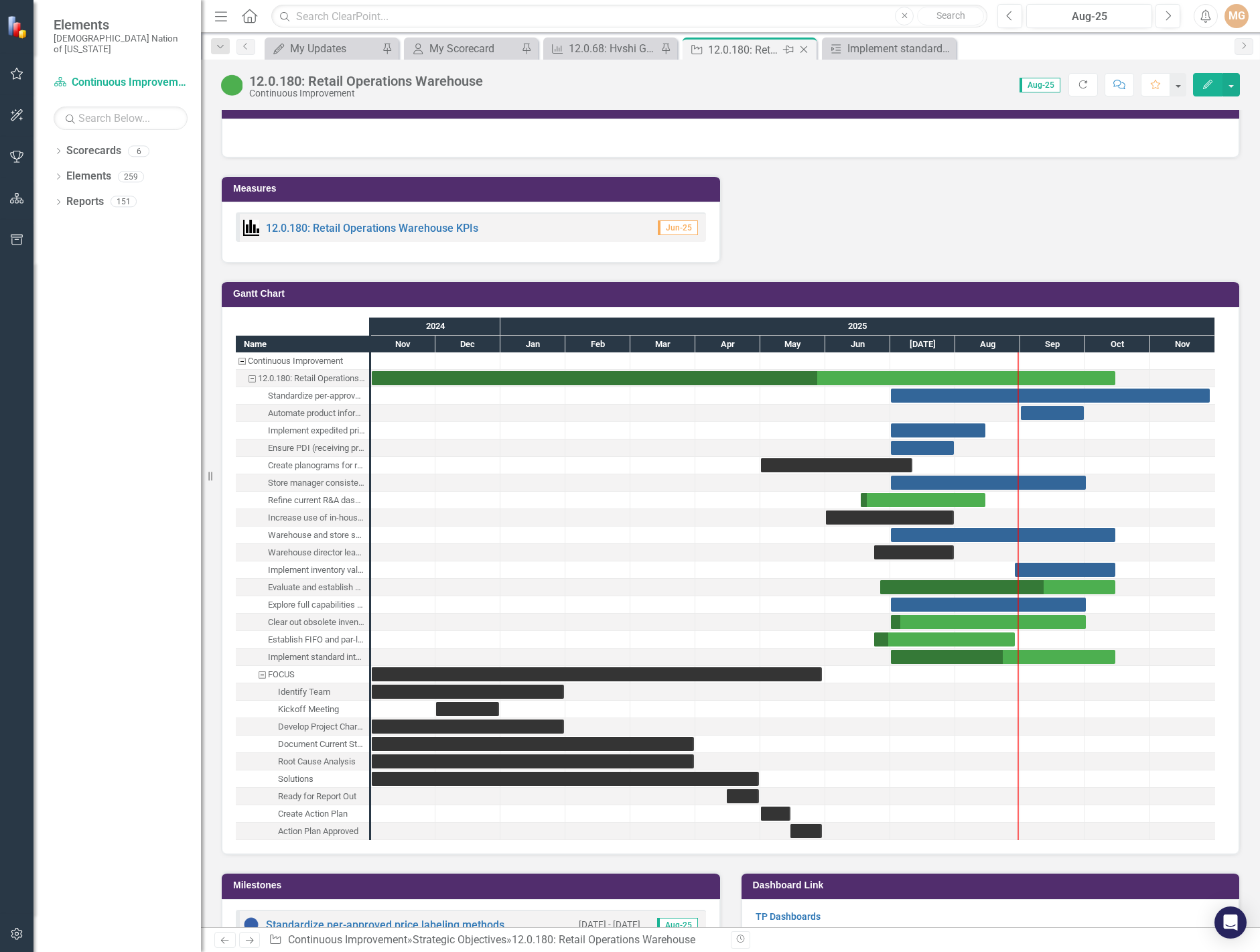
click at [806, 53] on icon "Close" at bounding box center [804, 50] width 13 height 11
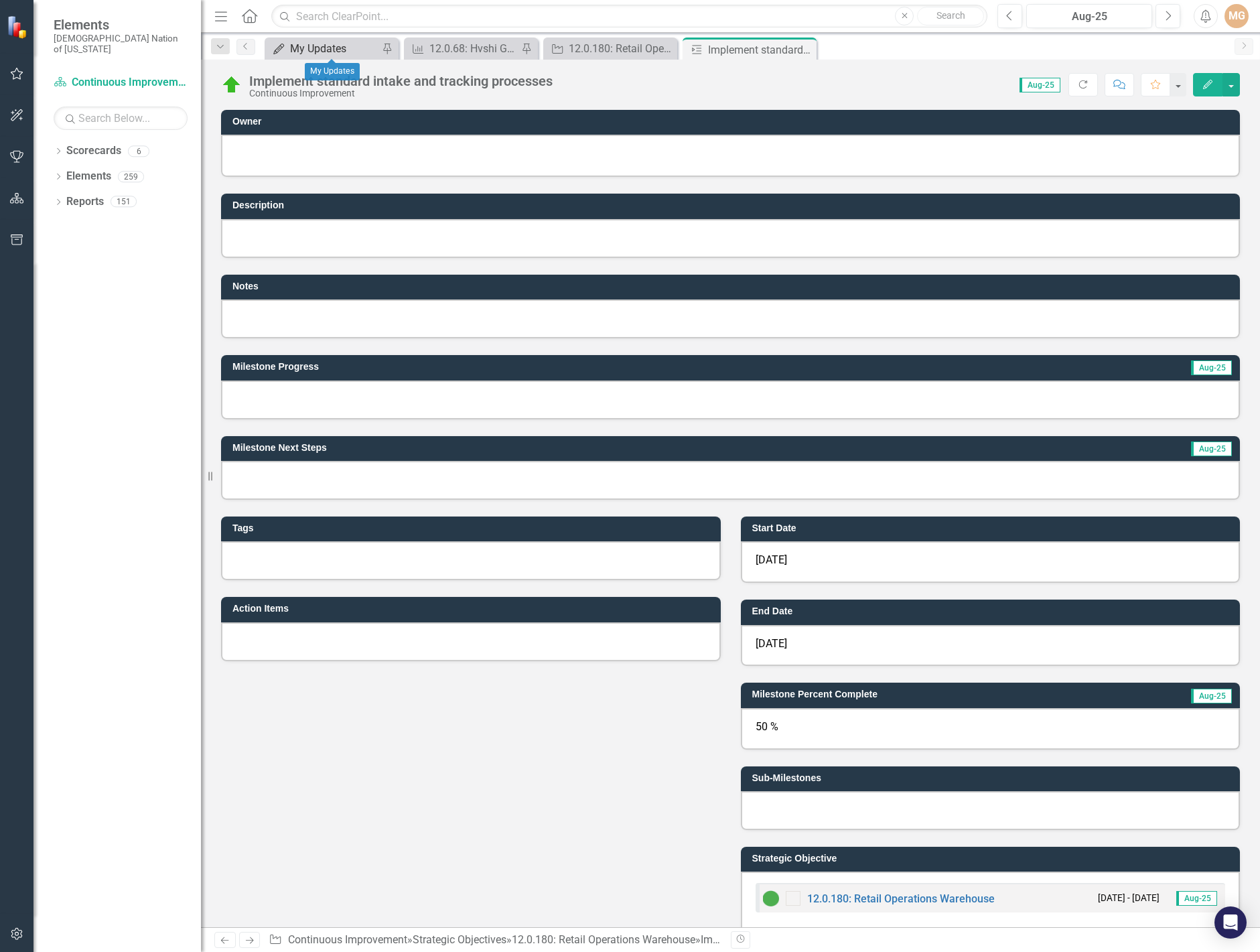
click at [333, 44] on div "My Updates" at bounding box center [335, 48] width 89 height 17
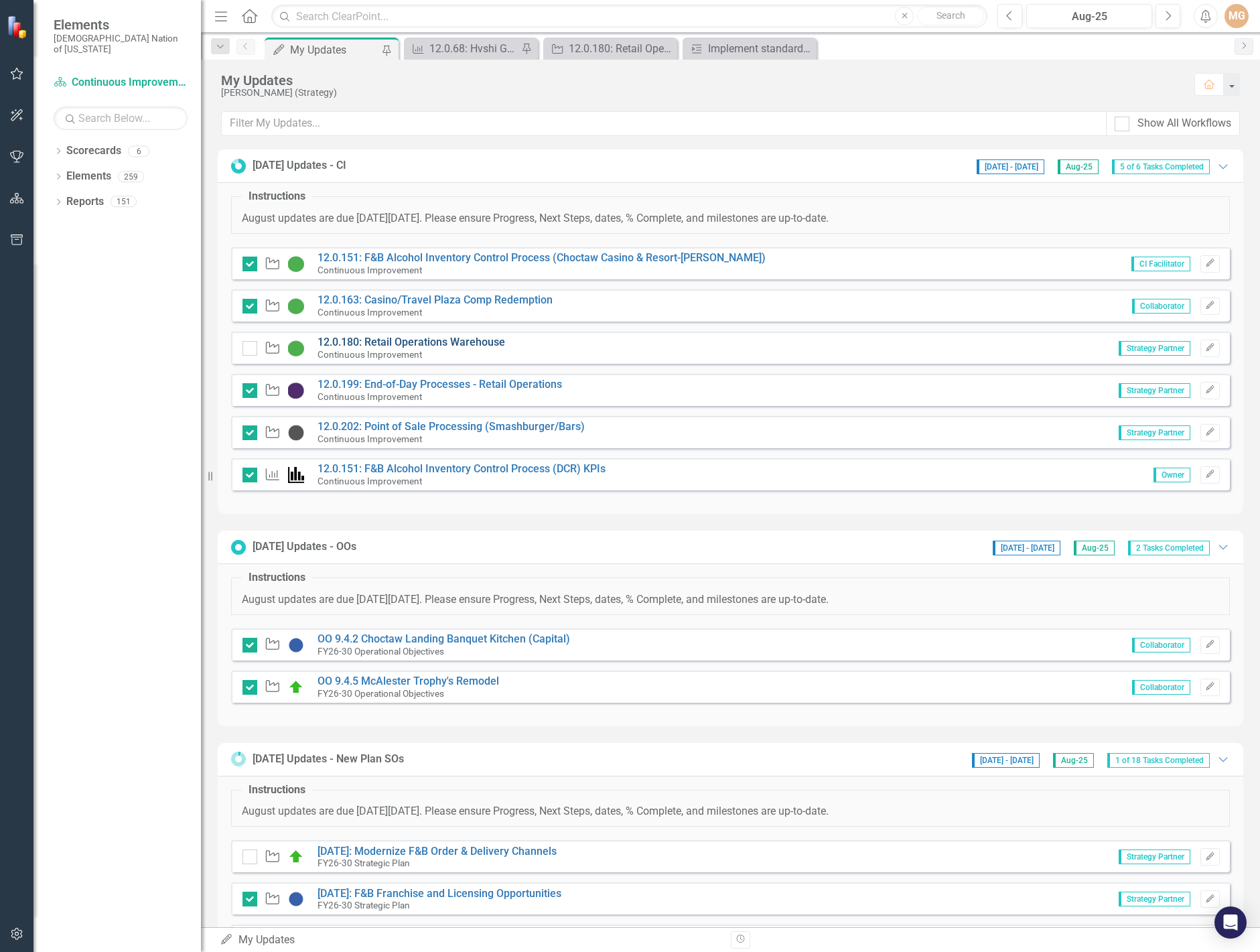
click at [463, 344] on link "12.0.180: Retail Operations Warehouse" at bounding box center [412, 341] width 188 height 13
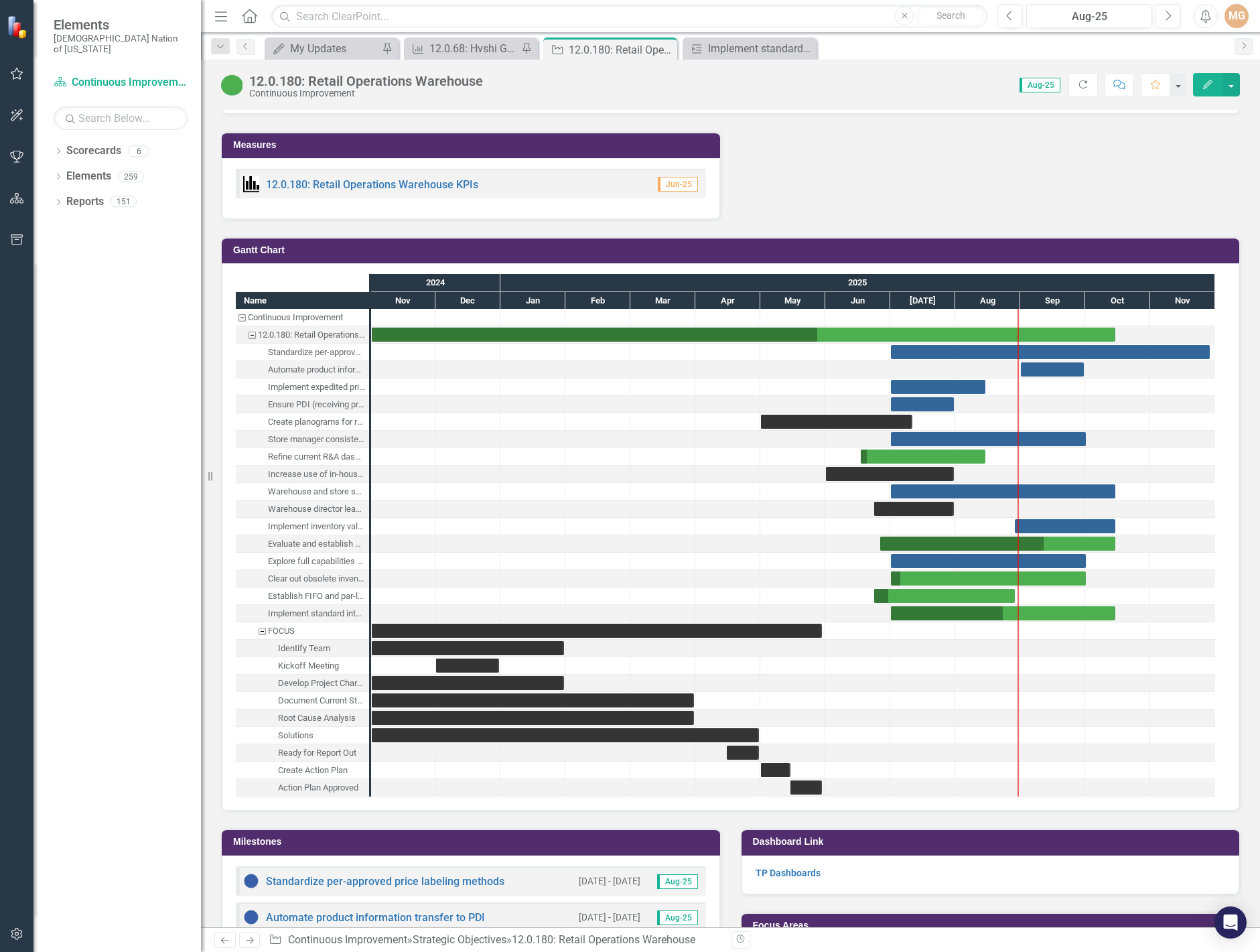
scroll to position [1742, 0]
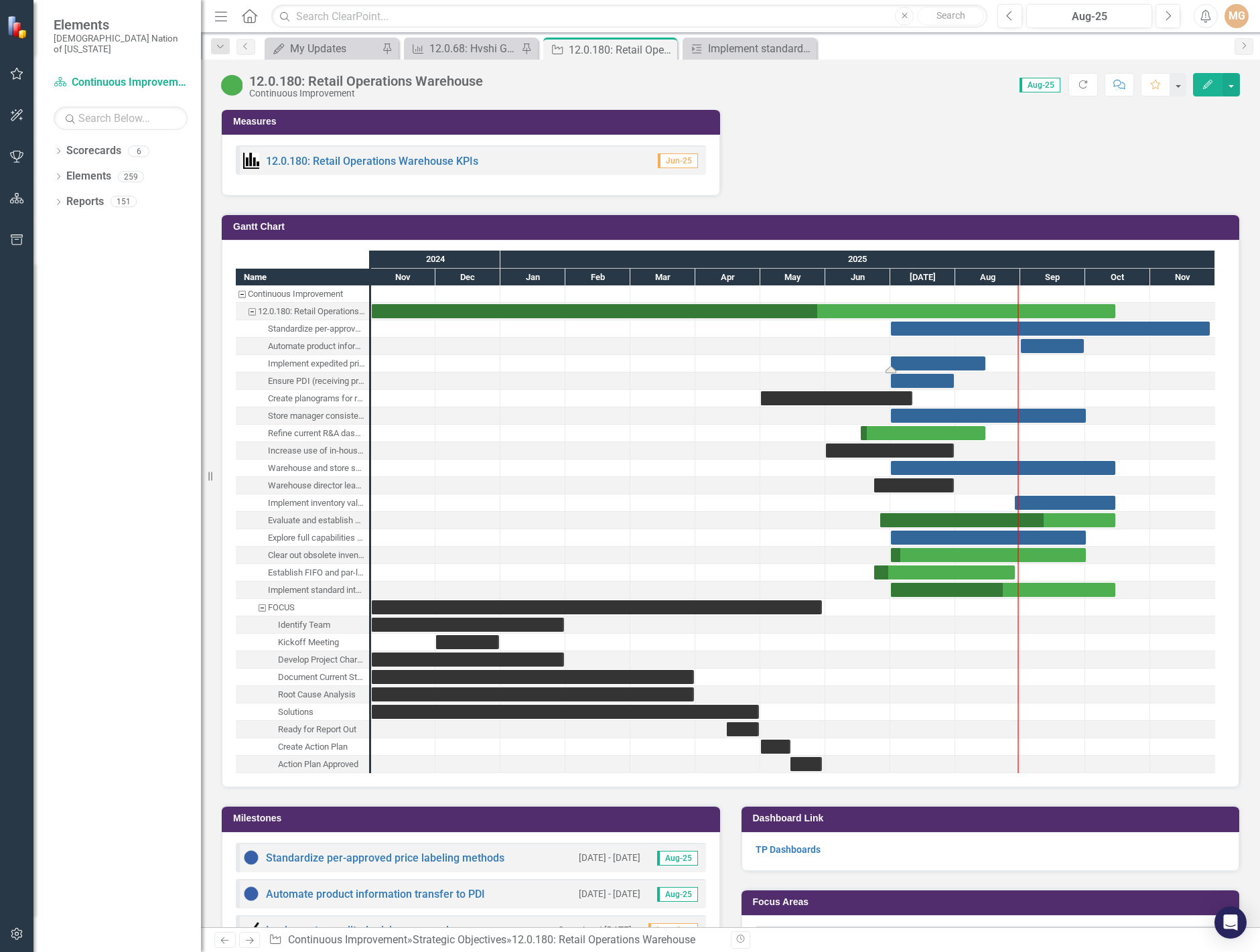
click at [964, 369] on div "Task: Start date: 2025-07-01 End date: 2025-08-15" at bounding box center [939, 363] width 95 height 14
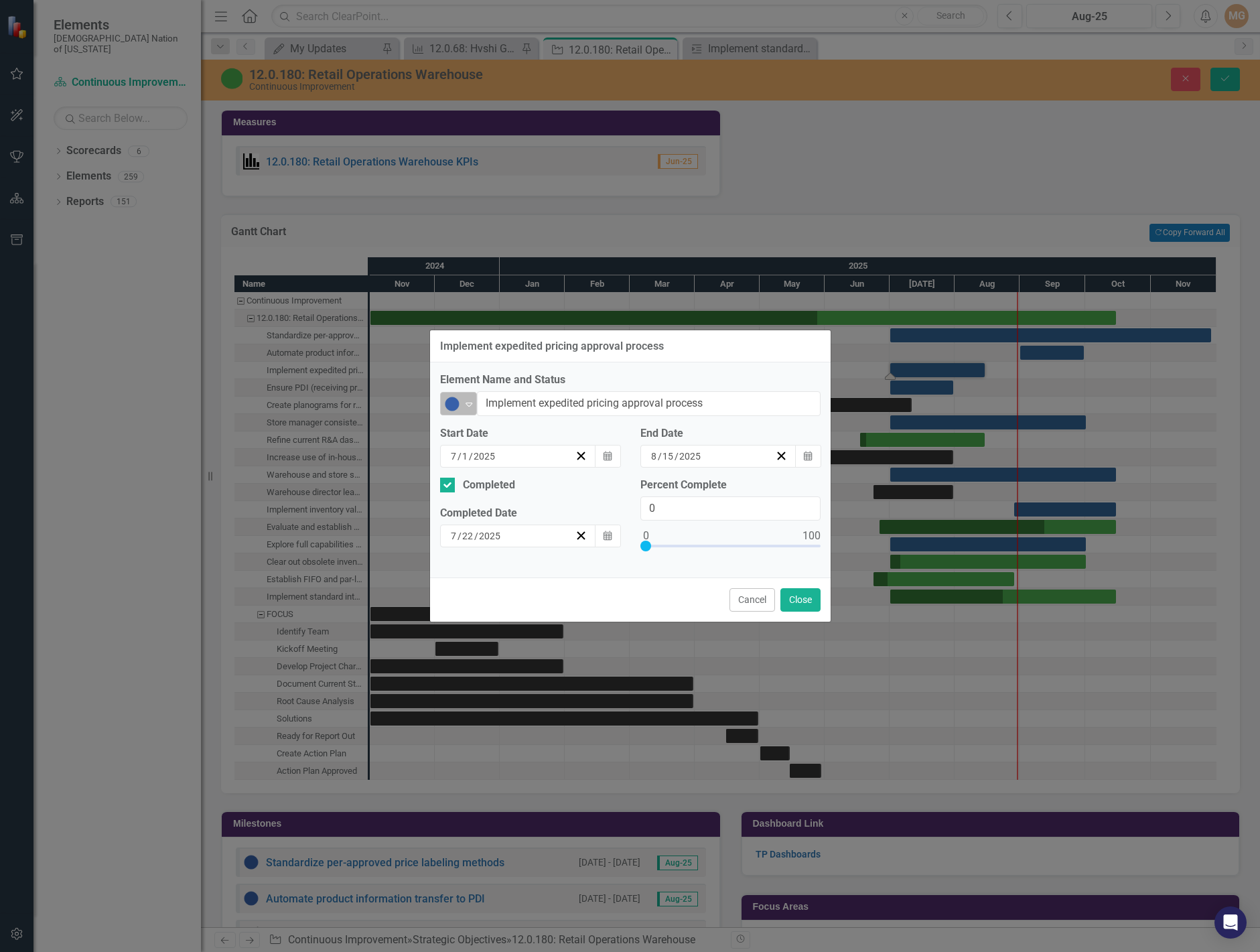
click at [456, 404] on img at bounding box center [452, 404] width 16 height 16
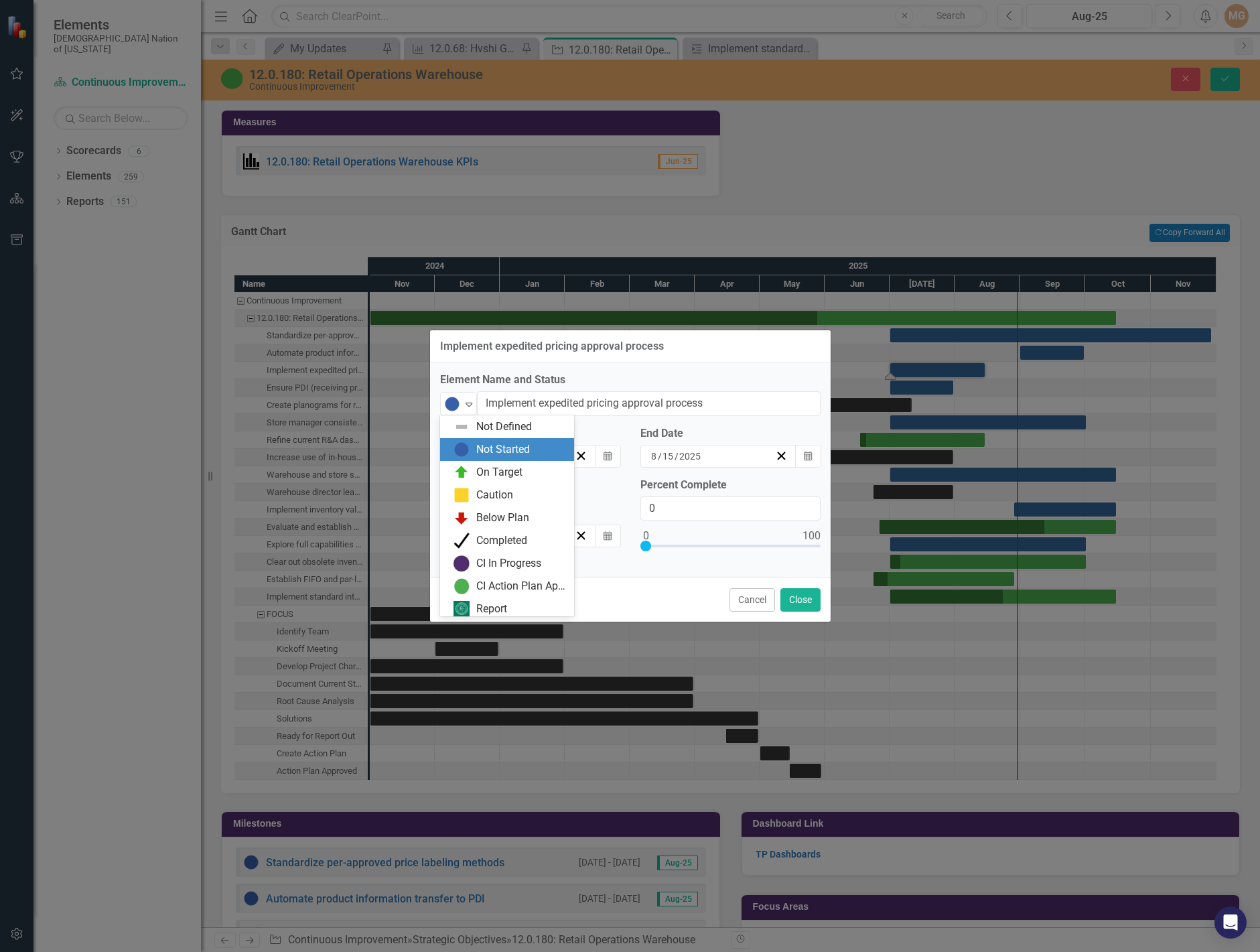
scroll to position [4, 0]
click at [498, 539] on div "Completed" at bounding box center [502, 537] width 51 height 16
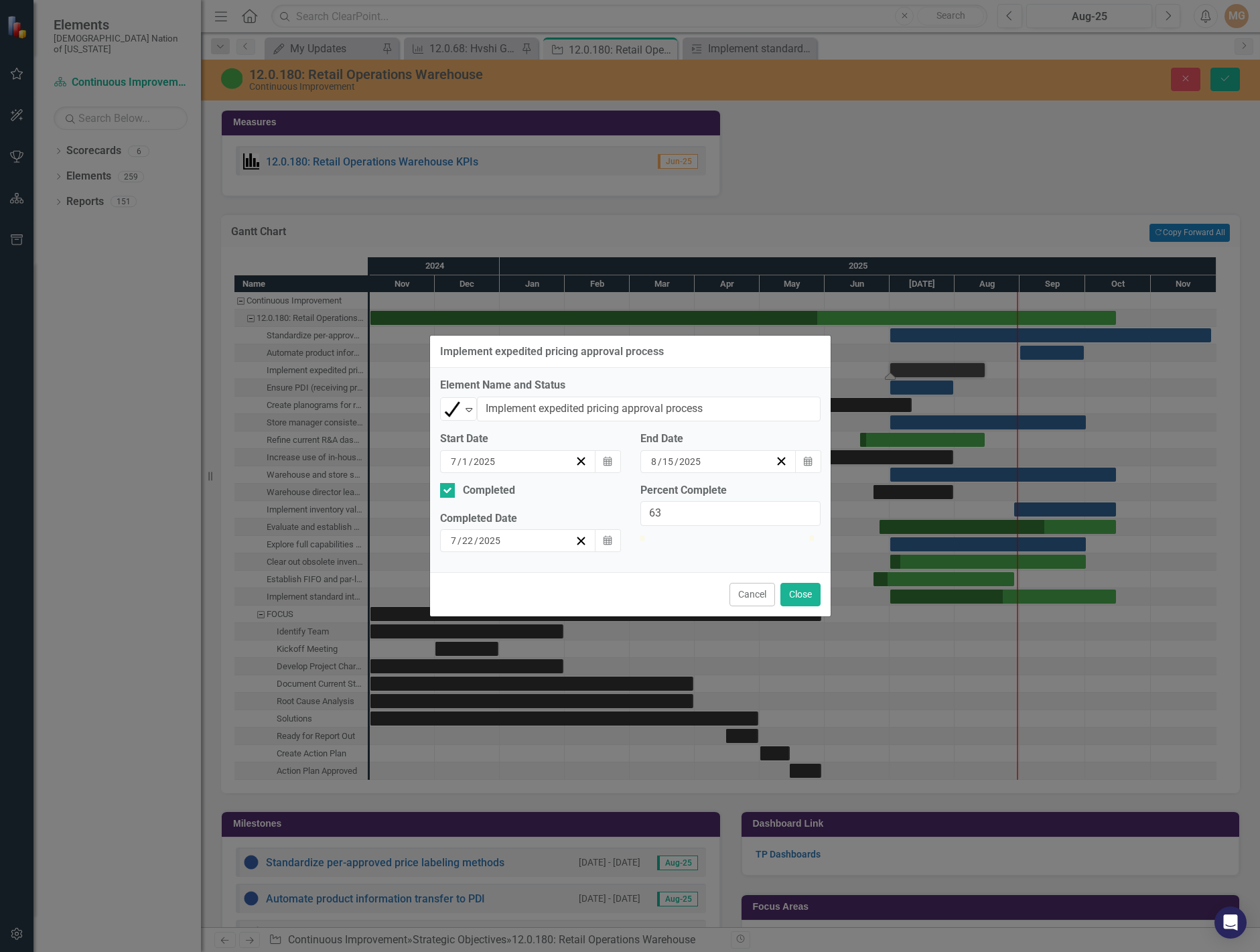
type input "100"
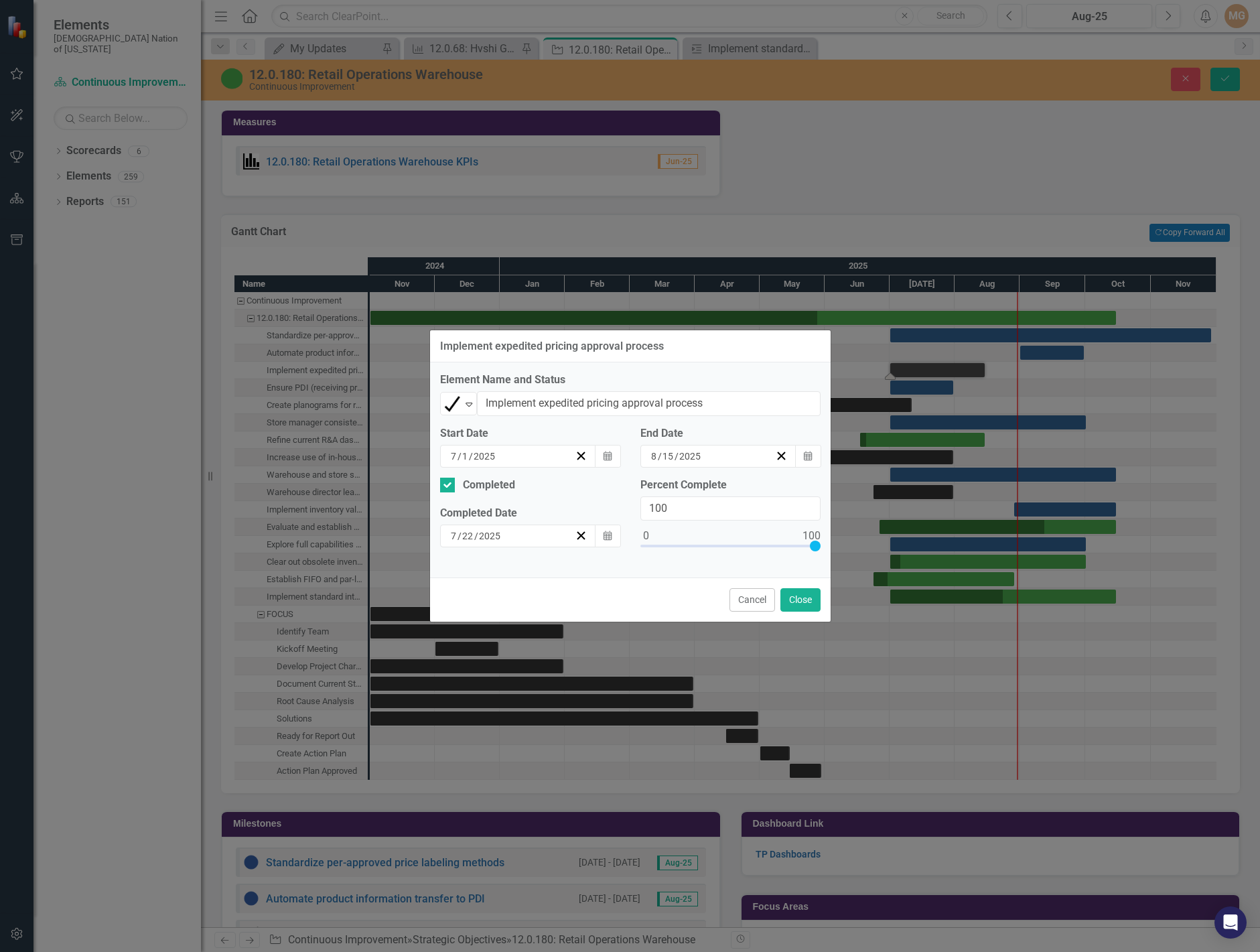
drag, startPoint x: 646, startPoint y: 543, endPoint x: 829, endPoint y: 541, distance: 183.0
click at [829, 541] on div "Percent Complete 100" at bounding box center [730, 523] width 200 height 90
click at [806, 596] on button "Close" at bounding box center [800, 600] width 40 height 24
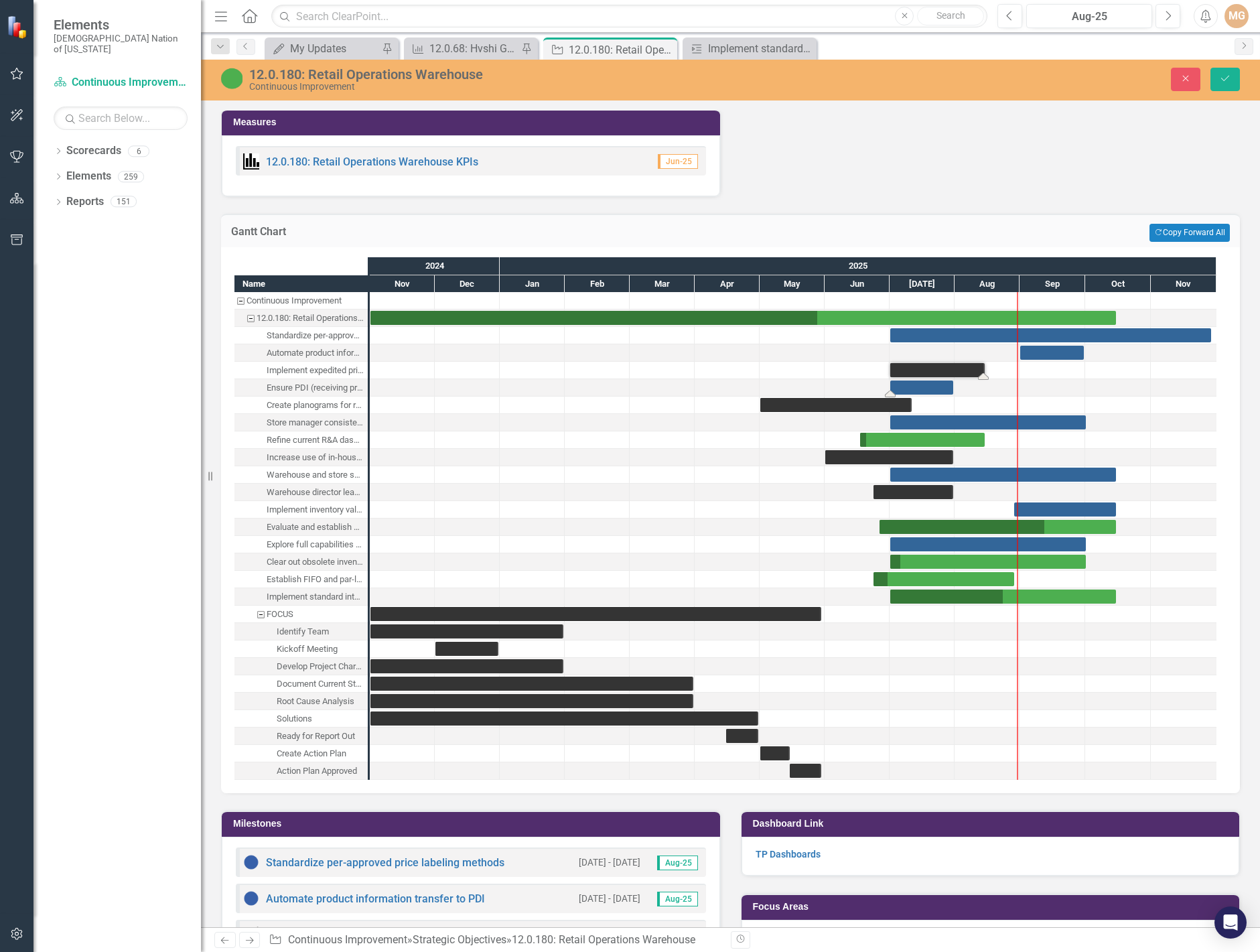
click at [924, 387] on div "Task: Start date: 2025-07-01 End date: 2025-07-31" at bounding box center [922, 387] width 63 height 14
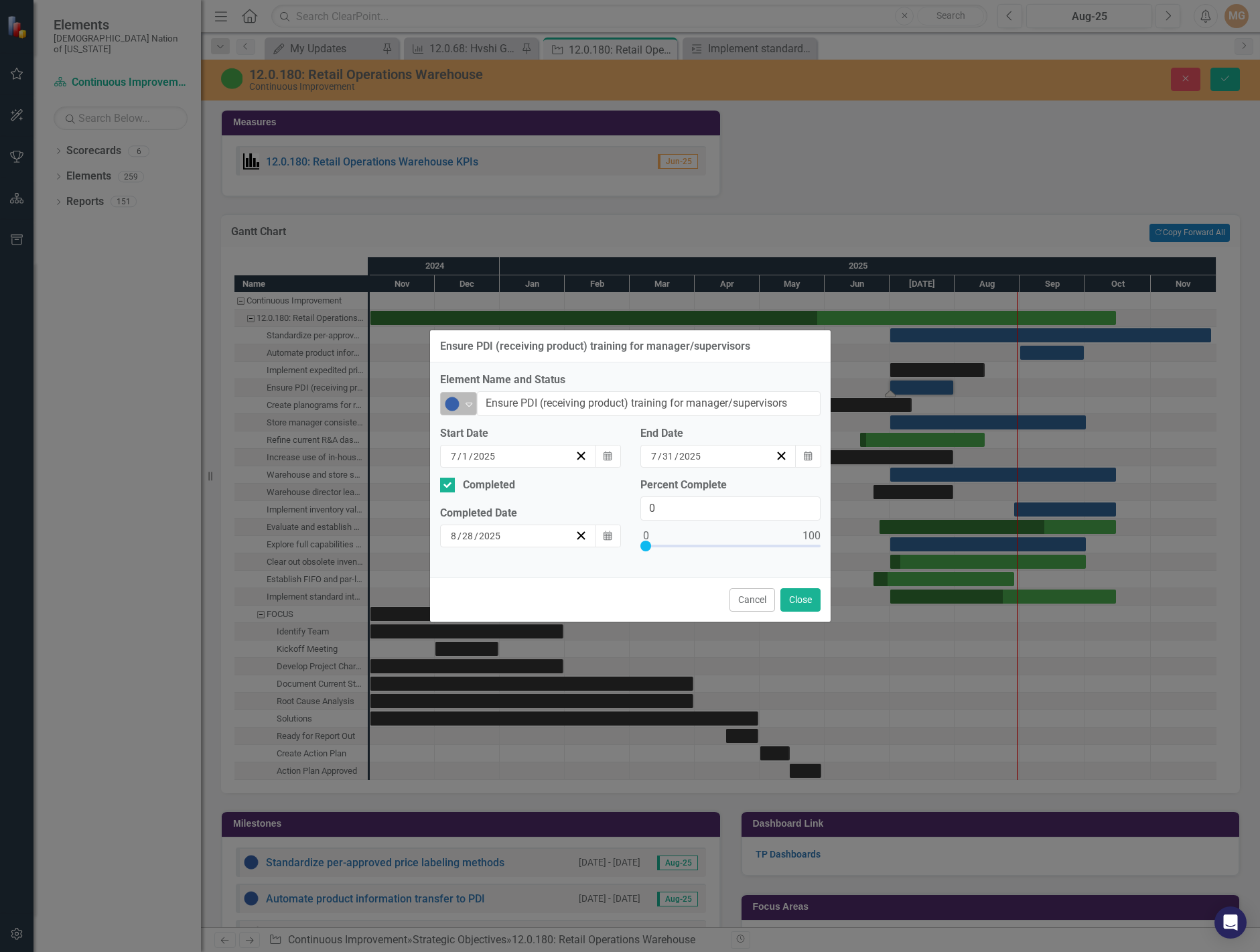
click at [452, 408] on img at bounding box center [452, 404] width 16 height 16
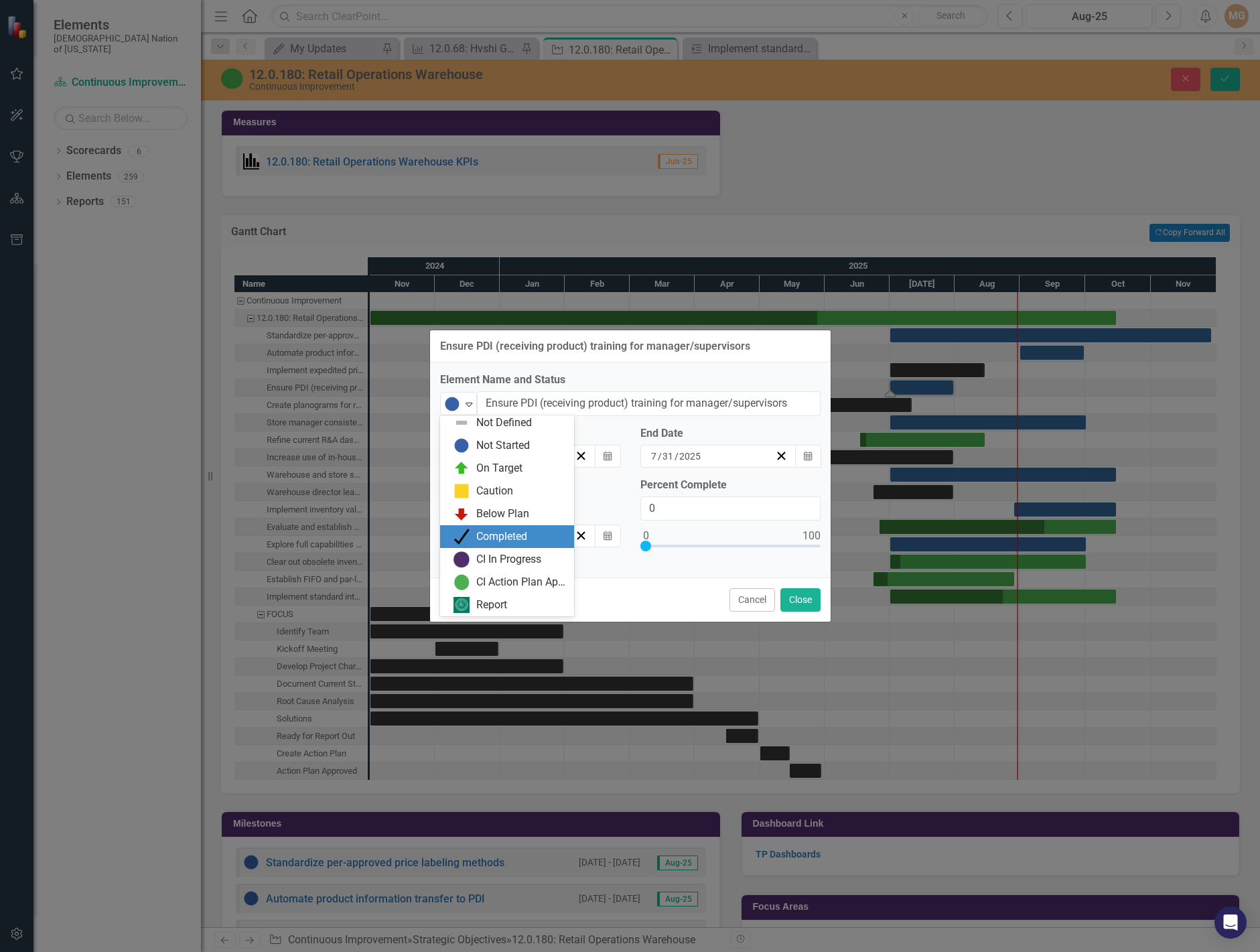
click at [494, 534] on div "Completed" at bounding box center [502, 537] width 51 height 16
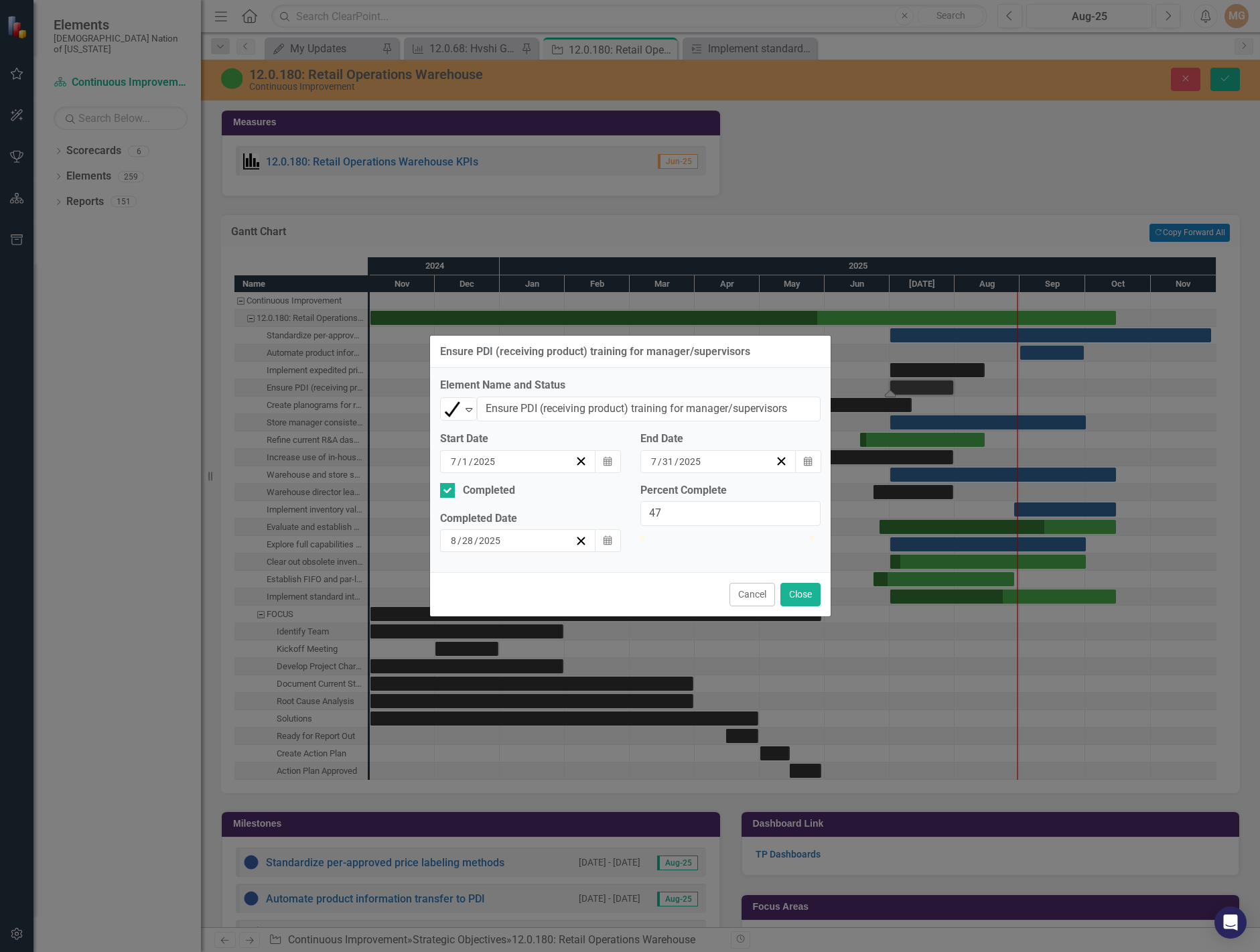
type input "100"
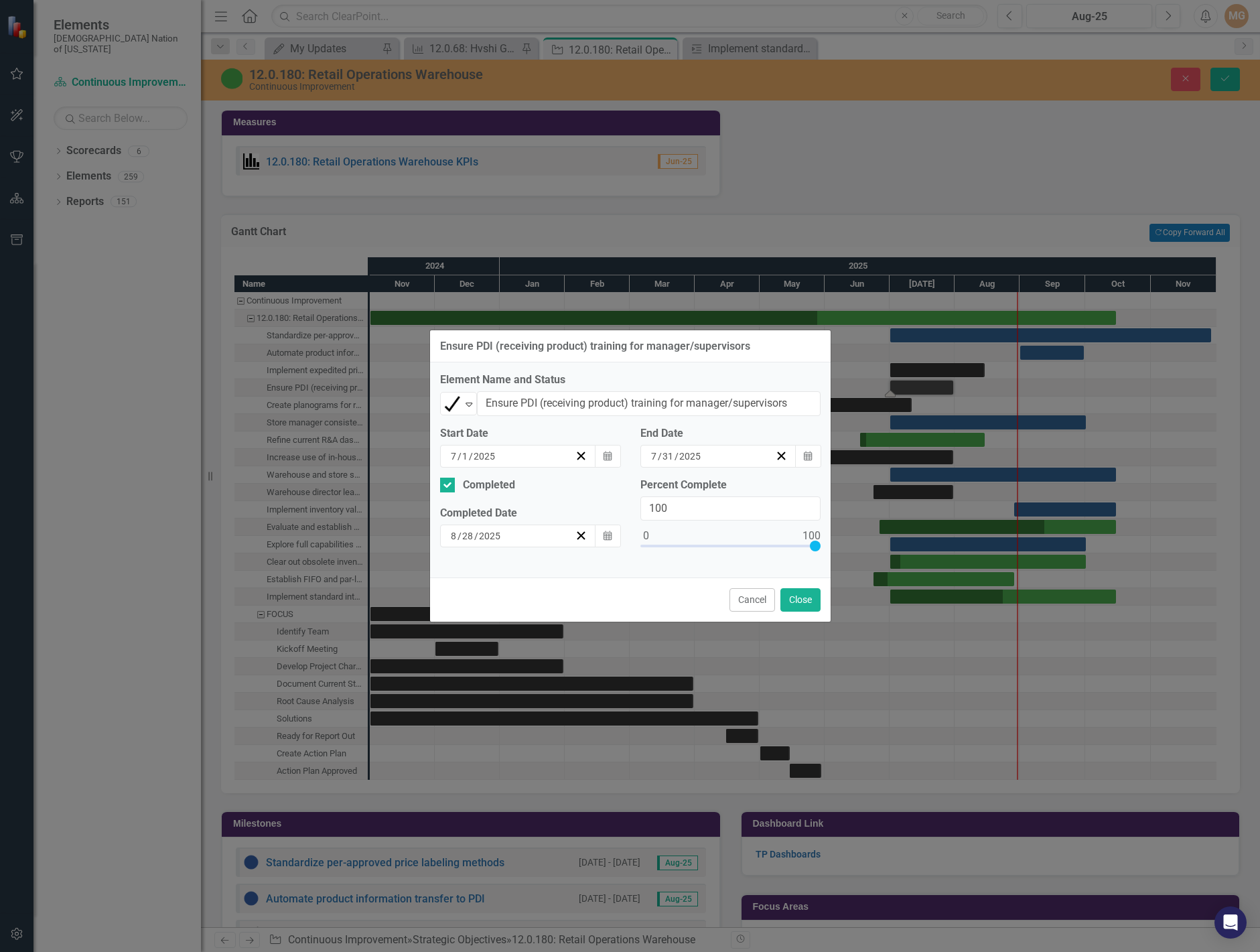
drag, startPoint x: 649, startPoint y: 546, endPoint x: 837, endPoint y: 550, distance: 188.0
click at [837, 550] on div "Ensure PDI (receiving product) training for manager/supervisors Element Name an…" at bounding box center [630, 476] width 1260 height 952
click at [806, 596] on button "Close" at bounding box center [800, 600] width 40 height 24
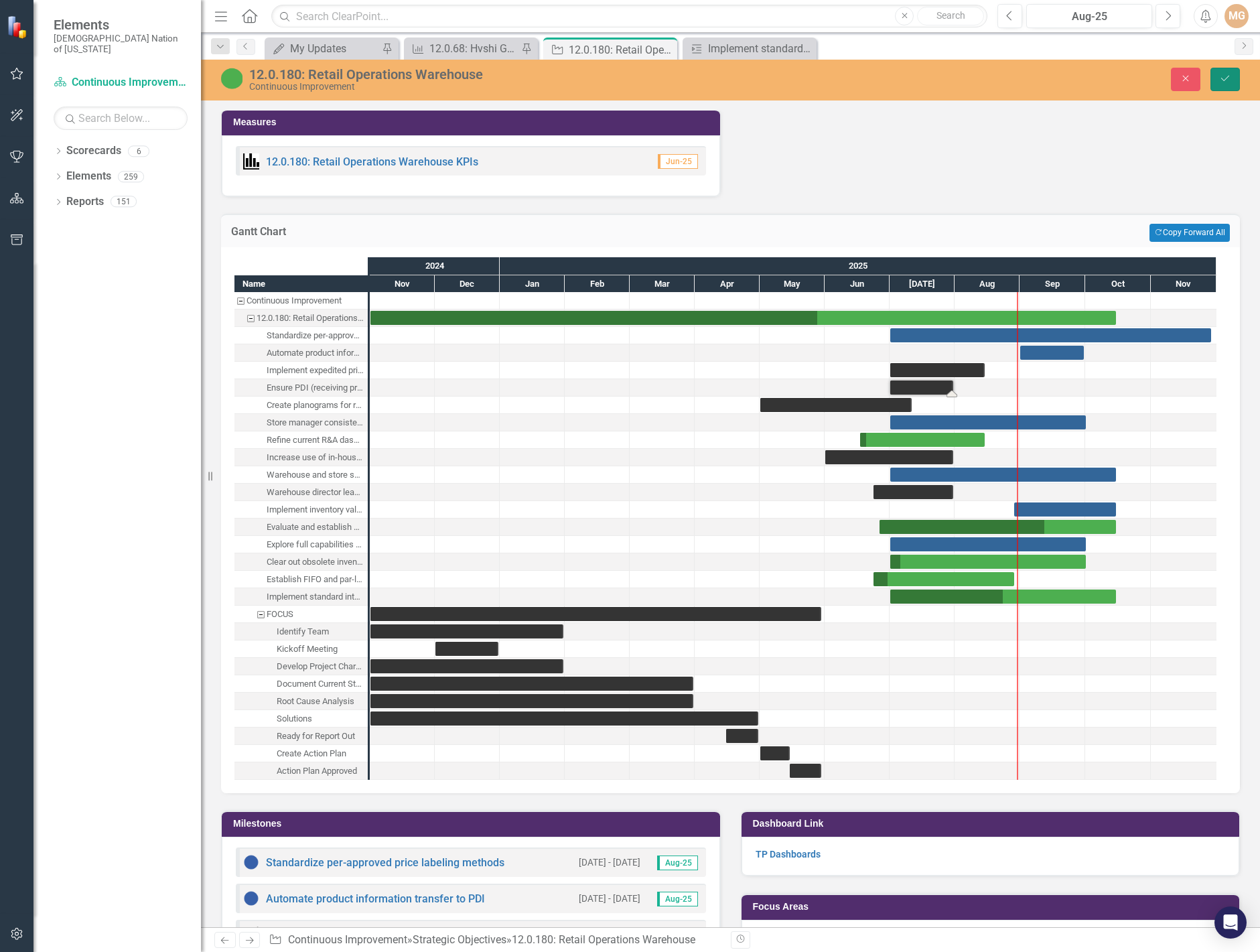
click at [1225, 75] on icon "Save" at bounding box center [1225, 78] width 12 height 10
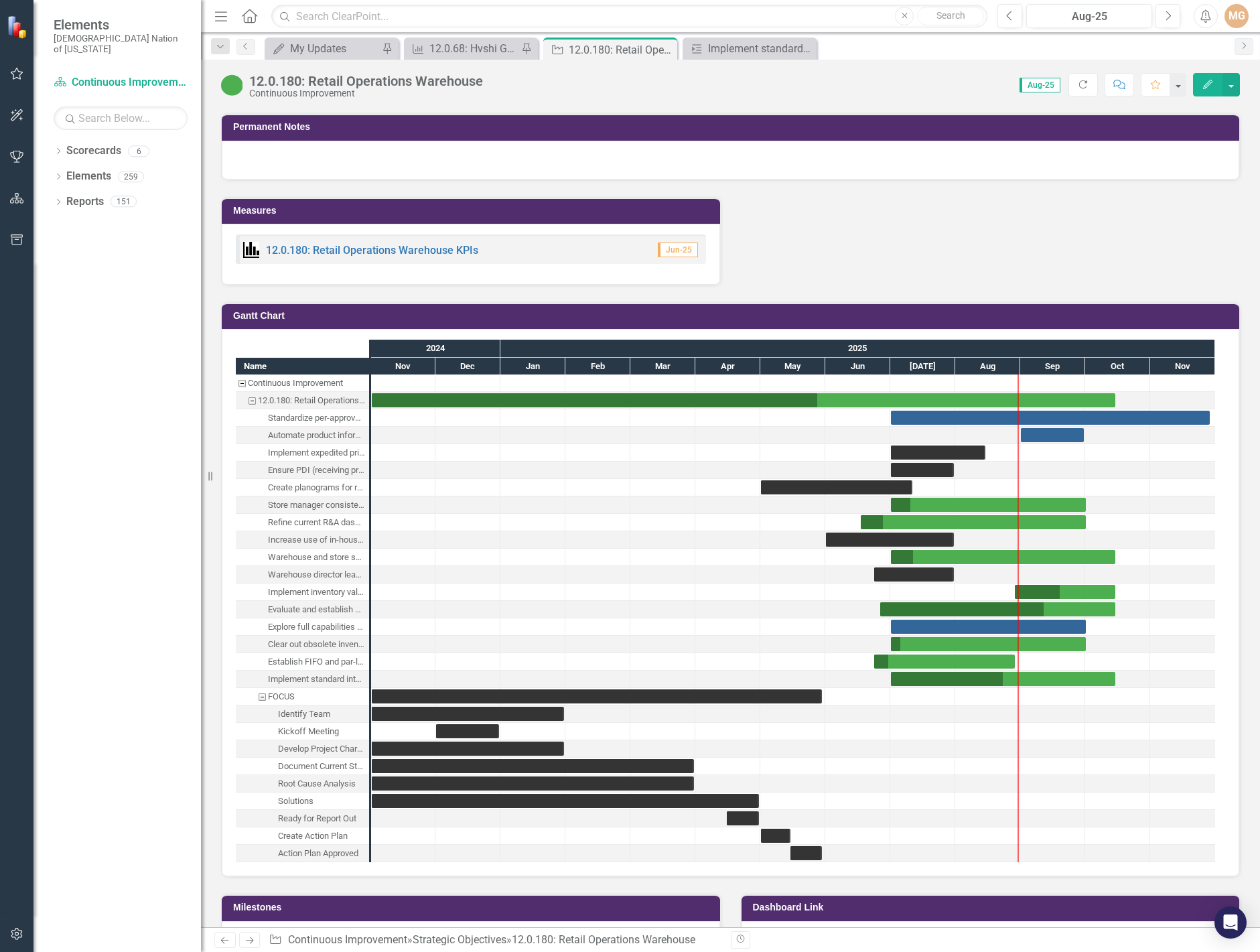
scroll to position [1809, 0]
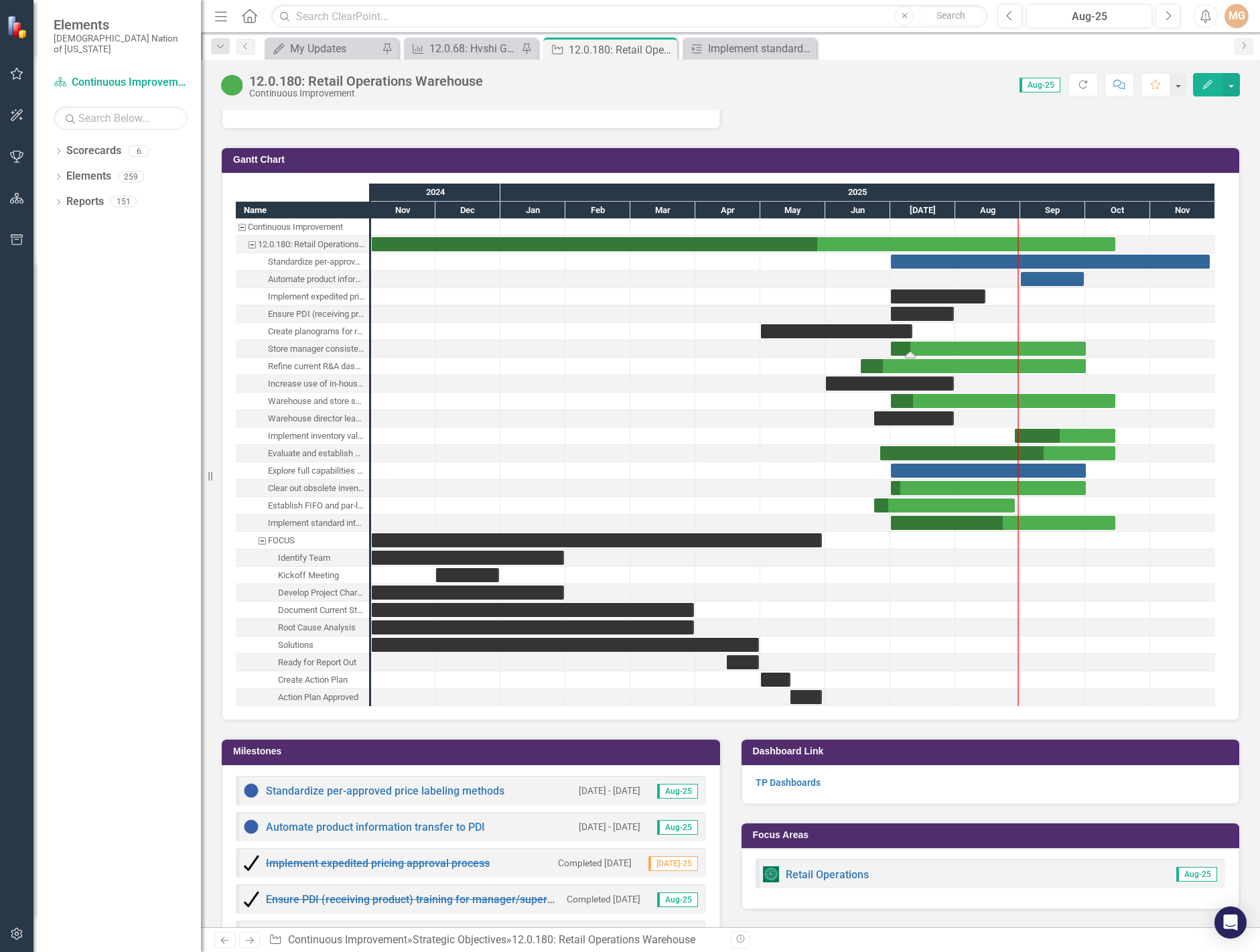
click at [933, 349] on div "Task: Start date: 2025-07-01 End date: 2025-10-01" at bounding box center [989, 348] width 195 height 14
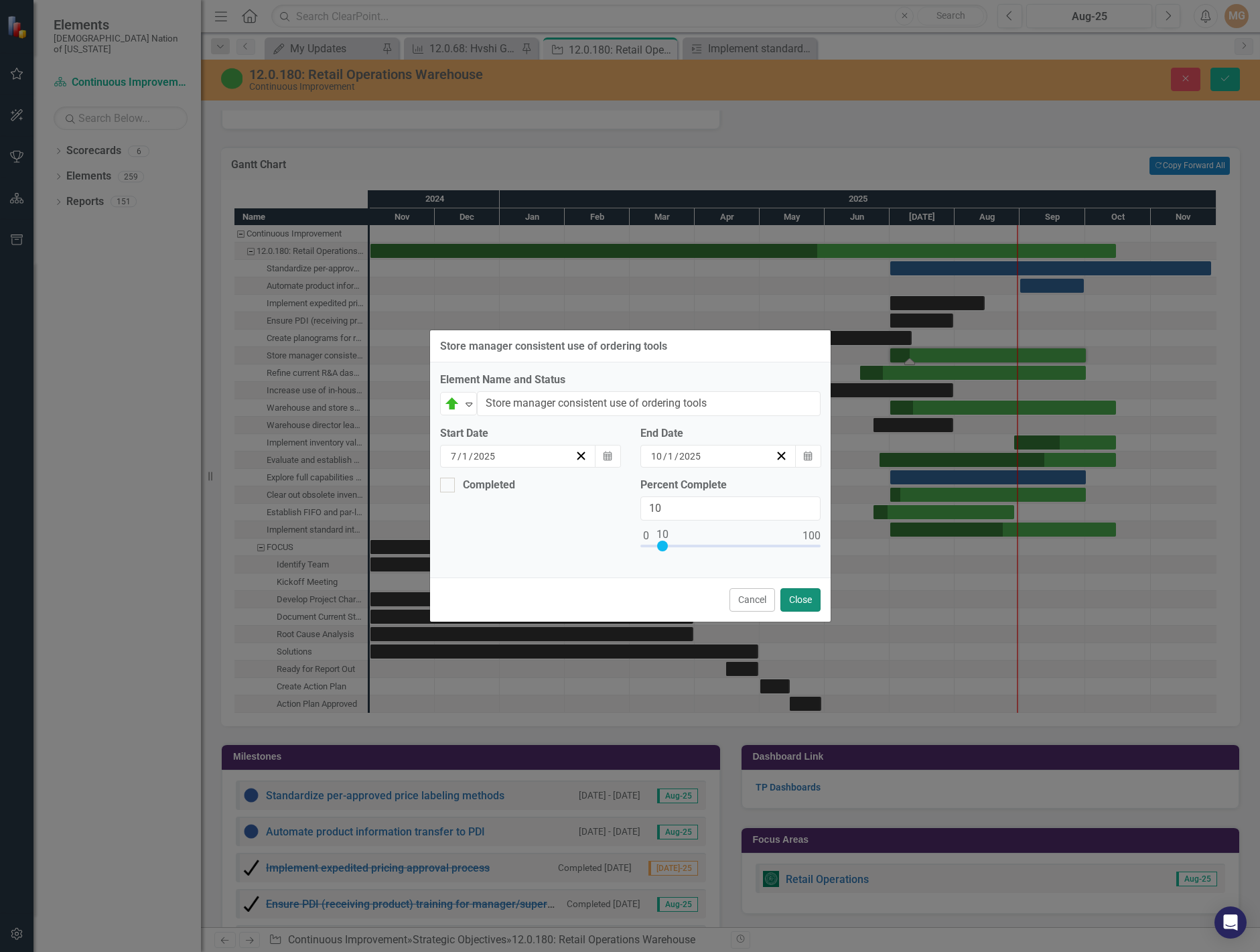
click at [796, 599] on button "Close" at bounding box center [800, 600] width 40 height 24
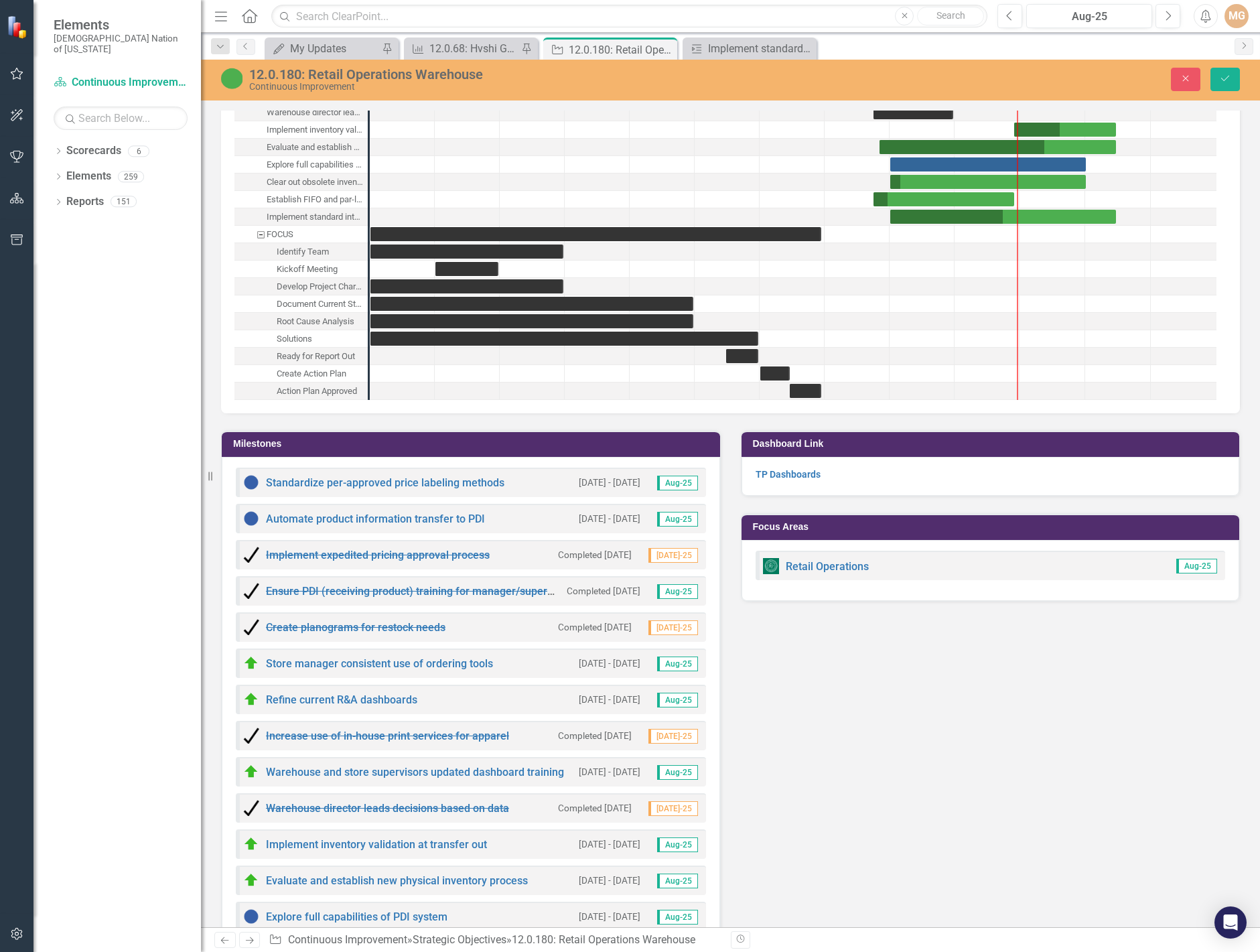
scroll to position [2144, 0]
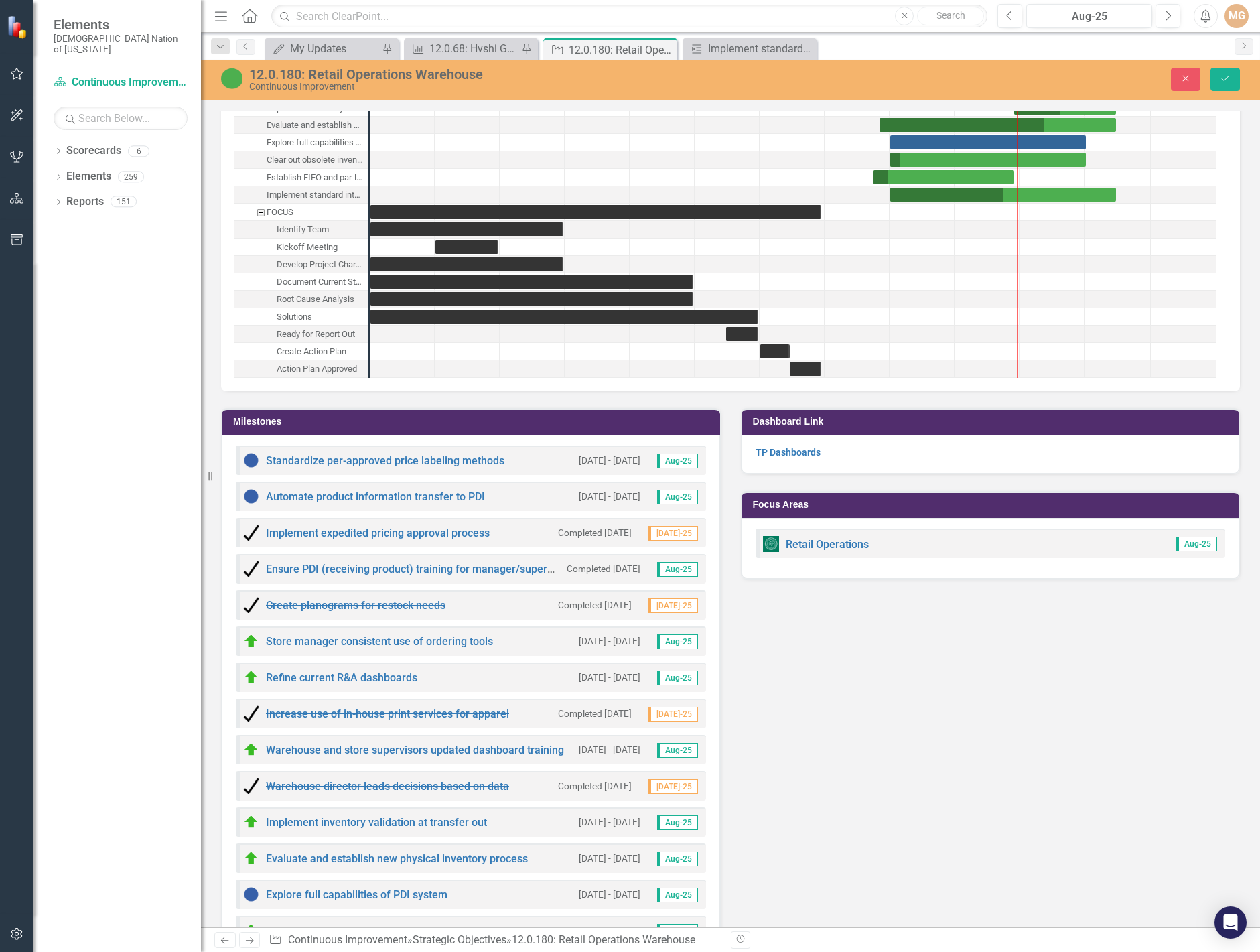
drag, startPoint x: 240, startPoint y: 649, endPoint x: 237, endPoint y: 580, distance: 69.1
click at [236, 581] on div "Standardize per-approved price labeling methods 7/1/25 - 11/28/25 Aug-25 Automa…" at bounding box center [471, 917] width 498 height 965
click at [1232, 80] on button "Save" at bounding box center [1225, 80] width 30 height 24
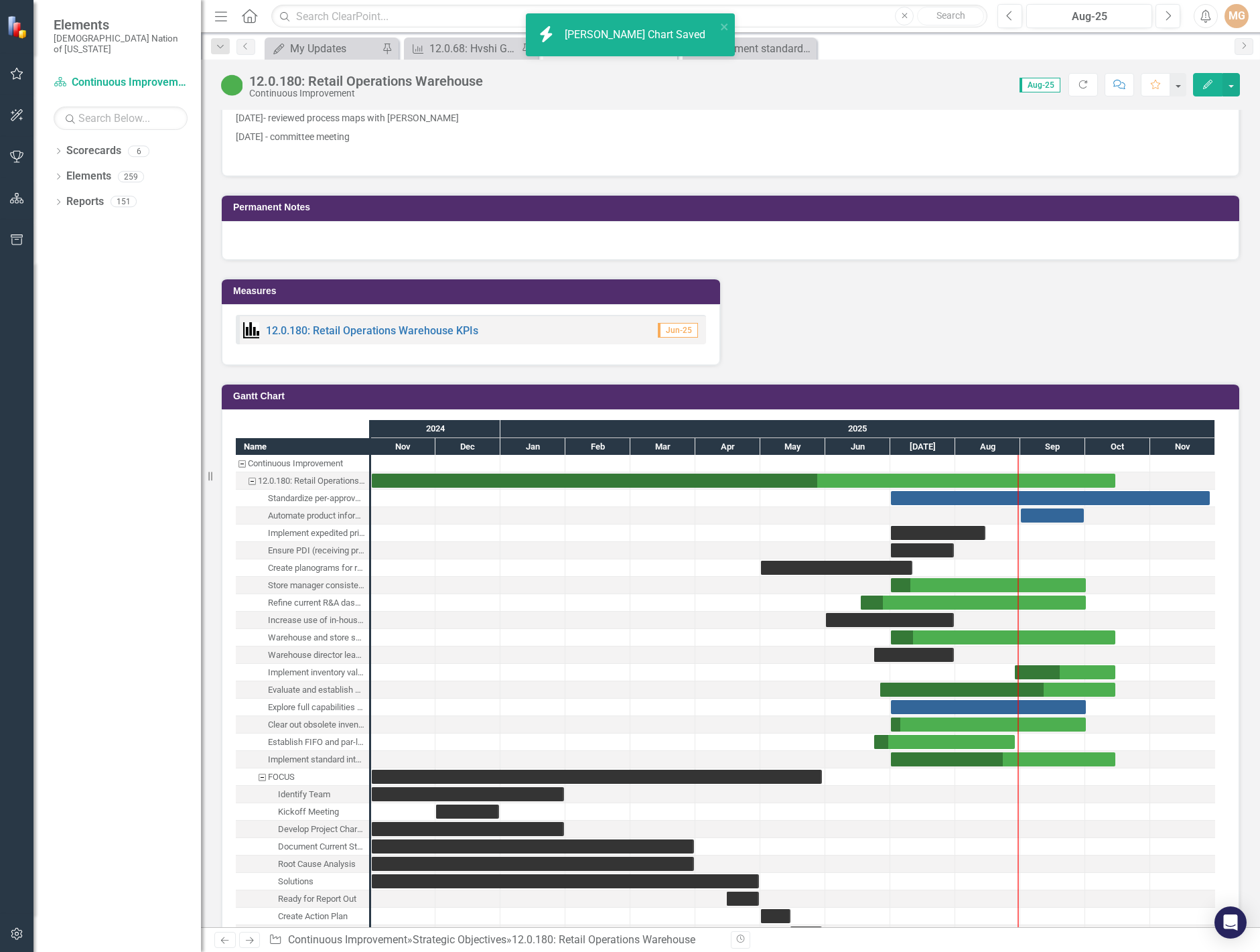
scroll to position [1809, 0]
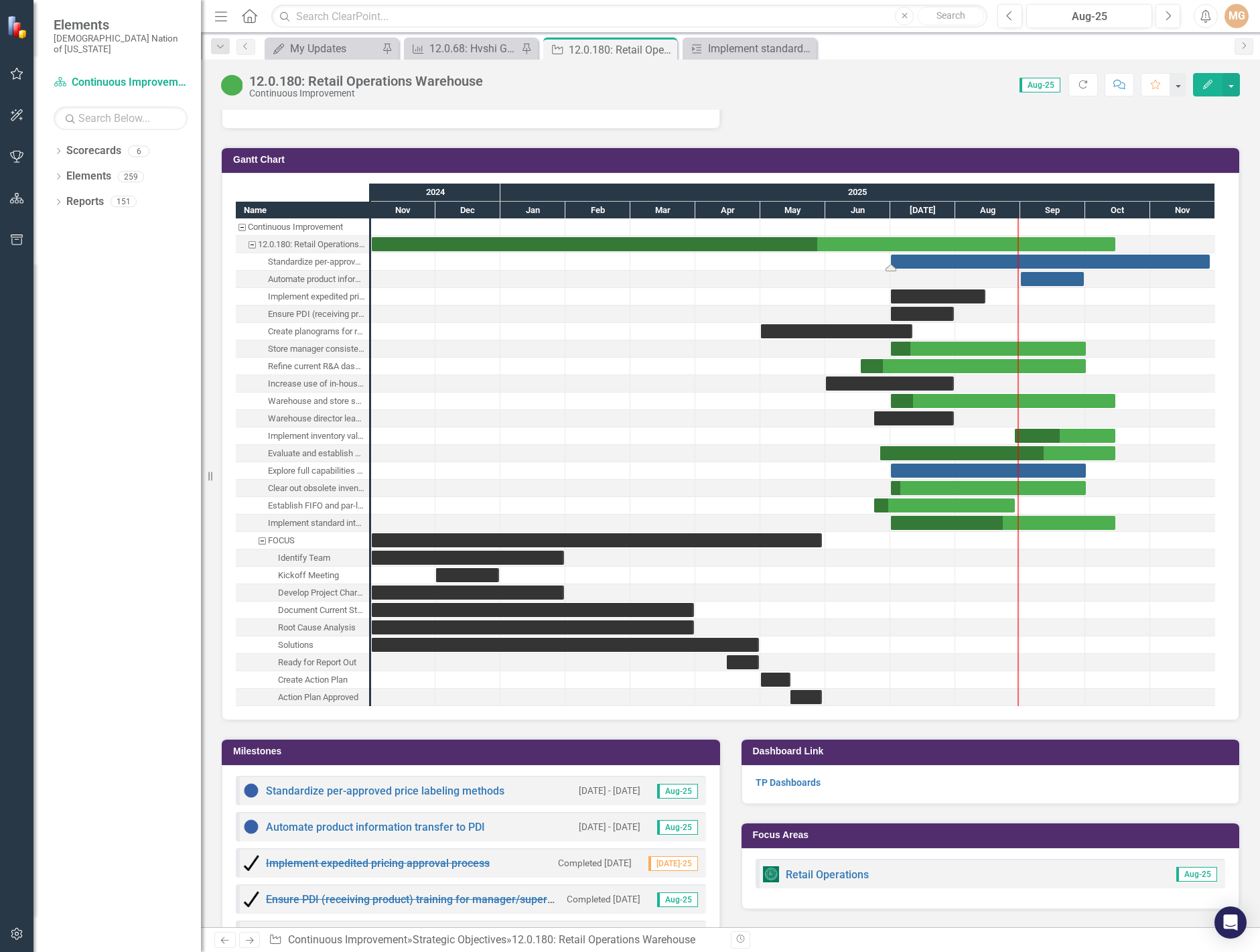
click at [1126, 266] on div "Task: Start date: 2025-07-01 End date: 2025-11-28" at bounding box center [1051, 261] width 319 height 14
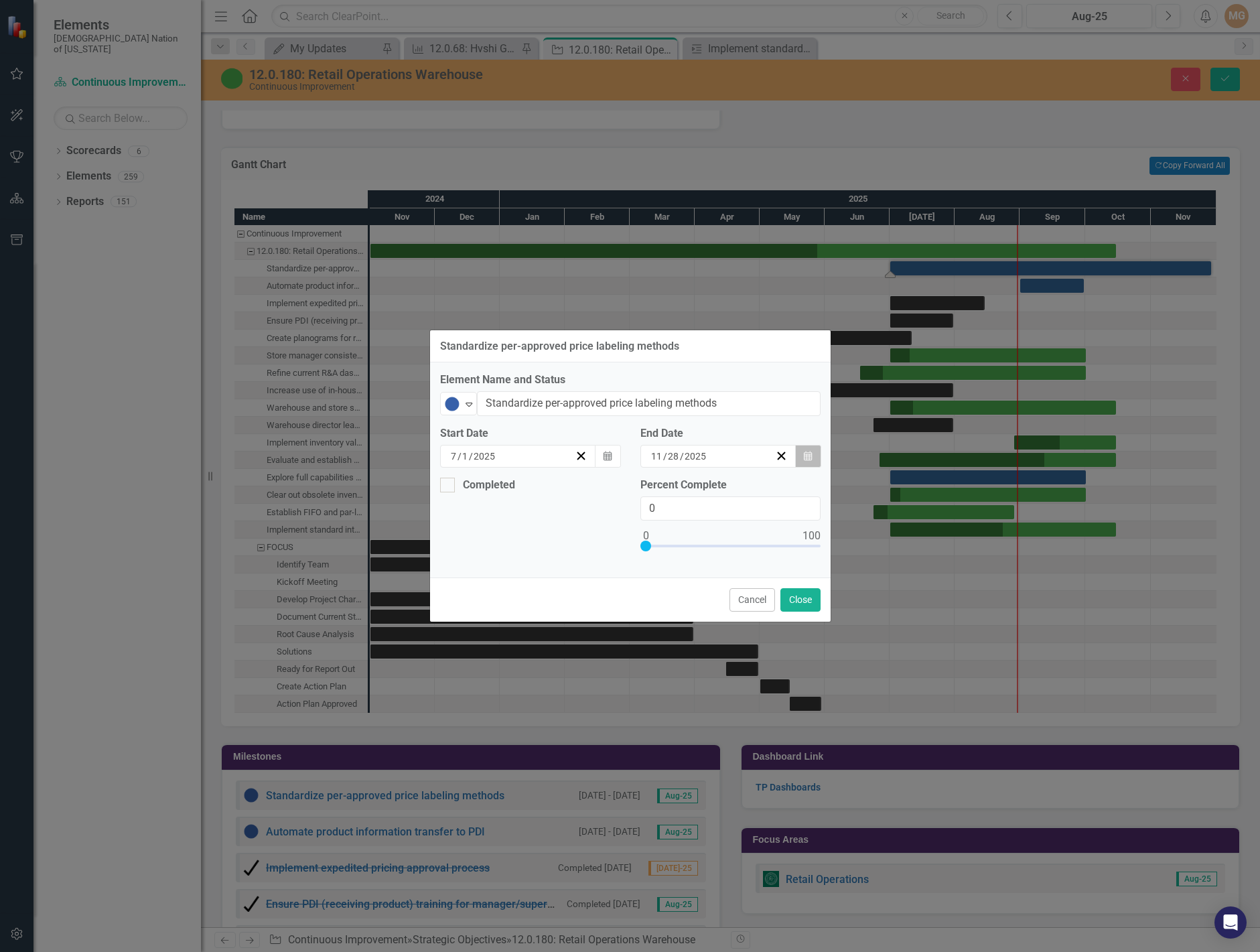
click at [819, 462] on button "Calendar" at bounding box center [808, 456] width 25 height 23
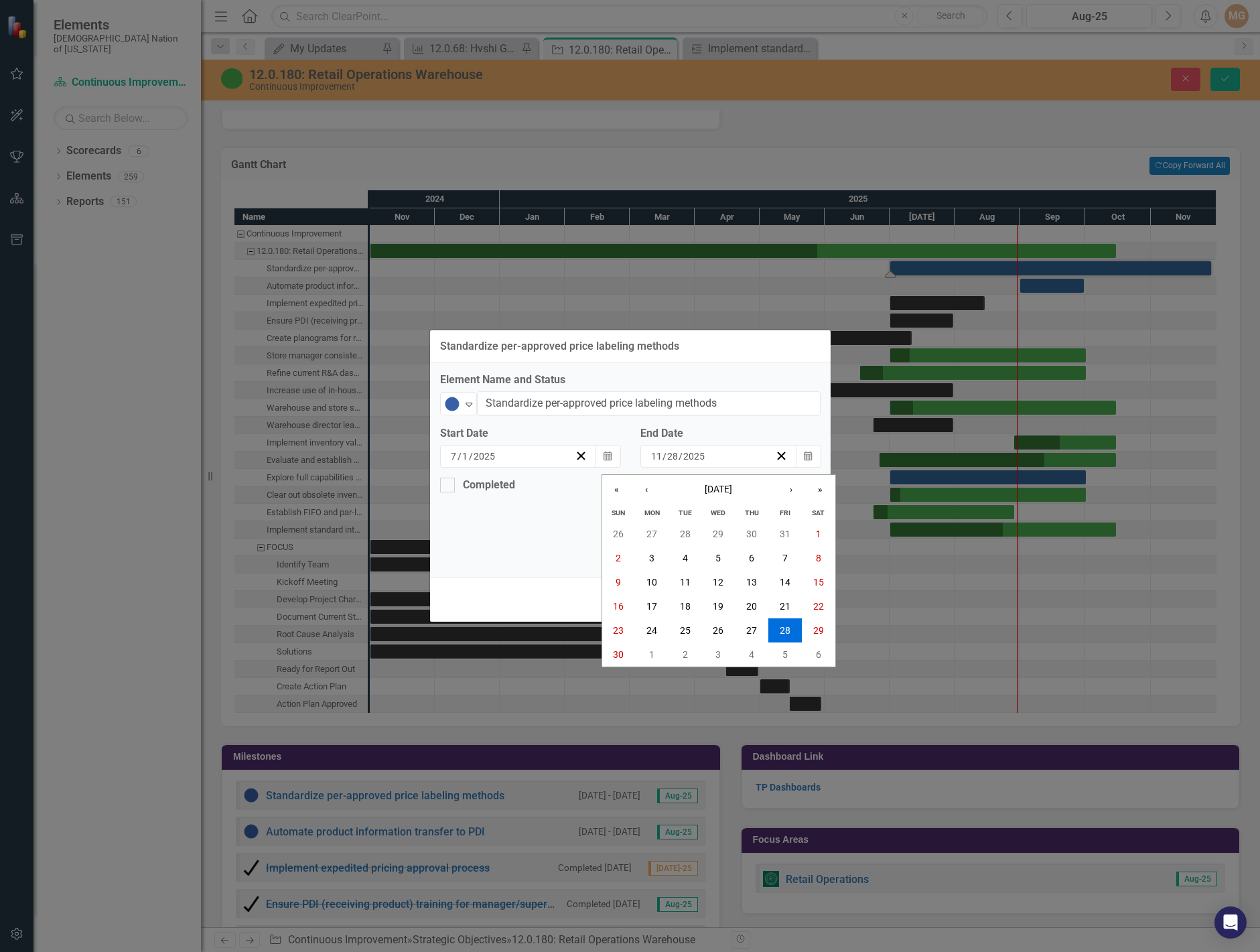
click at [1259, 271] on div "Standardize per-approved price labeling methods Element Name and Status Not Sta…" at bounding box center [630, 476] width 1260 height 952
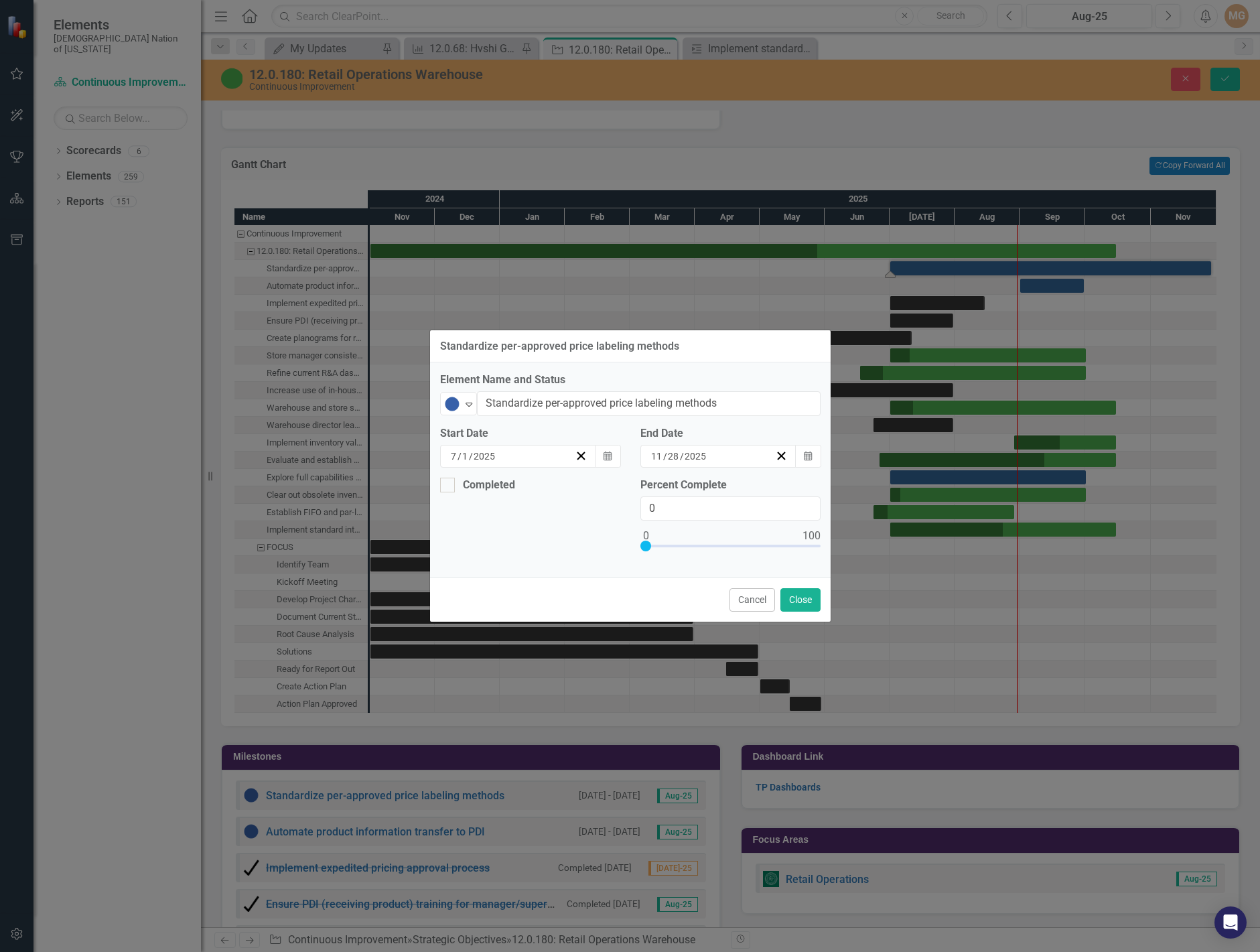
click at [1185, 88] on div "Standardize per-approved price labeling methods Element Name and Status Not Sta…" at bounding box center [630, 476] width 1260 height 952
click at [755, 602] on button "Cancel" at bounding box center [752, 600] width 46 height 24
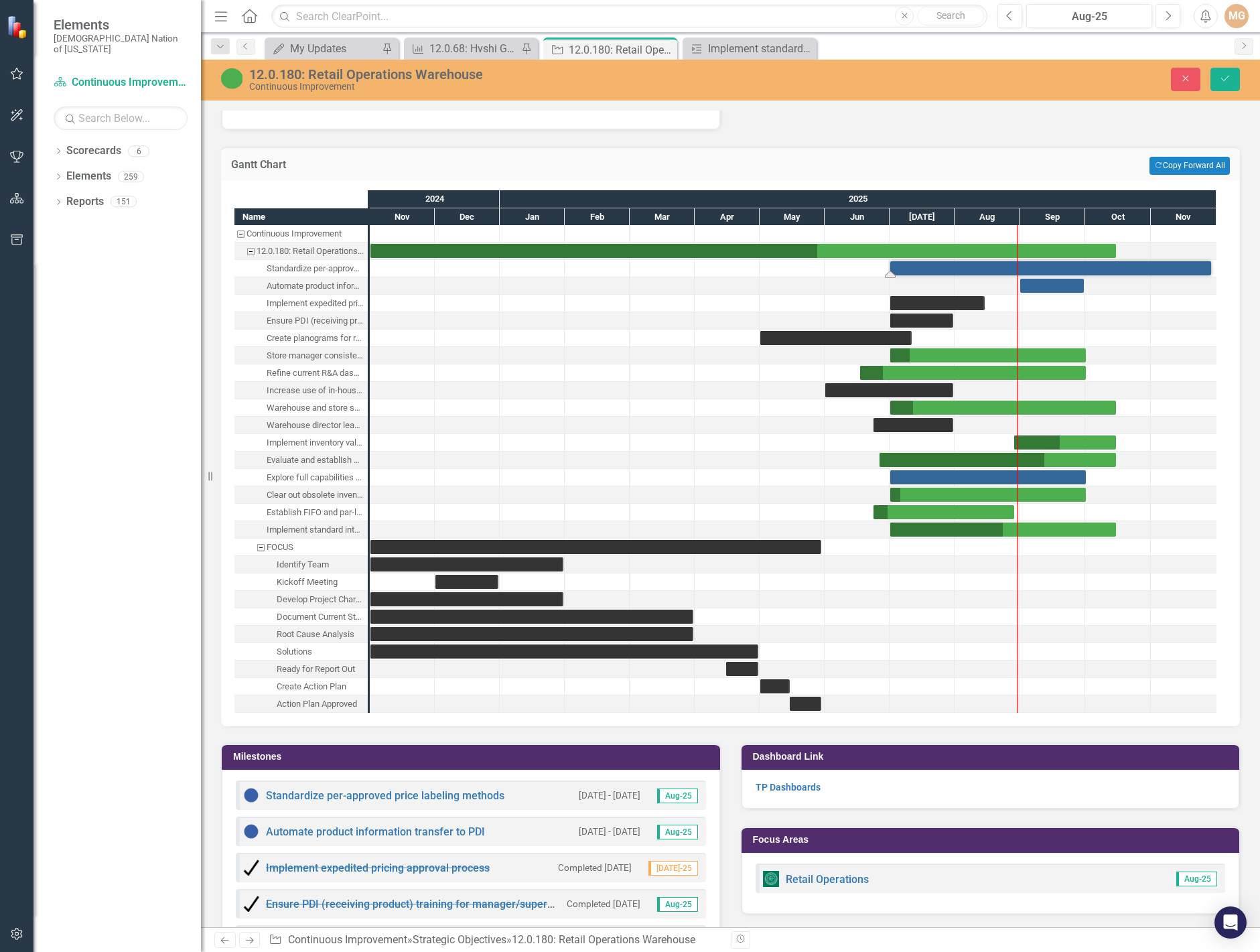
click at [1135, 268] on div "Task: Start date: 2025-07-01 End date: 2025-11-28" at bounding box center [1051, 268] width 321 height 14
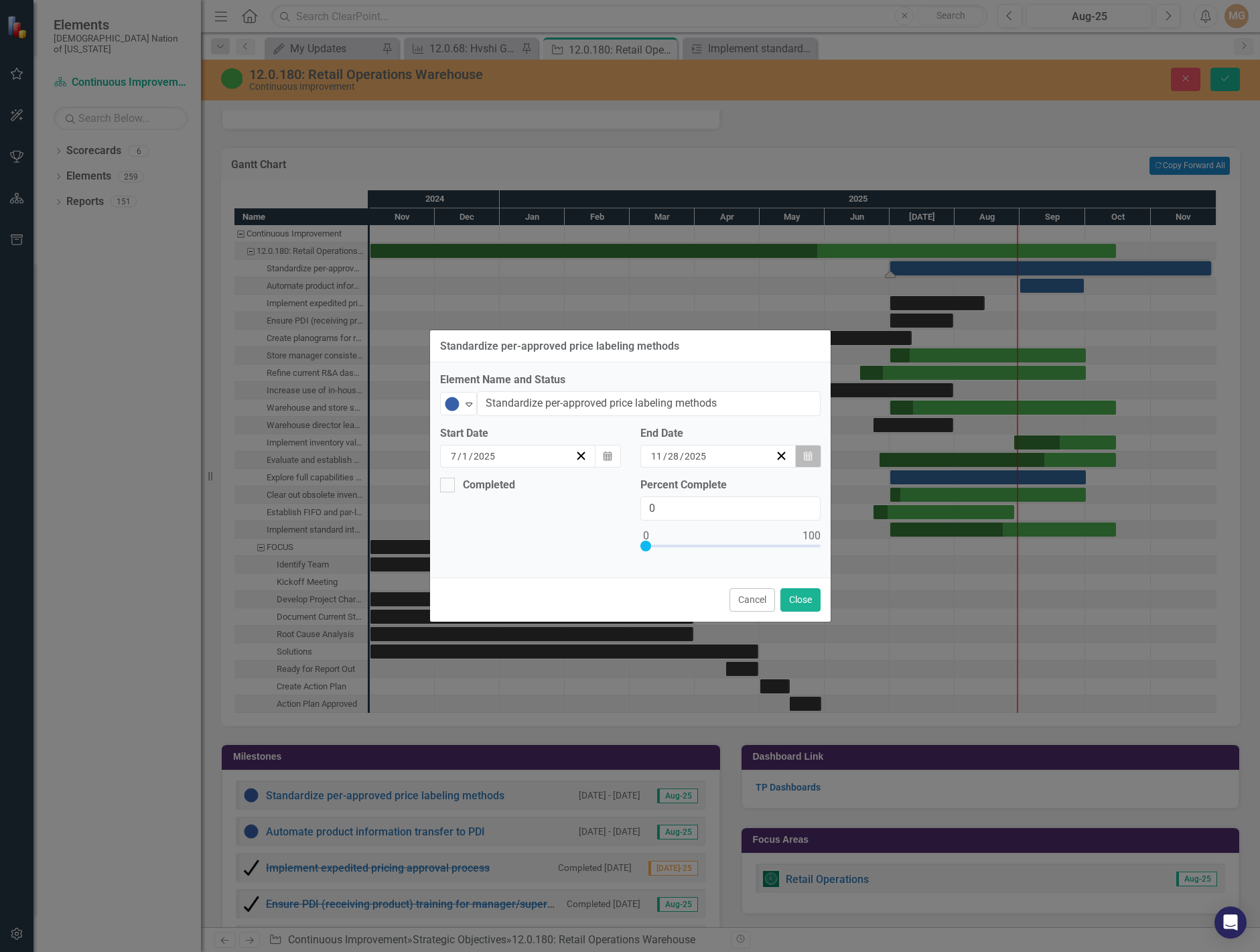
click at [806, 452] on icon "Calendar" at bounding box center [808, 456] width 8 height 10
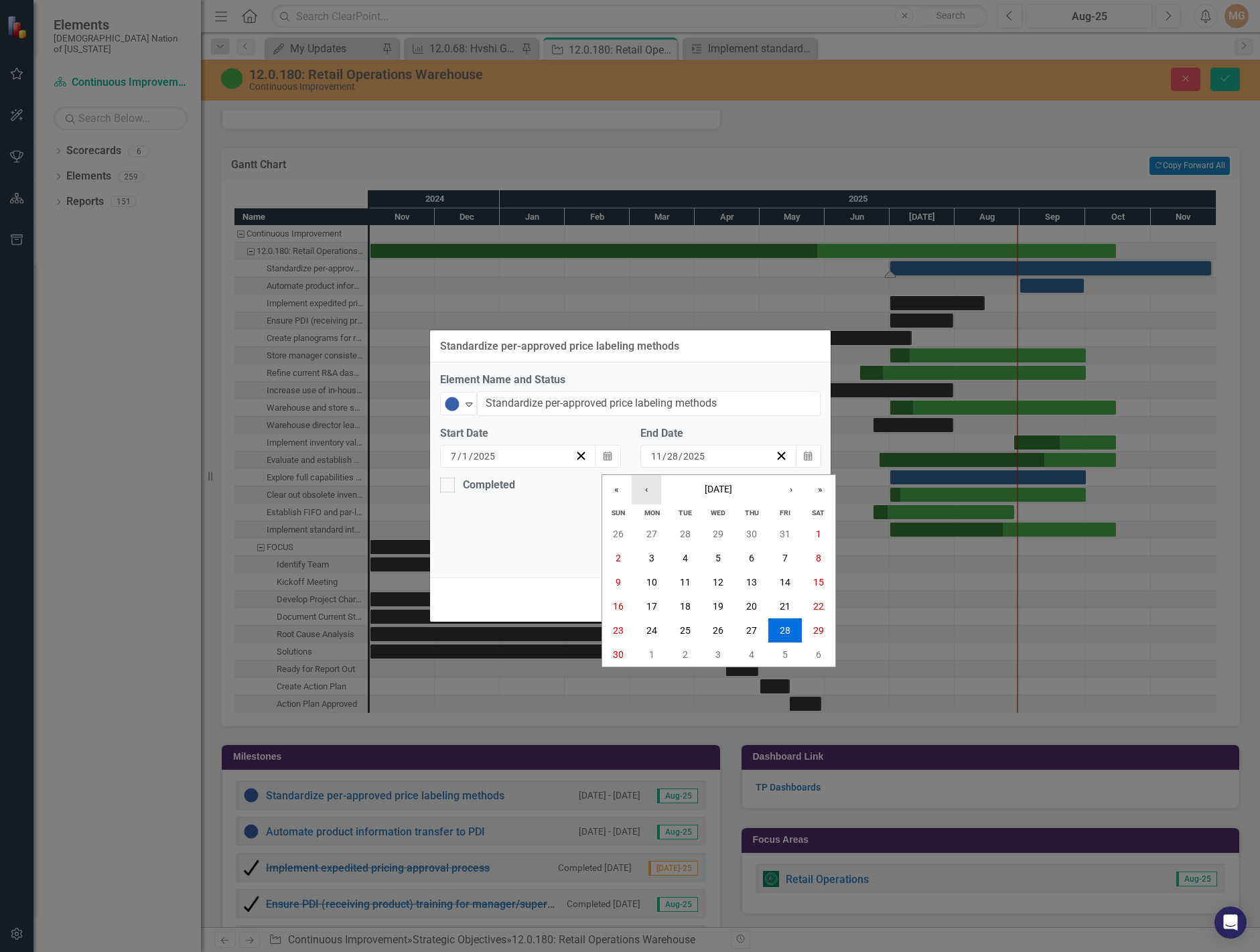
click at [648, 491] on button "‹" at bounding box center [647, 490] width 30 height 30
click at [722, 584] on abbr "15" at bounding box center [718, 582] width 11 height 11
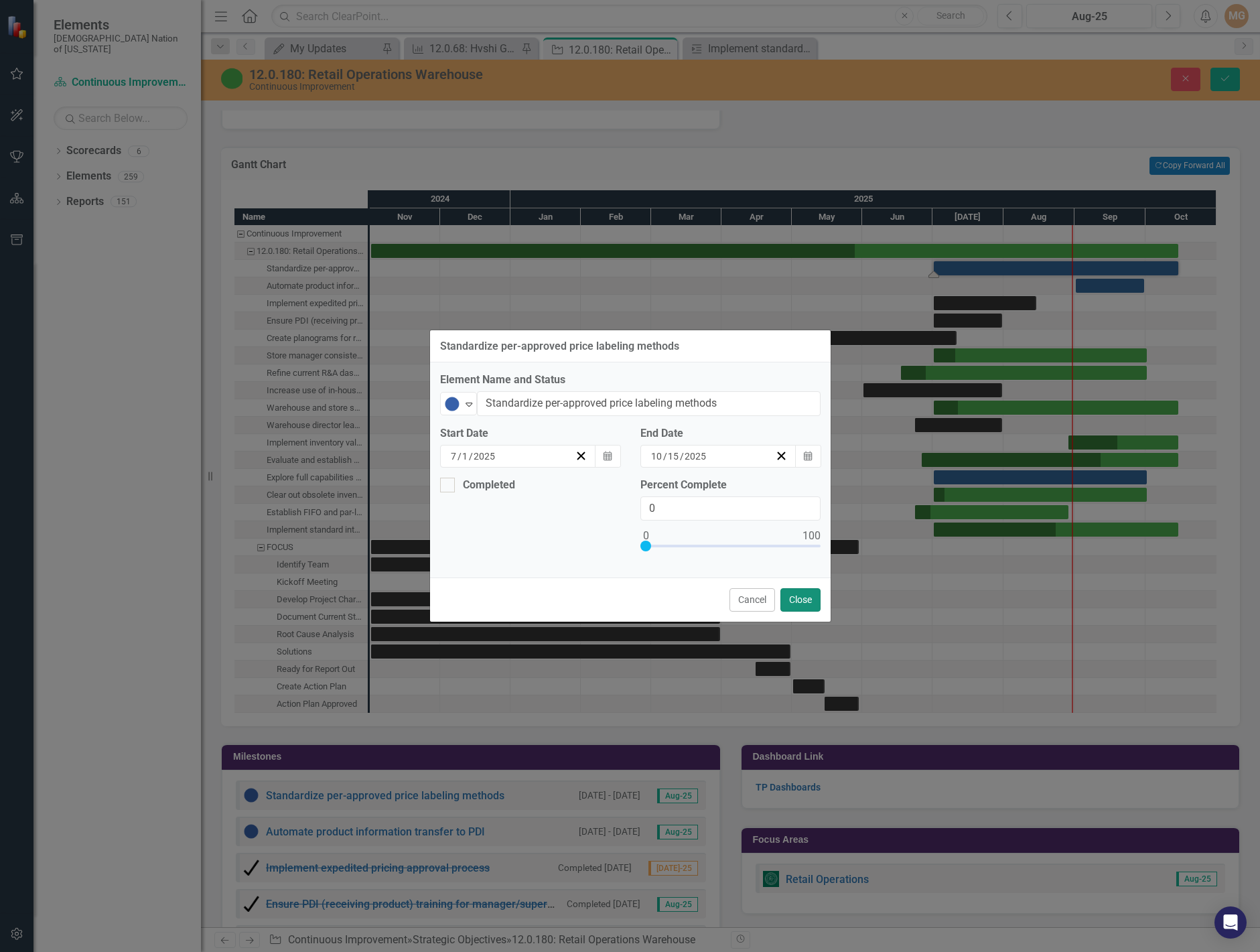
click at [803, 596] on button "Close" at bounding box center [800, 600] width 40 height 24
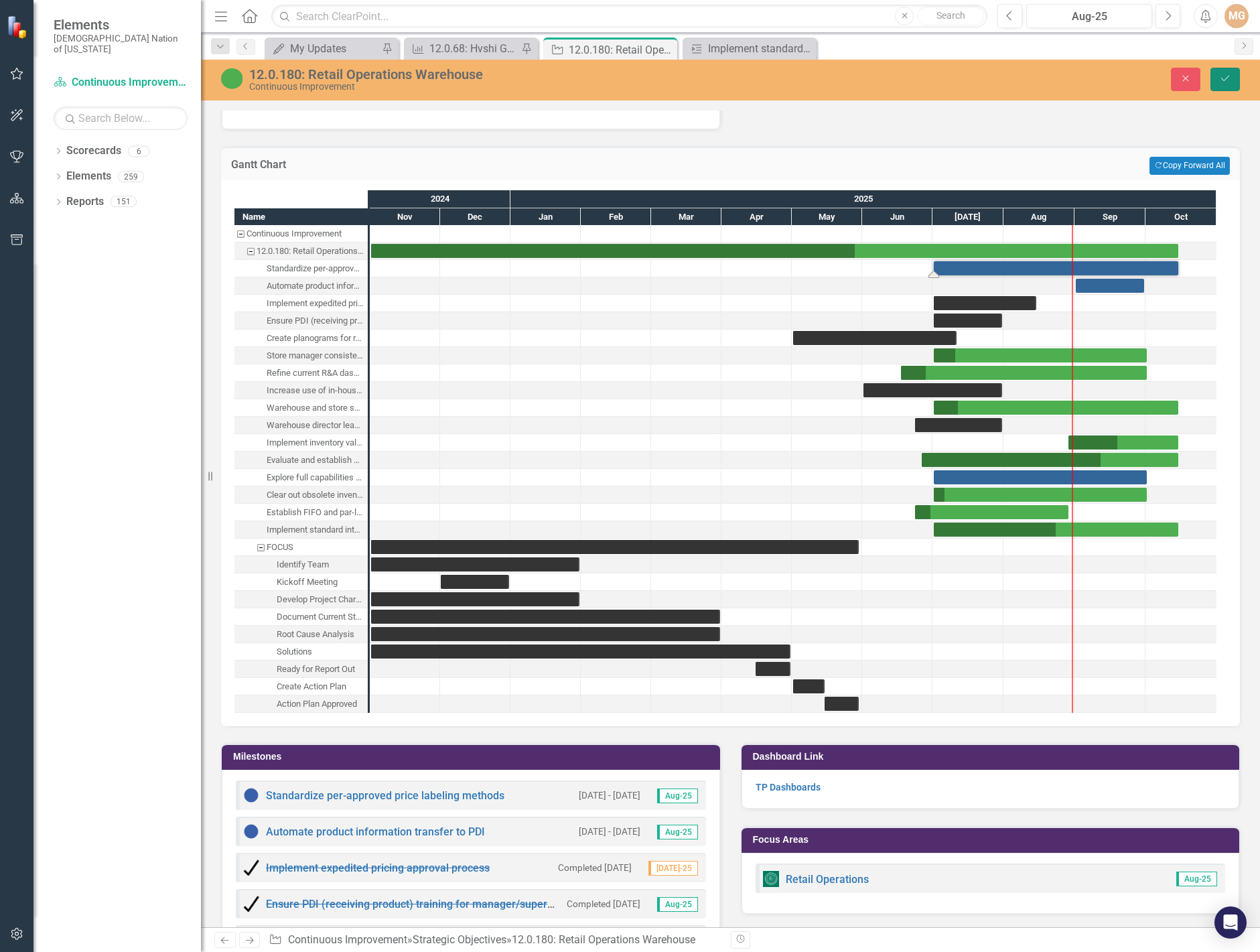
click at [1223, 81] on icon "submit" at bounding box center [1225, 78] width 8 height 5
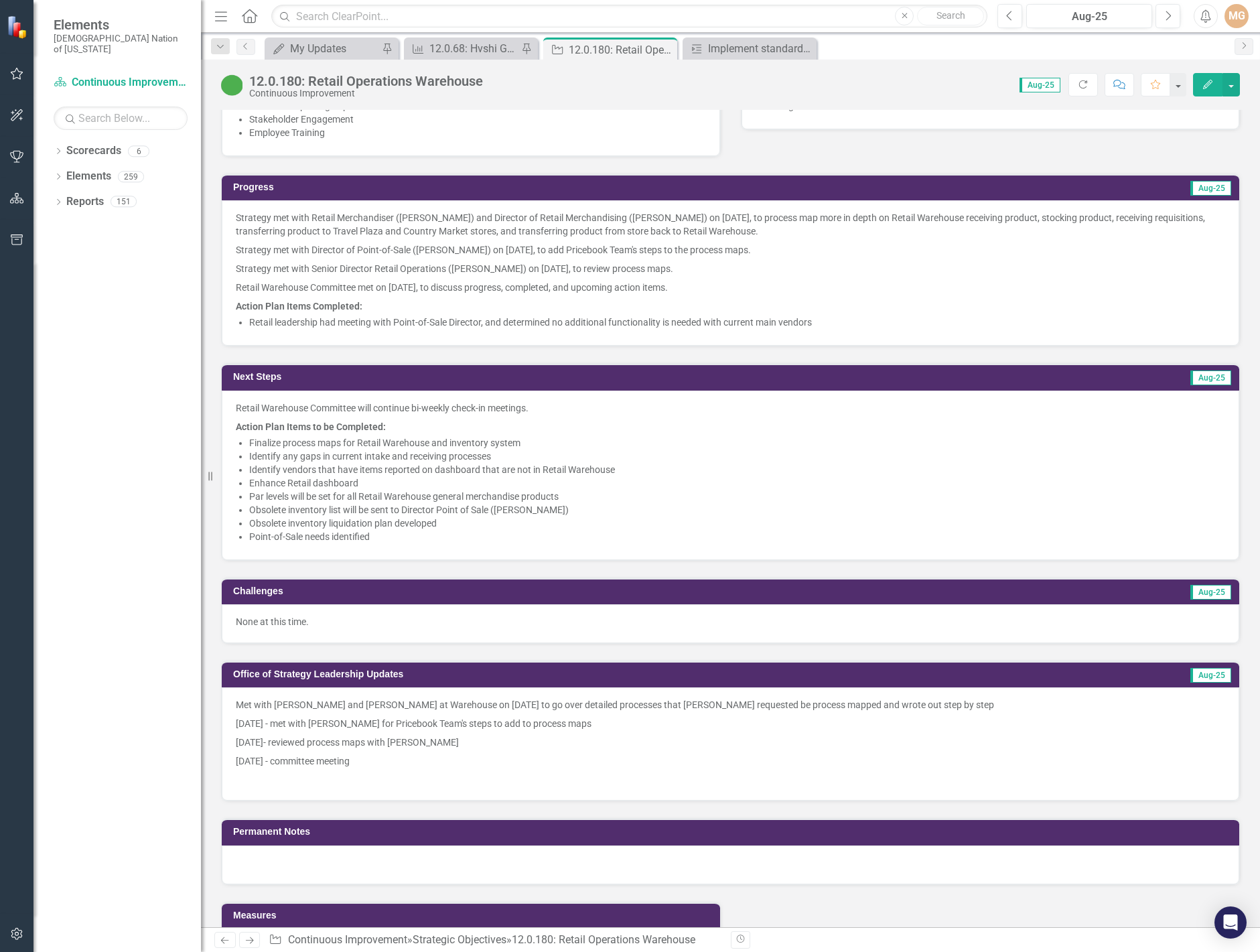
scroll to position [1035, 0]
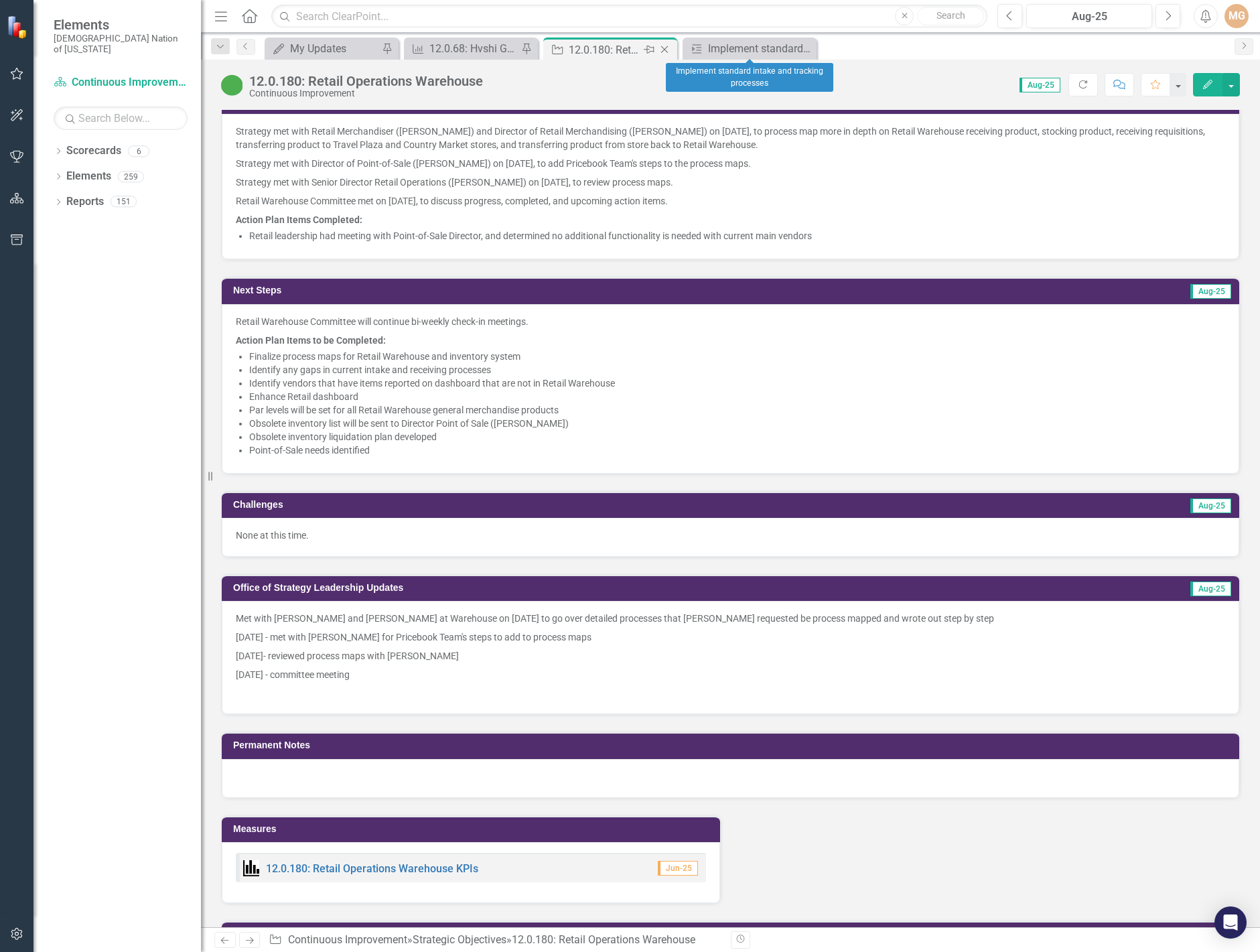
click at [670, 50] on icon "Close" at bounding box center [664, 50] width 13 height 11
click at [667, 50] on icon "Close" at bounding box center [664, 50] width 13 height 11
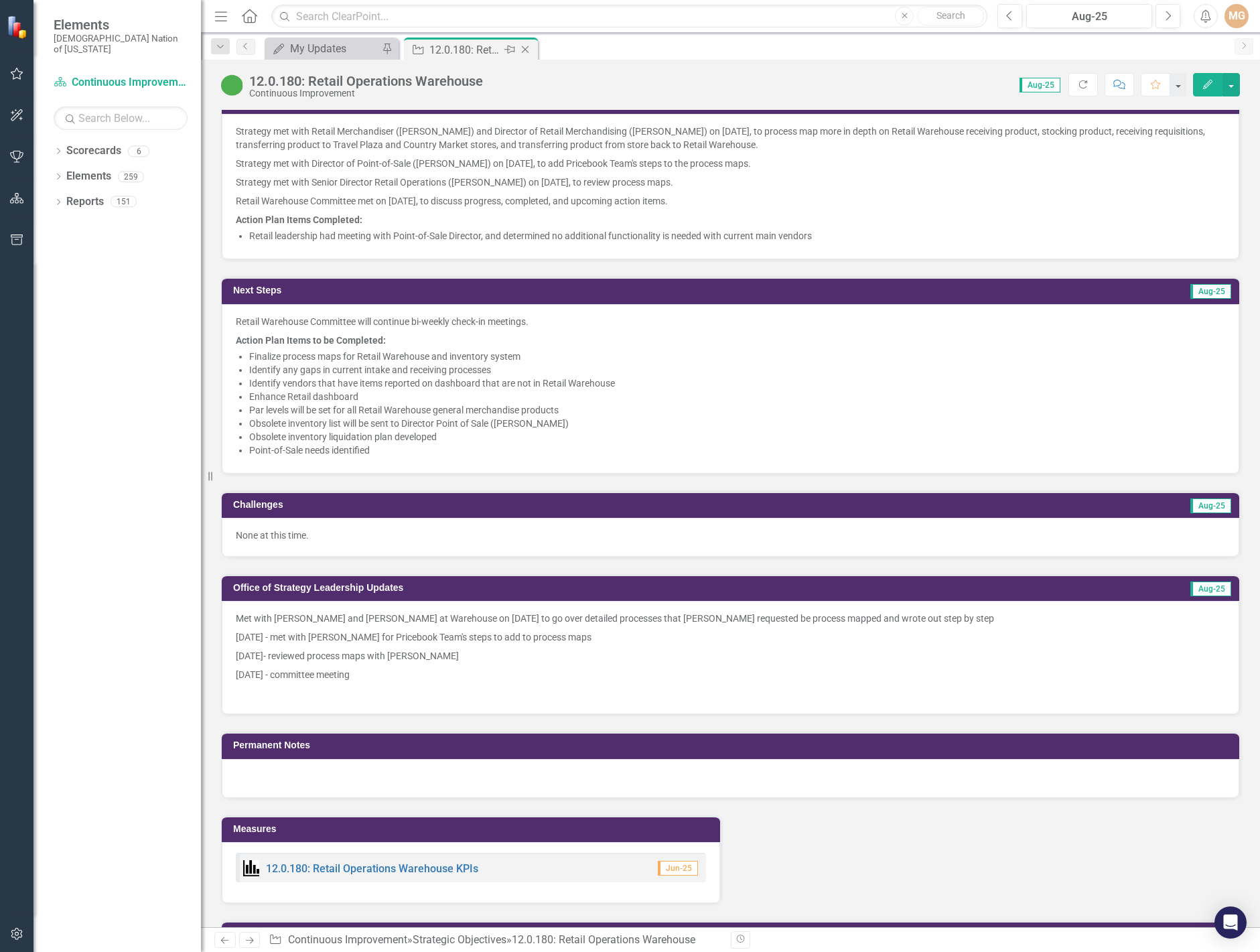
click at [528, 52] on icon "Close" at bounding box center [525, 50] width 13 height 11
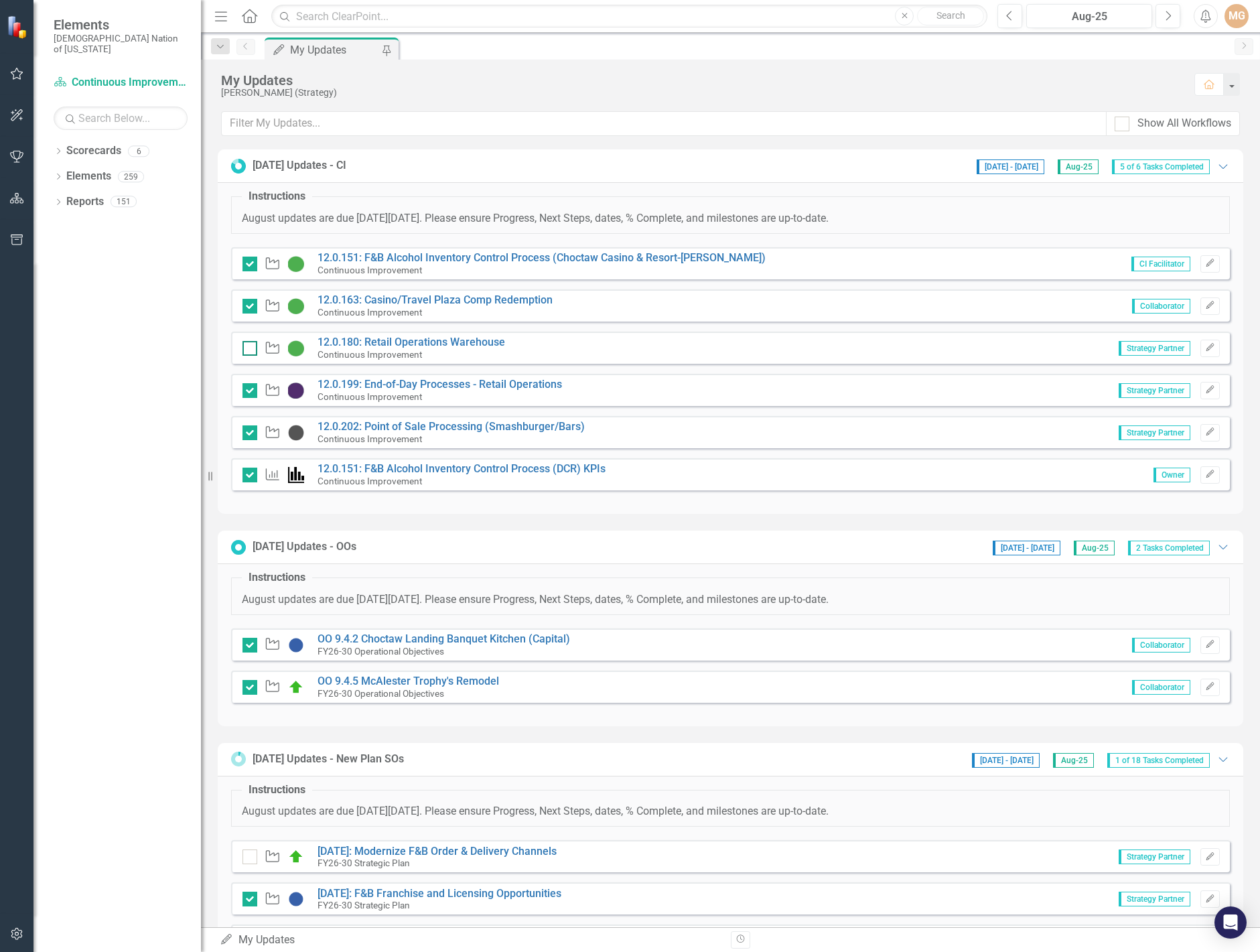
click at [251, 347] on input "checkbox" at bounding box center [247, 345] width 9 height 9
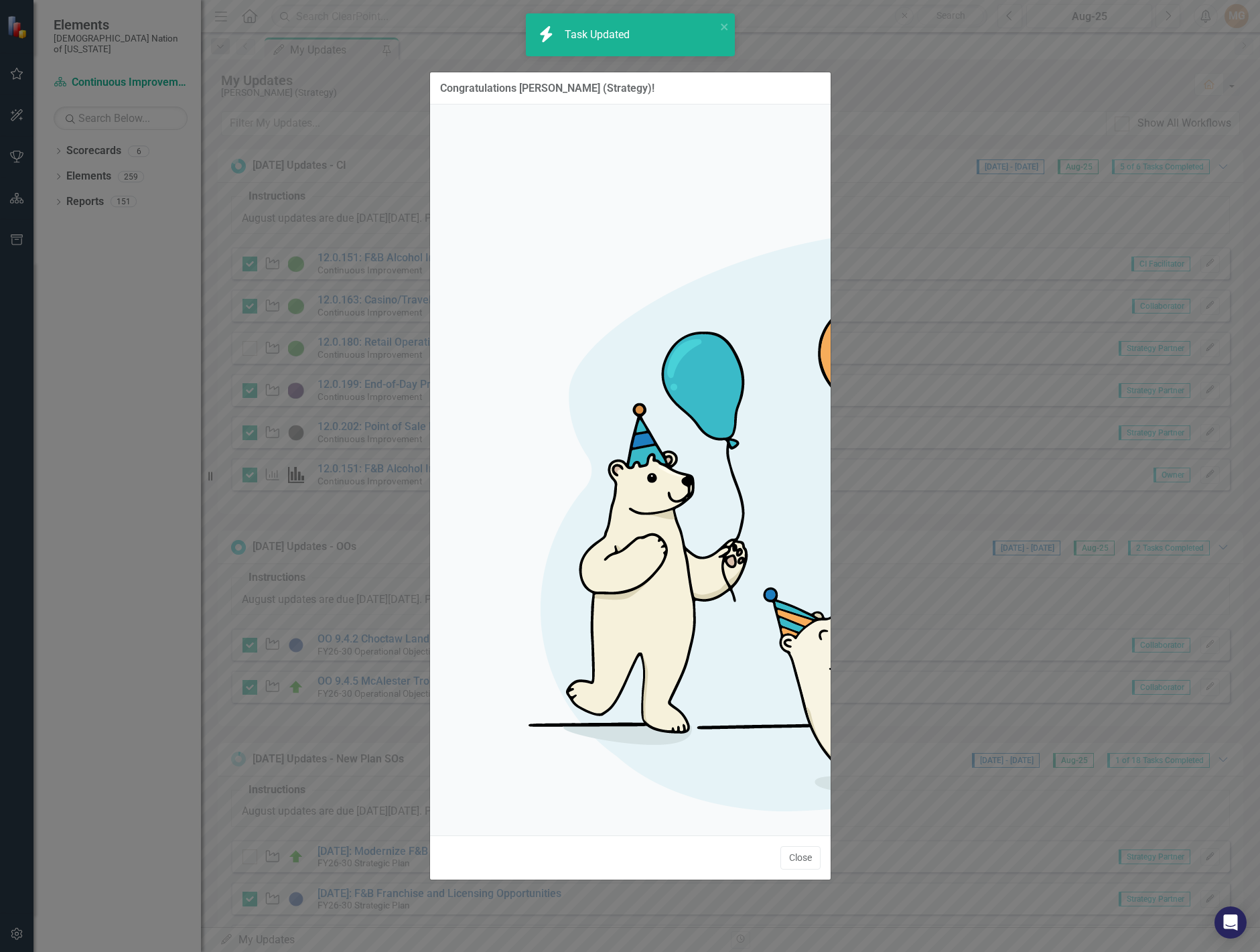
checkbox input "true"
click at [806, 846] on button "Close" at bounding box center [800, 858] width 40 height 24
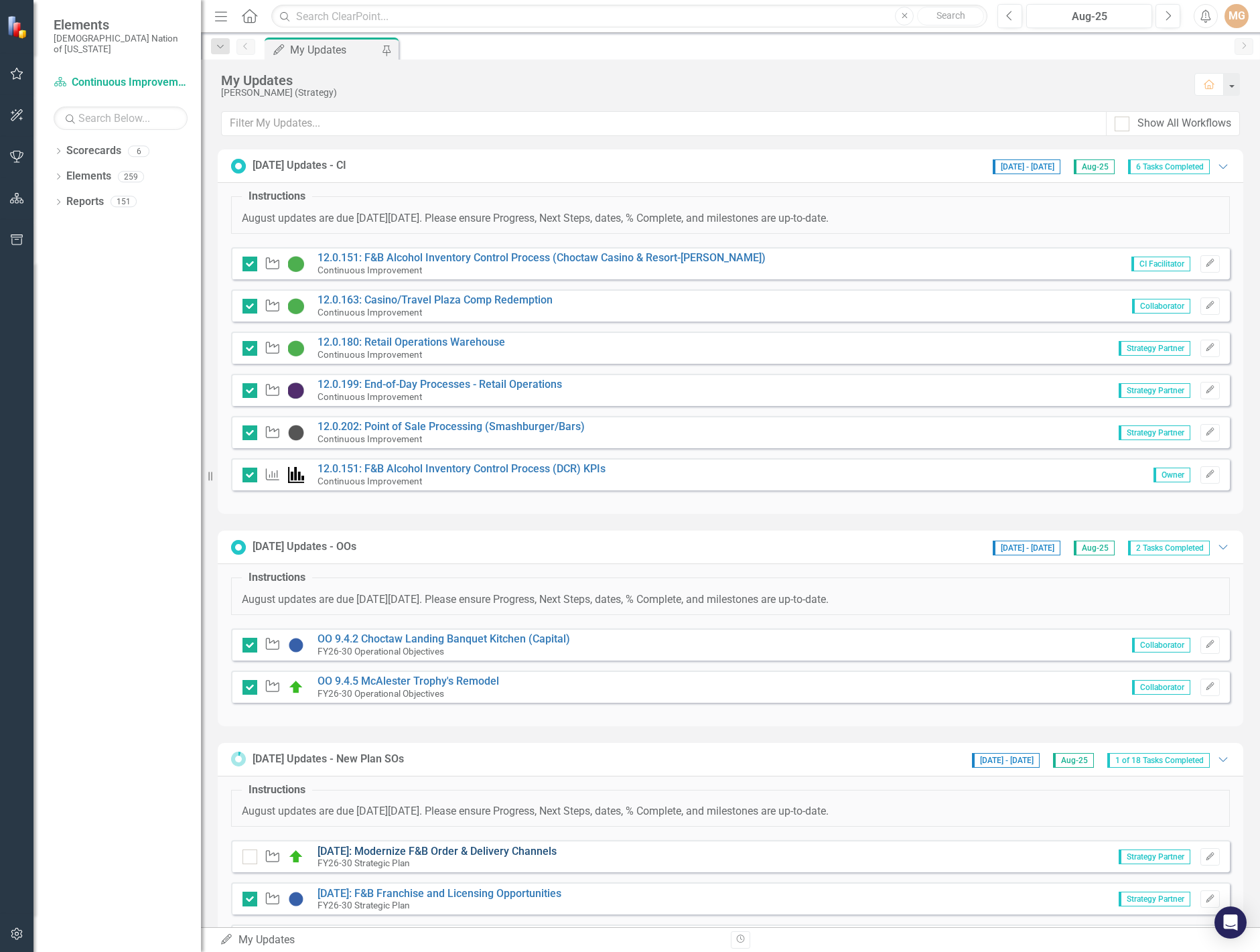
click at [447, 853] on link "[DATE]: Modernize F&B Order & Delivery Channels" at bounding box center [437, 851] width 239 height 13
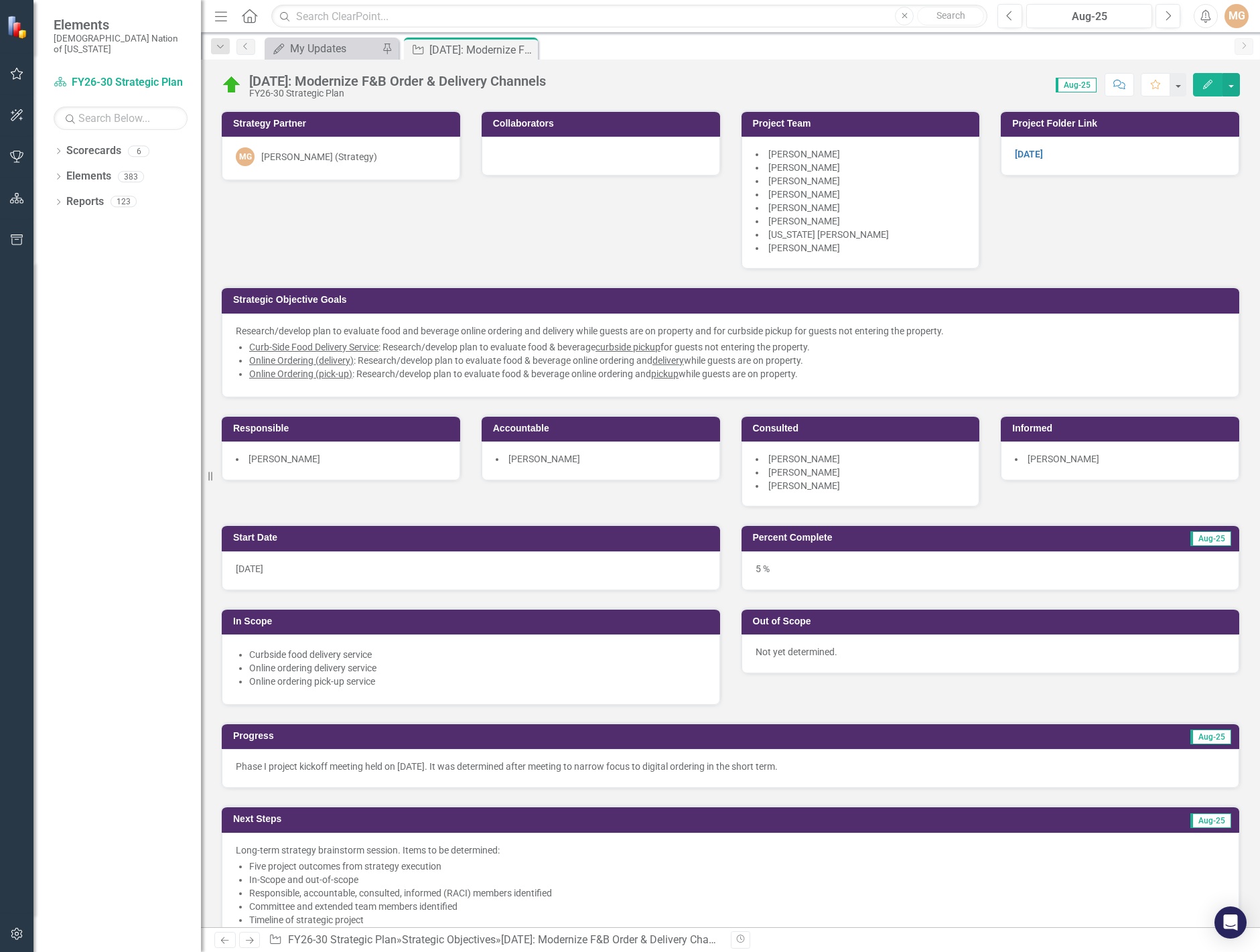
click at [549, 356] on li "Online Ordering (delivery) : Research/develop plan to evaluate food & beverage …" at bounding box center [737, 361] width 976 height 13
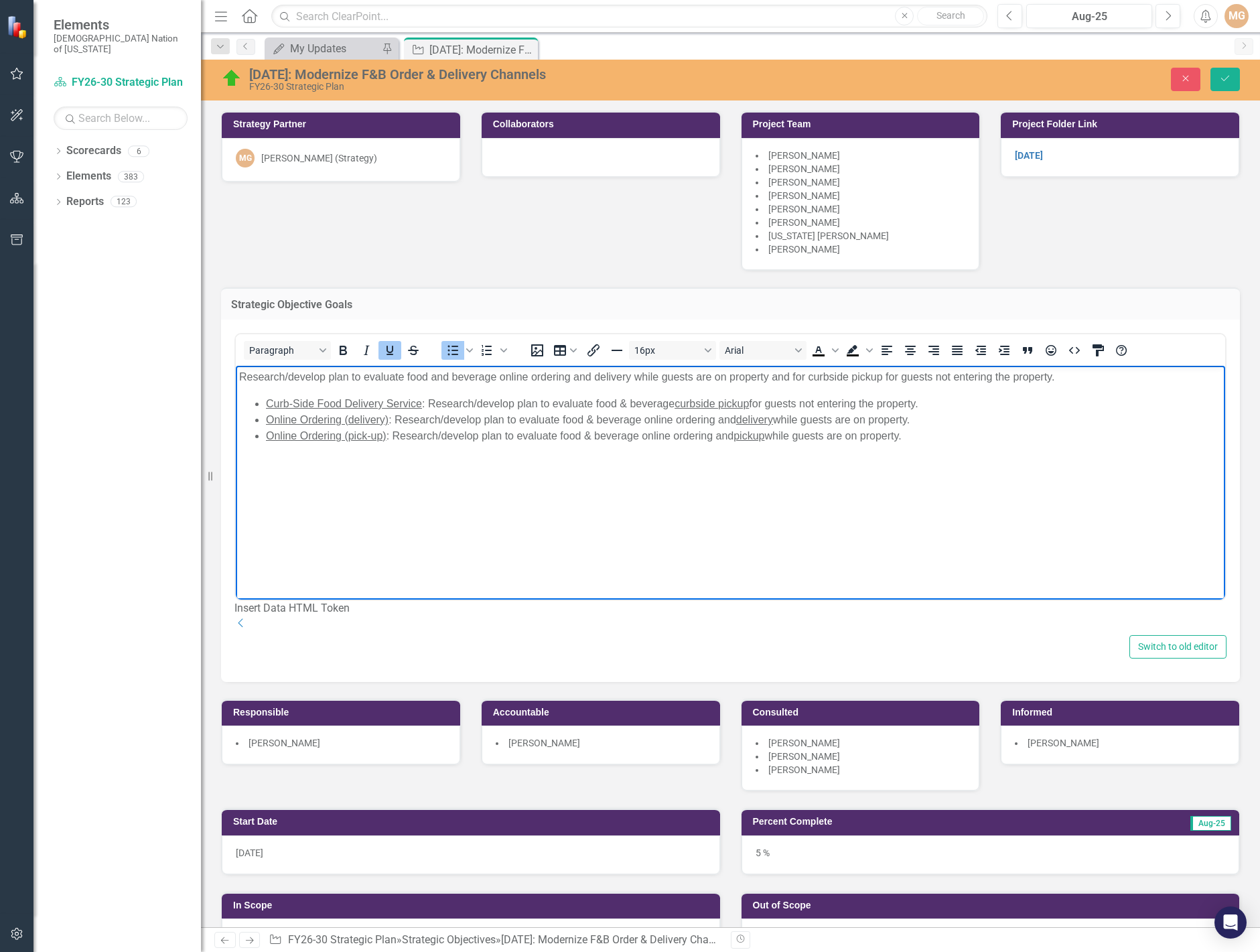
drag, startPoint x: 930, startPoint y: 403, endPoint x: 256, endPoint y: 393, distance: 674.1
click at [256, 393] on body "Research/develop plan to evaluate food and beverage online ordering and deliver…" at bounding box center [730, 466] width 990 height 201
click at [1219, 83] on button "Save" at bounding box center [1225, 80] width 30 height 24
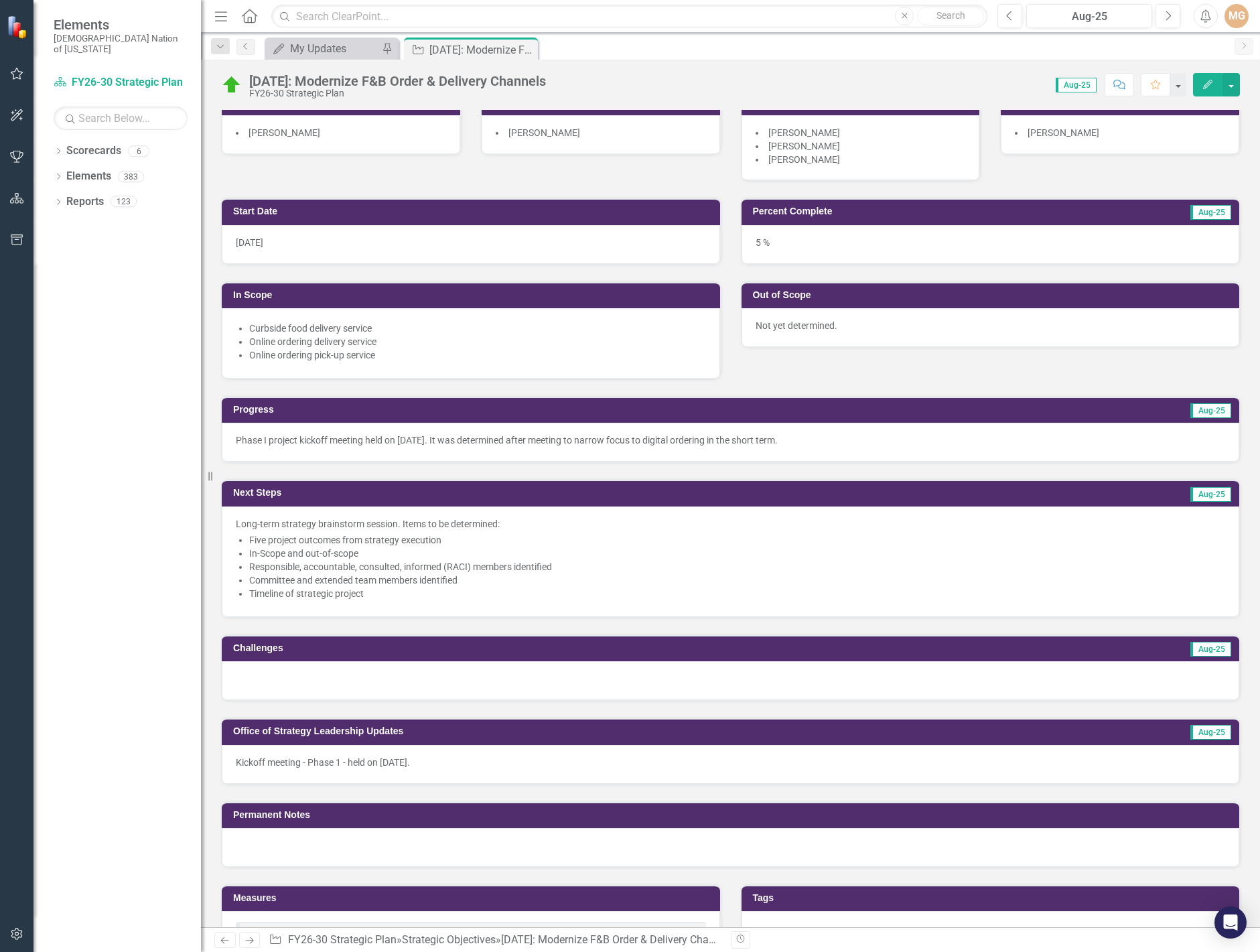
scroll to position [335, 0]
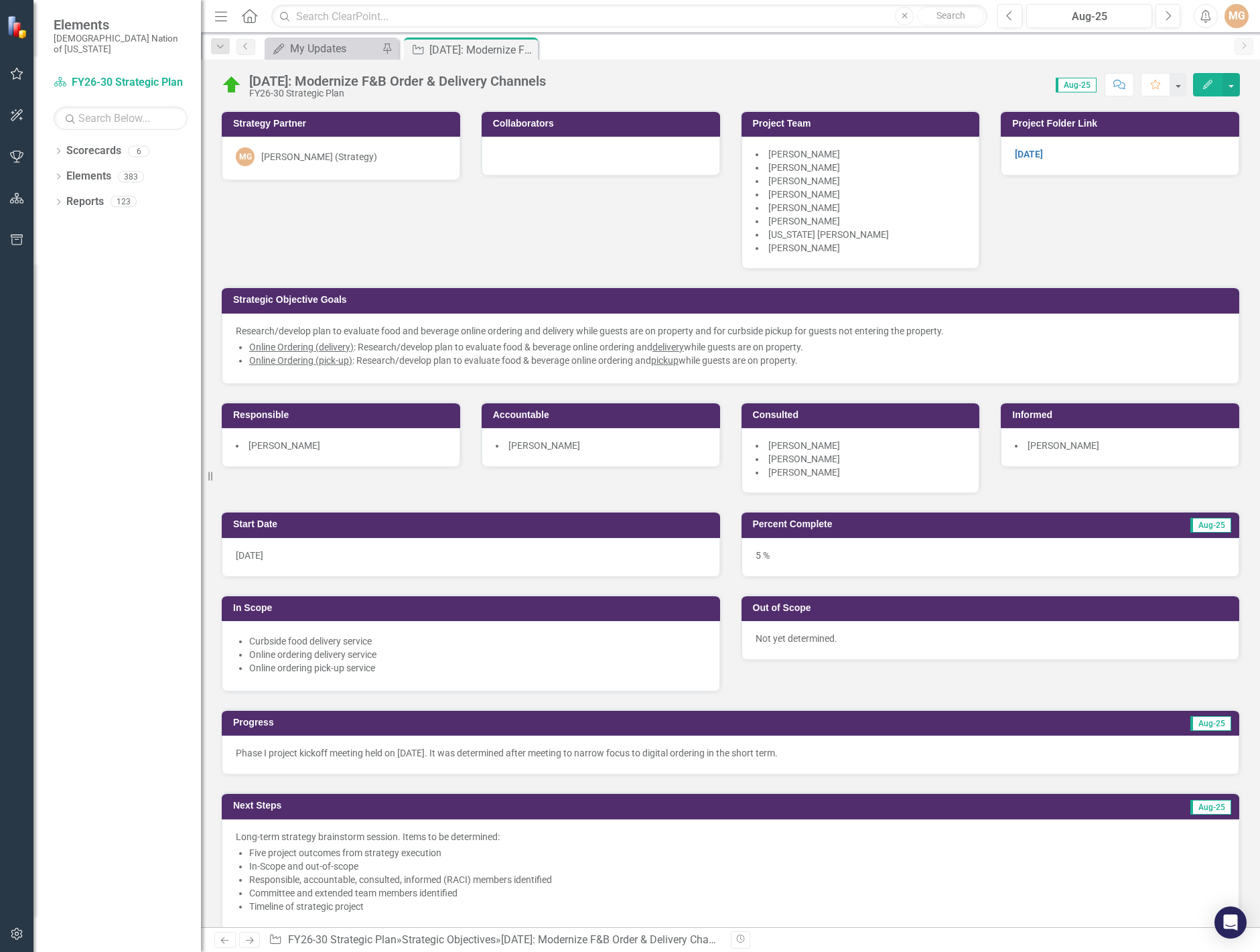
scroll to position [335, 0]
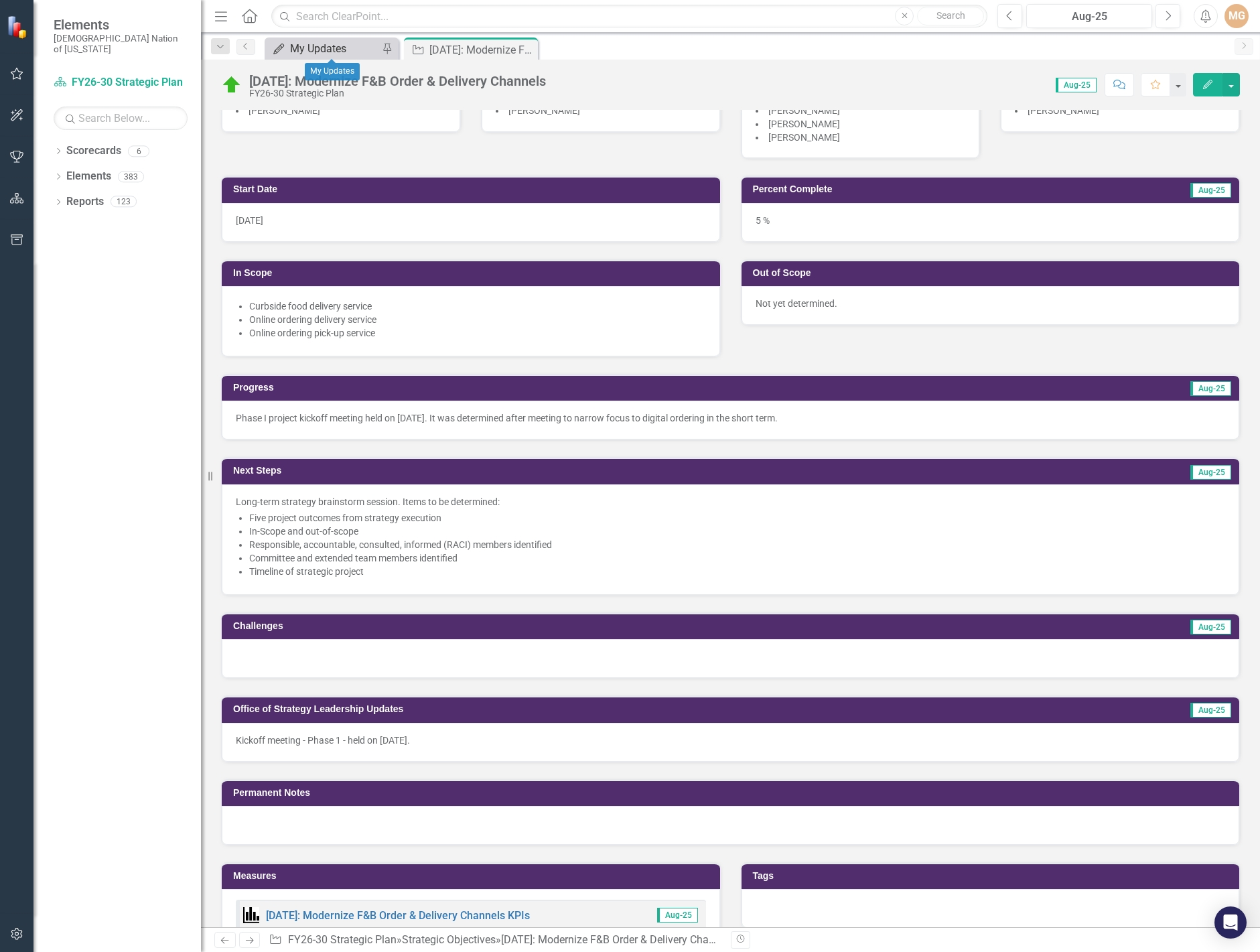
click at [311, 54] on div "My Updates" at bounding box center [335, 48] width 89 height 17
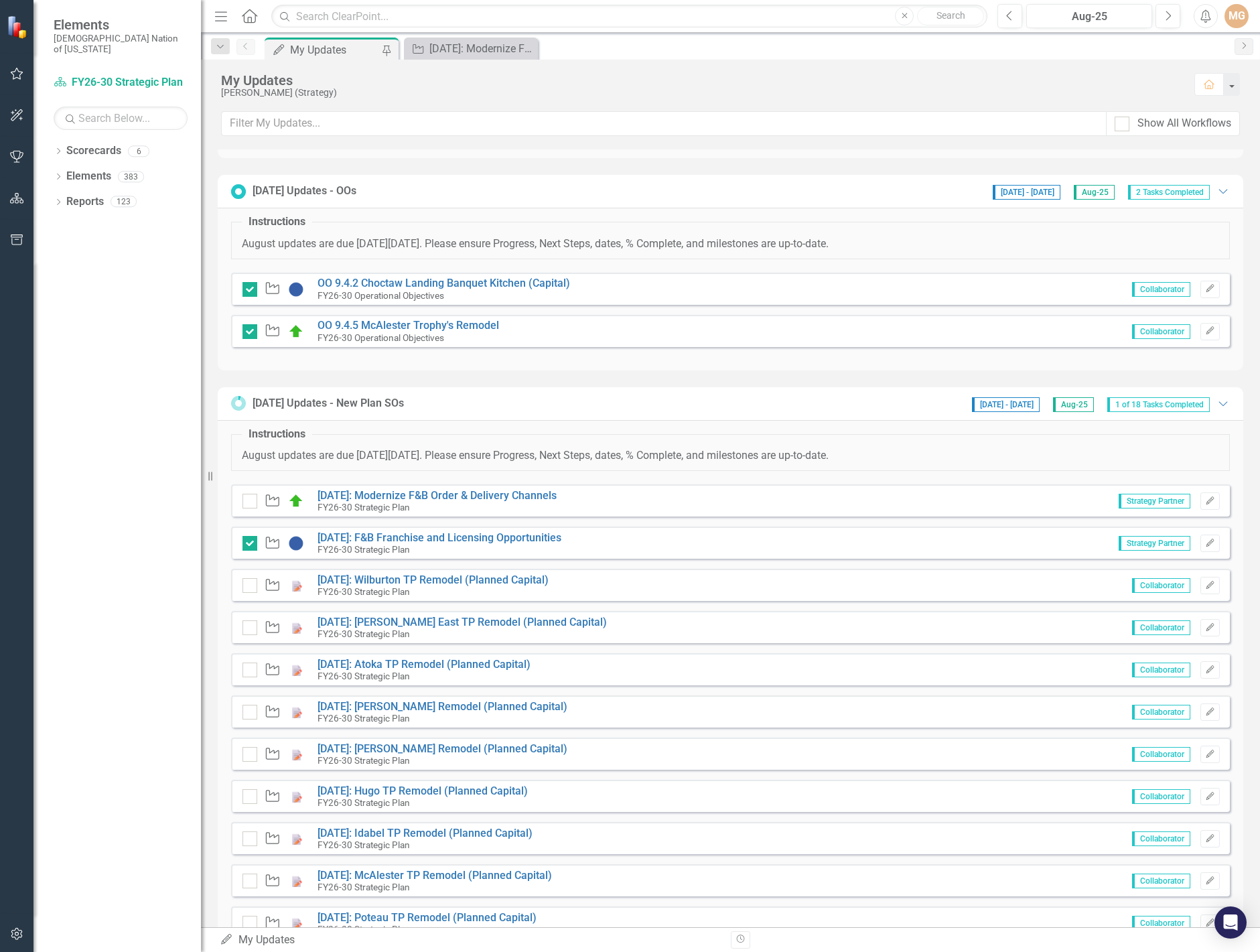
scroll to position [353, 0]
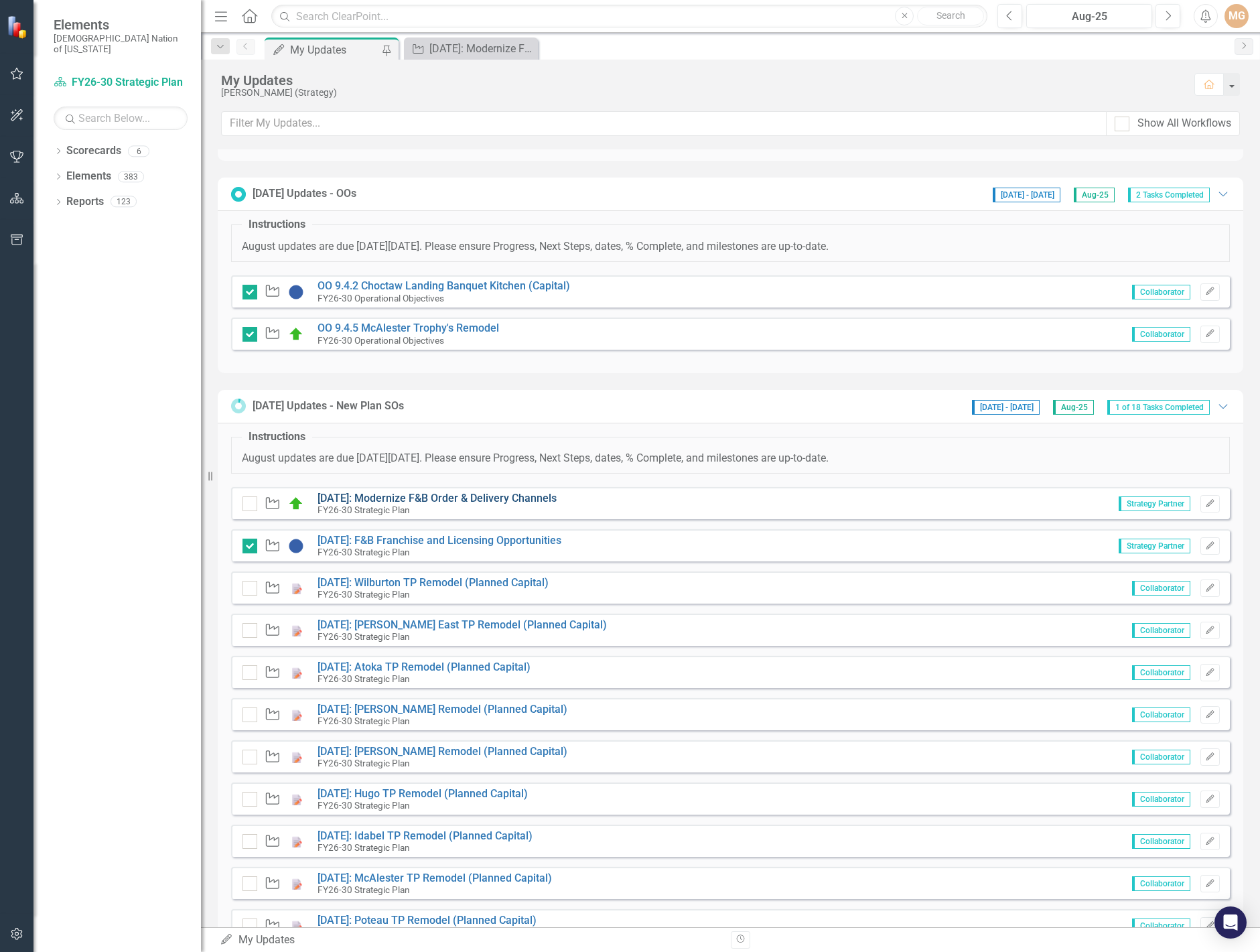
click at [491, 496] on link "[DATE]: Modernize F&B Order & Delivery Channels" at bounding box center [437, 497] width 239 height 13
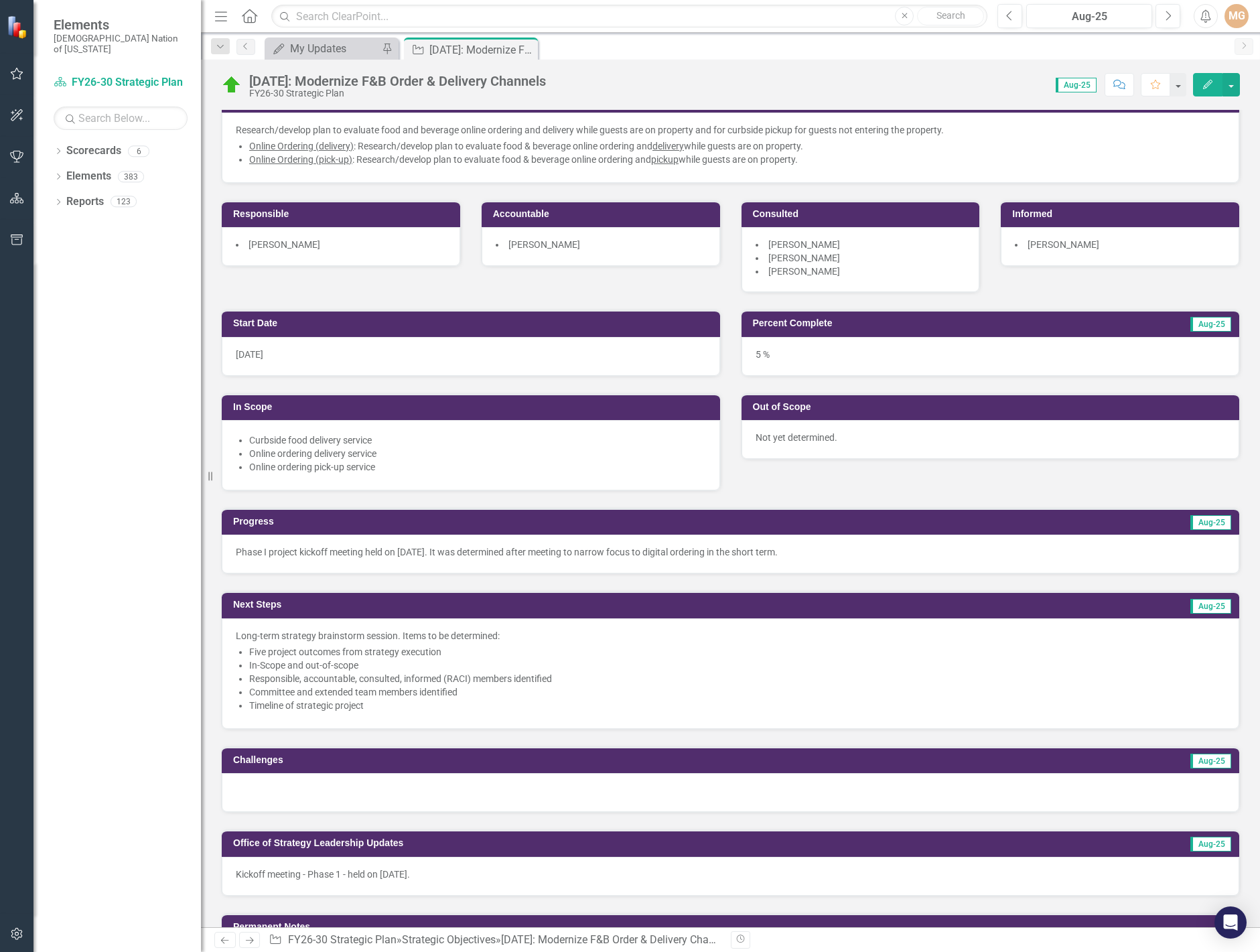
scroll to position [268, 0]
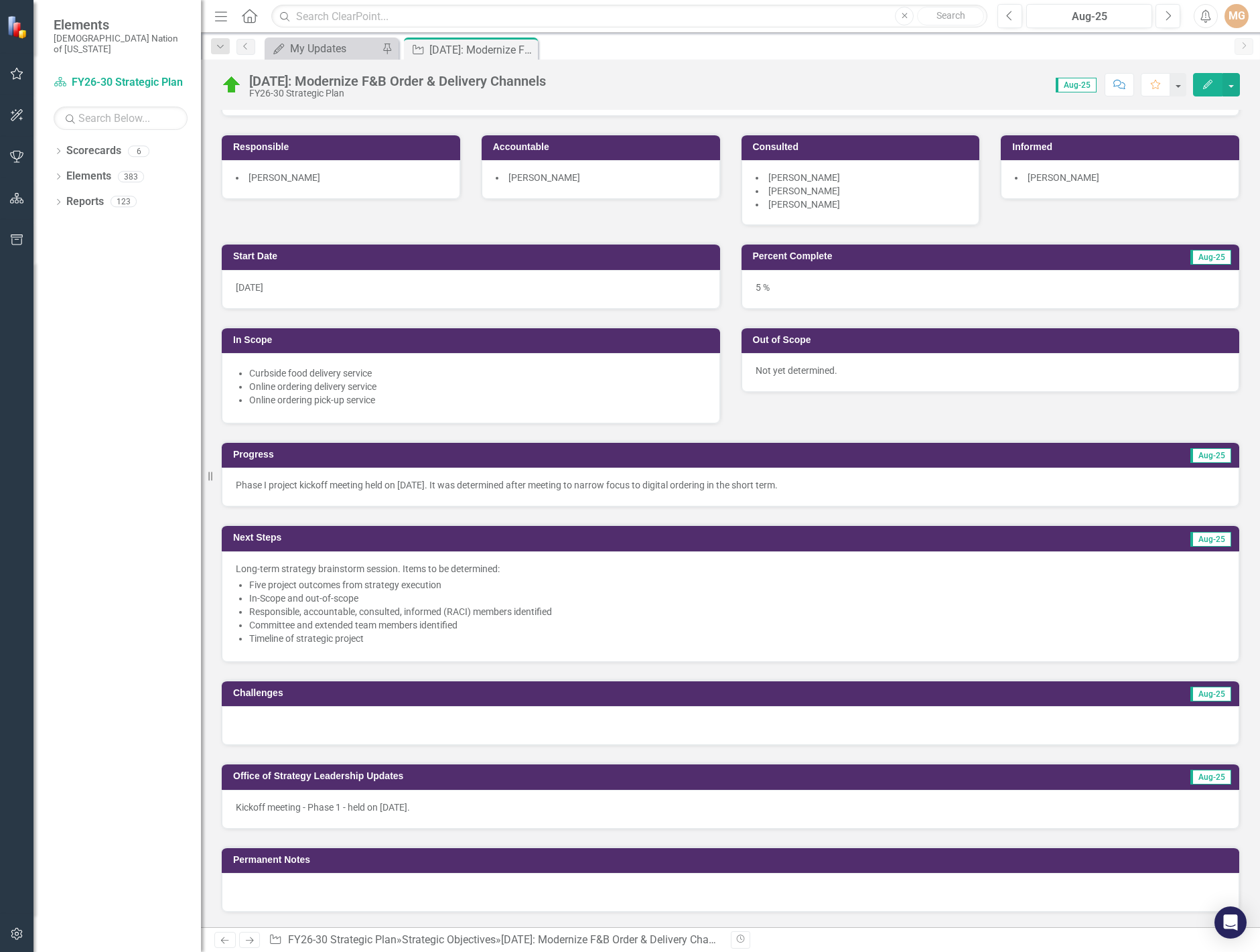
click at [126, 893] on div "Dropdown Scorecards 6 FY26-30 Strategic Plan Continuous Improvement FY26-30 Ope…" at bounding box center [117, 545] width 168 height 812
click at [888, 935] on div "Revision History" at bounding box center [1247, 940] width 1032 height 18
click at [325, 52] on div "My Updates" at bounding box center [335, 48] width 89 height 17
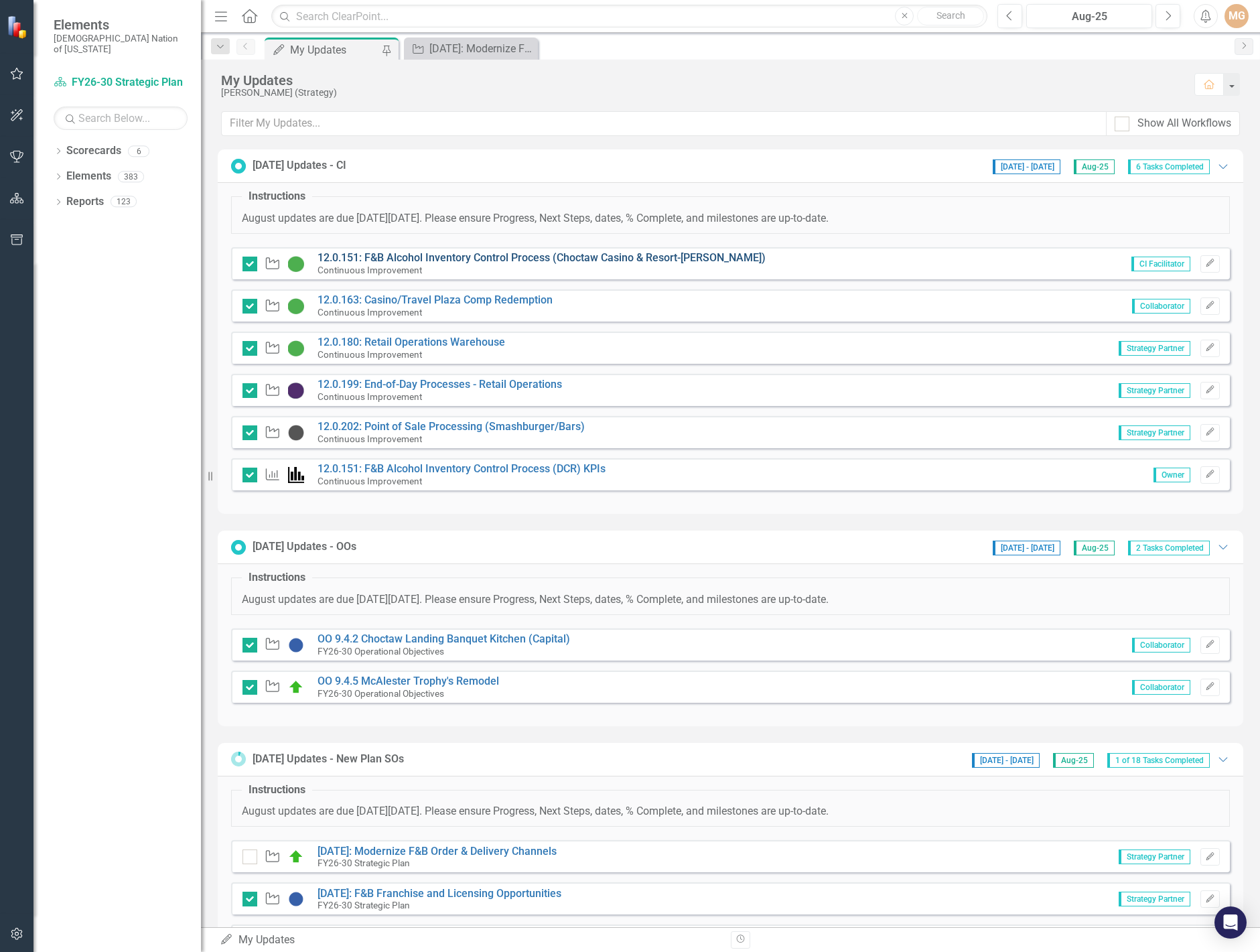
click at [492, 256] on link "12.0.151: F&B Alcohol Inventory Control Process (Choctaw Casino & Resort-[PERSO…" at bounding box center [542, 257] width 448 height 13
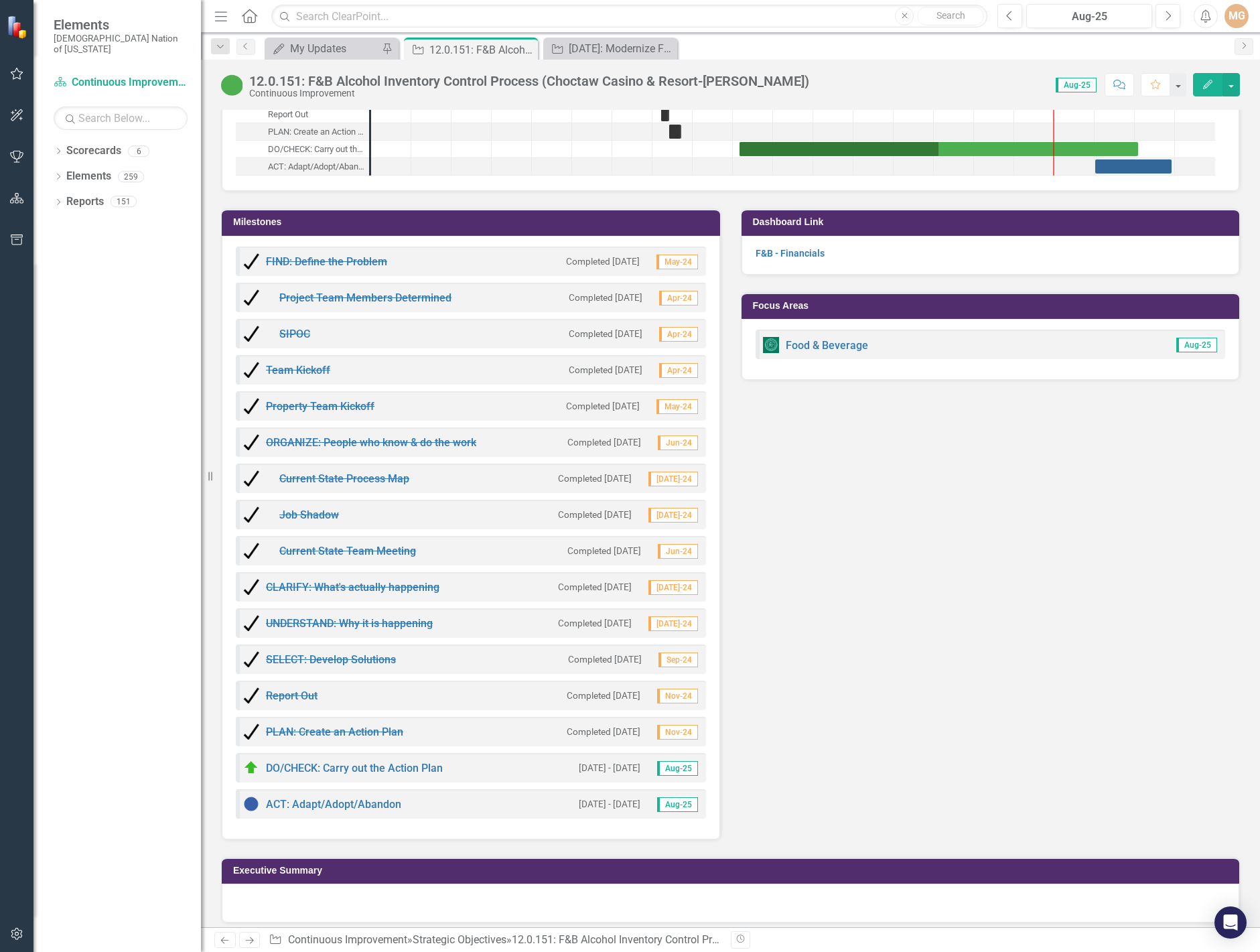
scroll to position [2753, 0]
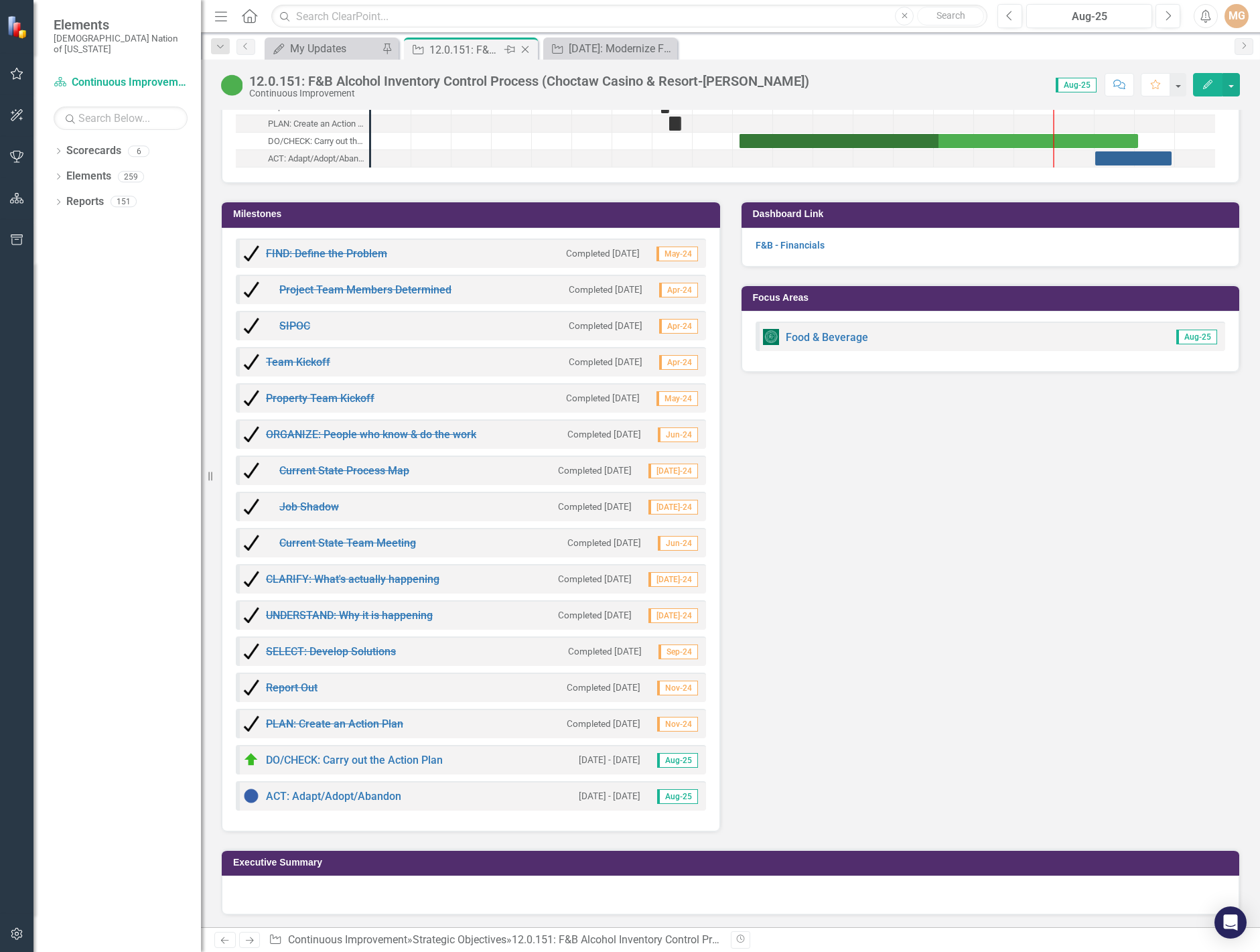
click at [522, 49] on icon "Close" at bounding box center [525, 50] width 13 height 11
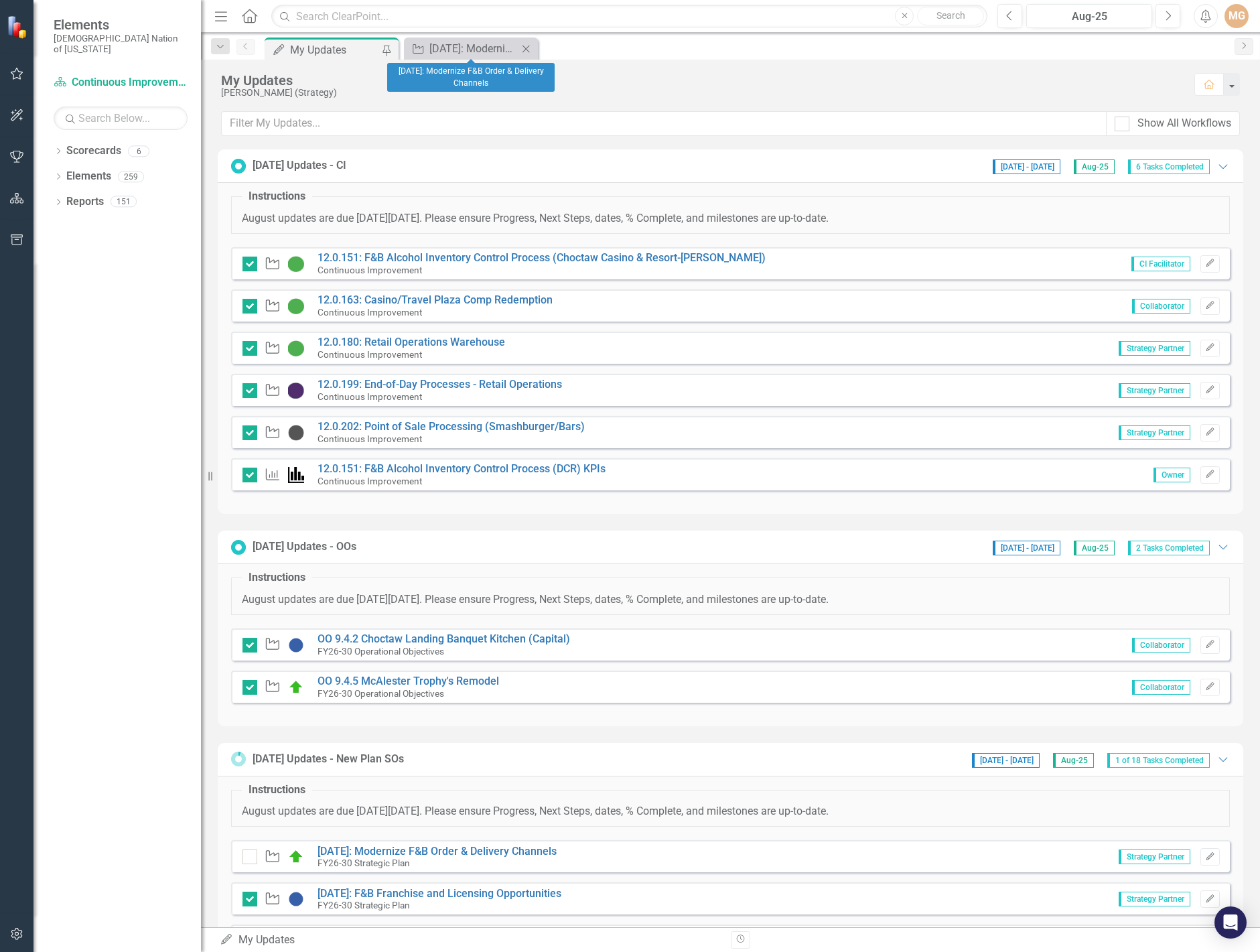
click at [528, 50] on icon at bounding box center [526, 49] width 7 height 7
click at [468, 347] on link "12.0.180: Retail Operations Warehouse" at bounding box center [412, 341] width 188 height 13
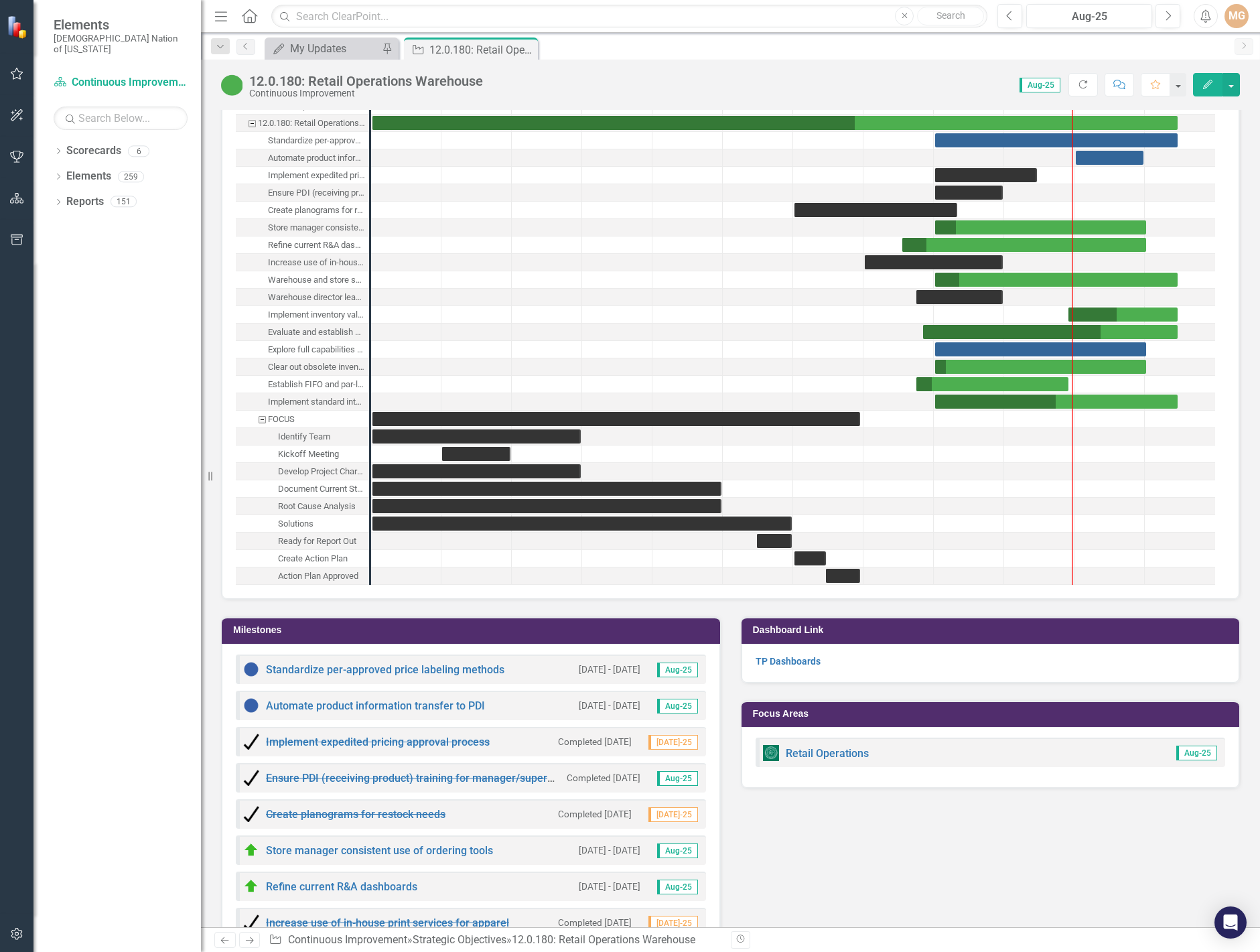
scroll to position [2198, 0]
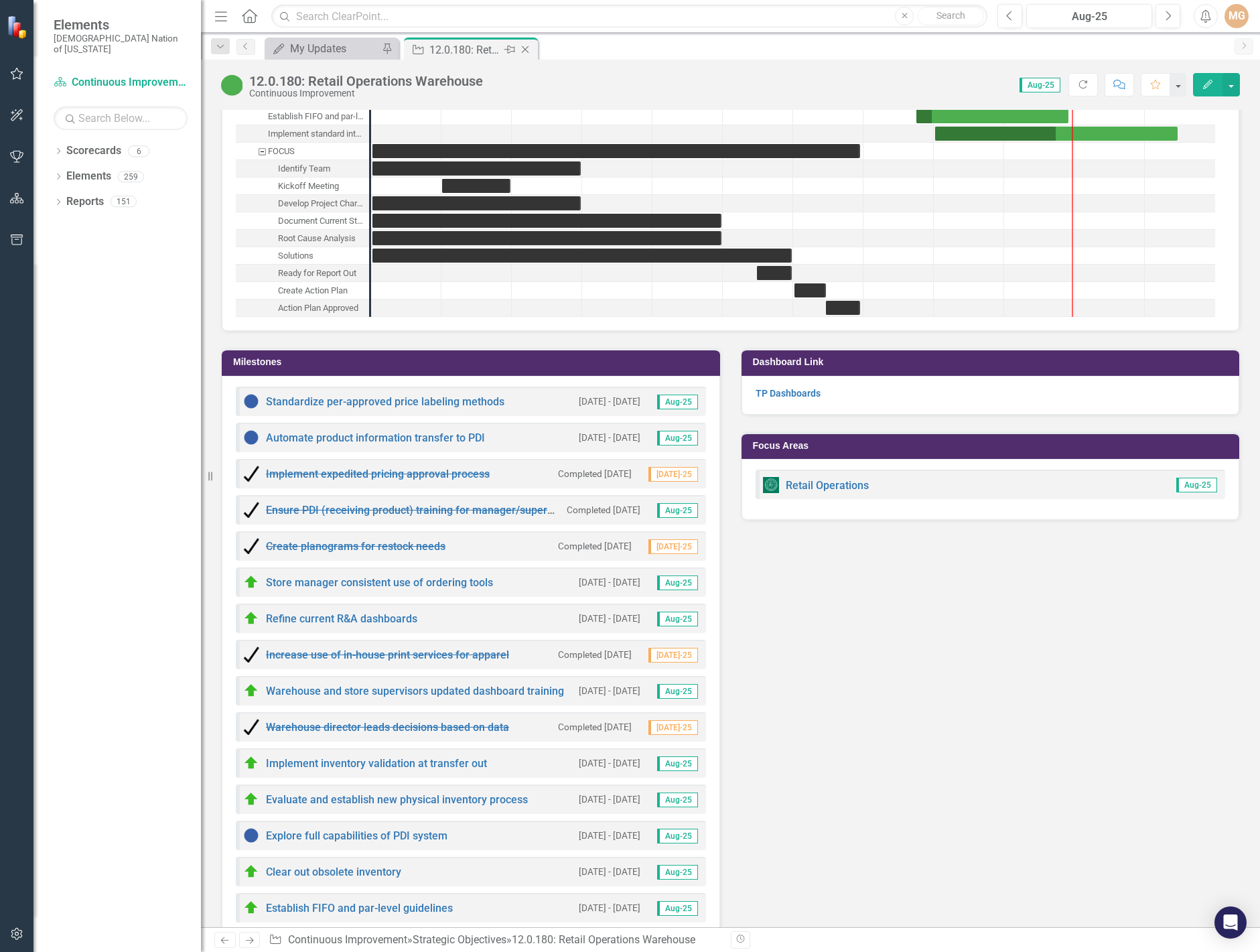
click at [528, 52] on icon "Close" at bounding box center [525, 50] width 13 height 11
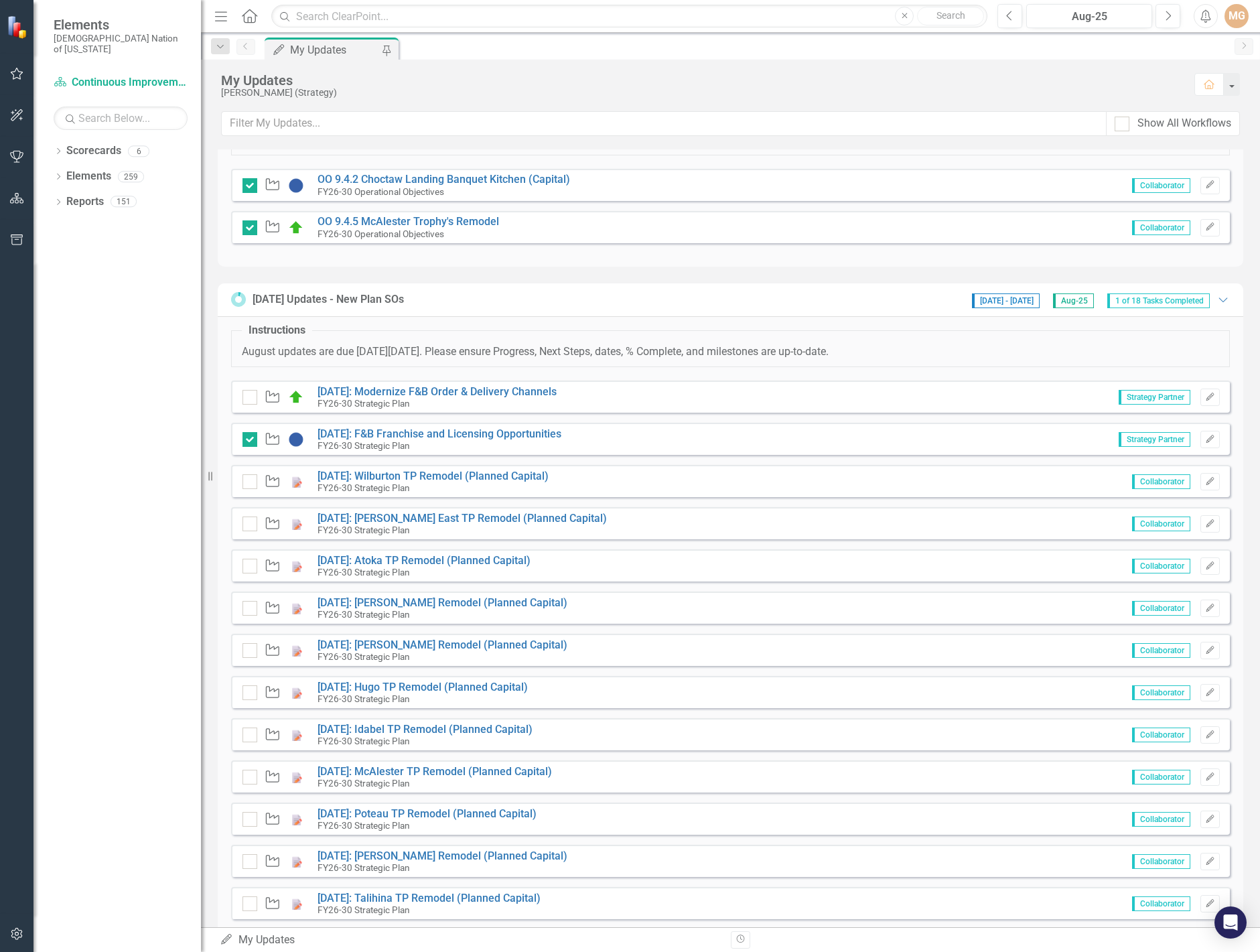
scroll to position [469, 0]
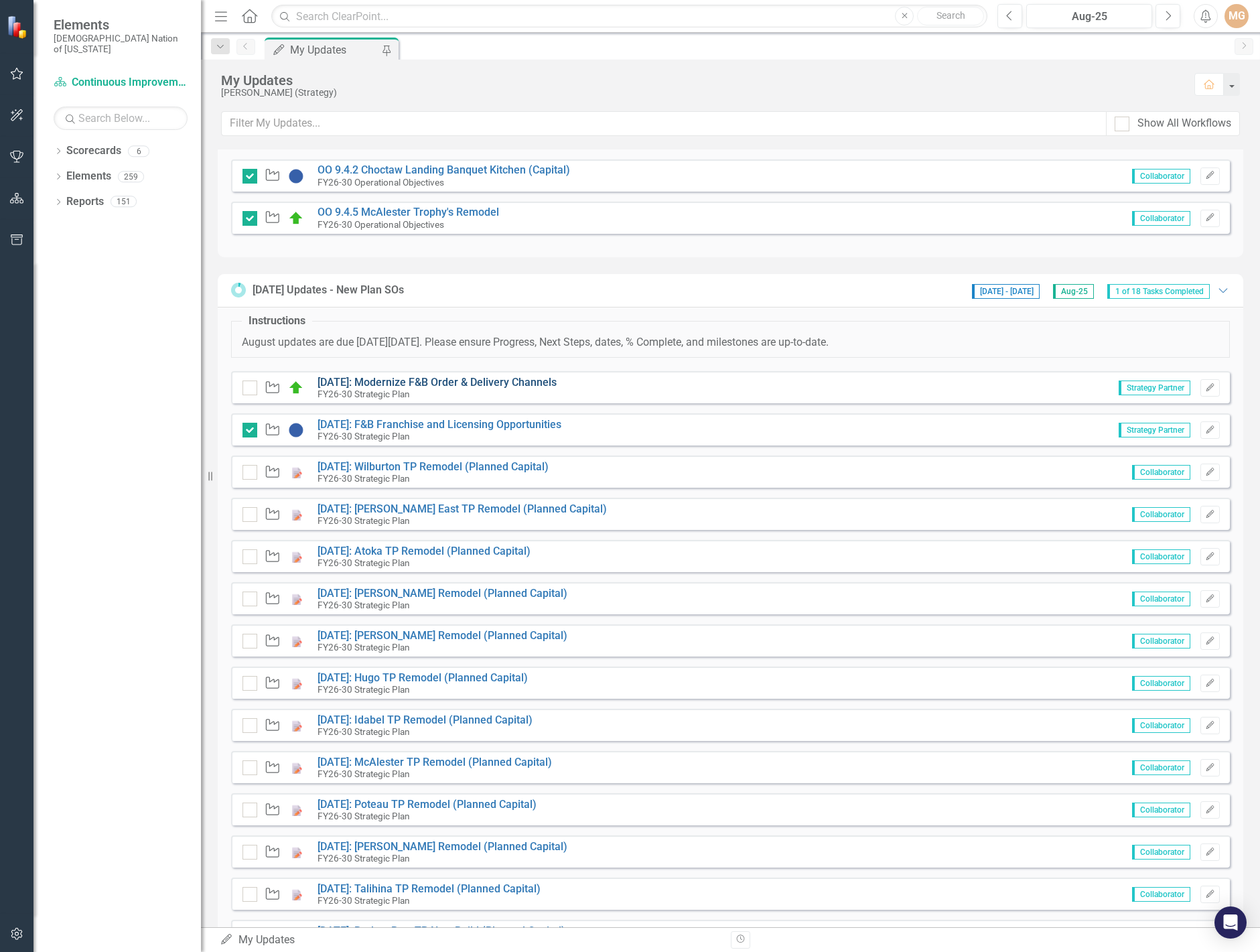
click at [448, 380] on link "[DATE]: Modernize F&B Order & Delivery Channels" at bounding box center [437, 382] width 239 height 13
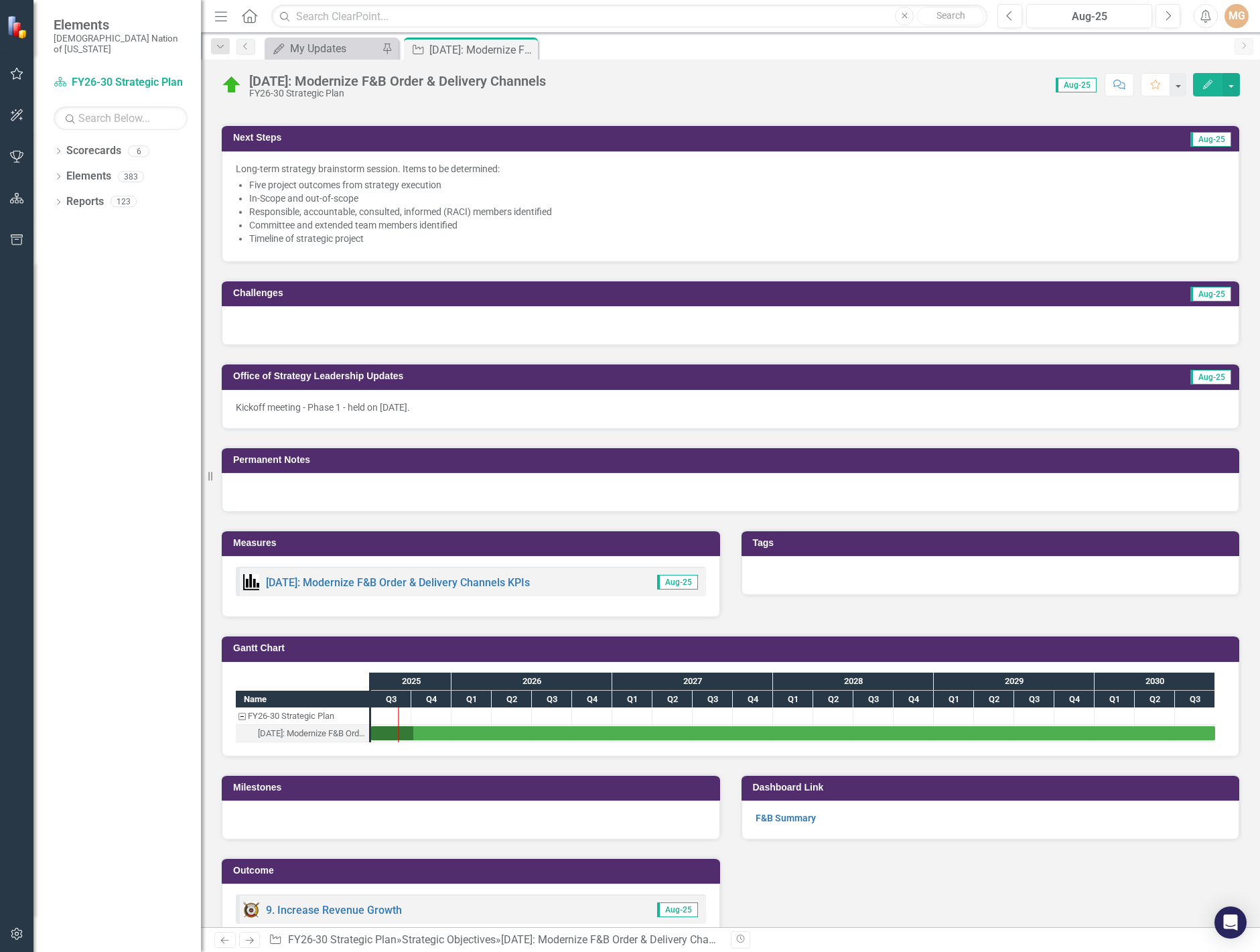
scroll to position [783, 0]
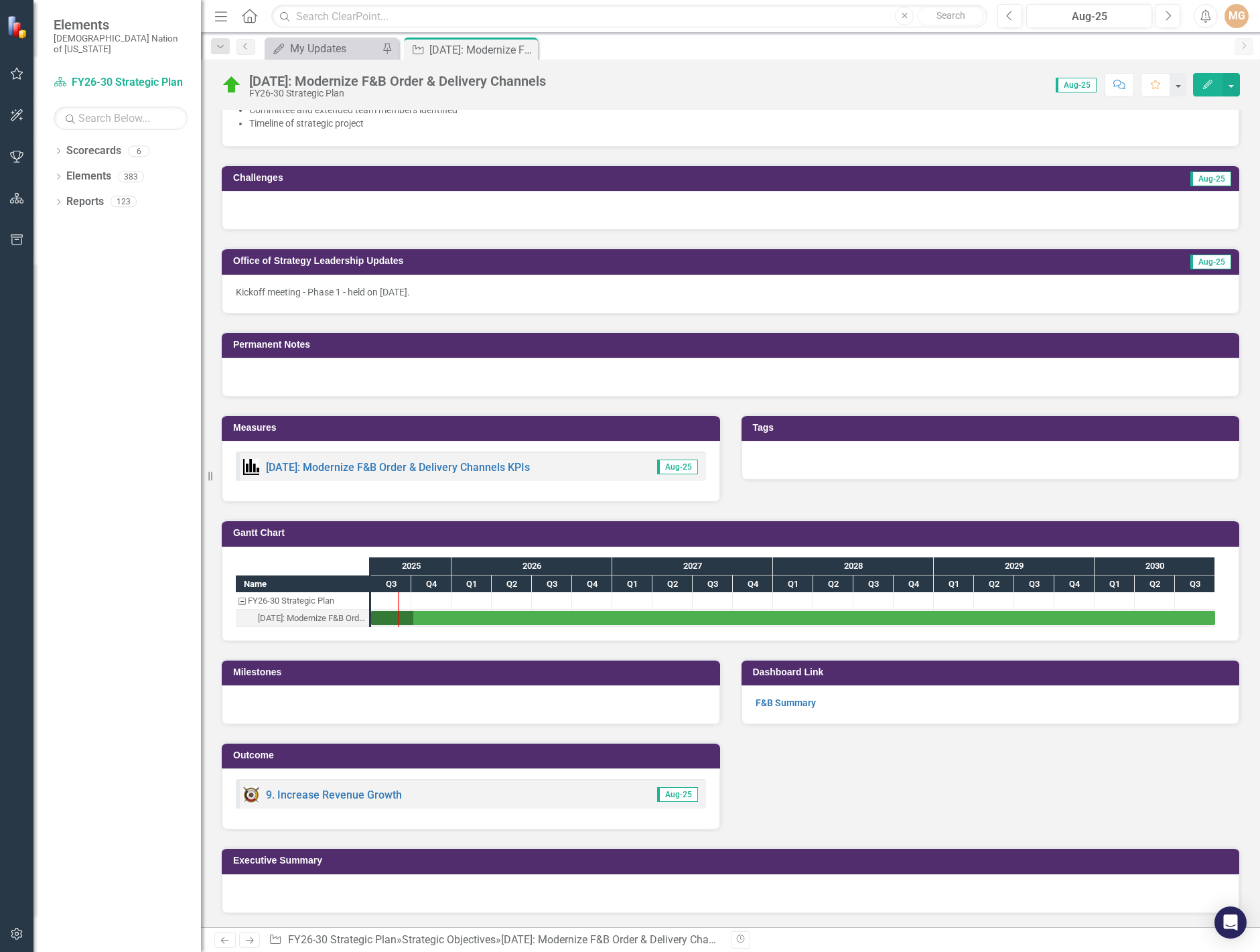
click at [410, 215] on div at bounding box center [730, 210] width 1018 height 39
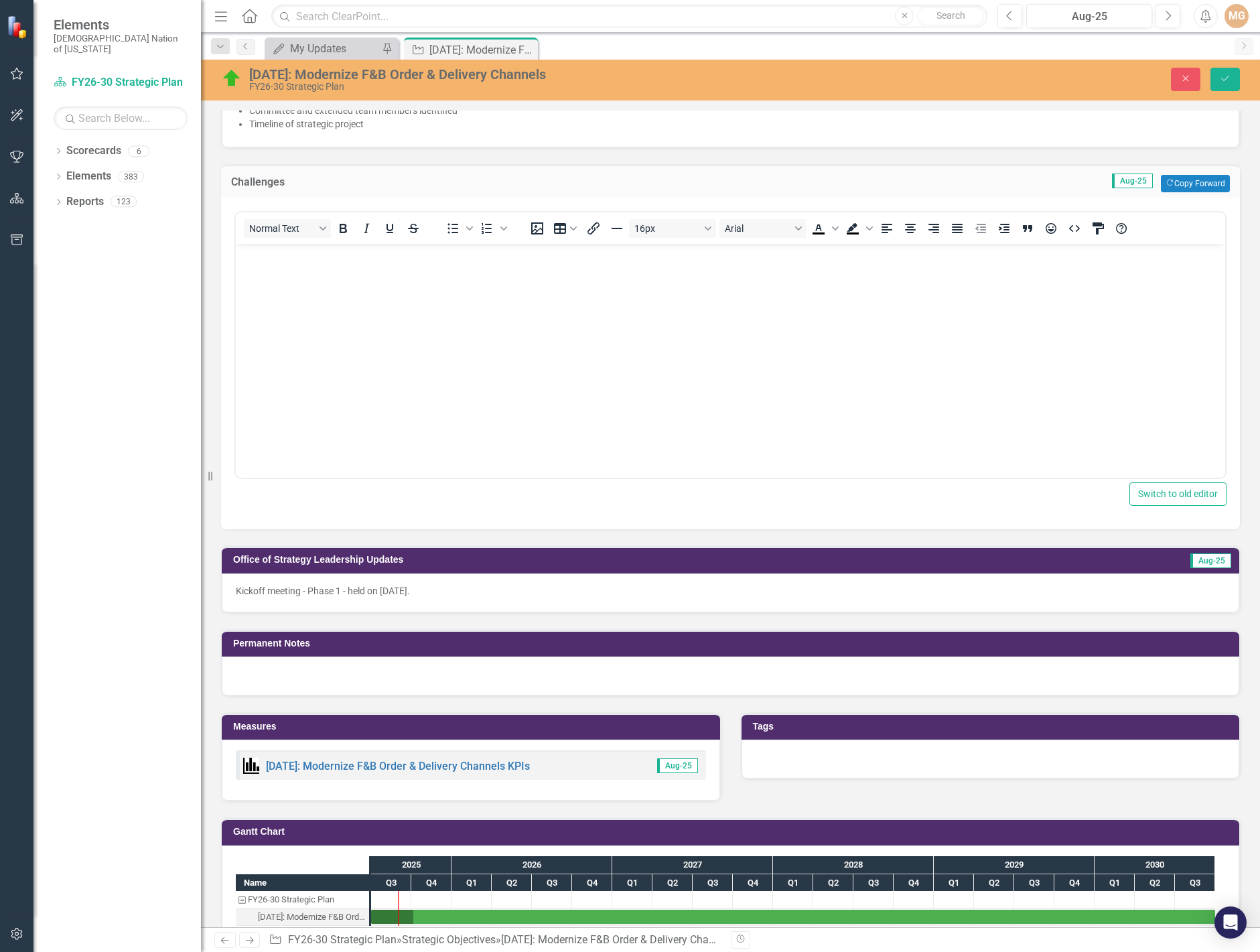
scroll to position [0, 0]
click at [342, 330] on body "Rich Text Area. Press ALT-0 for help." at bounding box center [730, 344] width 990 height 201
click at [1229, 81] on icon "Save" at bounding box center [1225, 78] width 12 height 10
